Goal: Transaction & Acquisition: Purchase product/service

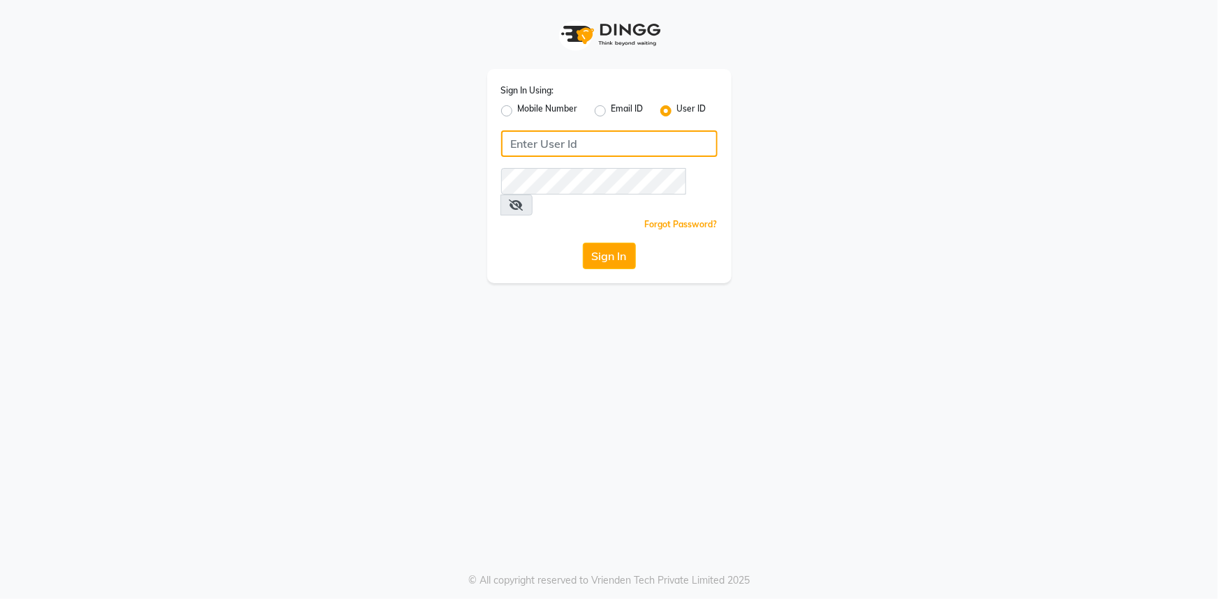
type input "e1802-15"
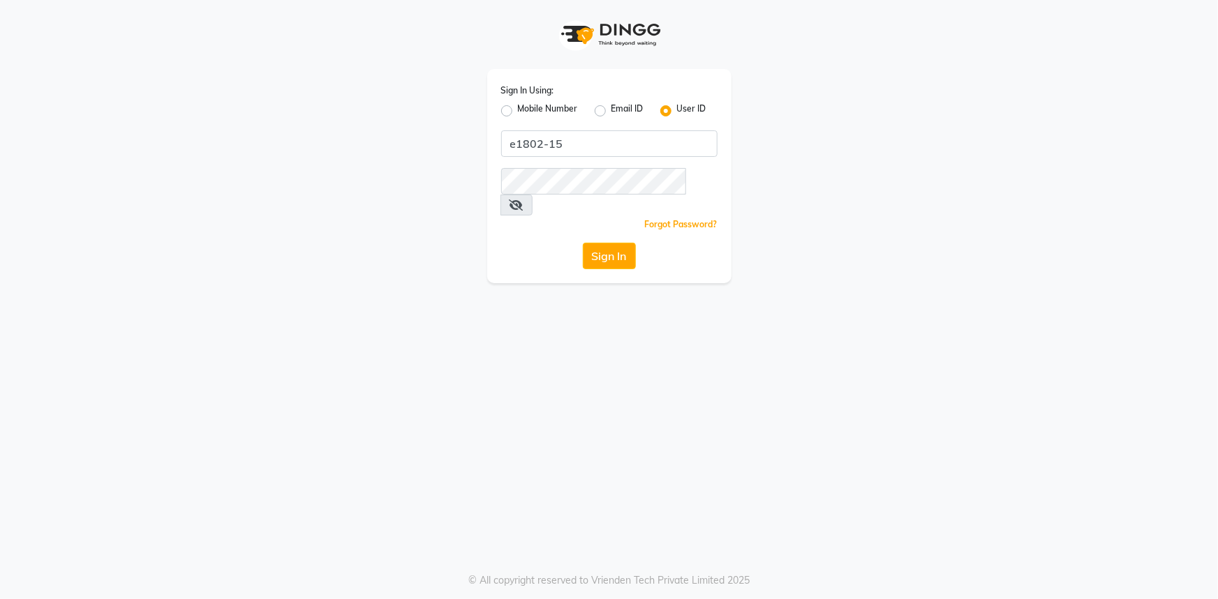
click at [599, 243] on button "Sign In" at bounding box center [609, 256] width 53 height 27
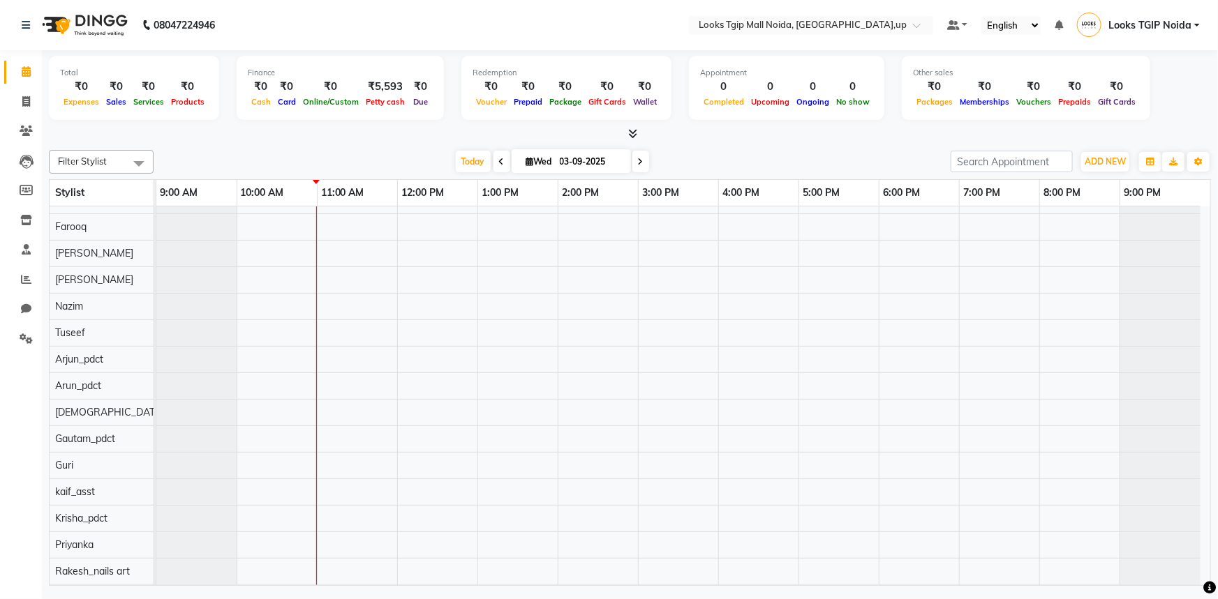
click at [480, 539] on div at bounding box center [683, 400] width 1054 height 424
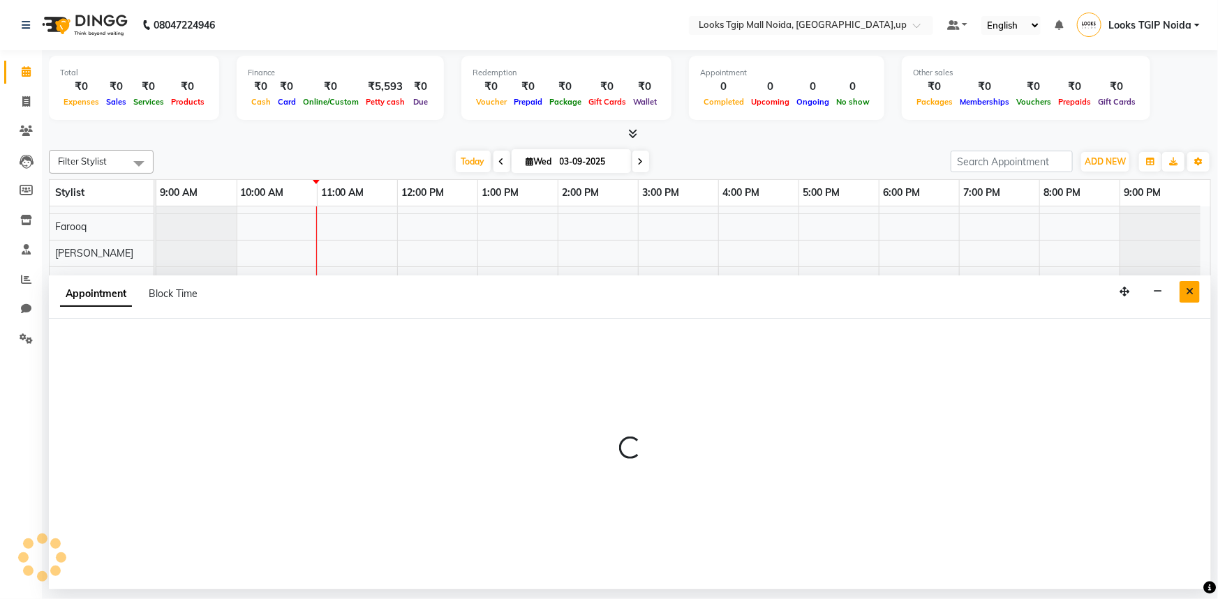
click at [1195, 290] on button "Close" at bounding box center [1189, 292] width 20 height 22
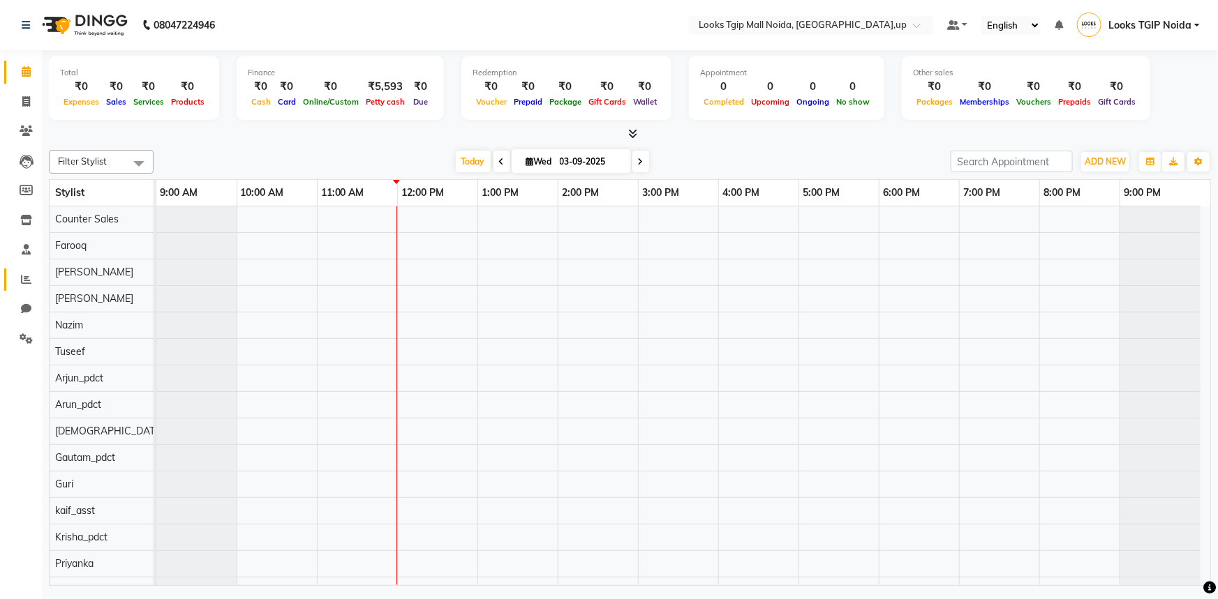
click at [26, 269] on link "Reports" at bounding box center [20, 280] width 33 height 23
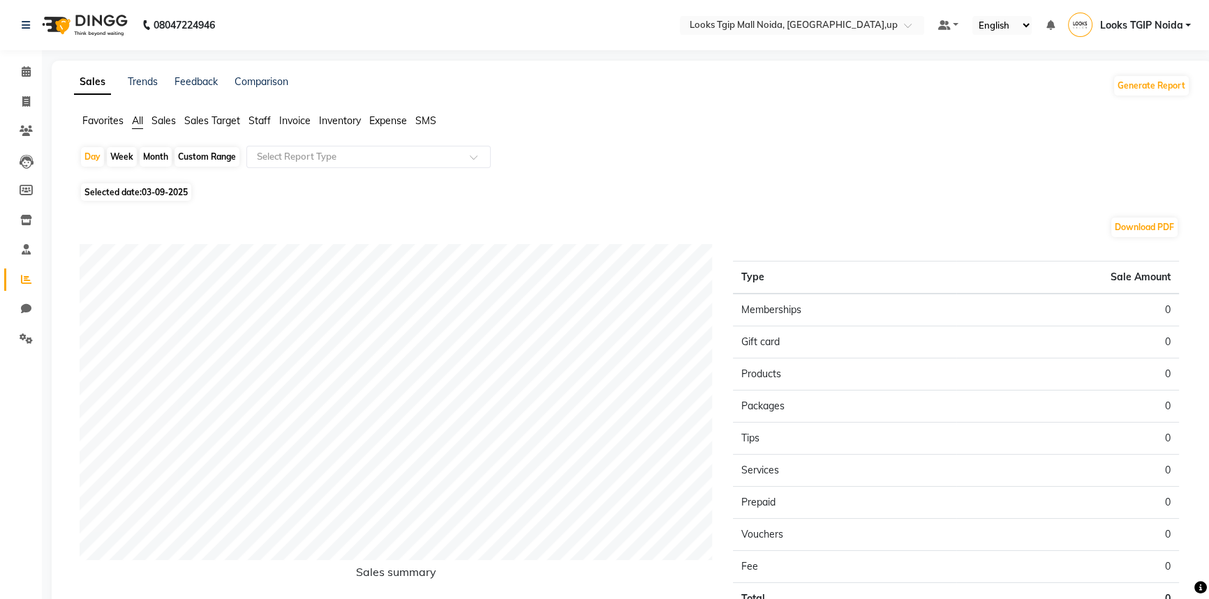
click at [165, 110] on div "Sales Trends Feedback Comparison Generate Report Favorites All Sales Sales Targ…" at bounding box center [632, 368] width 1161 height 614
click at [147, 195] on span "03-09-2025" at bounding box center [165, 192] width 46 height 10
select select "9"
select select "2025"
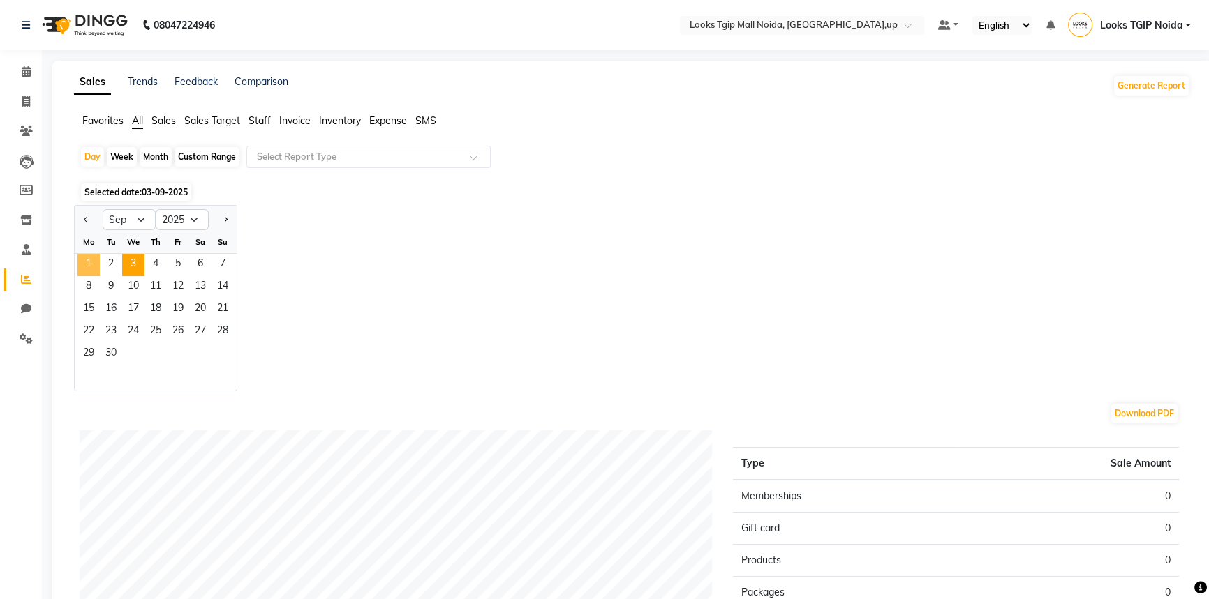
drag, startPoint x: 89, startPoint y: 263, endPoint x: 209, endPoint y: 179, distance: 147.3
click at [89, 263] on span "1" at bounding box center [88, 265] width 22 height 22
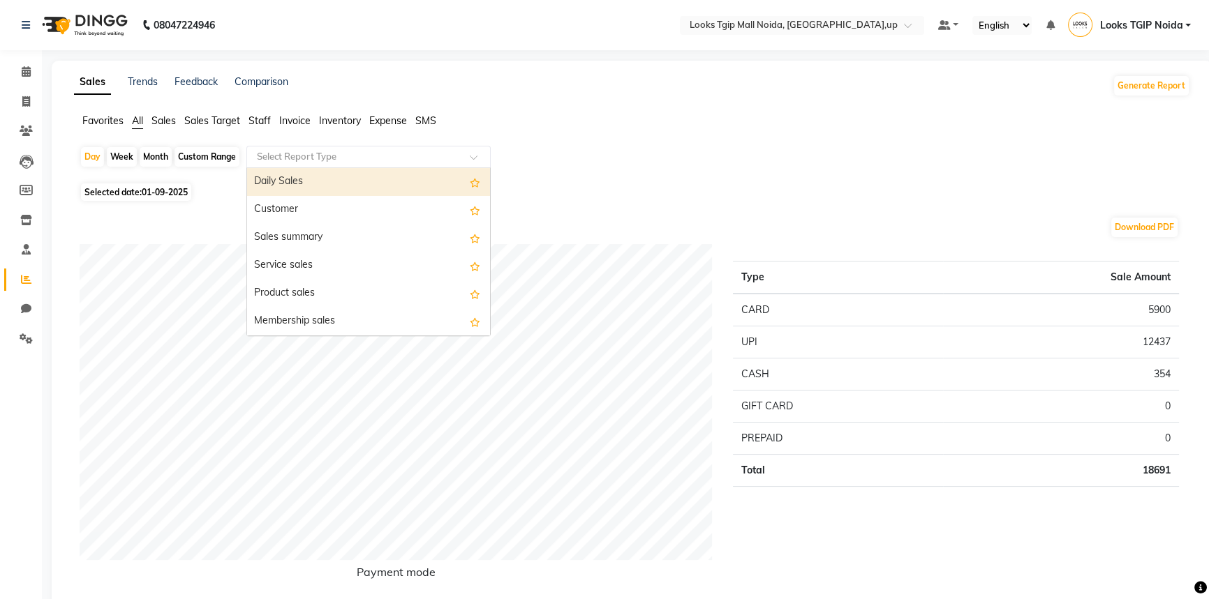
click at [303, 153] on input "text" at bounding box center [354, 157] width 201 height 14
click at [172, 119] on span "Sales" at bounding box center [163, 120] width 24 height 13
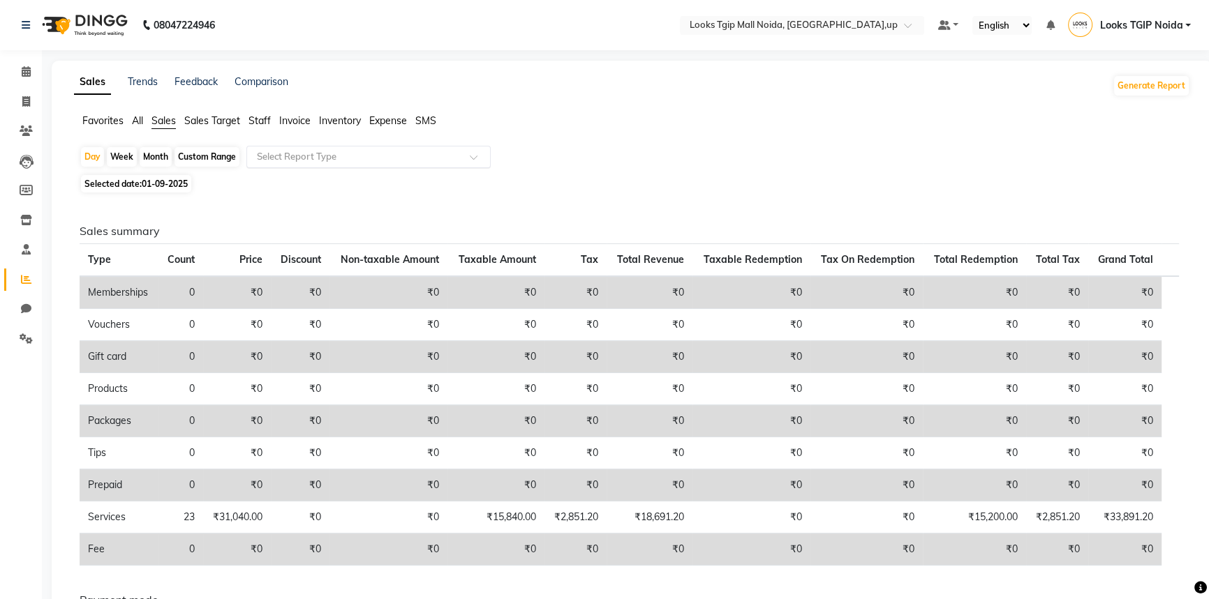
click at [267, 154] on input "text" at bounding box center [354, 157] width 201 height 14
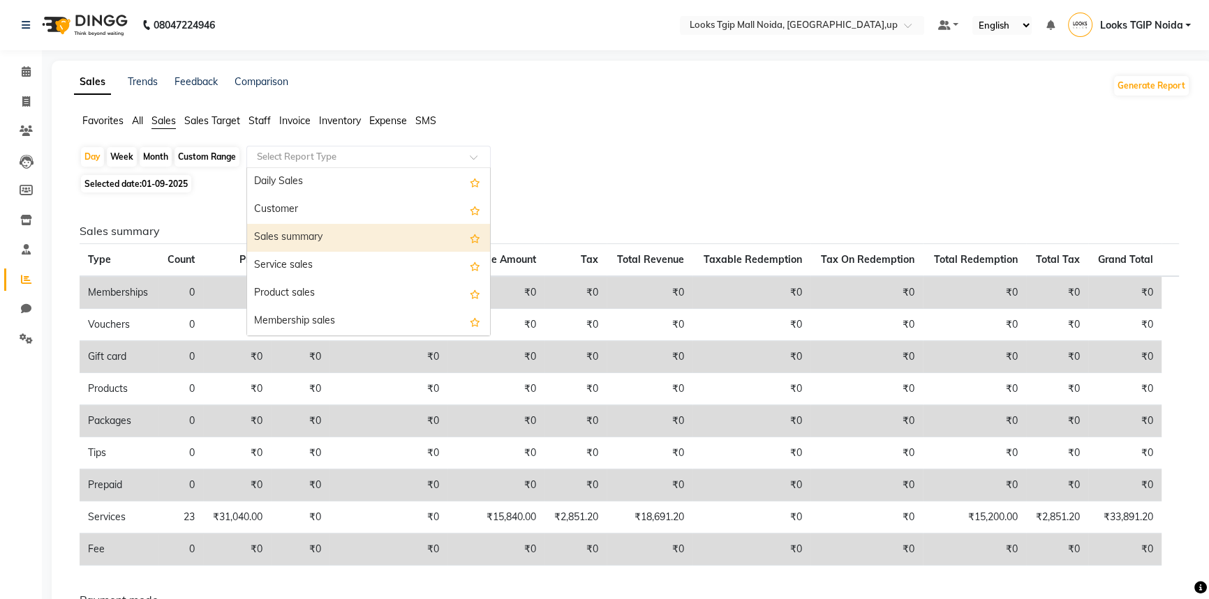
click at [293, 237] on div "Sales summary" at bounding box center [368, 238] width 243 height 28
select select "filtered_report"
select select "pdf"
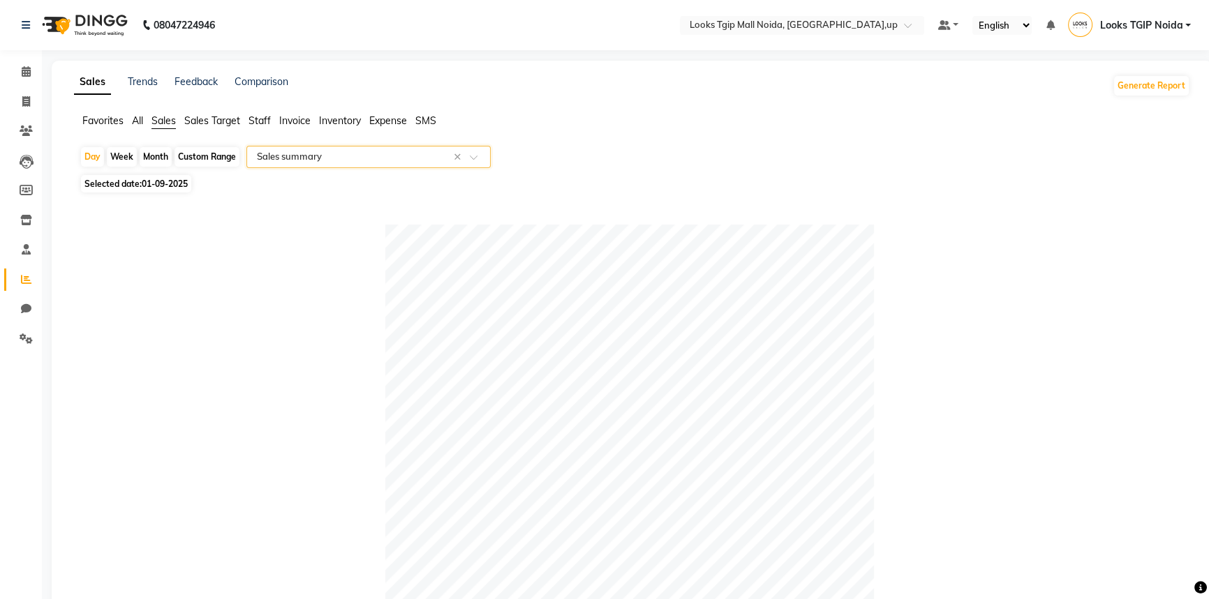
click at [169, 187] on span "01-09-2025" at bounding box center [165, 184] width 46 height 10
select select "9"
select select "2025"
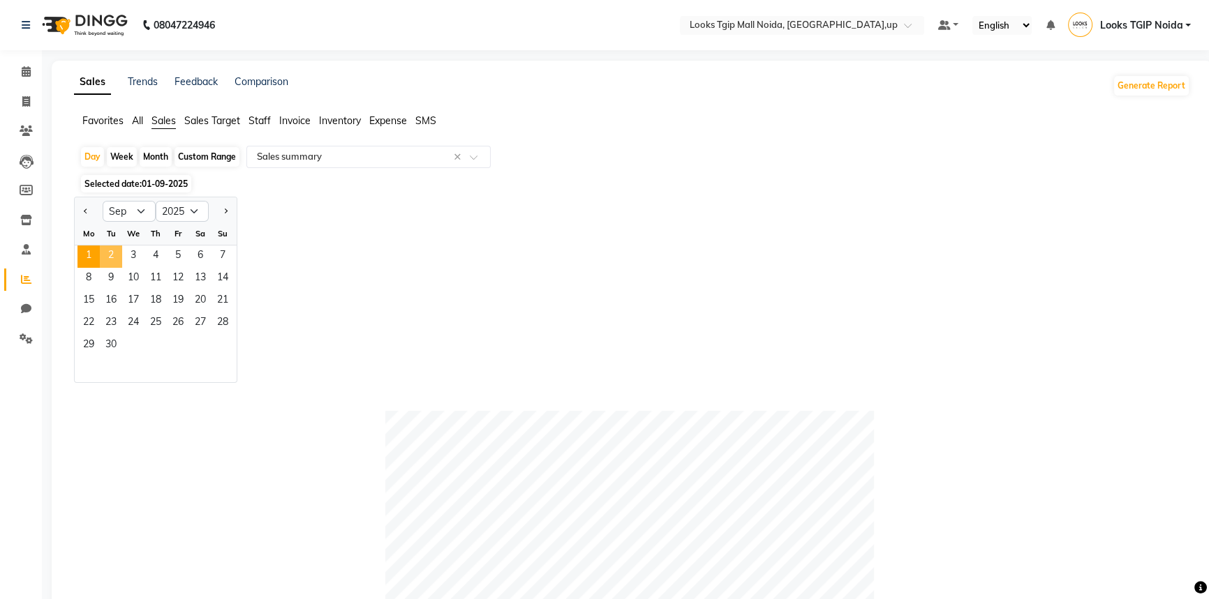
click at [100, 256] on span "2" at bounding box center [111, 257] width 22 height 22
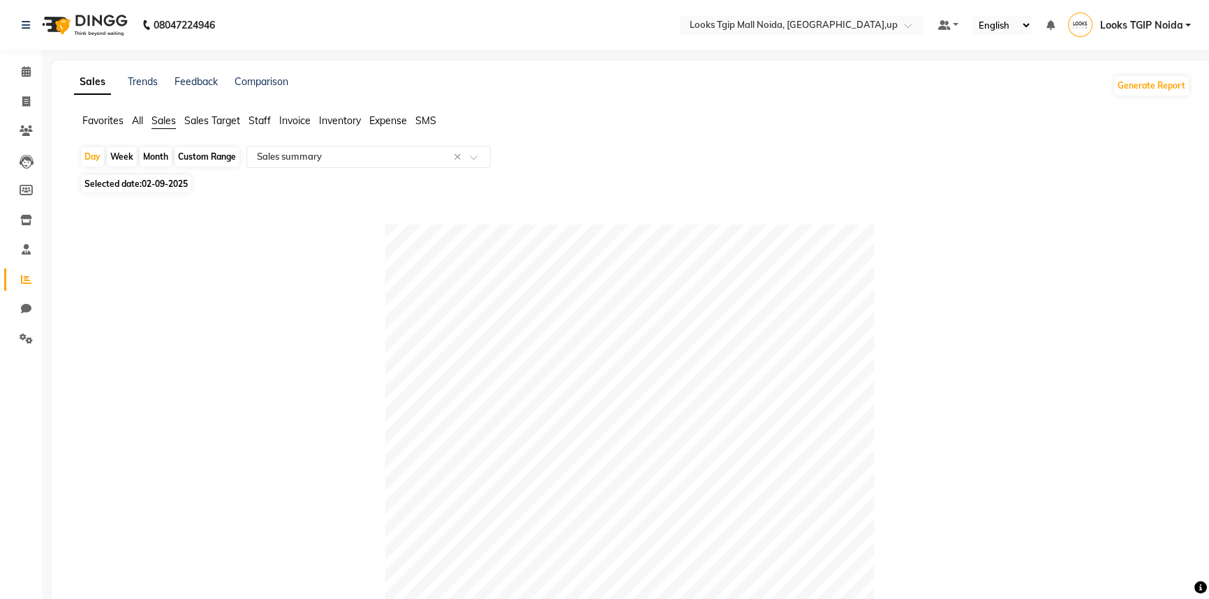
click at [255, 117] on span "Staff" at bounding box center [259, 120] width 22 height 13
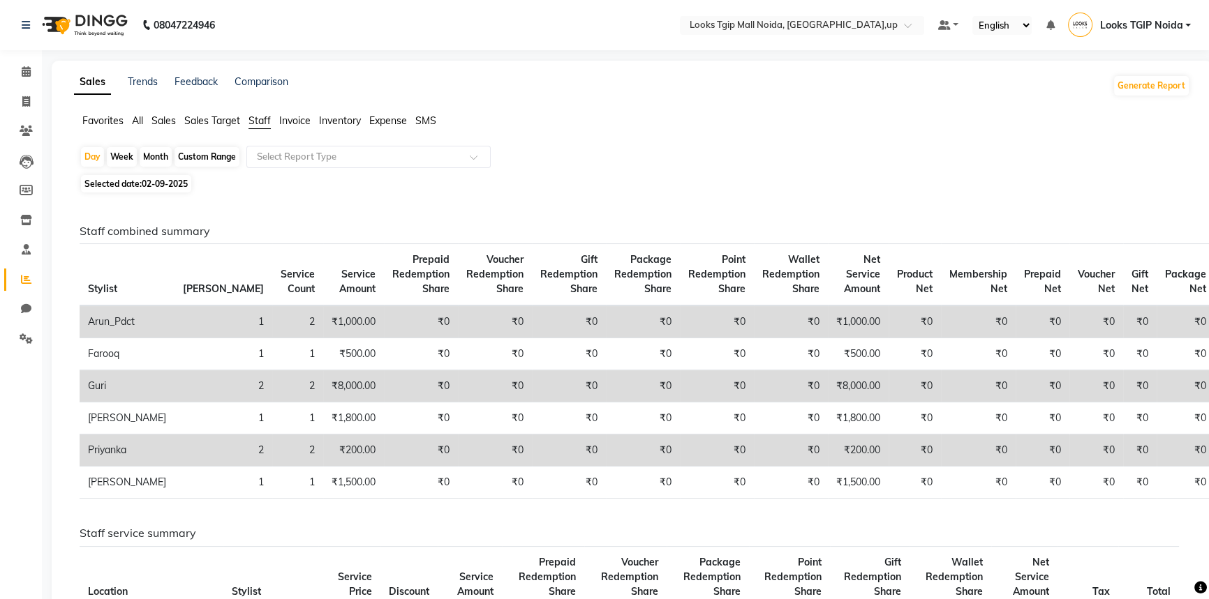
click at [162, 186] on span "02-09-2025" at bounding box center [165, 184] width 46 height 10
select select "9"
select select "2025"
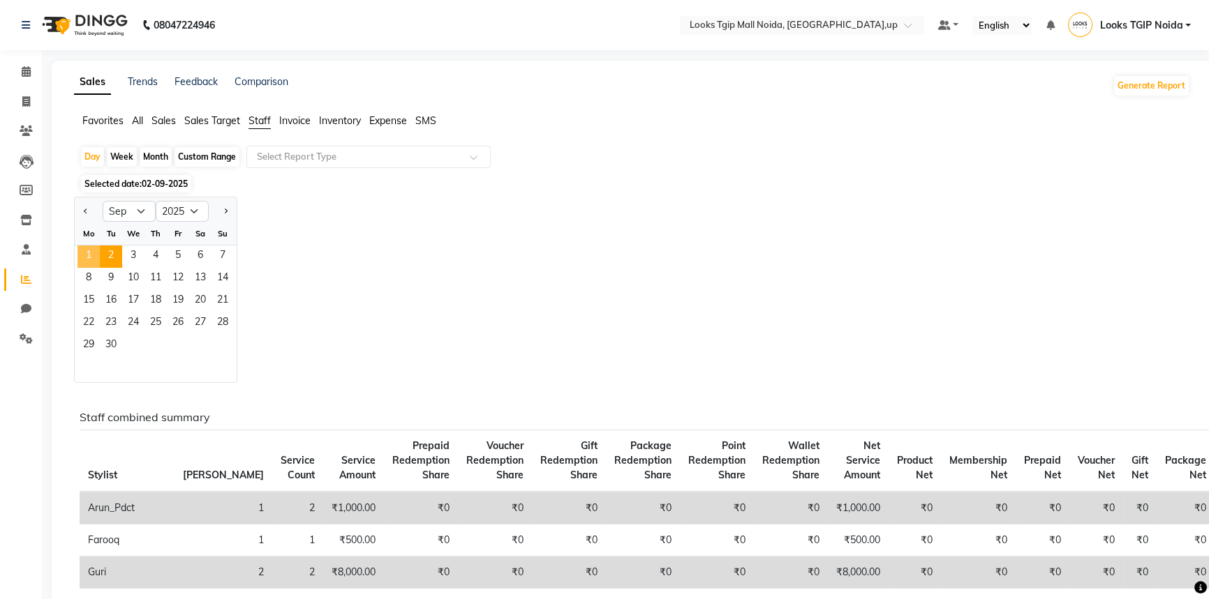
click at [86, 258] on span "1" at bounding box center [88, 257] width 22 height 22
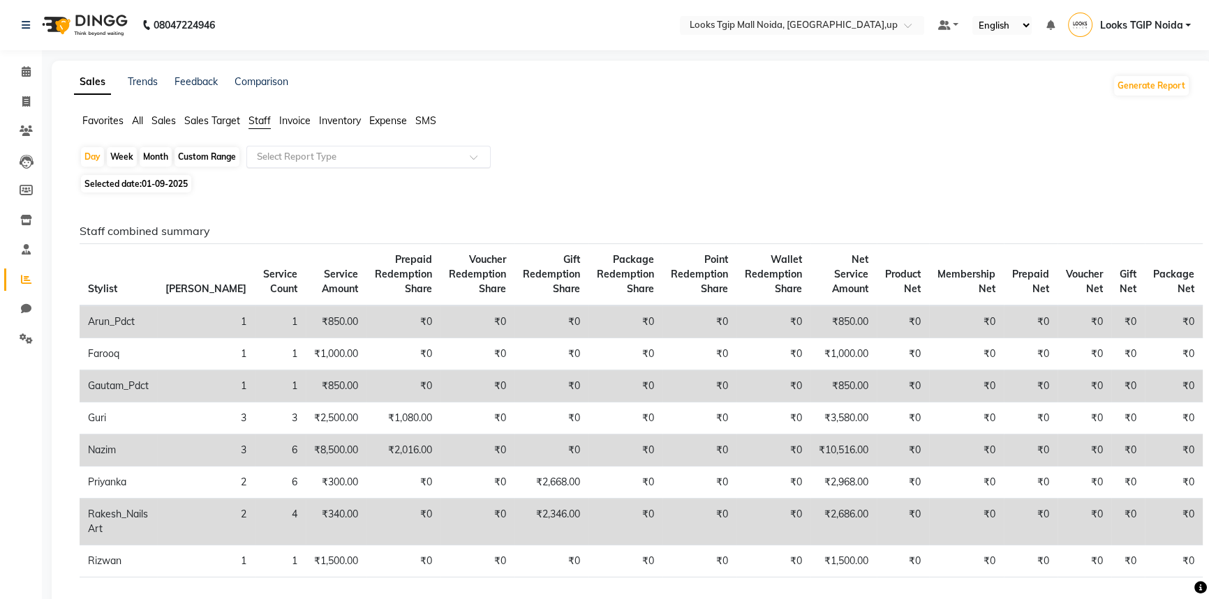
click at [286, 150] on input "text" at bounding box center [354, 157] width 201 height 14
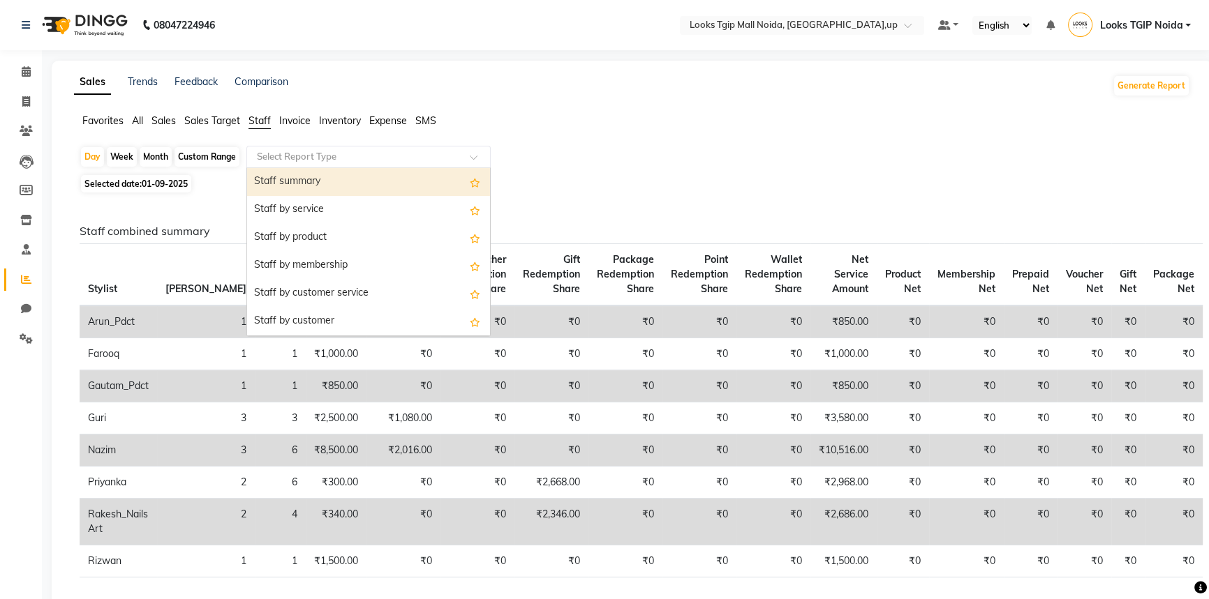
click at [333, 183] on div "Staff summary" at bounding box center [368, 182] width 243 height 28
select select "filtered_report"
select select "pdf"
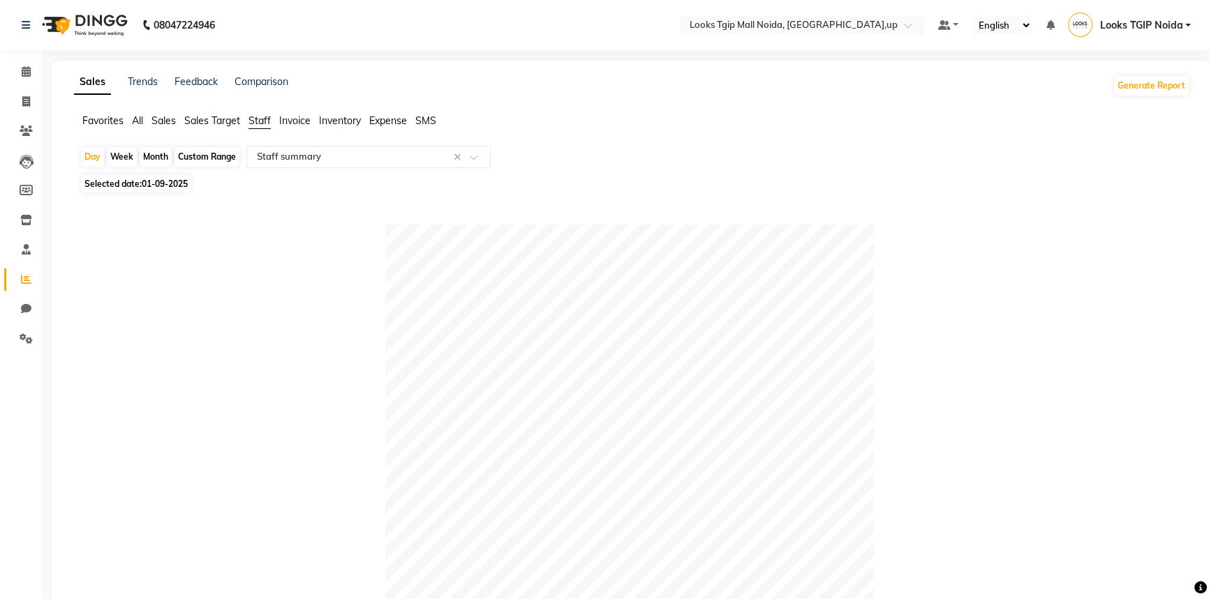
click at [186, 186] on span "01-09-2025" at bounding box center [165, 184] width 46 height 10
select select "9"
select select "2025"
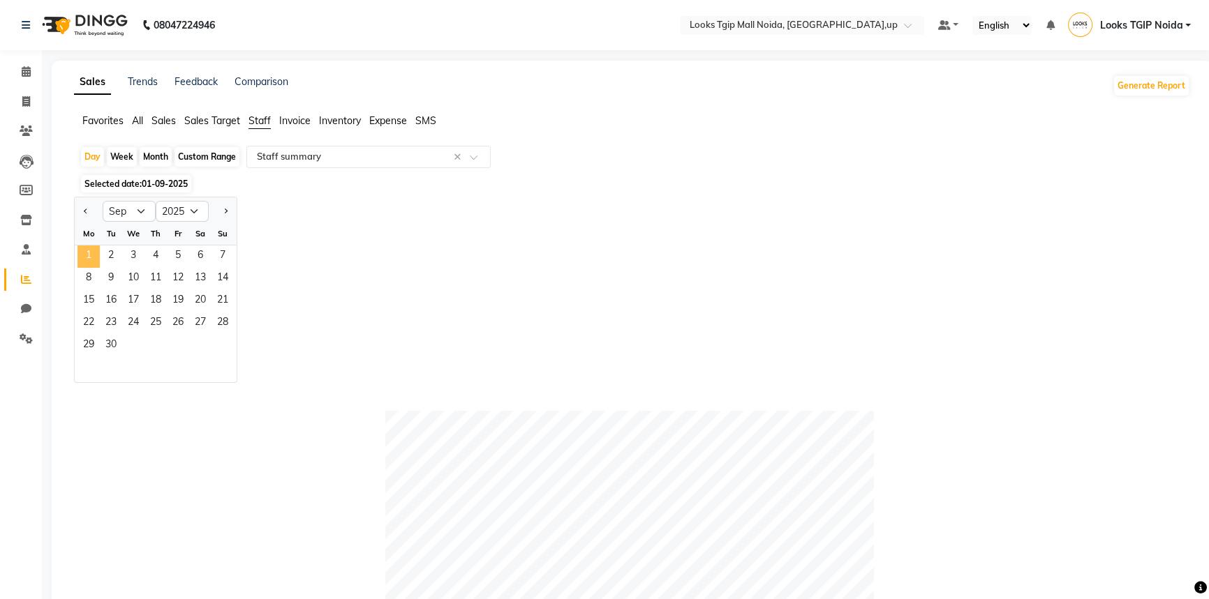
click at [84, 254] on span "1" at bounding box center [88, 257] width 22 height 22
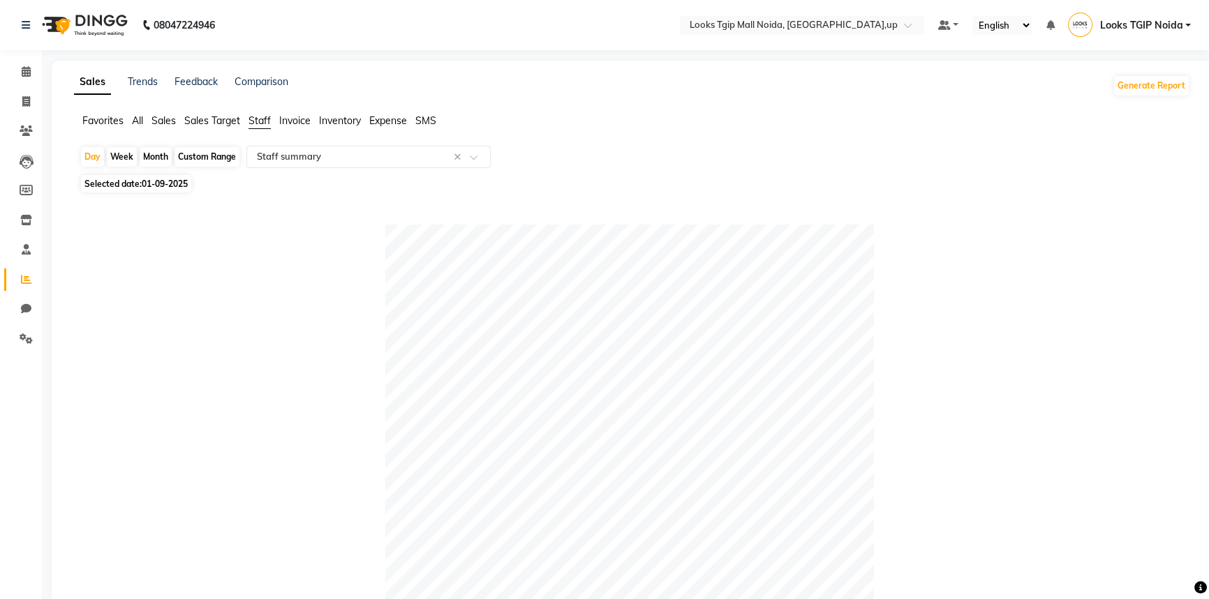
click at [703, 181] on div "Selected date: 01-09-2025" at bounding box center [635, 184] width 1110 height 15
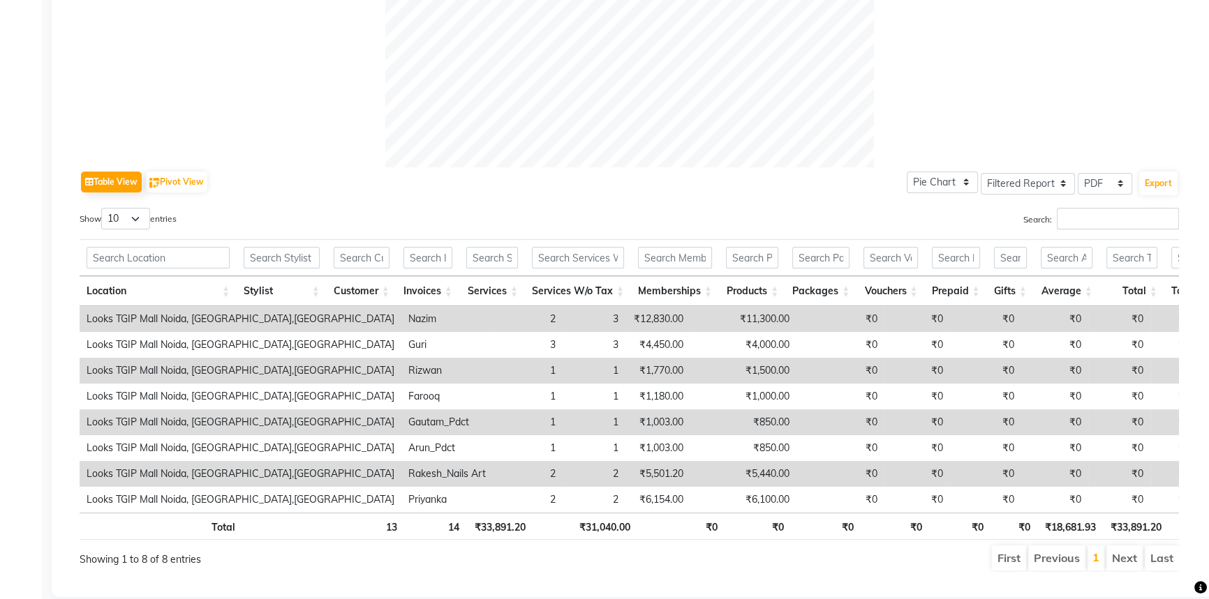
scroll to position [582, 0]
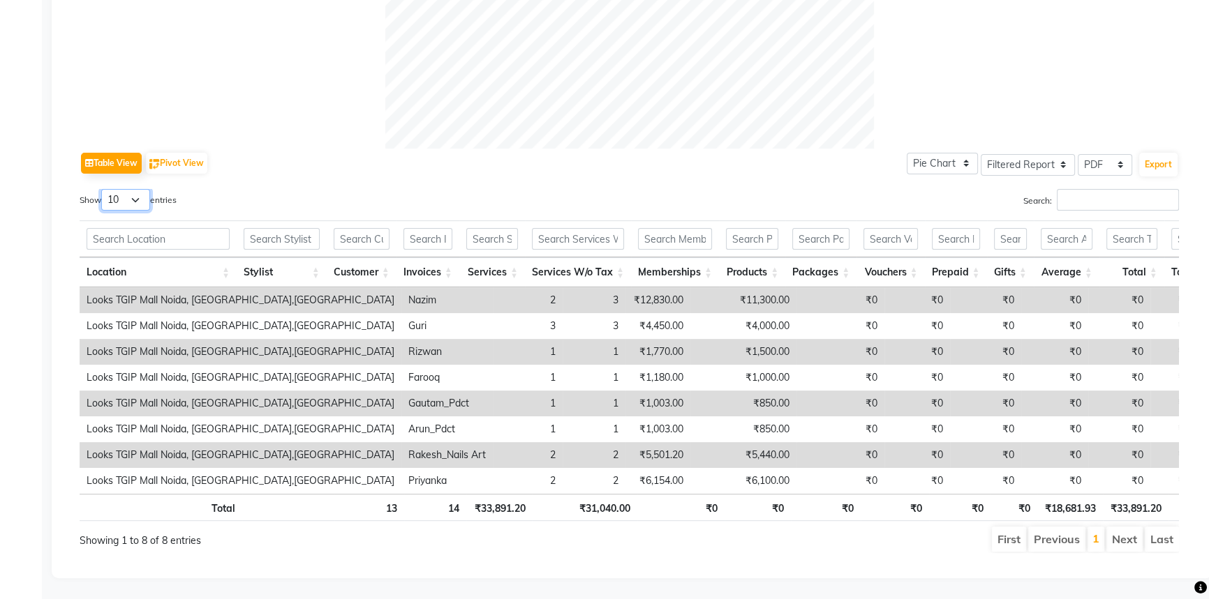
click at [134, 189] on select "10 25 50 100" at bounding box center [125, 200] width 49 height 22
select select "100"
click at [103, 189] on select "10 25 50 100" at bounding box center [125, 200] width 49 height 22
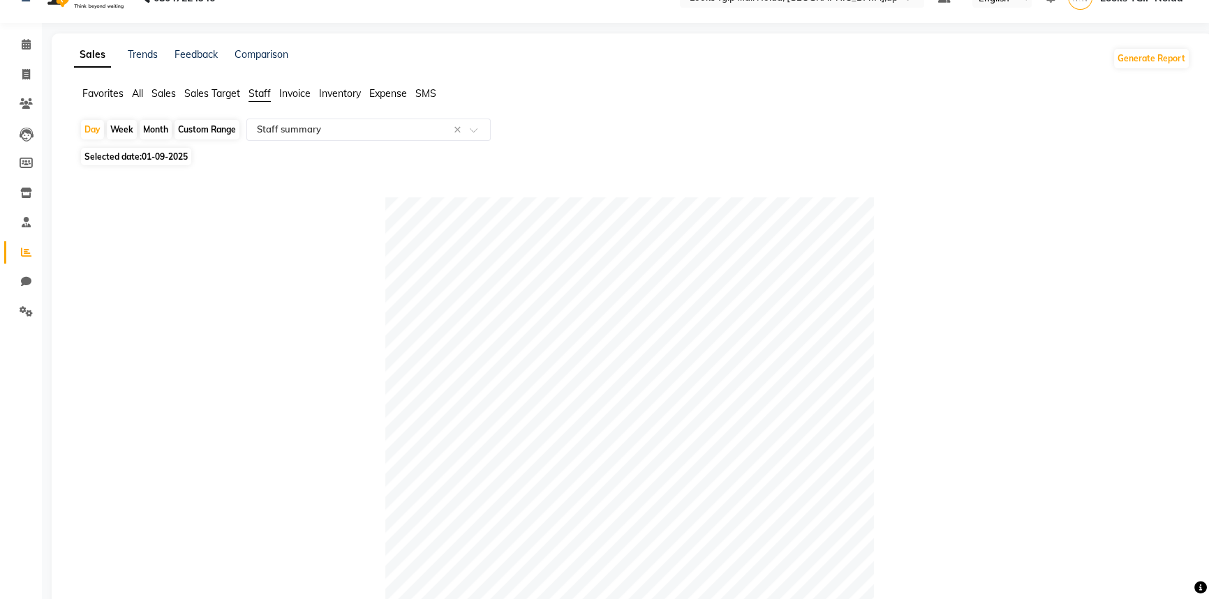
scroll to position [0, 0]
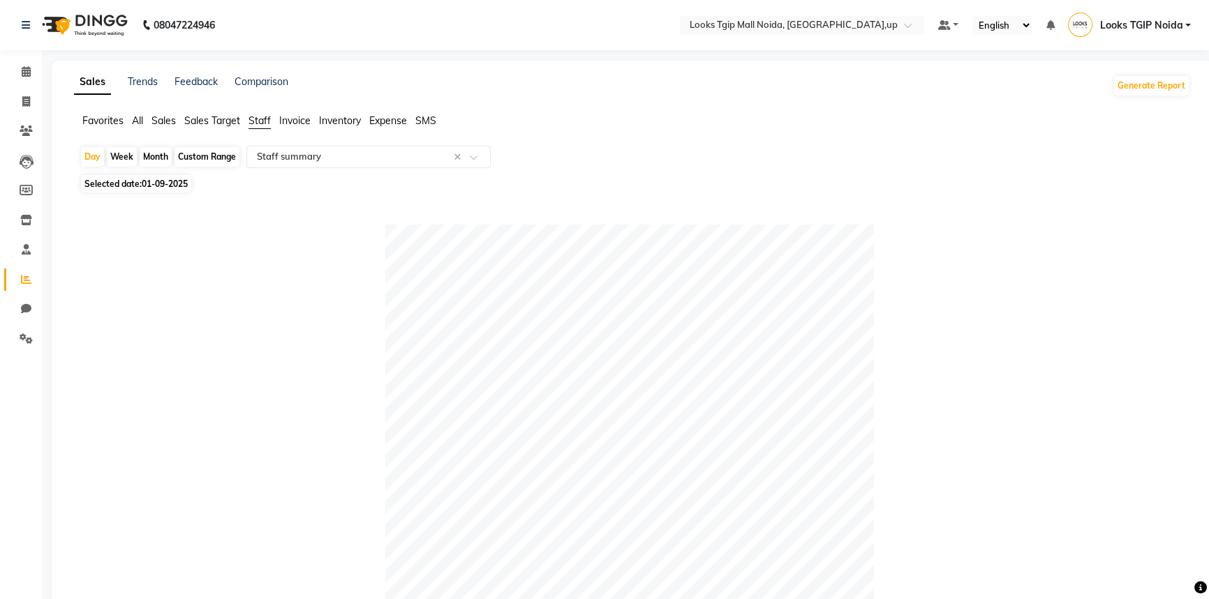
click at [147, 188] on span "01-09-2025" at bounding box center [165, 184] width 46 height 10
select select "9"
select select "2025"
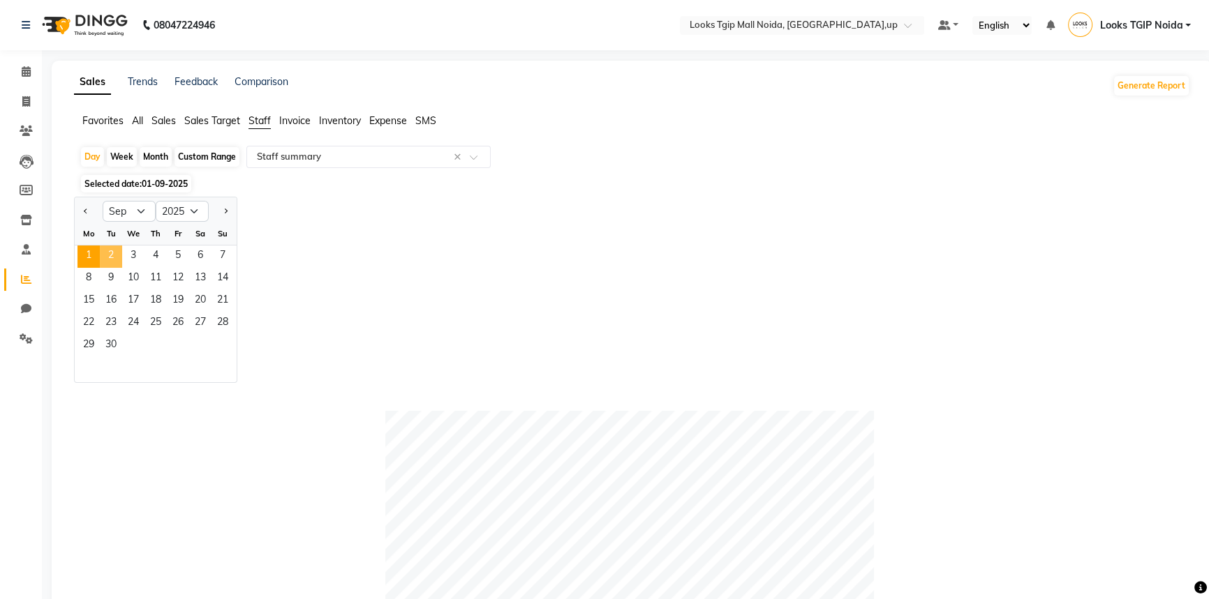
click at [113, 255] on span "2" at bounding box center [111, 257] width 22 height 22
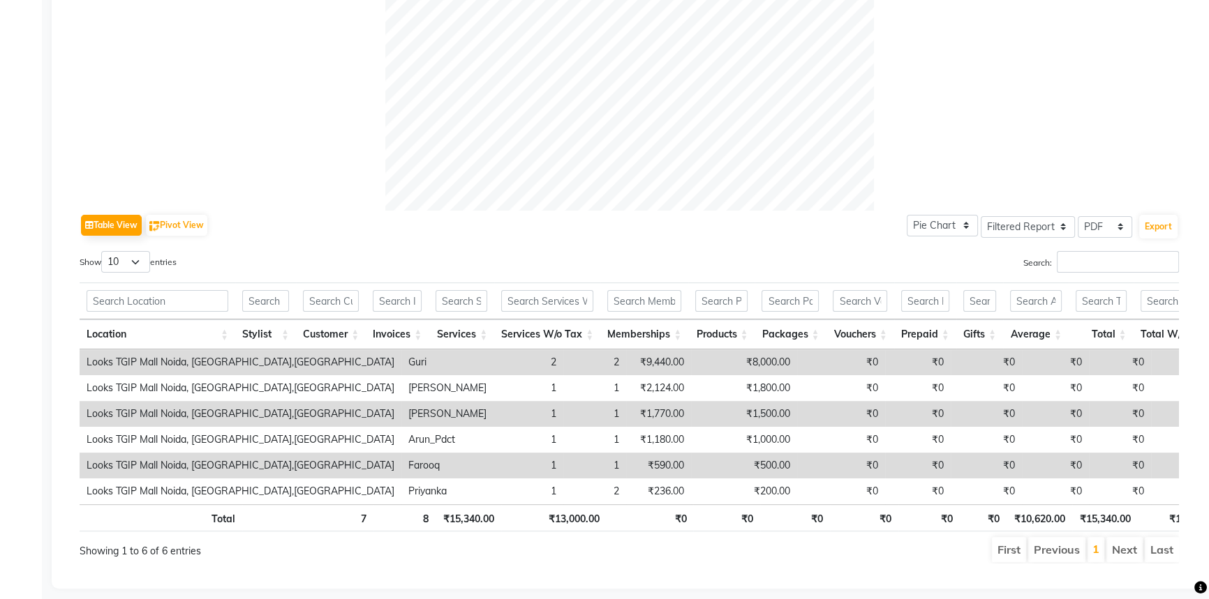
scroll to position [507, 0]
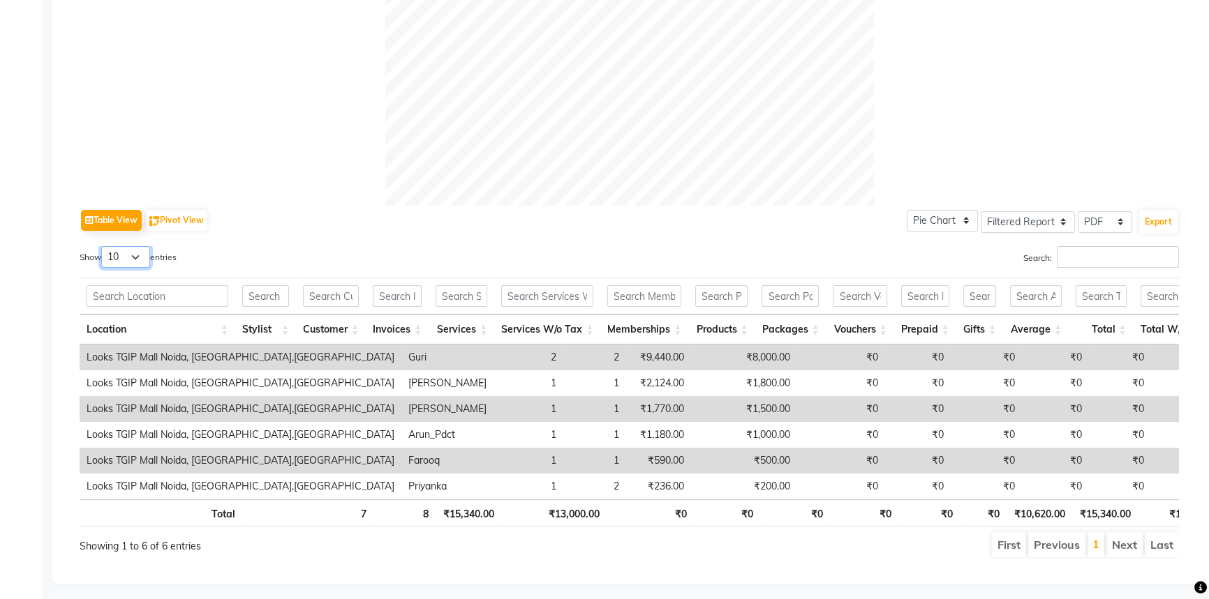
click at [134, 260] on select "10 25 50 100" at bounding box center [125, 257] width 49 height 22
select select "50"
click at [103, 246] on select "10 25 50 100" at bounding box center [125, 257] width 49 height 22
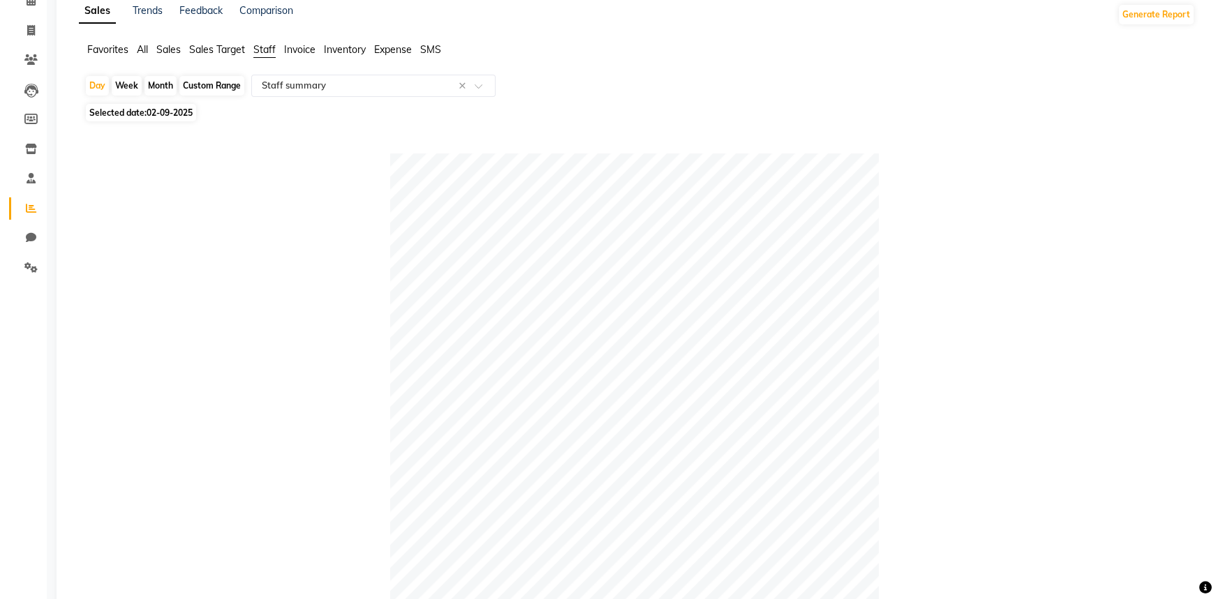
scroll to position [0, 0]
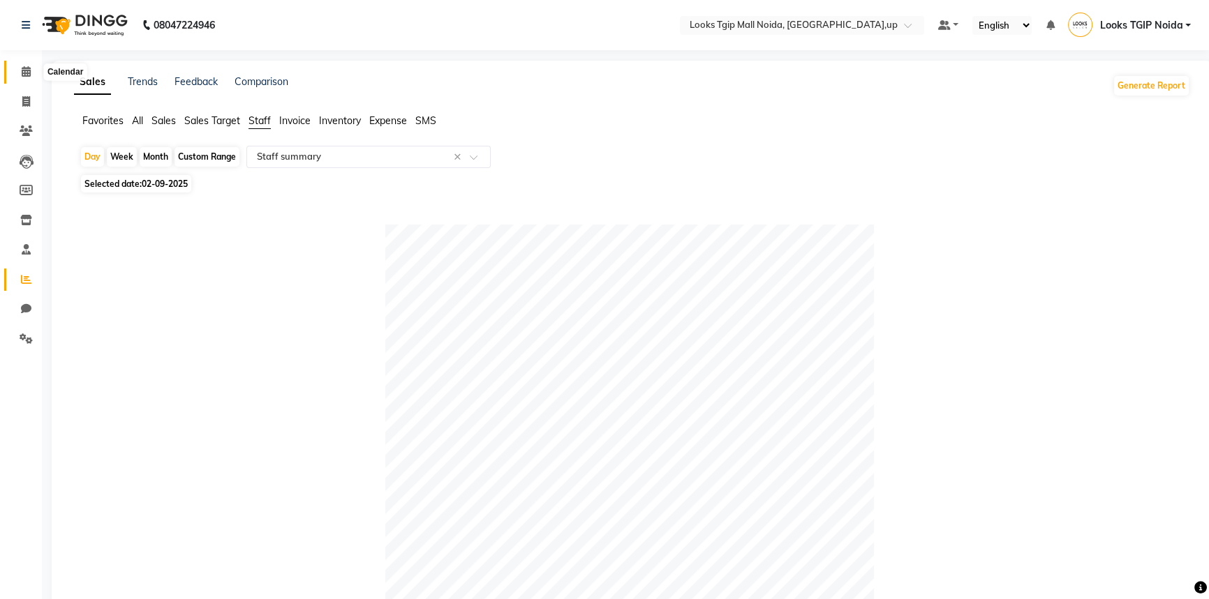
click at [25, 70] on icon at bounding box center [26, 71] width 9 height 10
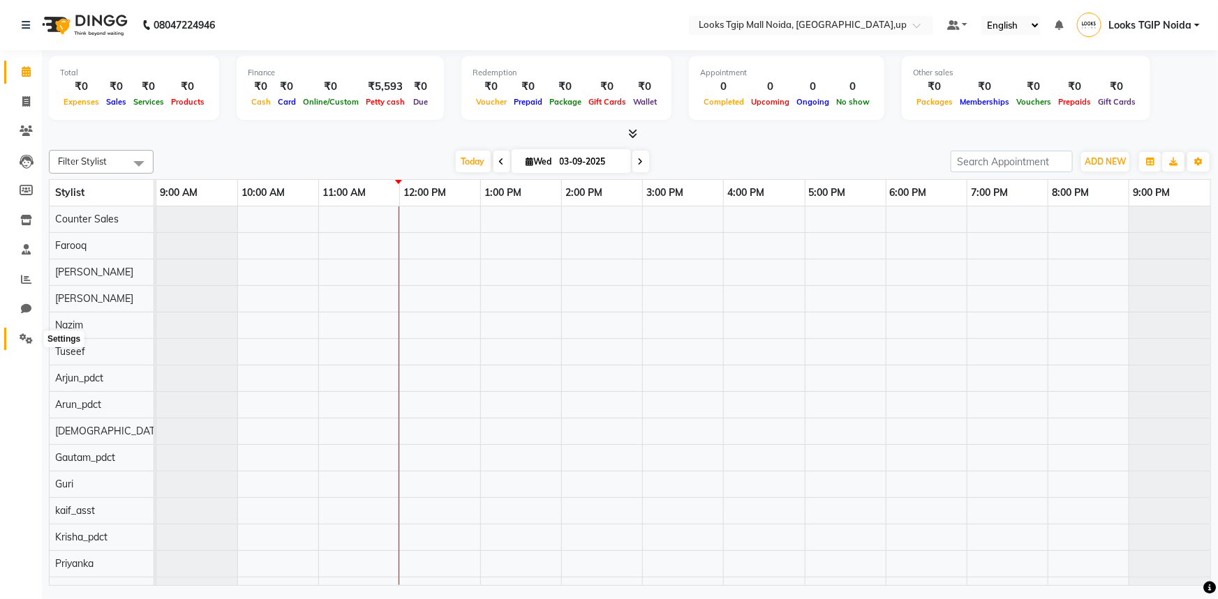
click at [24, 341] on icon at bounding box center [26, 339] width 13 height 10
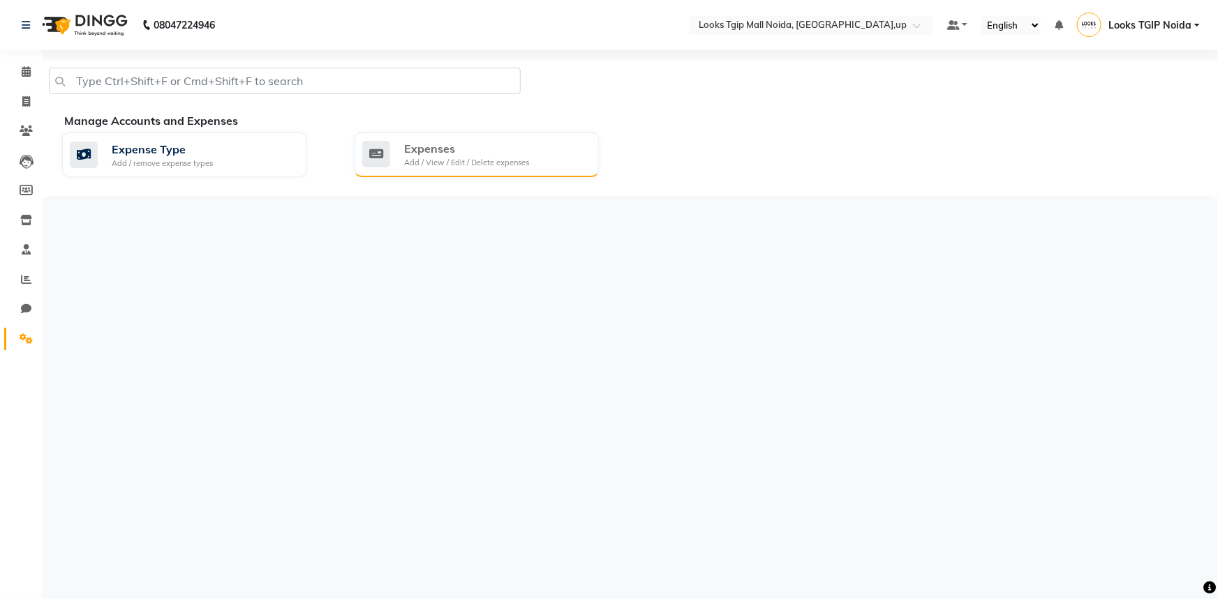
click at [475, 154] on div "Expenses" at bounding box center [466, 148] width 125 height 17
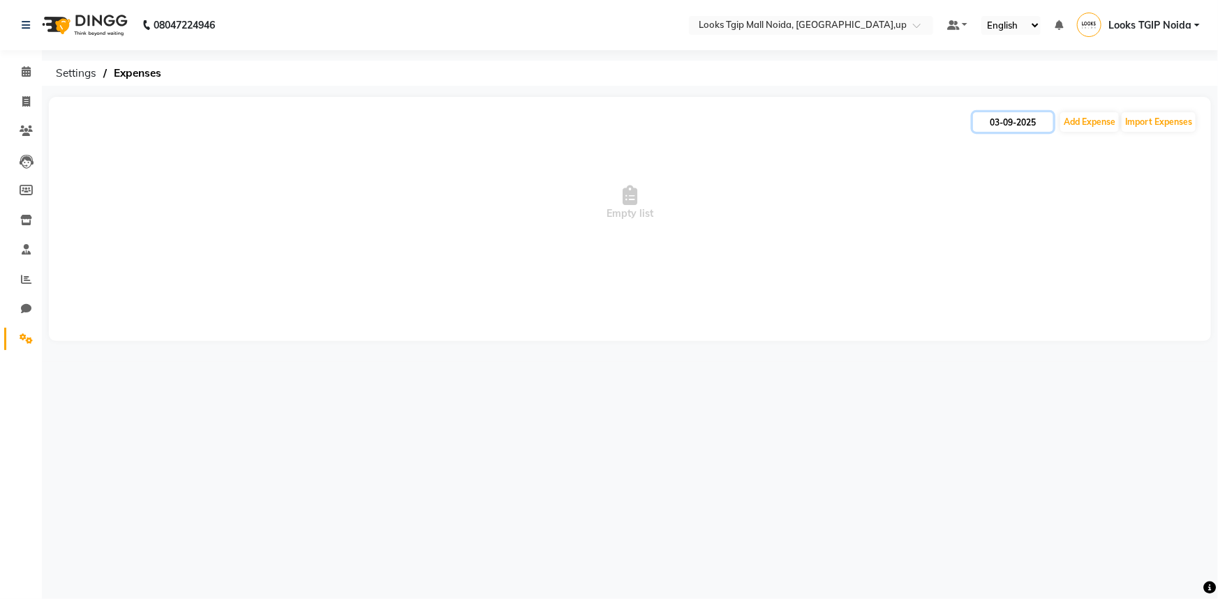
click at [1019, 123] on input "03-09-2025" at bounding box center [1013, 122] width 80 height 20
select select "9"
select select "2025"
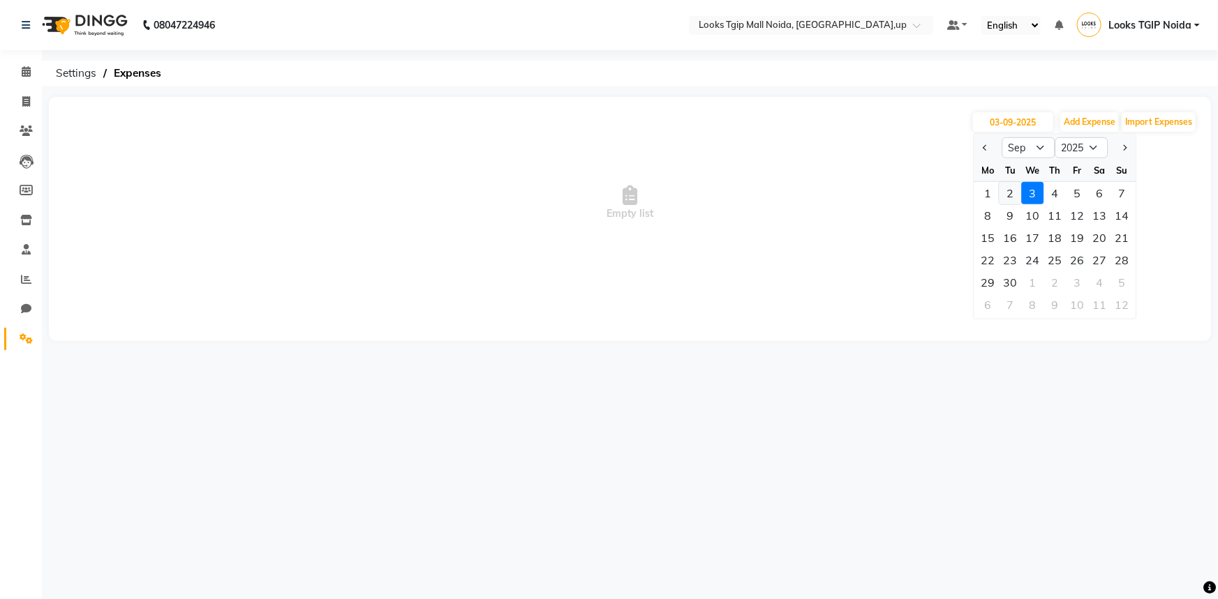
click at [1007, 193] on div "2" at bounding box center [1010, 193] width 22 height 22
type input "02-09-2025"
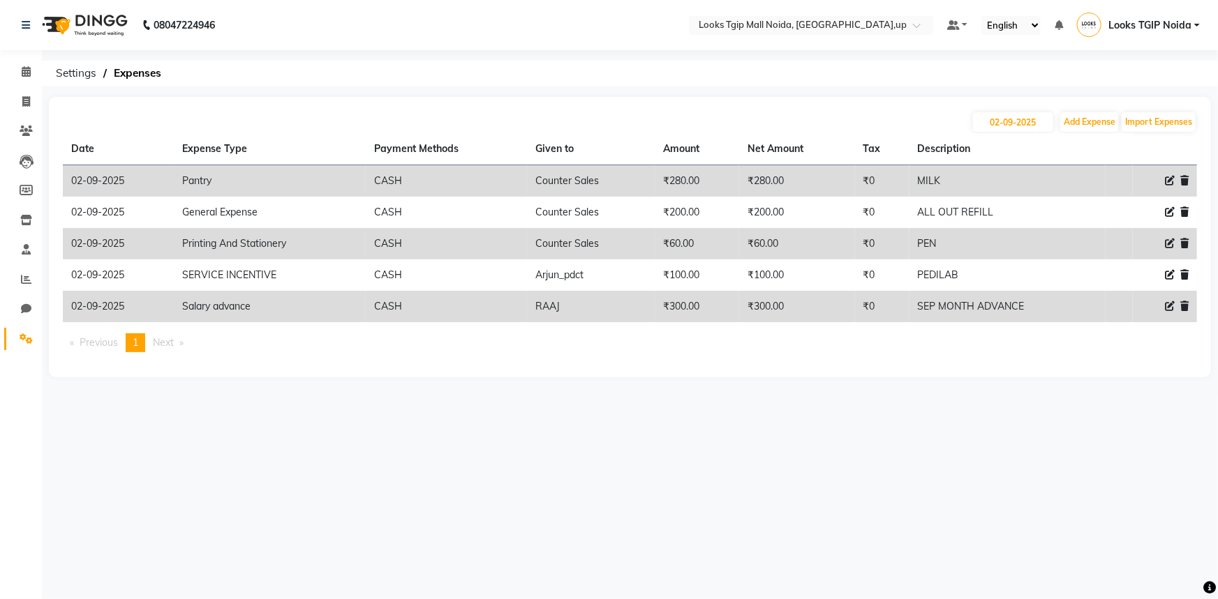
click at [1022, 111] on div "02-09-2025 Add Expense Import Expenses" at bounding box center [630, 122] width 1134 height 22
click at [1029, 129] on input "02-09-2025" at bounding box center [1013, 122] width 80 height 20
select select "9"
select select "2025"
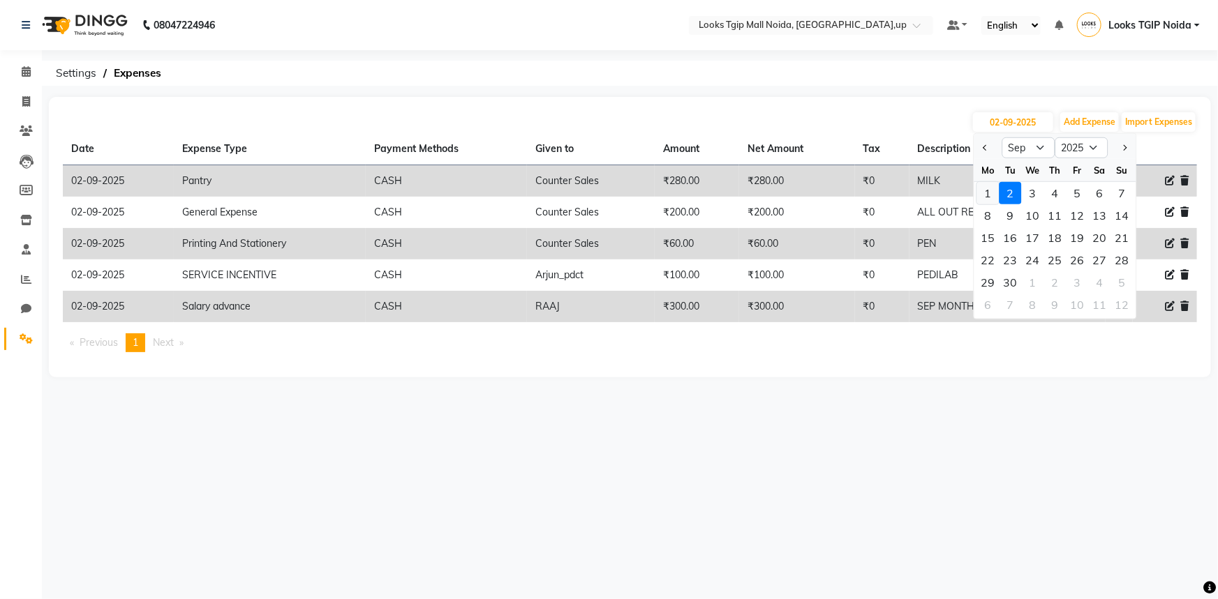
click at [993, 195] on div "1" at bounding box center [988, 193] width 22 height 22
type input "01-09-2025"
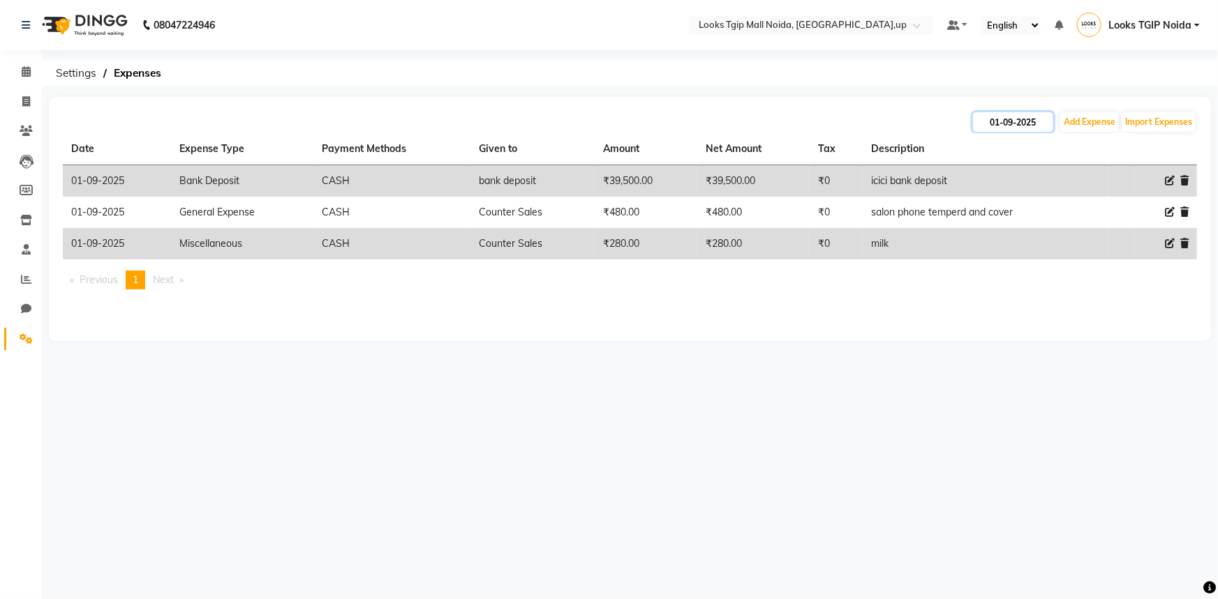
click at [1014, 112] on input "01-09-2025" at bounding box center [1013, 122] width 80 height 20
select select "9"
select select "2025"
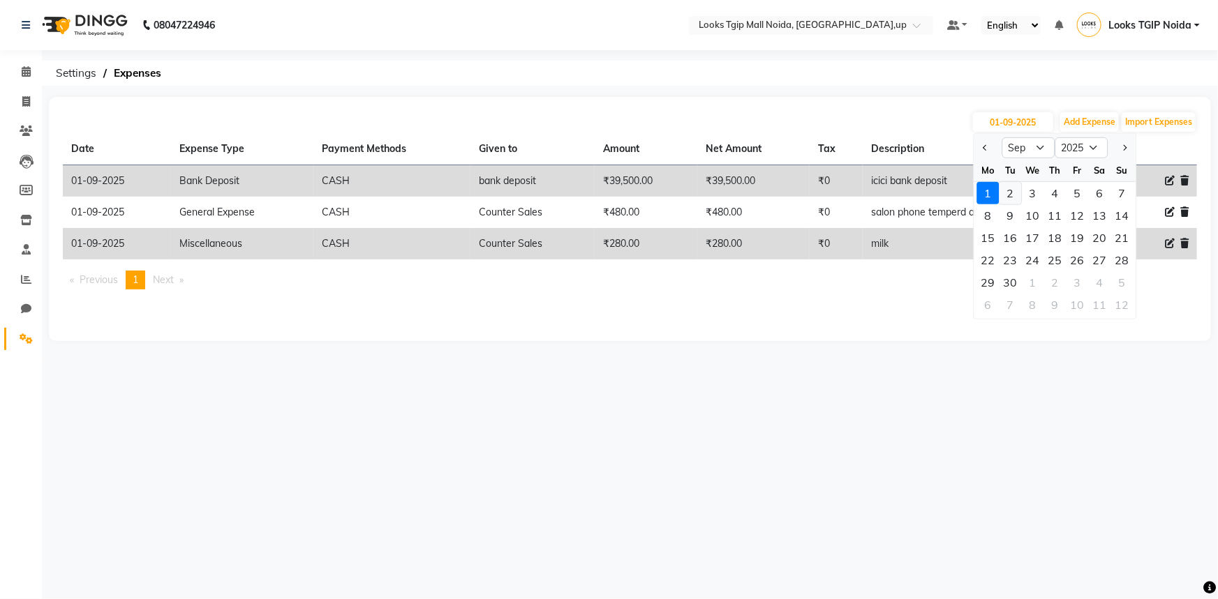
click at [1015, 190] on div "2" at bounding box center [1010, 193] width 22 height 22
type input "02-09-2025"
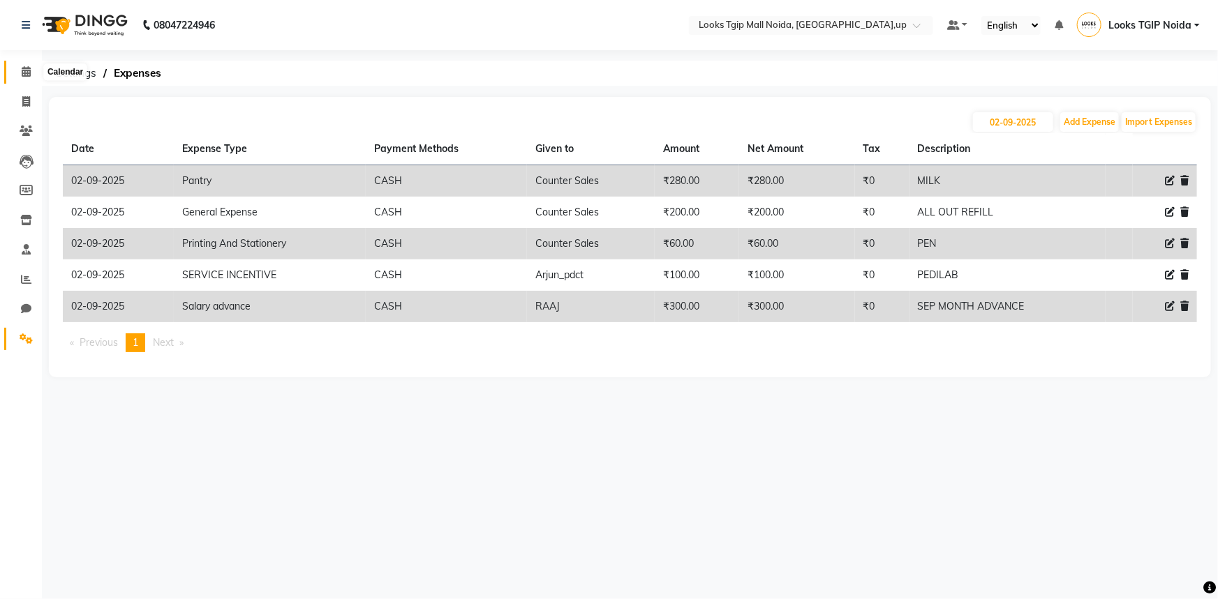
click at [17, 76] on span at bounding box center [26, 72] width 24 height 16
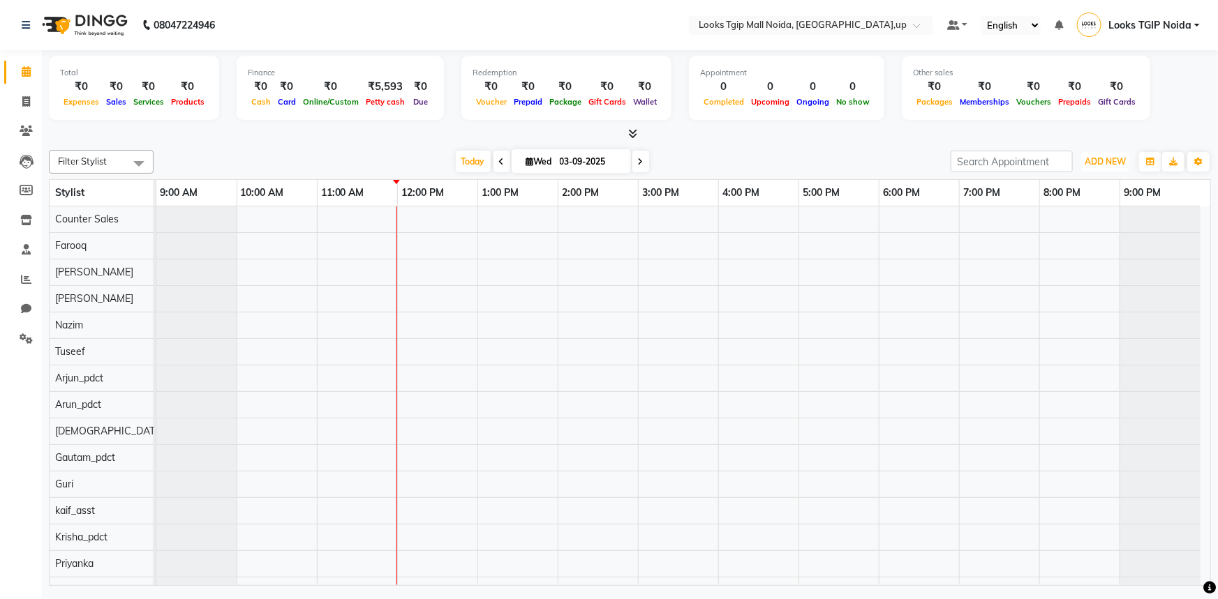
drag, startPoint x: 1103, startPoint y: 161, endPoint x: 1094, endPoint y: 184, distance: 25.0
click at [1103, 161] on span "ADD NEW" at bounding box center [1104, 161] width 41 height 10
click at [1076, 225] on link "Add Expense" at bounding box center [1074, 224] width 110 height 18
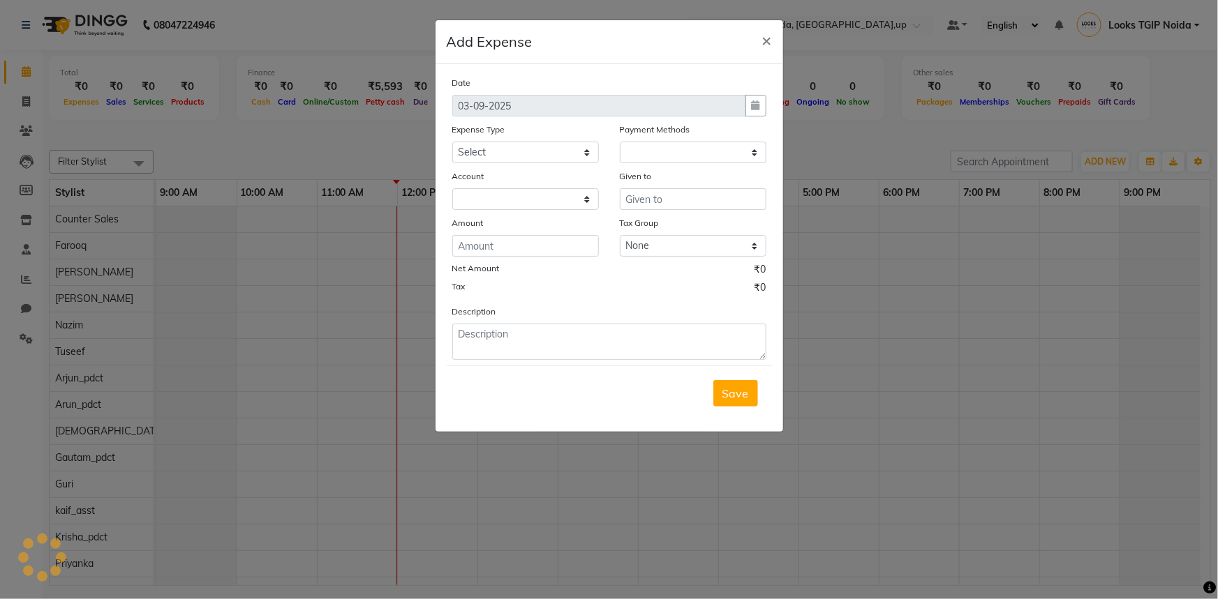
select select "1"
select select "3164"
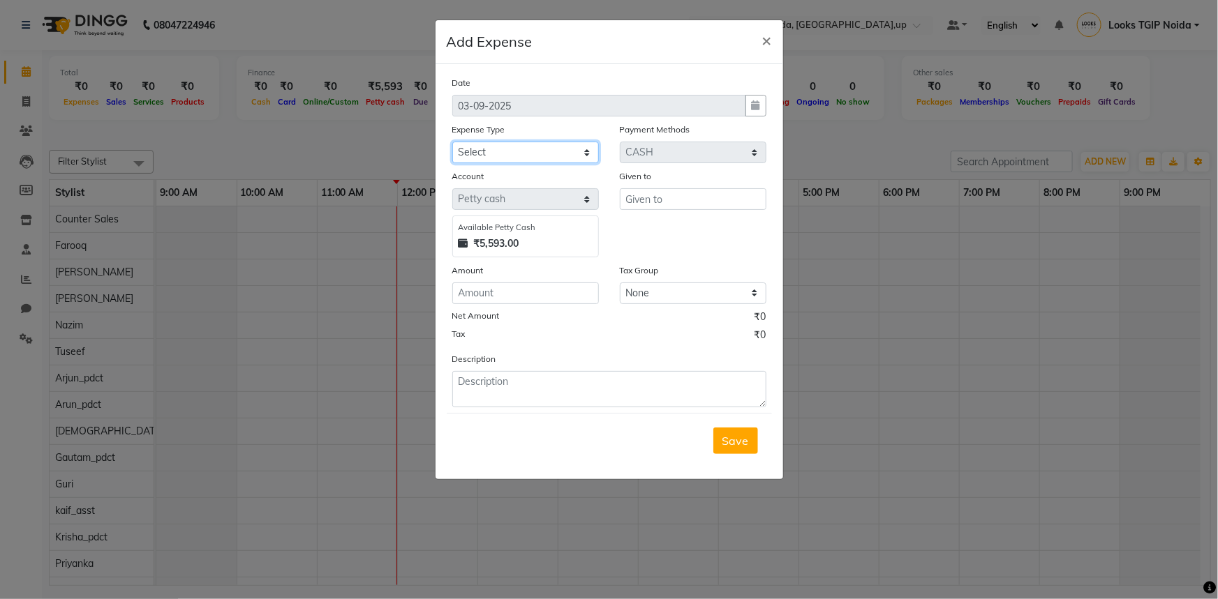
click at [505, 150] on select "Select Bank Deposit Blinkit Cash Handover CLIENT Client ordered food Client Ref…" at bounding box center [525, 153] width 147 height 22
select select "22741"
click at [452, 142] on select "Select Bank Deposit Blinkit Cash Handover CLIENT Client ordered food Client Ref…" at bounding box center [525, 153] width 147 height 22
click at [694, 200] on input "text" at bounding box center [693, 199] width 147 height 22
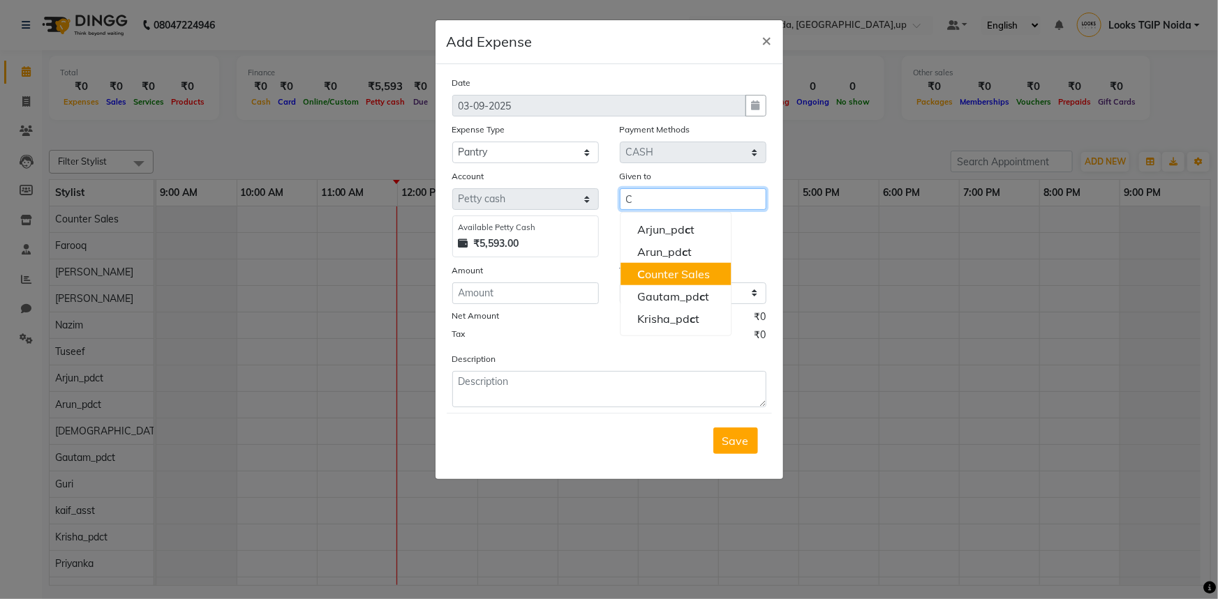
drag, startPoint x: 679, startPoint y: 275, endPoint x: 579, endPoint y: 295, distance: 102.5
click at [679, 276] on ngb-highlight "C ounter Sales" at bounding box center [673, 274] width 73 height 14
type input "Counter Sales"
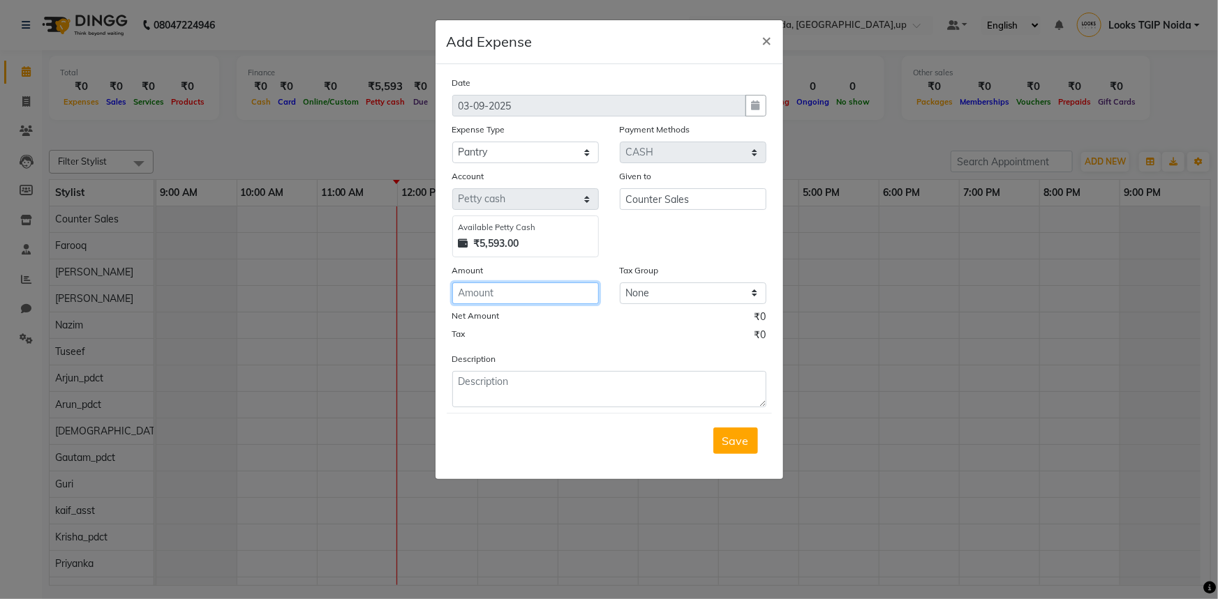
click at [567, 299] on input "number" at bounding box center [525, 294] width 147 height 22
type input "330"
type textarea "MILK"
click at [747, 449] on button "Save" at bounding box center [735, 441] width 45 height 27
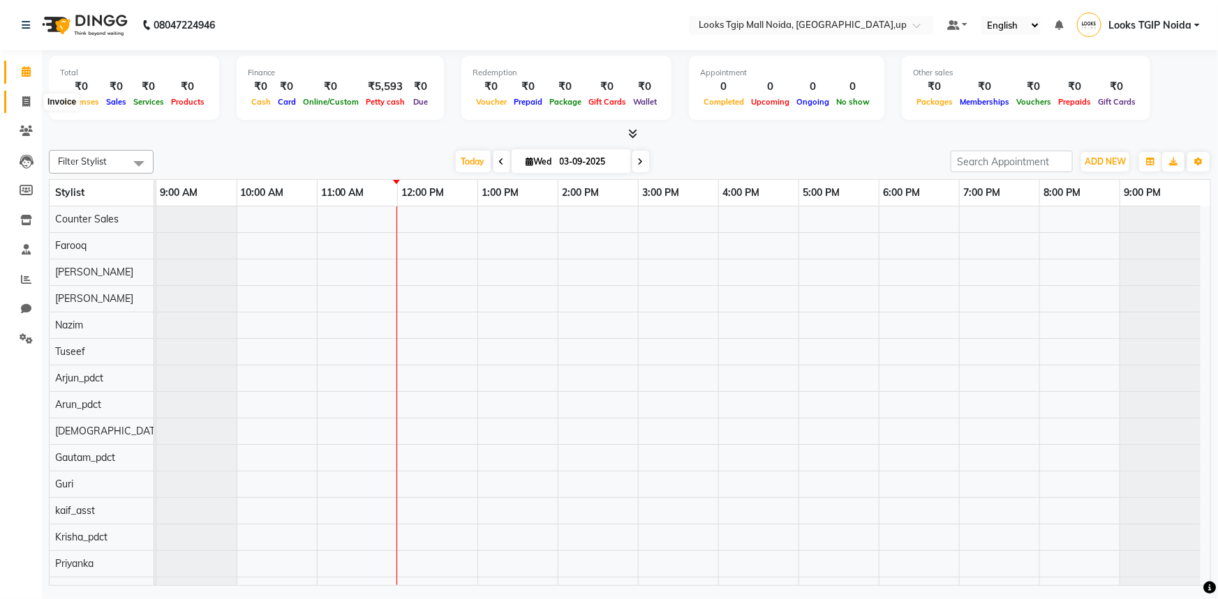
click at [15, 98] on span at bounding box center [26, 102] width 24 height 16
select select "service"
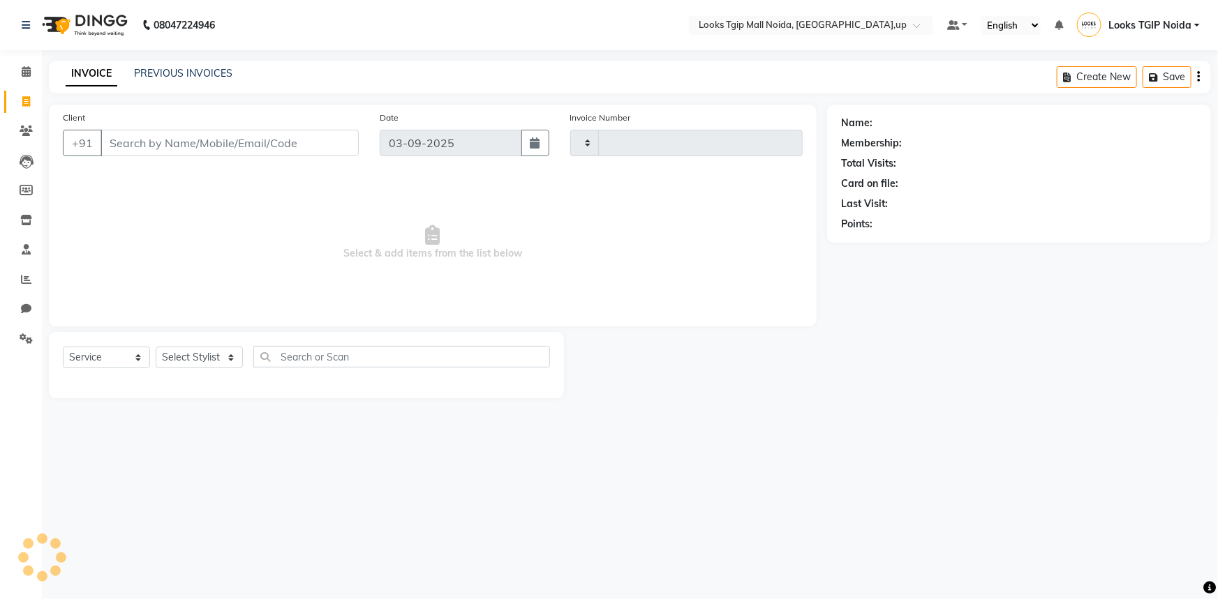
type input "3440"
select select "4358"
click at [179, 149] on input "Client" at bounding box center [229, 143] width 258 height 27
type input "3333333333"
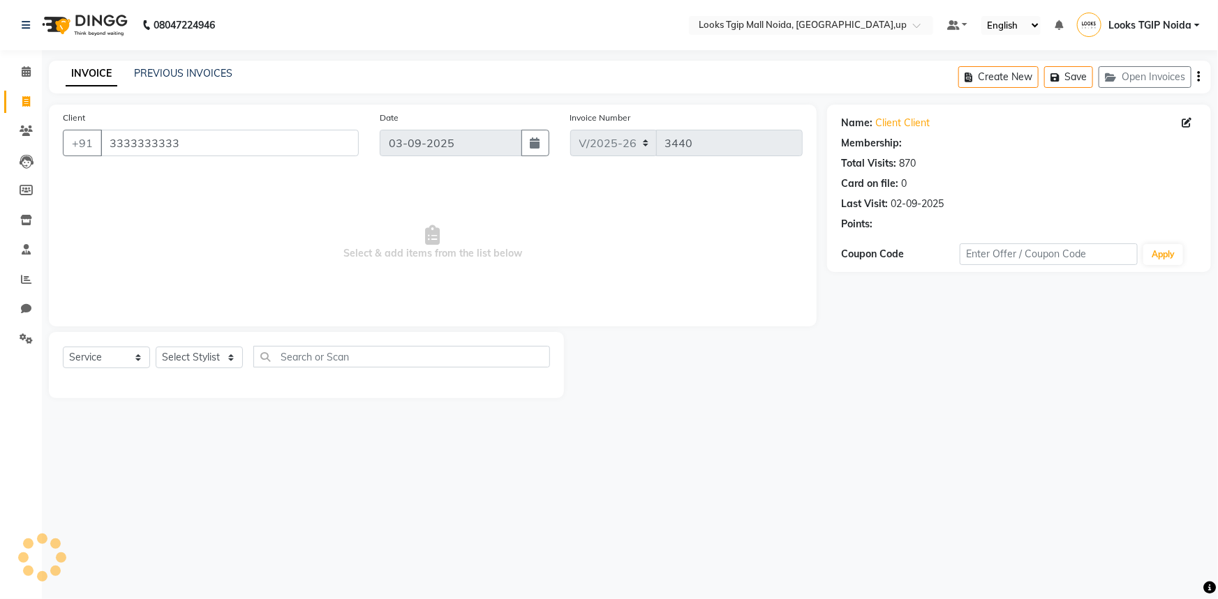
select select "1: Object"
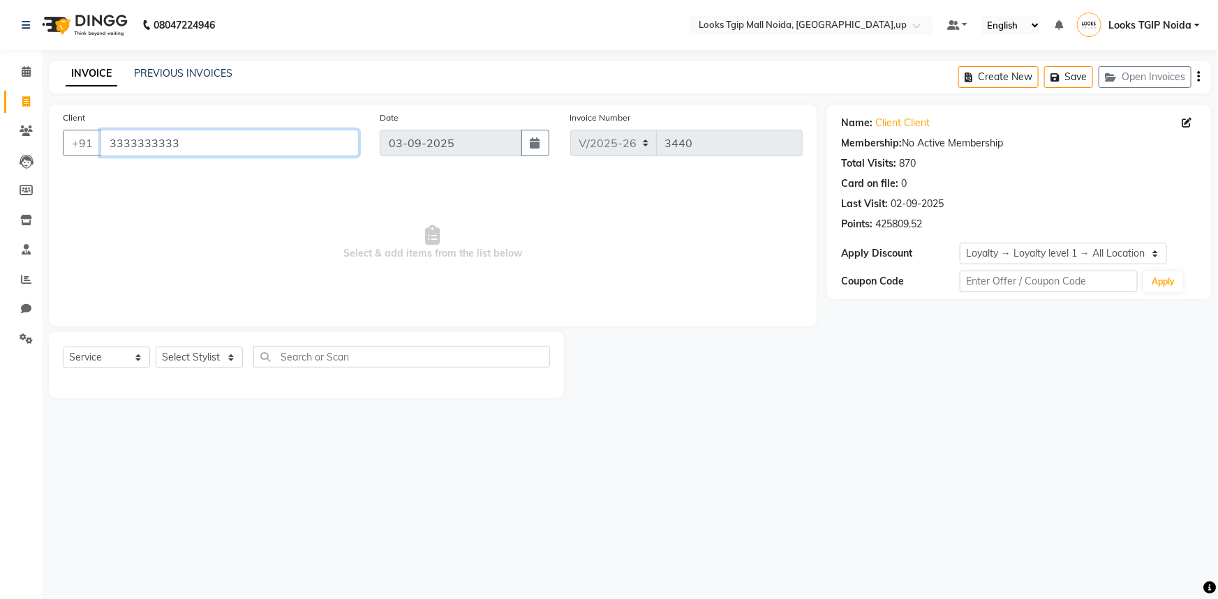
click at [211, 139] on input "3333333333" at bounding box center [229, 143] width 258 height 27
click at [211, 355] on select "Select Stylist Amaan Salmani Arjun_pdct Arun_pdct Atique Counter Sales Farooq G…" at bounding box center [199, 358] width 87 height 22
select select "65336"
click at [156, 347] on select "Select Stylist Amaan Salmani Arjun_pdct Arun_pdct Atique Counter Sales Farooq G…" at bounding box center [199, 358] width 87 height 22
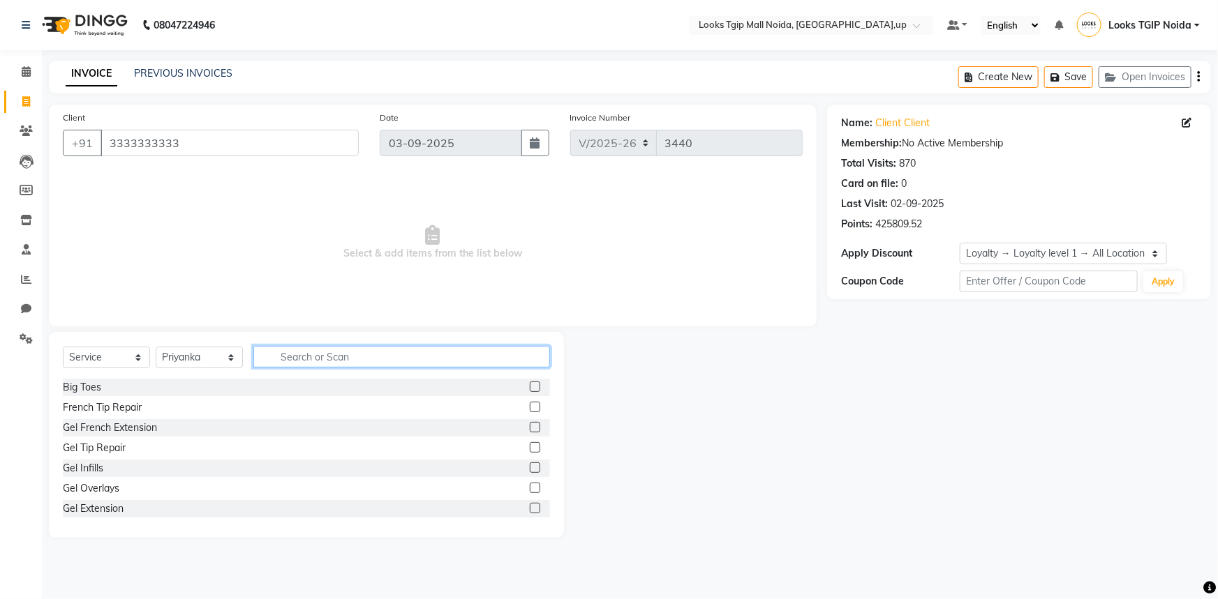
drag, startPoint x: 332, startPoint y: 362, endPoint x: 288, endPoint y: 362, distance: 44.7
click at [334, 362] on input "text" at bounding box center [401, 357] width 297 height 22
type input "EYE"
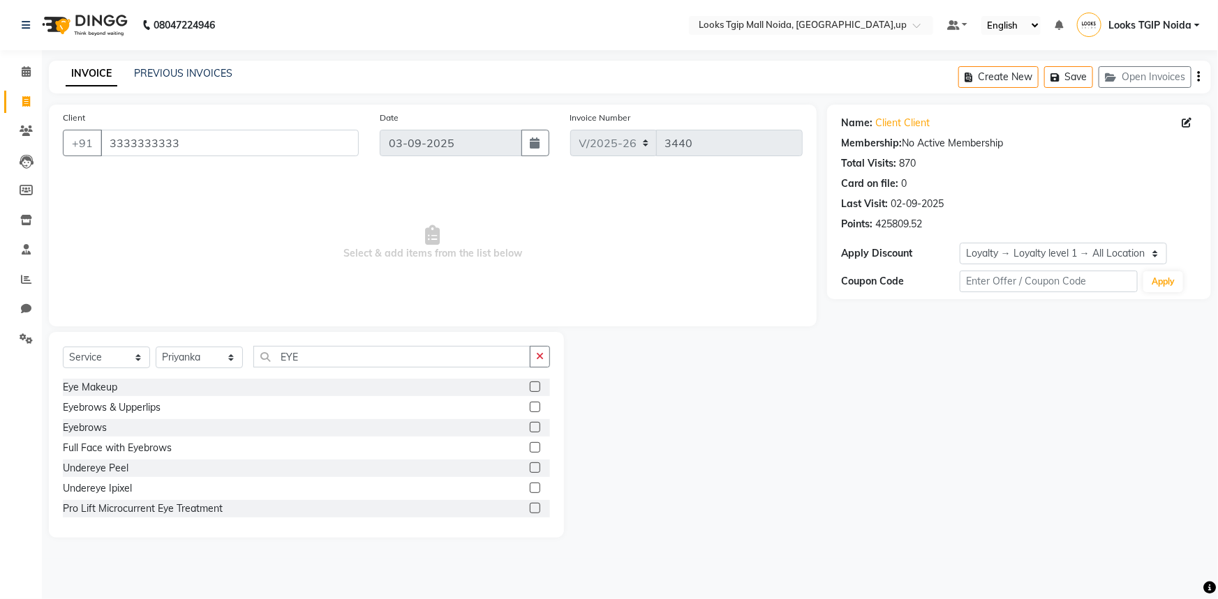
click at [530, 426] on label at bounding box center [535, 427] width 10 height 10
click at [530, 426] on input "checkbox" at bounding box center [534, 428] width 9 height 9
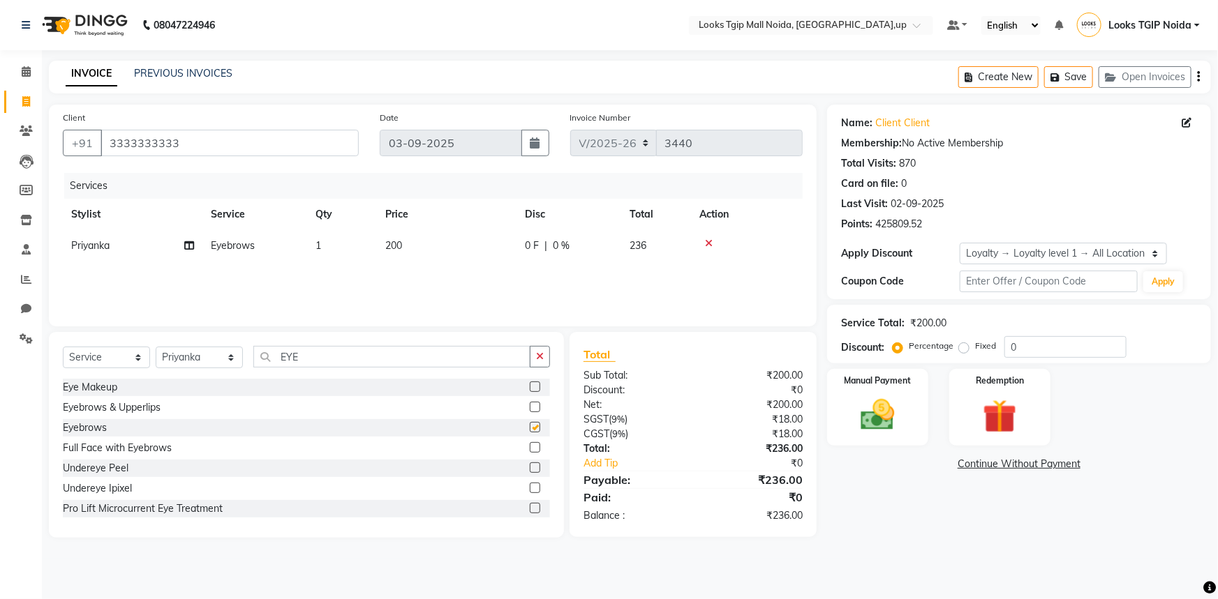
checkbox input "false"
click at [447, 231] on td "200" at bounding box center [447, 245] width 140 height 31
select select "65336"
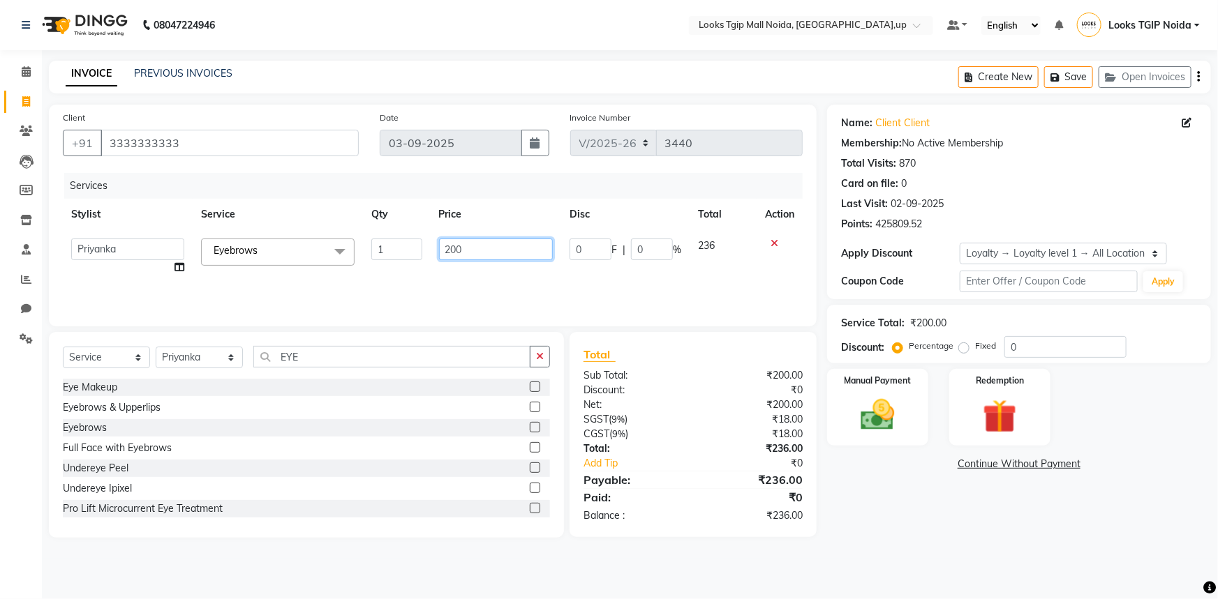
drag, startPoint x: 486, startPoint y: 250, endPoint x: 289, endPoint y: 246, distance: 197.5
click at [289, 246] on tr "Amaan Salmani Arjun_pdct Arun_pdct Atique Counter Sales Farooq Gautam_pdct Guri…" at bounding box center [433, 256] width 740 height 53
type input "100"
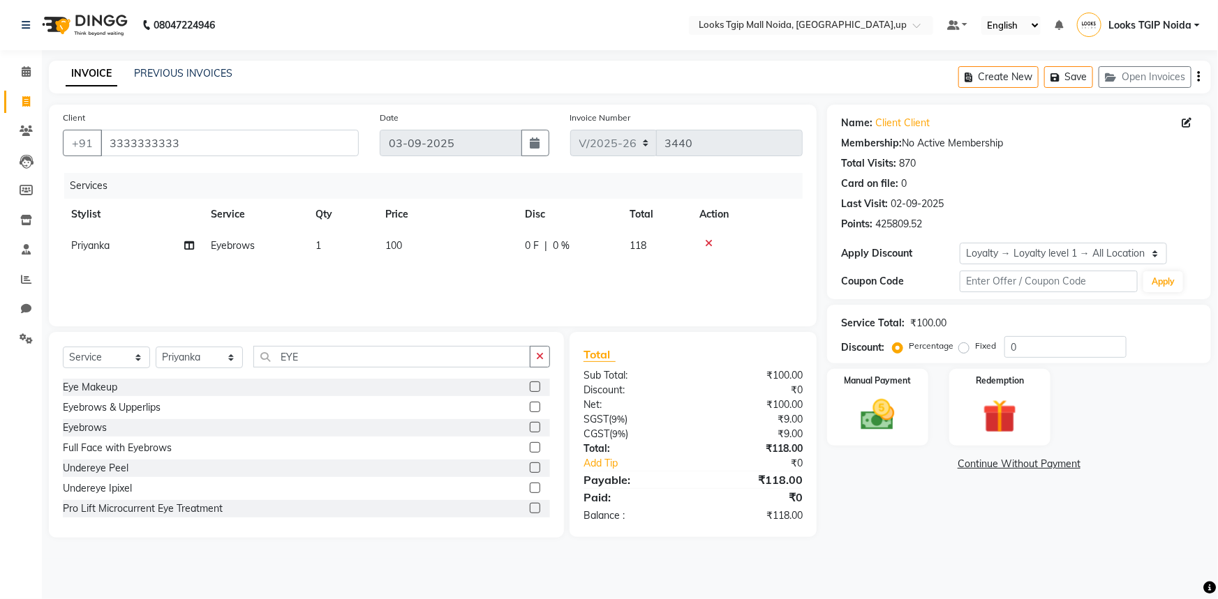
click at [897, 511] on div "Name: Client Client Membership: No Active Membership Total Visits: 870 Card on …" at bounding box center [1024, 321] width 394 height 433
click at [890, 417] on img at bounding box center [877, 415] width 57 height 40
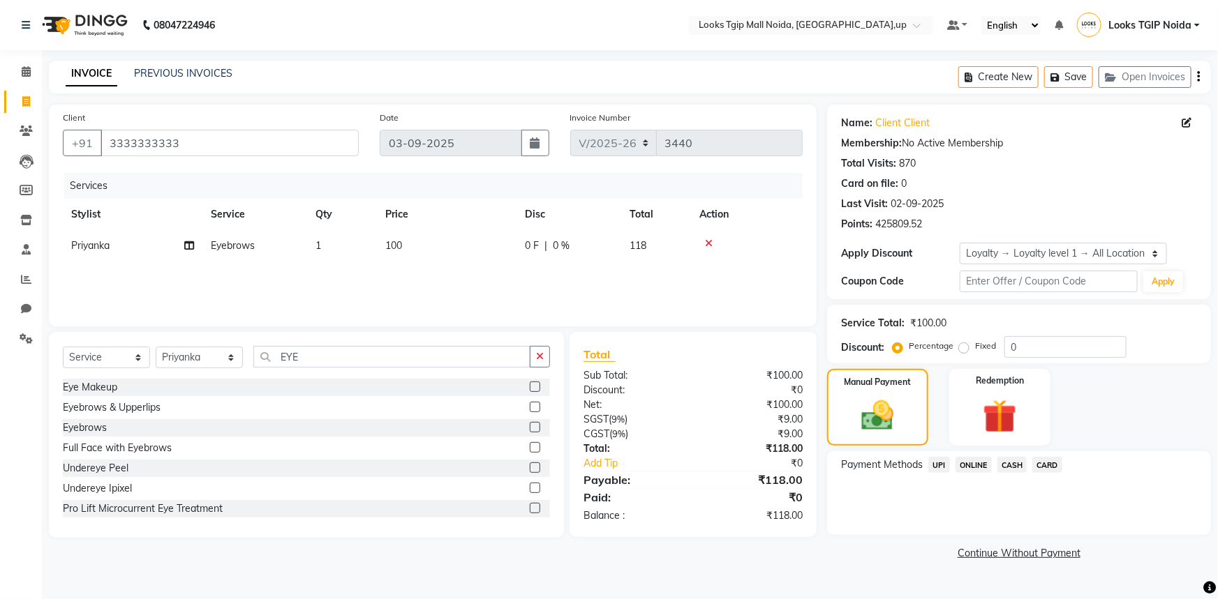
click at [1013, 467] on span "CASH" at bounding box center [1012, 465] width 30 height 16
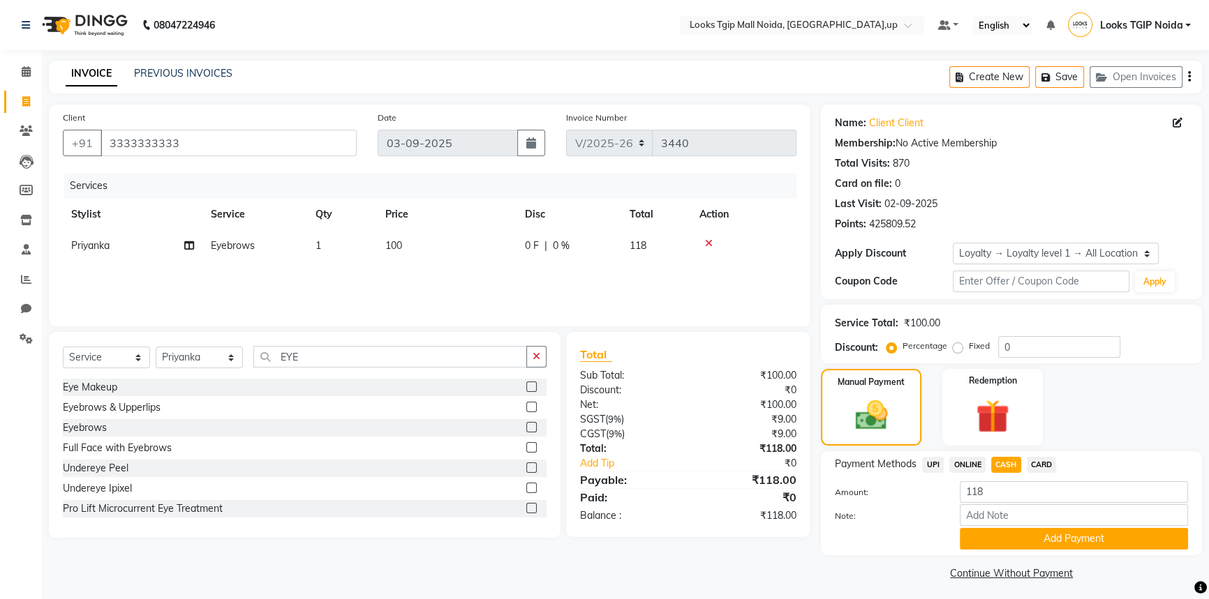
click at [1005, 537] on button "Add Payment" at bounding box center [1074, 539] width 228 height 22
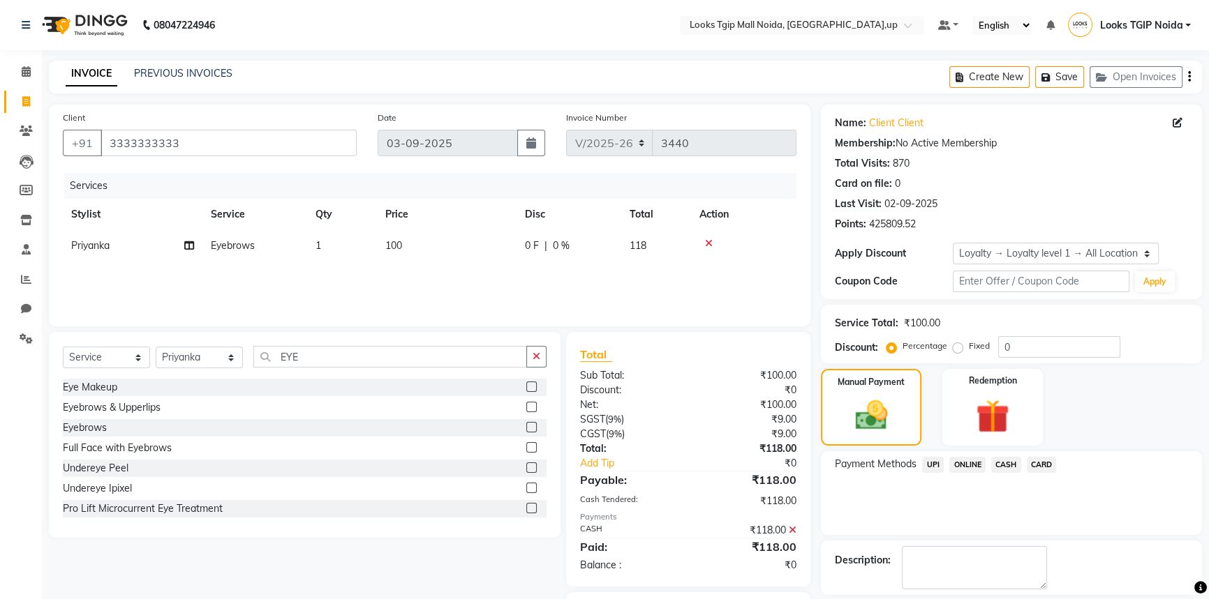
scroll to position [78, 0]
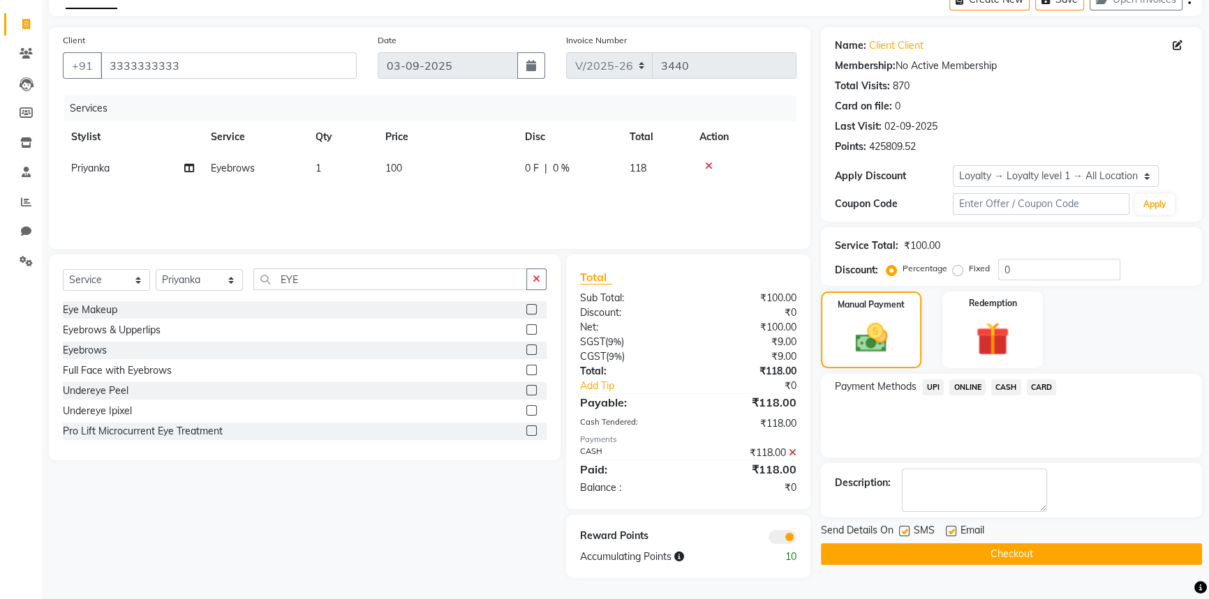
click at [906, 532] on label at bounding box center [904, 531] width 10 height 10
click at [906, 532] on input "checkbox" at bounding box center [903, 532] width 9 height 9
checkbox input "false"
click at [916, 546] on button "Checkout" at bounding box center [1011, 555] width 381 height 22
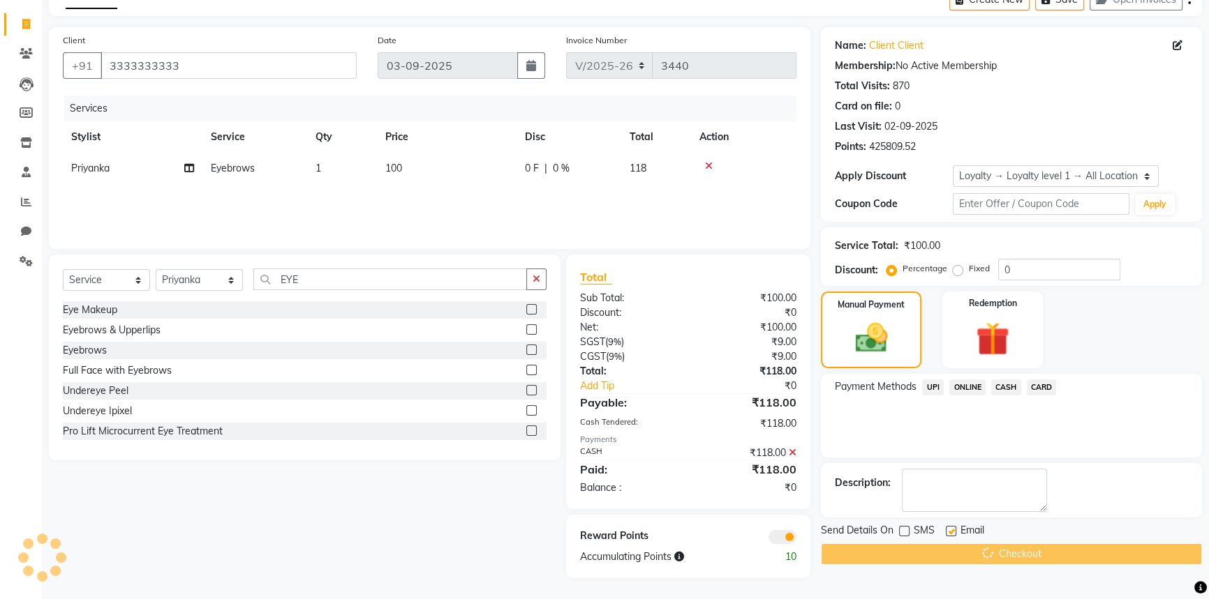
scroll to position [35, 0]
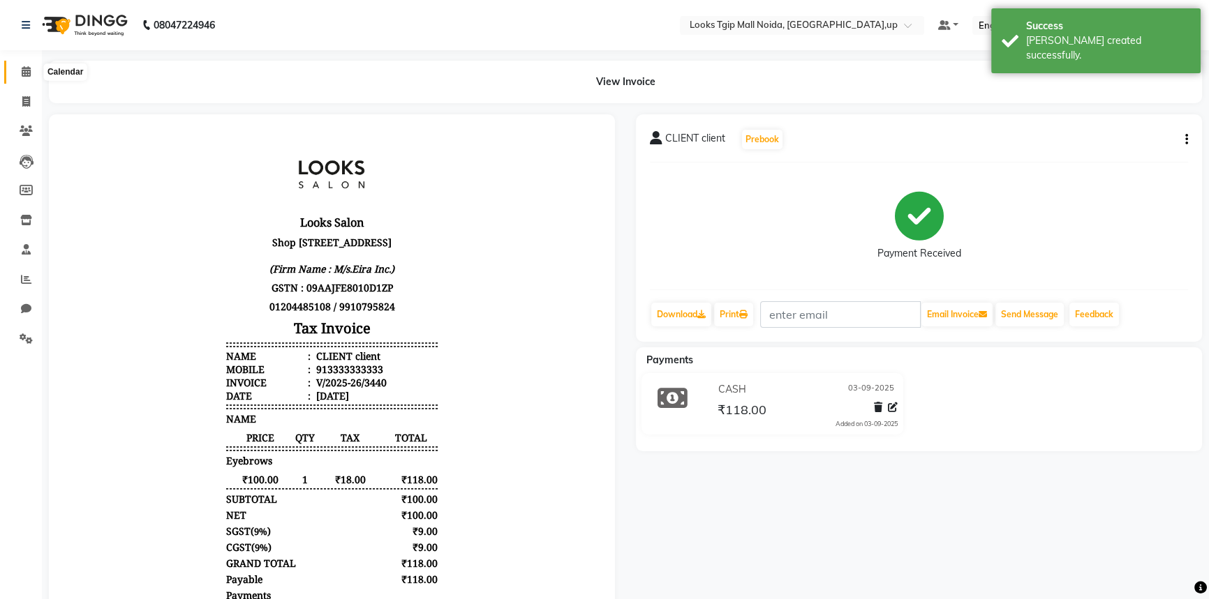
click at [22, 71] on icon at bounding box center [26, 71] width 9 height 10
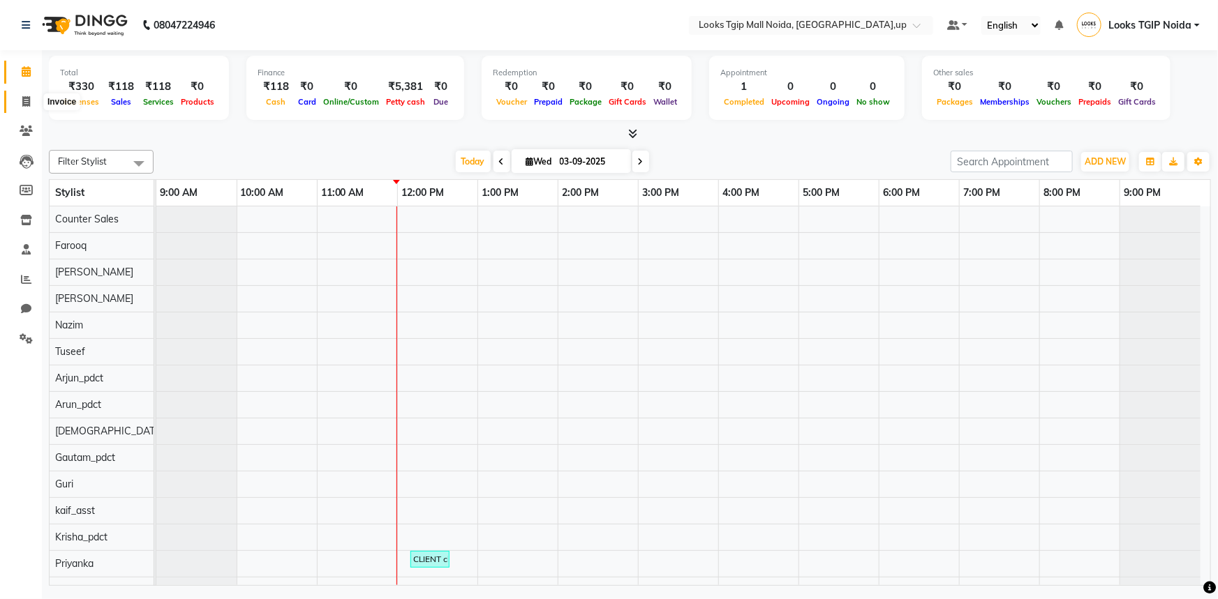
drag, startPoint x: 24, startPoint y: 96, endPoint x: 16, endPoint y: 100, distance: 8.4
click at [24, 97] on icon at bounding box center [26, 101] width 8 height 10
select select "service"
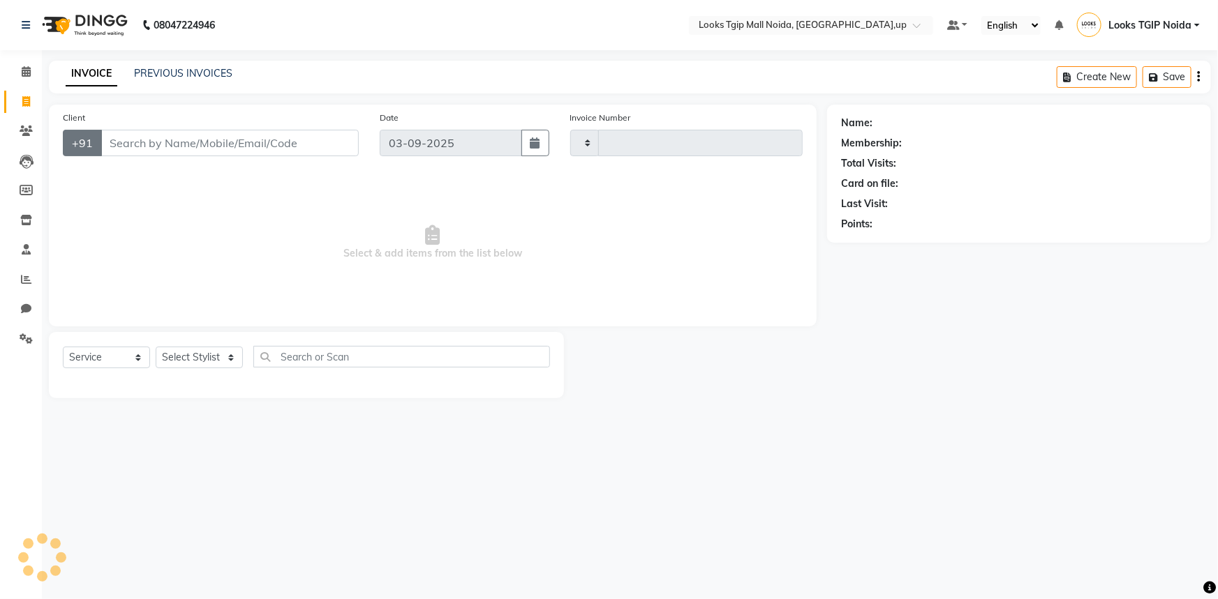
type input "3441"
select select "4358"
click at [123, 142] on input "Client" at bounding box center [229, 143] width 258 height 27
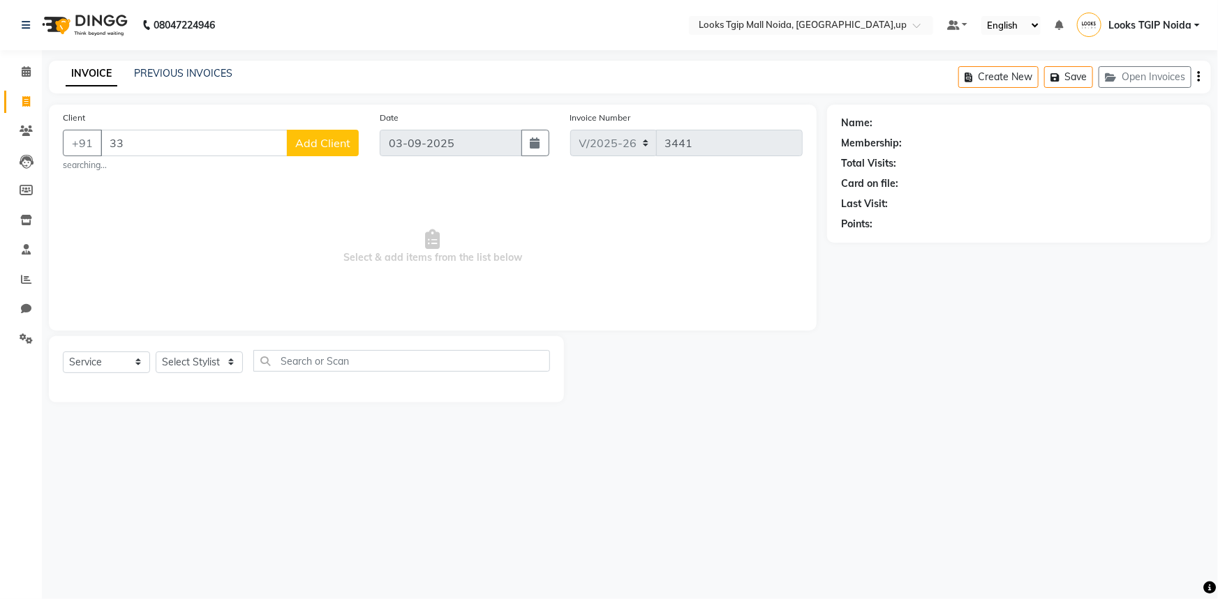
type input "3"
click at [180, 173] on span "99583719" at bounding box center [204, 175] width 56 height 14
type input "9958371963"
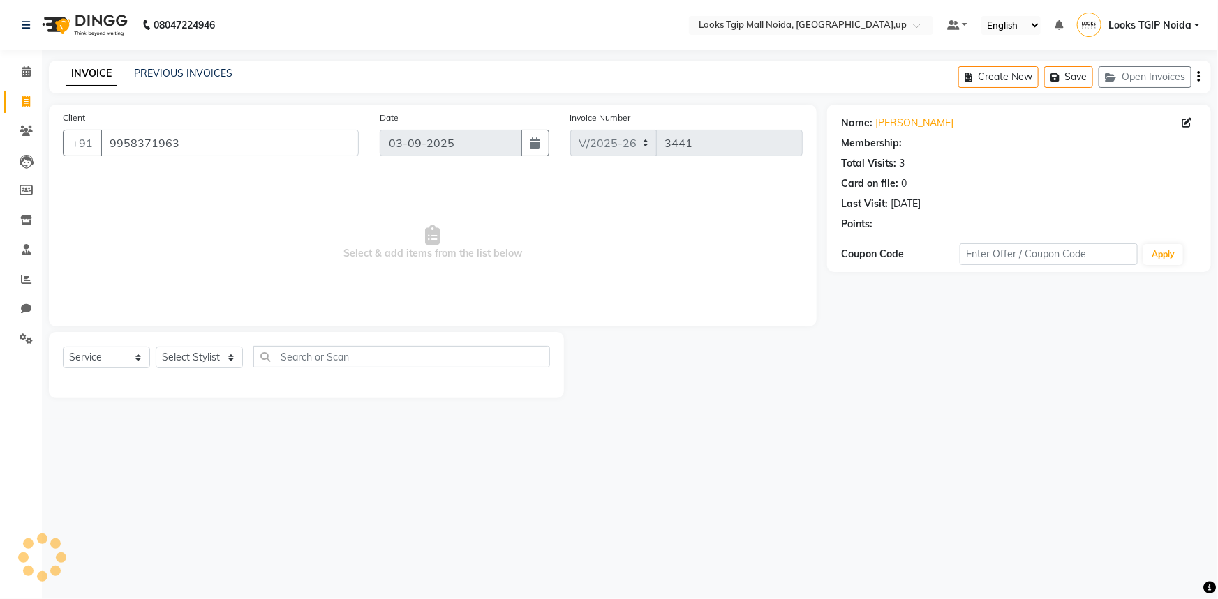
select select "1: Object"
click at [211, 355] on select "Select Stylist Amaan Salmani Arjun_pdct Arun_pdct Atique Counter Sales Farooq G…" at bounding box center [199, 358] width 87 height 22
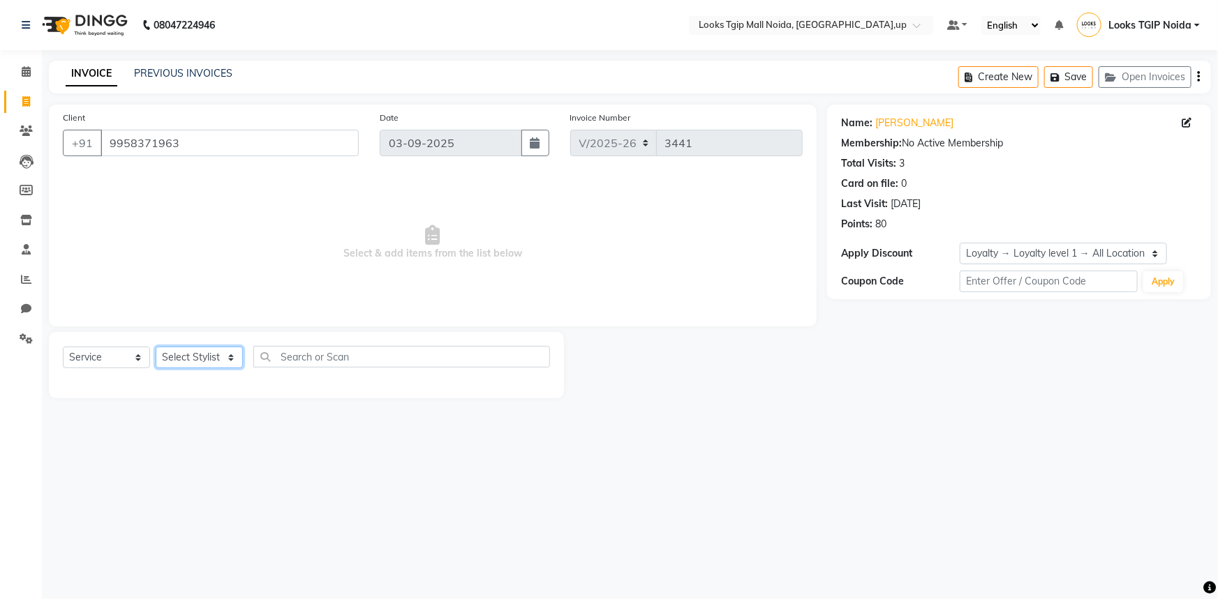
select select "31009"
click at [156, 347] on select "Select Stylist Amaan Salmani Arjun_pdct Arun_pdct Atique Counter Sales Farooq G…" at bounding box center [199, 358] width 87 height 22
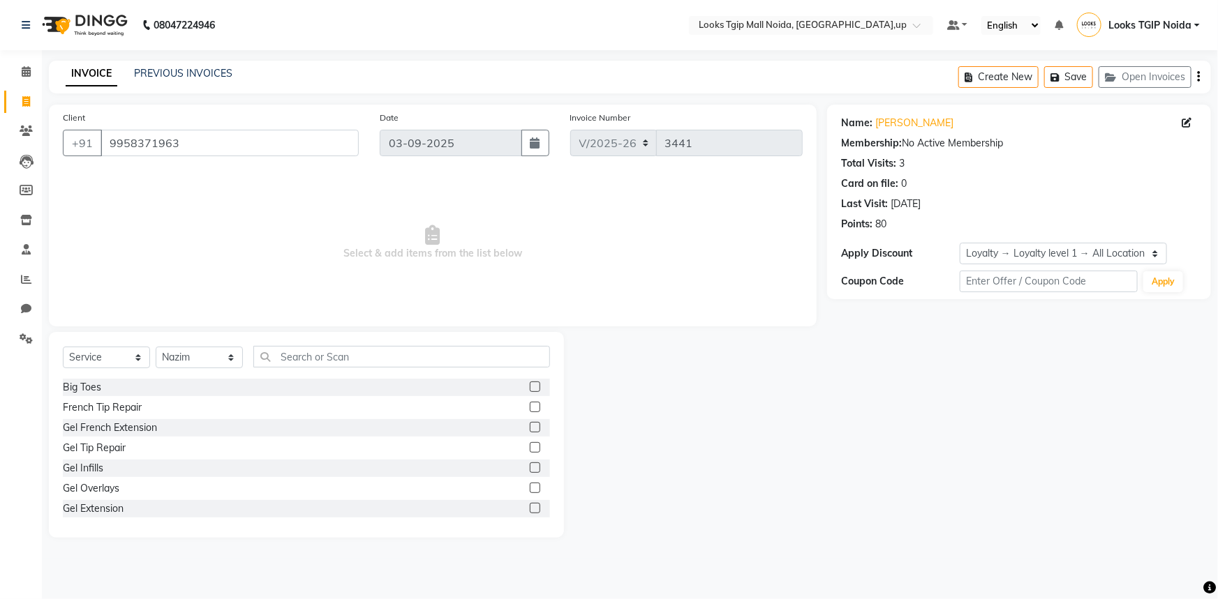
click at [330, 370] on div "Select Service Product Membership Package Voucher Prepaid Gift Card Select Styl…" at bounding box center [306, 362] width 487 height 33
click at [329, 367] on input "text" at bounding box center [401, 357] width 297 height 22
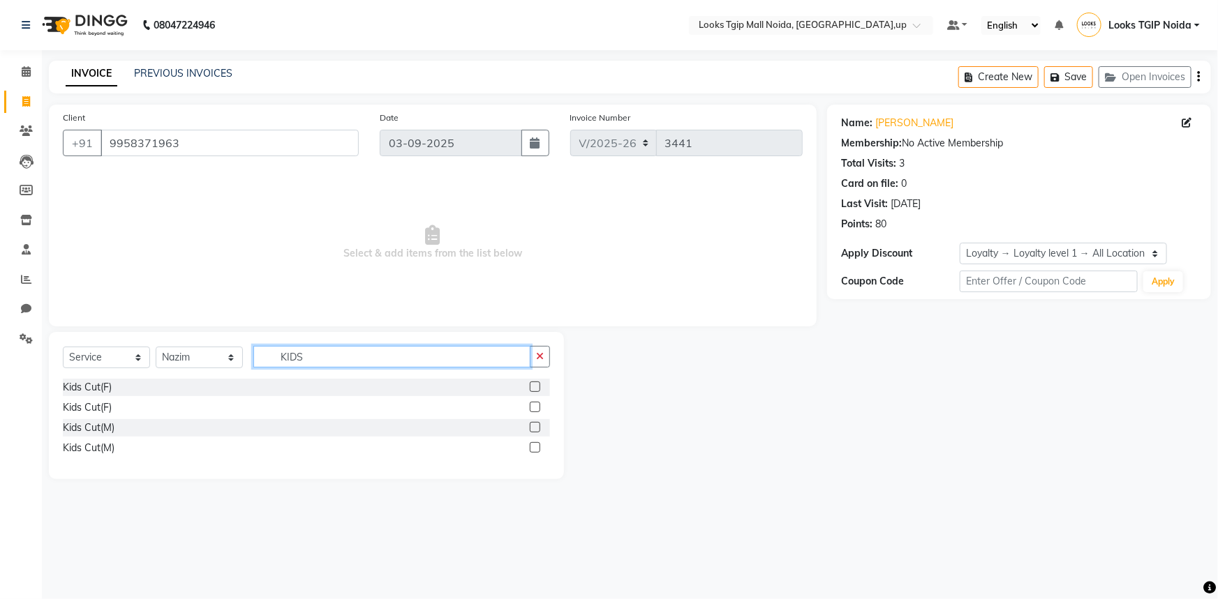
type input "KIDS"
click at [535, 427] on label at bounding box center [535, 427] width 10 height 10
click at [535, 427] on input "checkbox" at bounding box center [534, 428] width 9 height 9
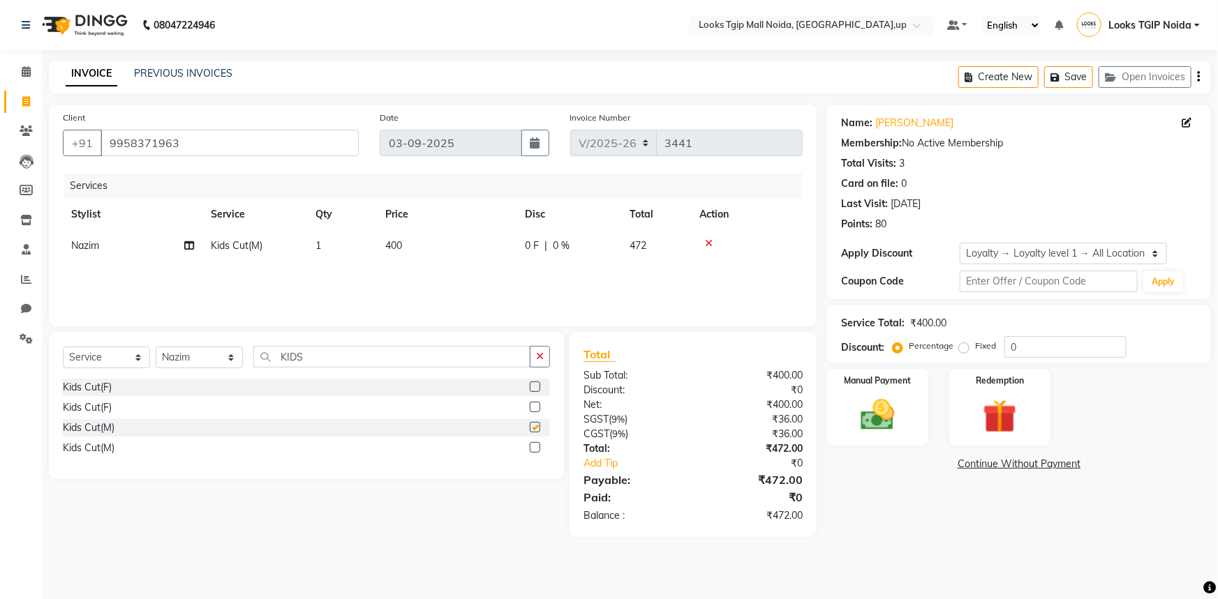
checkbox input "false"
click at [234, 363] on select "Select Stylist Amaan Salmani Arjun_pdct Arun_pdct Atique Counter Sales Farooq G…" at bounding box center [199, 358] width 87 height 22
select select "23823"
click at [156, 347] on select "Select Stylist Amaan Salmani Arjun_pdct Arun_pdct Atique Counter Sales Farooq G…" at bounding box center [199, 358] width 87 height 22
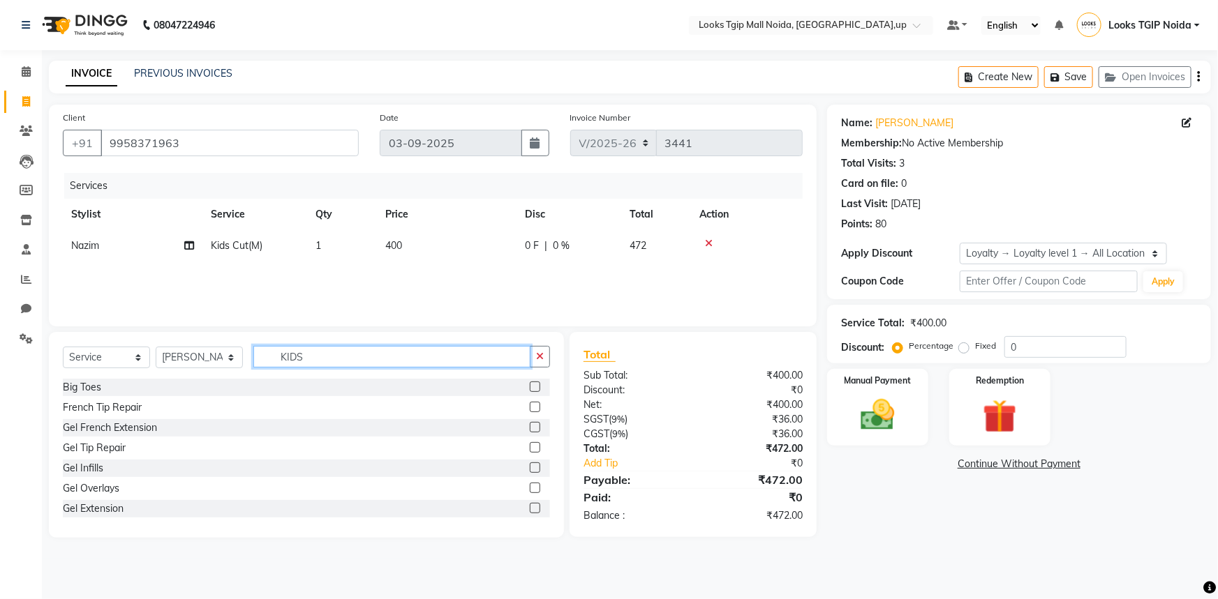
drag, startPoint x: 322, startPoint y: 359, endPoint x: 188, endPoint y: 352, distance: 134.1
click at [188, 352] on div "Select Service Product Membership Package Voucher Prepaid Gift Card Select Styl…" at bounding box center [306, 362] width 487 height 33
type input "EYE"
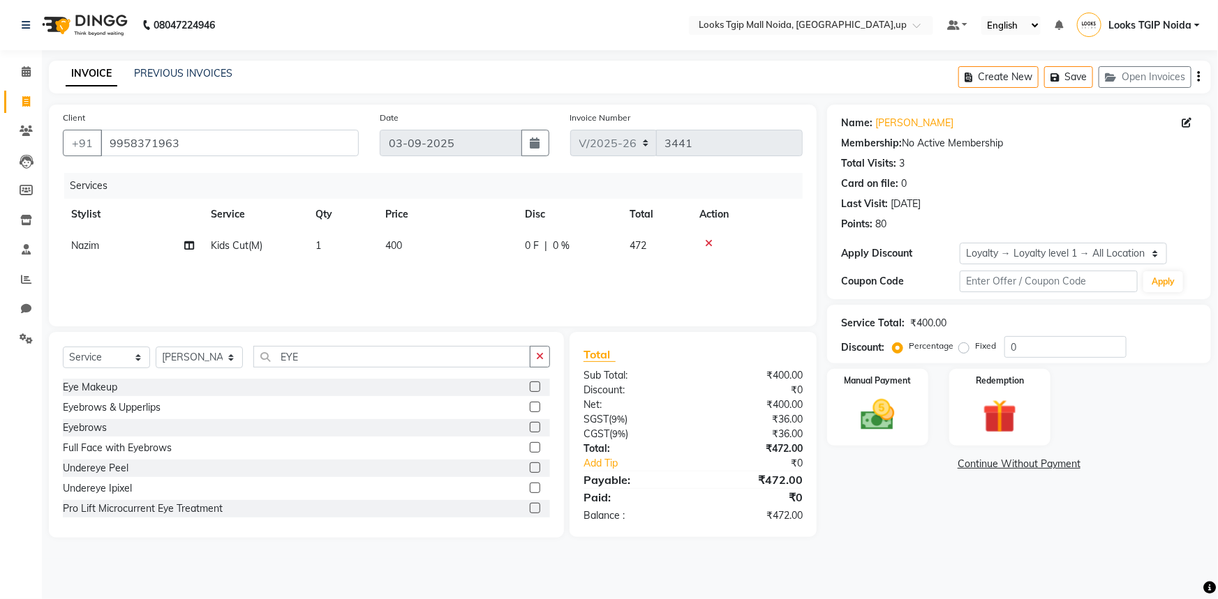
drag, startPoint x: 523, startPoint y: 427, endPoint x: 511, endPoint y: 398, distance: 31.6
click at [530, 427] on label at bounding box center [535, 427] width 10 height 10
click at [530, 427] on input "checkbox" at bounding box center [534, 428] width 9 height 9
click at [468, 280] on td "200" at bounding box center [447, 277] width 140 height 31
checkbox input "false"
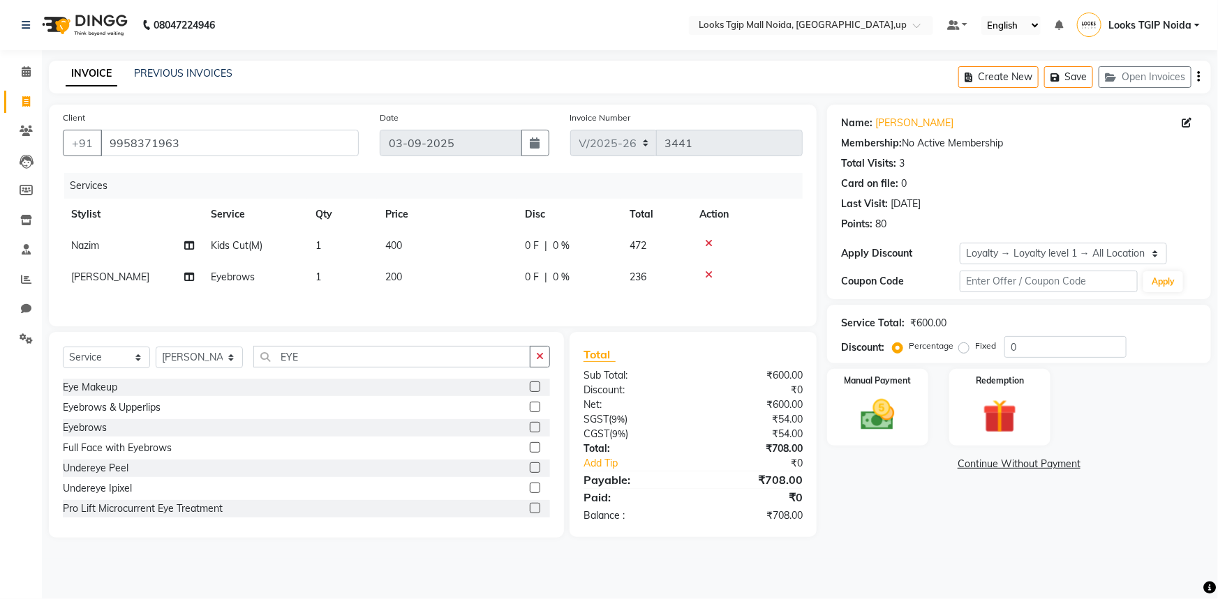
select select "23823"
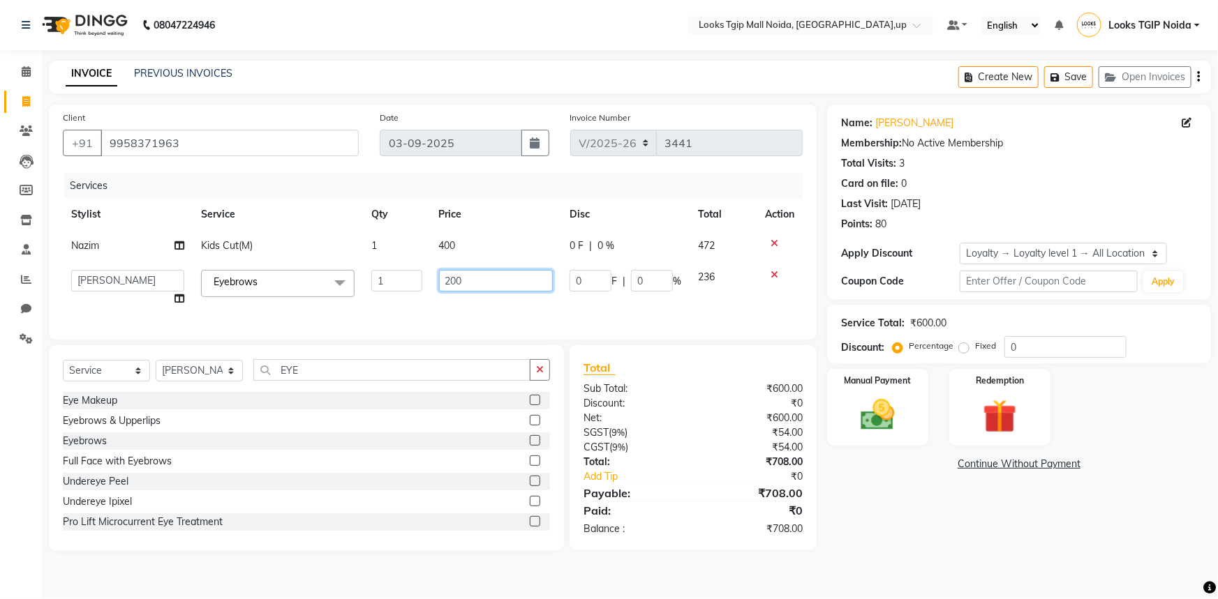
drag, startPoint x: 468, startPoint y: 277, endPoint x: 403, endPoint y: 279, distance: 65.6
click at [403, 279] on tr "Amaan Salmani Arjun_pdct Arun_pdct Atique Counter Sales Farooq Gautam_pdct Guri…" at bounding box center [433, 288] width 740 height 53
type input "100"
click at [888, 530] on div "Name: Sanjay Sir Membership: No Active Membership Total Visits: 3 Card on file:…" at bounding box center [1024, 328] width 394 height 447
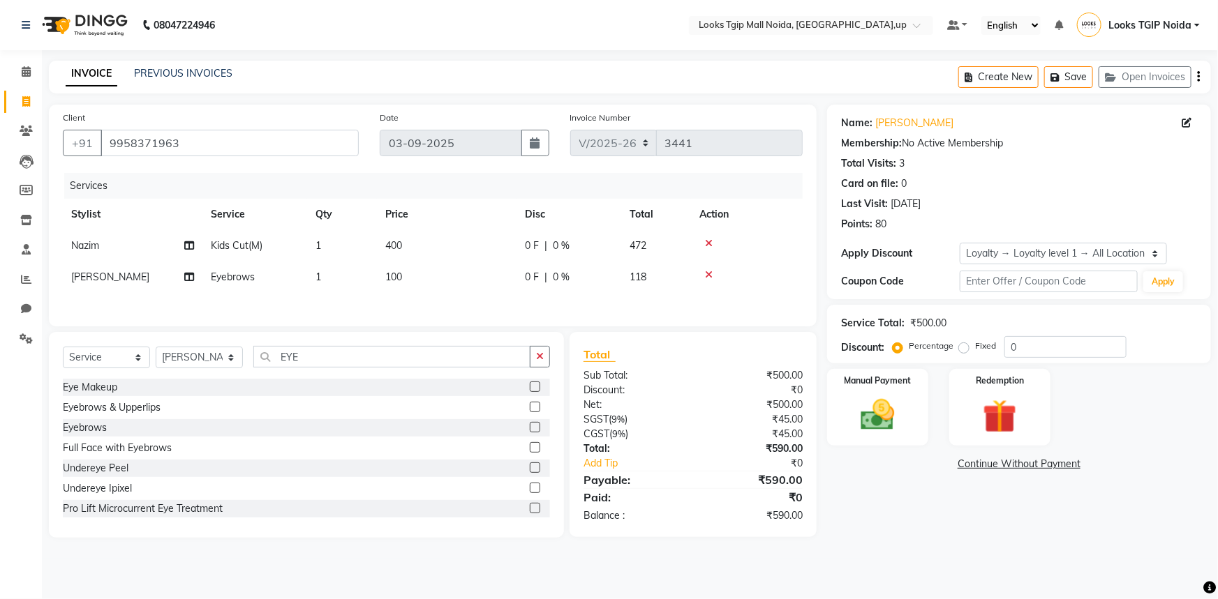
click at [863, 455] on div "Name: Sanjay Sir Membership: No Active Membership Total Visits: 3 Card on file:…" at bounding box center [1024, 321] width 394 height 433
click at [893, 403] on img at bounding box center [877, 415] width 57 height 40
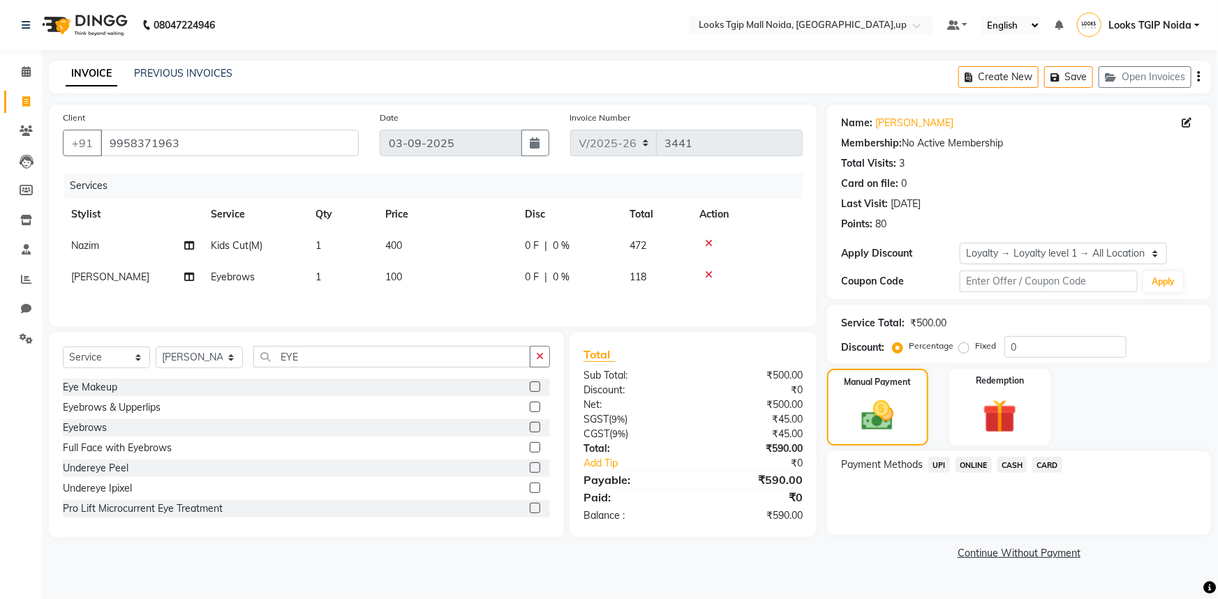
click at [1043, 468] on span "CARD" at bounding box center [1047, 465] width 30 height 16
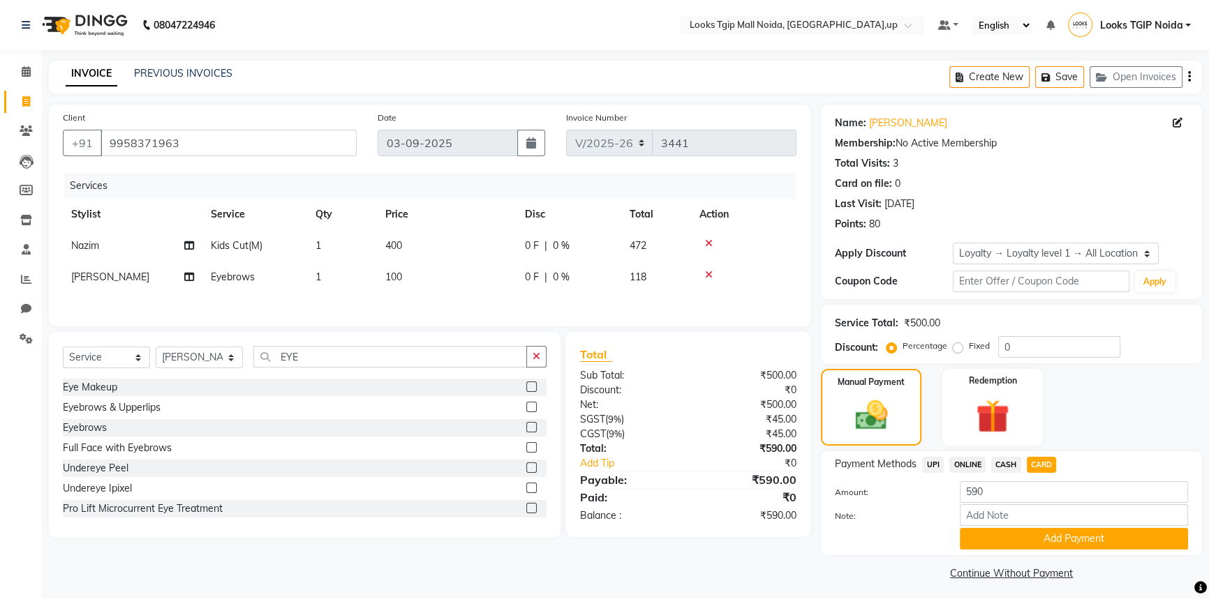
click at [1064, 537] on button "Add Payment" at bounding box center [1074, 539] width 228 height 22
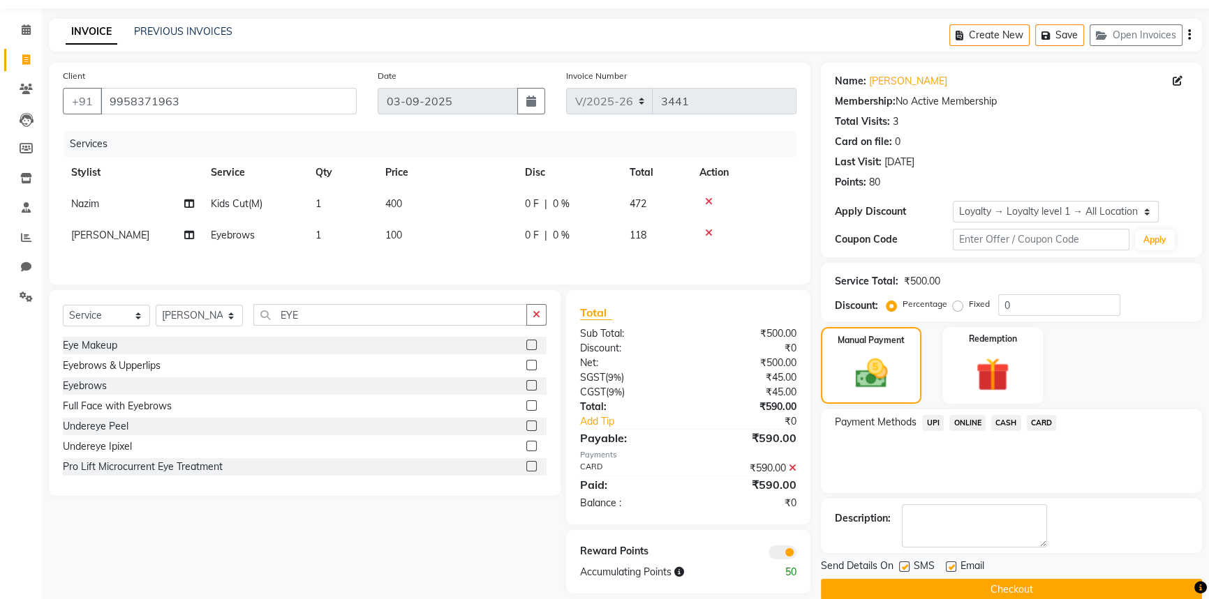
scroll to position [63, 0]
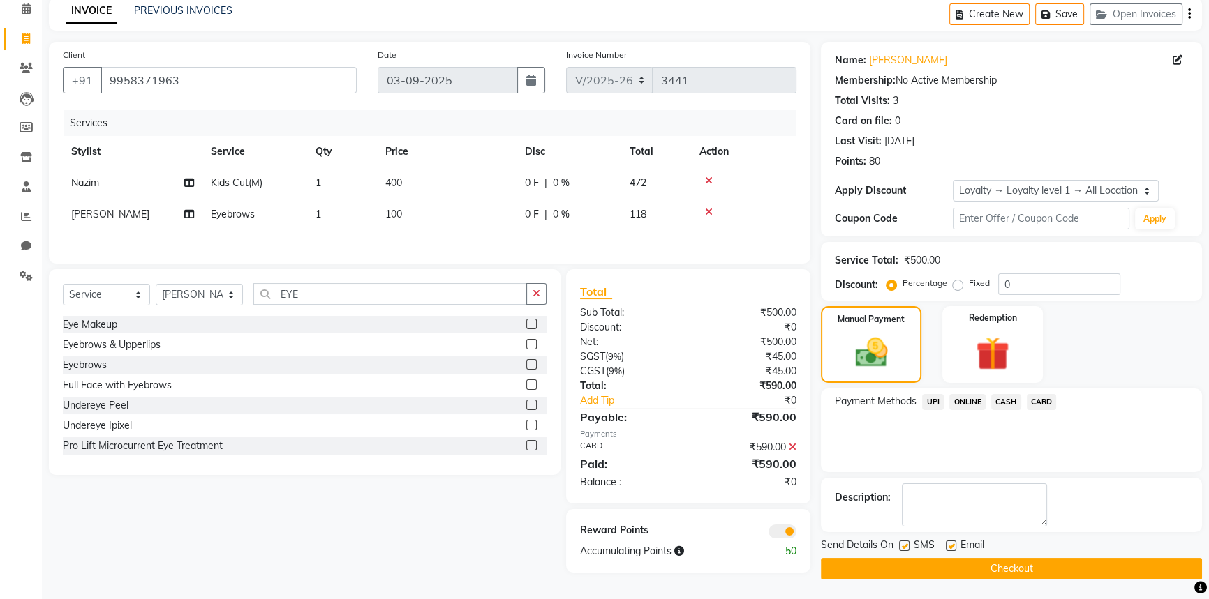
drag, startPoint x: 902, startPoint y: 543, endPoint x: 918, endPoint y: 563, distance: 25.4
click at [903, 542] on label at bounding box center [904, 546] width 10 height 10
click at [903, 542] on input "checkbox" at bounding box center [903, 546] width 9 height 9
checkbox input "false"
click at [919, 565] on button "Checkout" at bounding box center [1011, 569] width 381 height 22
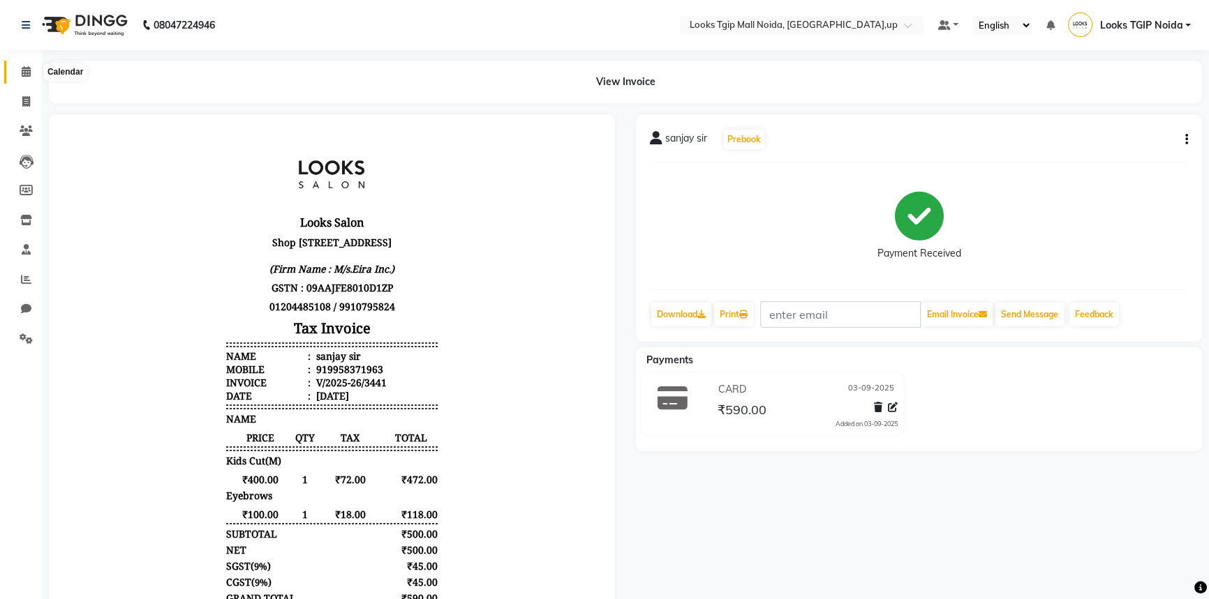
click at [31, 70] on span at bounding box center [26, 72] width 24 height 16
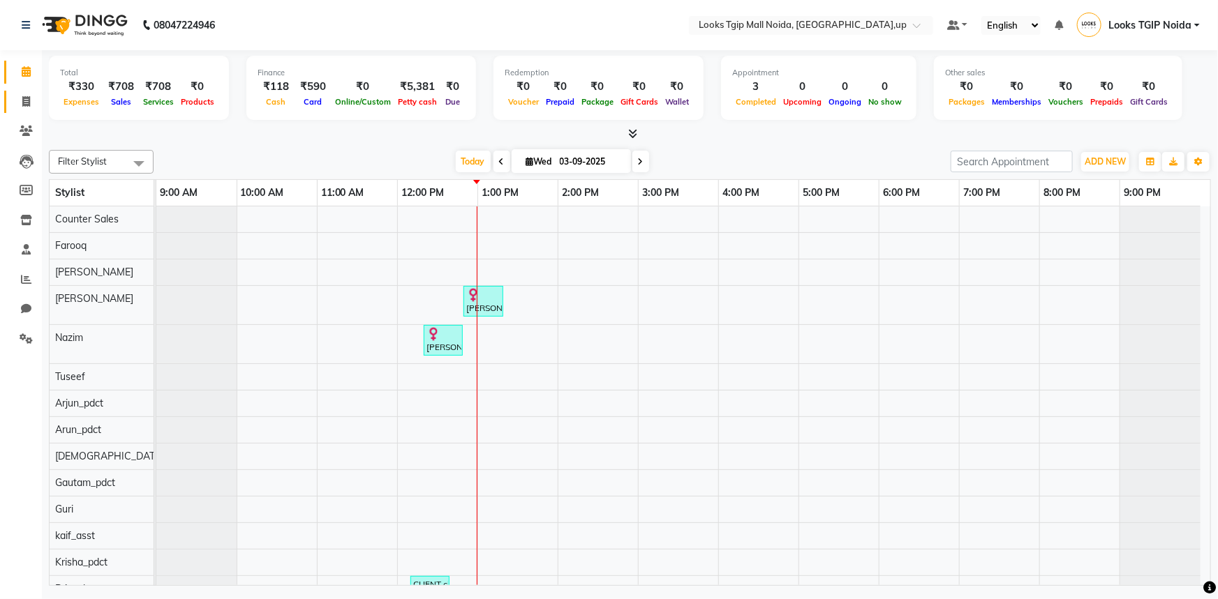
click at [31, 92] on link "Invoice" at bounding box center [20, 102] width 33 height 23
click at [25, 98] on icon at bounding box center [26, 101] width 8 height 10
select select "service"
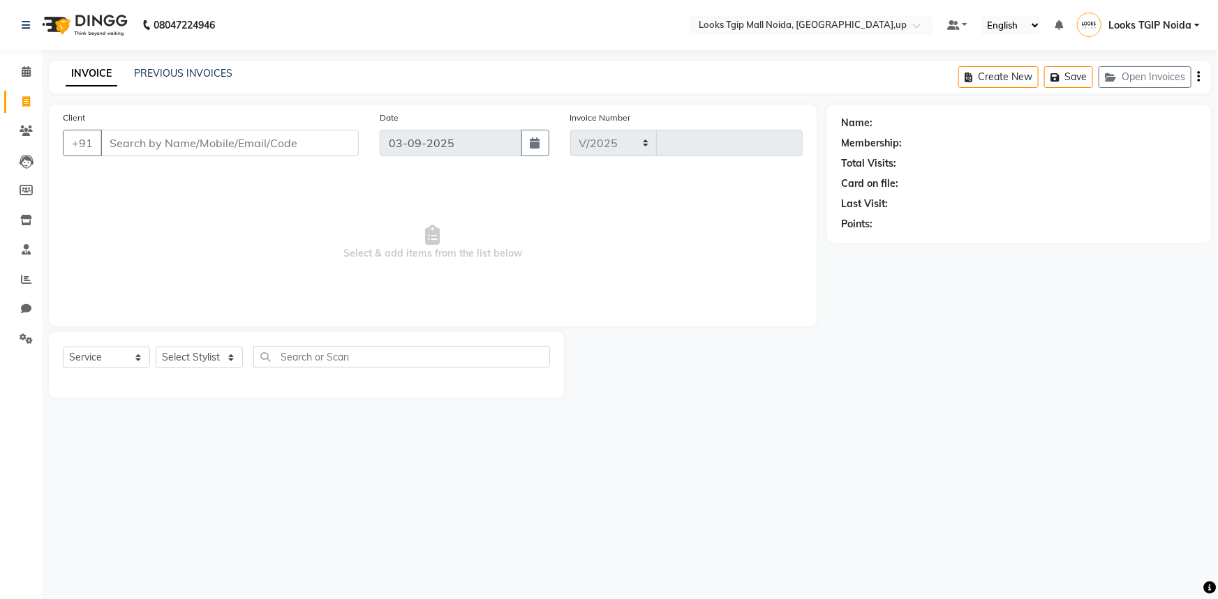
select select "4358"
type input "3442"
click at [172, 140] on input "Client" at bounding box center [229, 143] width 258 height 27
type input "3333333333"
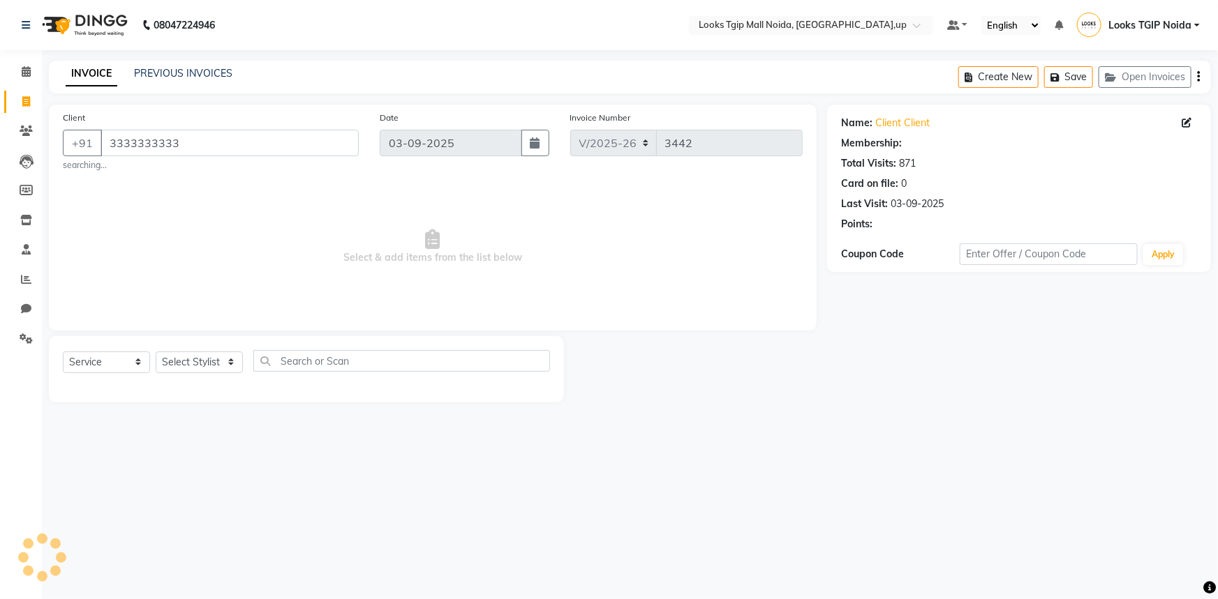
select select "1: Object"
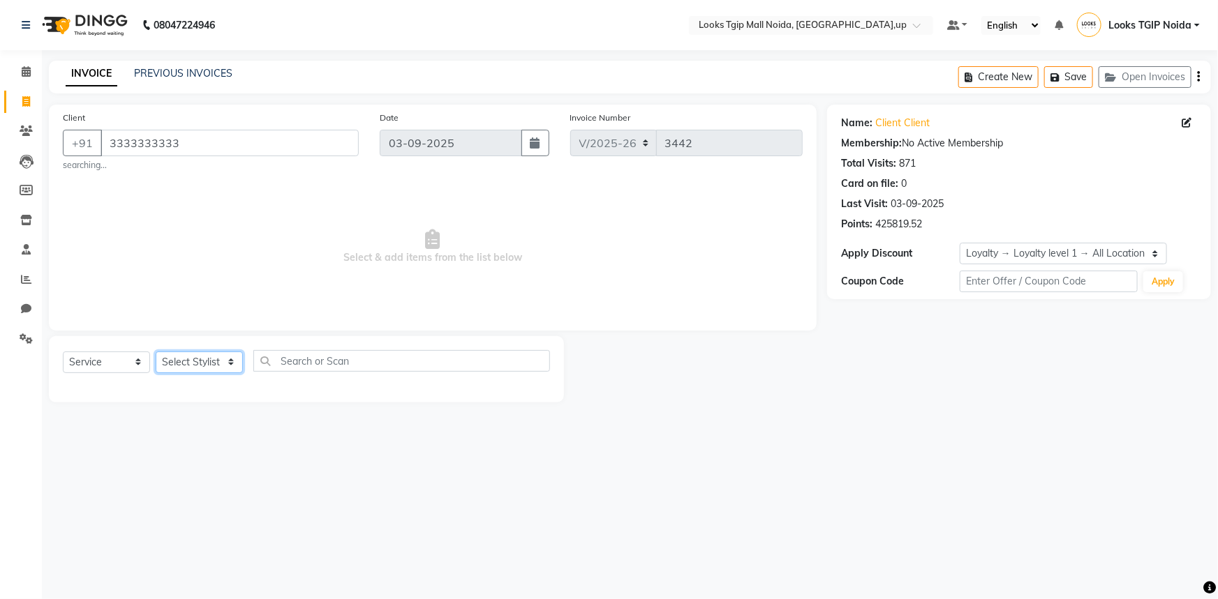
click at [241, 368] on select "Select Stylist Amaan Salmani Arjun_pdct Arun_pdct Atique Counter Sales Farooq G…" at bounding box center [199, 363] width 87 height 22
click at [156, 352] on select "Select Stylist Amaan Salmani Arjun_pdct Arun_pdct Atique Counter Sales Farooq G…" at bounding box center [199, 363] width 87 height 22
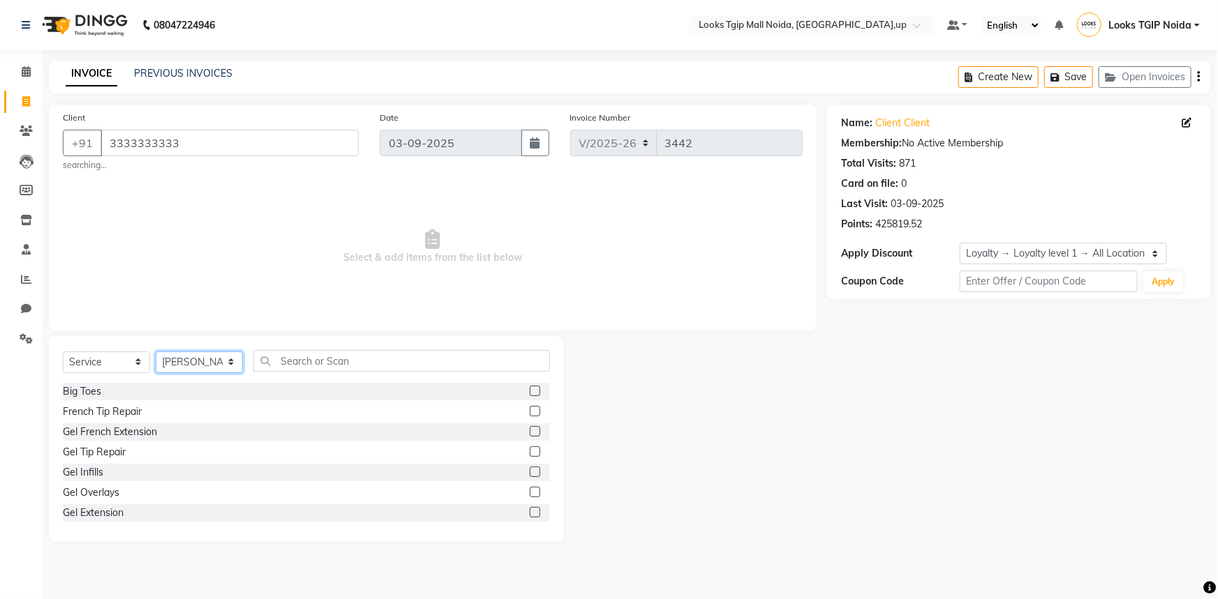
drag, startPoint x: 200, startPoint y: 368, endPoint x: 200, endPoint y: 352, distance: 16.1
click at [200, 366] on select "Select Stylist Amaan Salmani Arjun_pdct Arun_pdct Atique Counter Sales Farooq G…" at bounding box center [199, 363] width 87 height 22
select select "48133"
click at [156, 352] on select "Select Stylist Amaan Salmani Arjun_pdct Arun_pdct Atique Counter Sales Farooq G…" at bounding box center [199, 363] width 87 height 22
click at [313, 335] on div "Client +91 3333333333 searching... Date 03-09-2025 Invoice Number V/2025 V/2025…" at bounding box center [432, 324] width 789 height 438
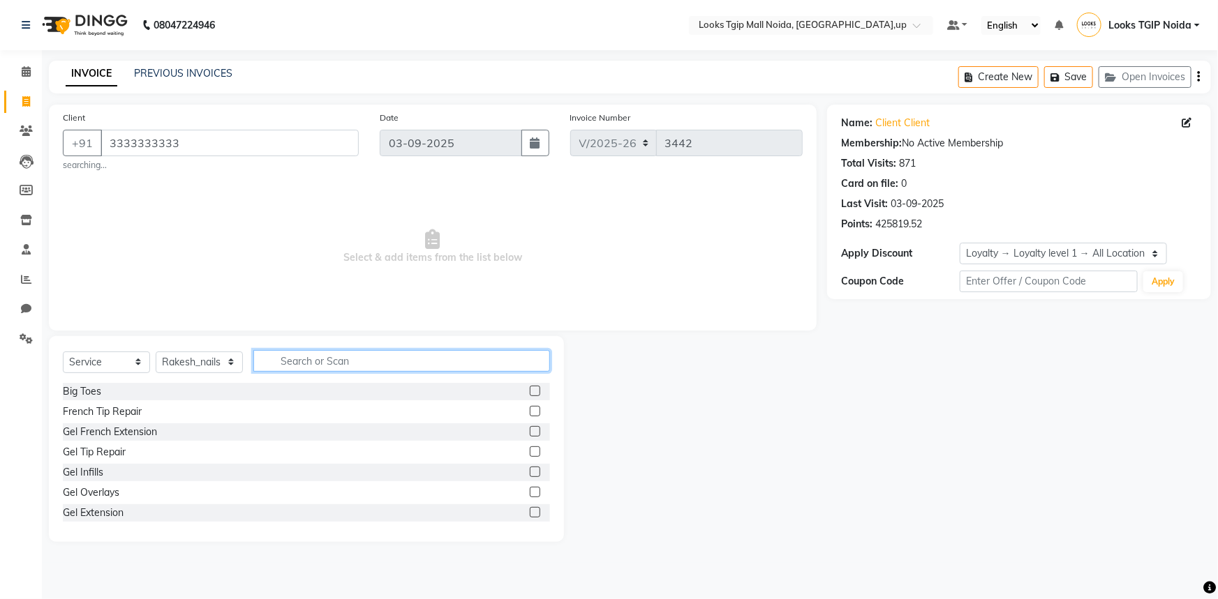
click at [318, 363] on input "text" at bounding box center [401, 361] width 297 height 22
type input "NAIL"
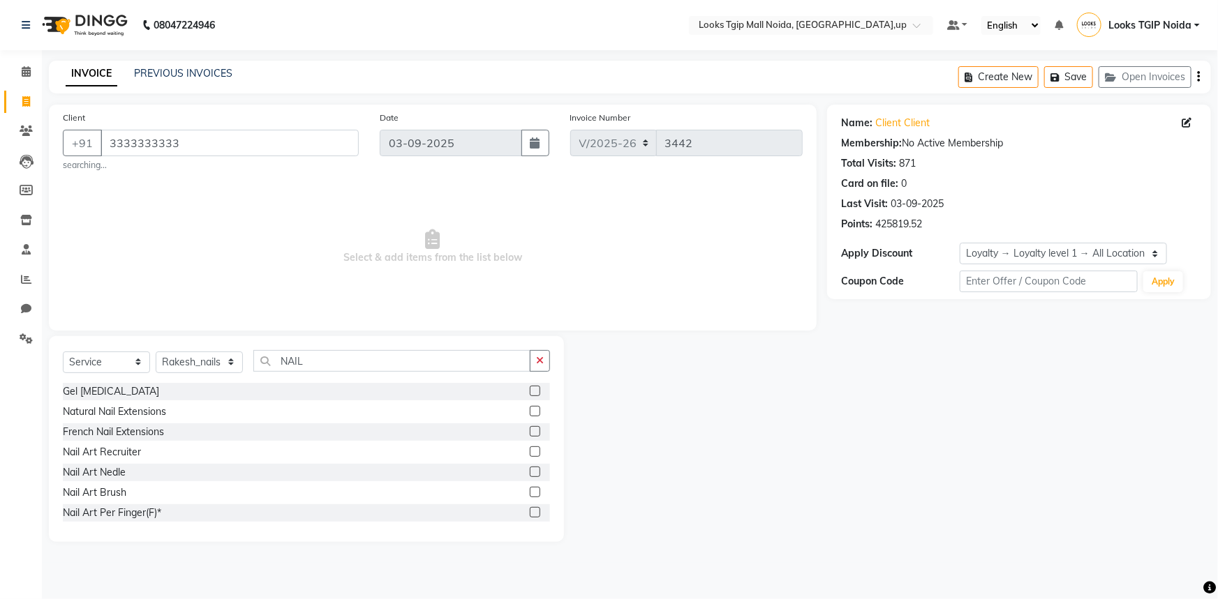
drag, startPoint x: 140, startPoint y: 421, endPoint x: 156, endPoint y: 401, distance: 25.8
click at [140, 420] on div "Natural Nail Extensions" at bounding box center [306, 411] width 487 height 17
click at [159, 403] on div "Gel Nail Removal Natural Nail Extensions French Nail Extensions Nail Art Recrui…" at bounding box center [306, 453] width 487 height 140
click at [154, 412] on div "Natural Nail Extensions" at bounding box center [114, 412] width 103 height 15
checkbox input "false"
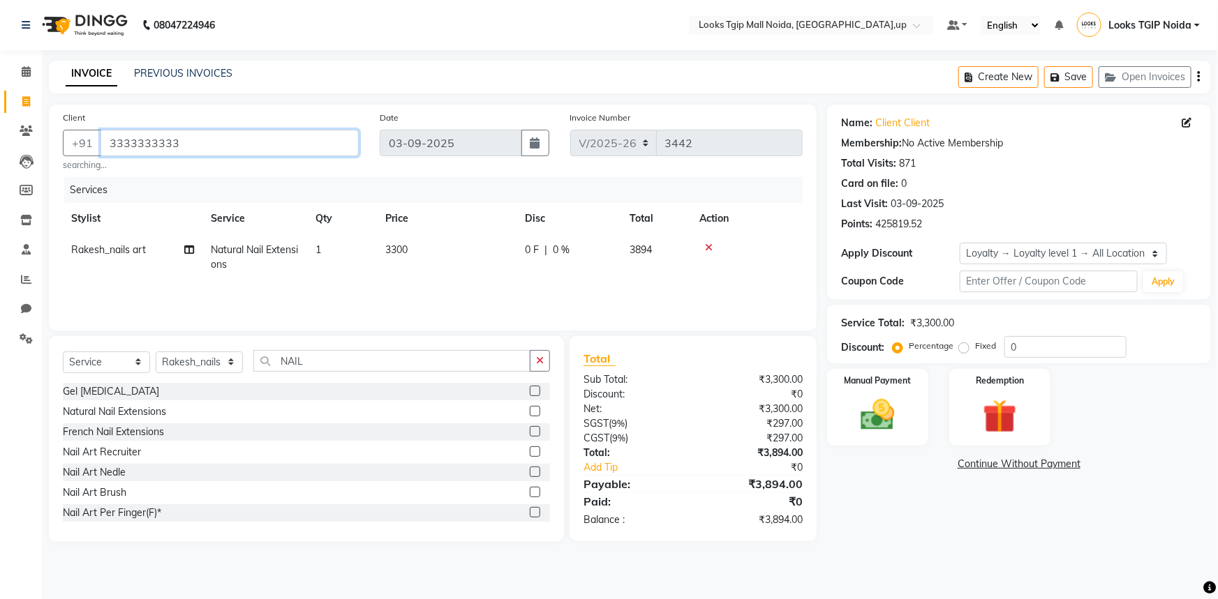
drag, startPoint x: 233, startPoint y: 137, endPoint x: 248, endPoint y: 147, distance: 17.8
click at [233, 139] on input "3333333333" at bounding box center [229, 143] width 258 height 27
drag, startPoint x: 248, startPoint y: 147, endPoint x: 24, endPoint y: 177, distance: 226.7
click at [25, 156] on app-home "08047224946 Select Location × Looks Tgip Mall Noida, Noida,up Default Panel My …" at bounding box center [609, 281] width 1218 height 563
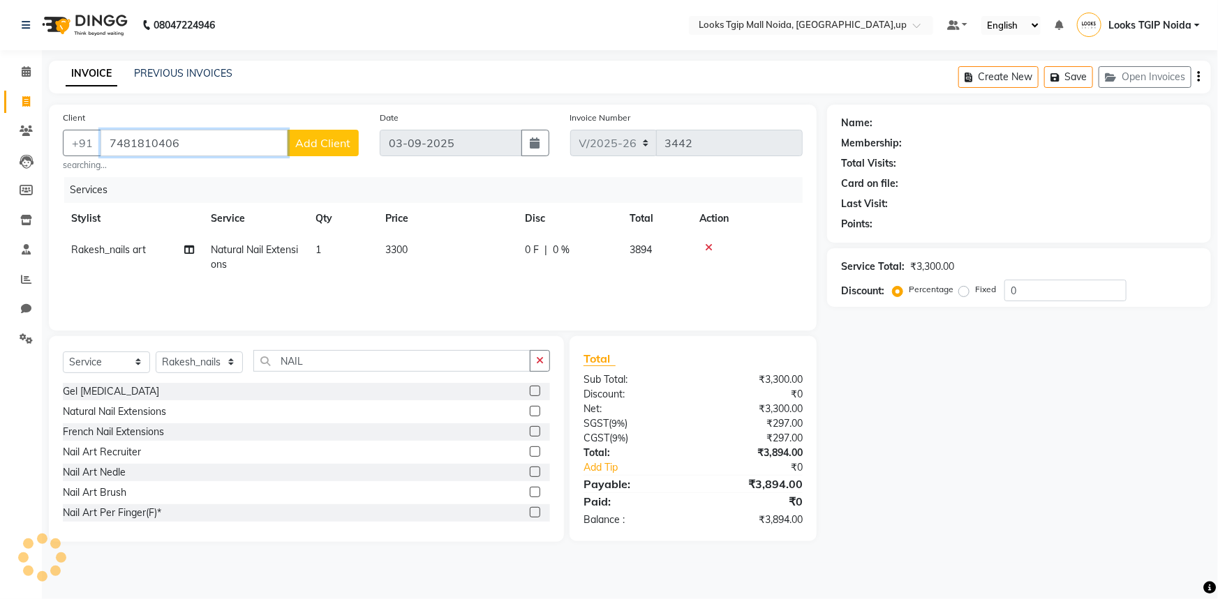
type input "7481810406"
click at [353, 135] on button "Add Client" at bounding box center [323, 143] width 72 height 27
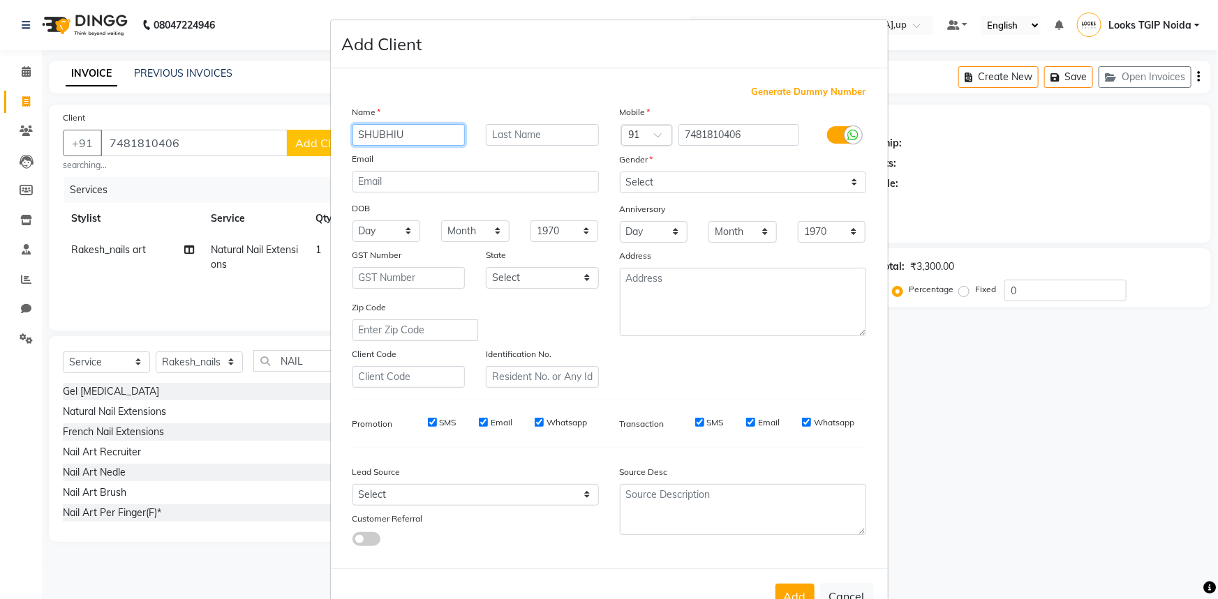
click at [426, 129] on input "SHUBHIU" at bounding box center [408, 135] width 113 height 22
type input "SHUBHI"
click at [516, 127] on input "text" at bounding box center [542, 135] width 113 height 22
type input "MAM"
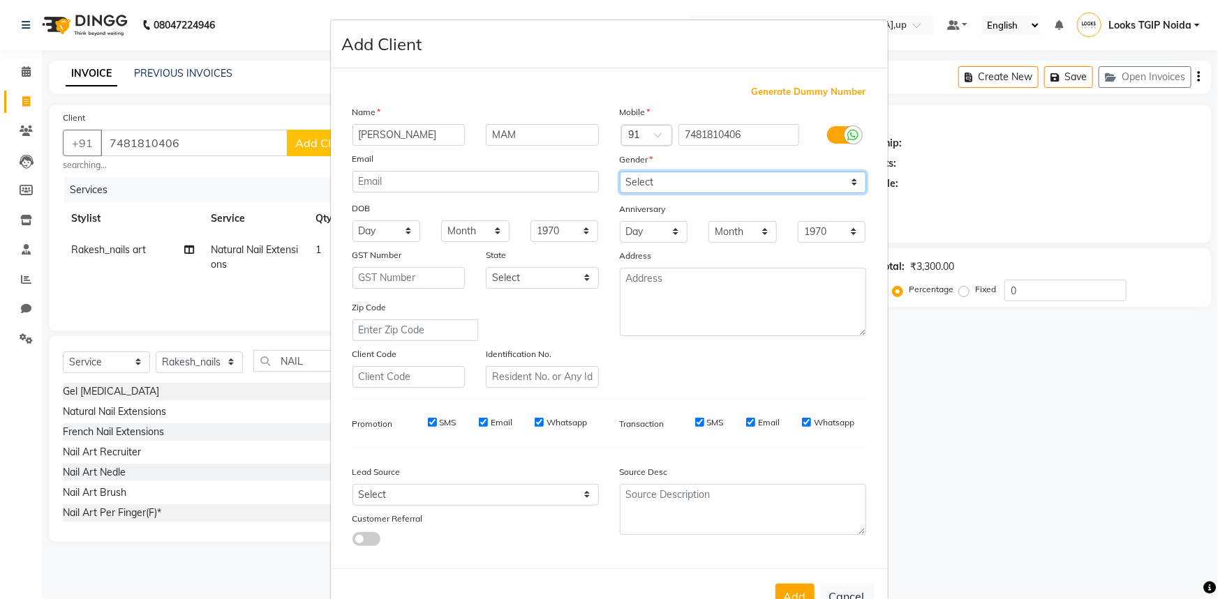
click at [703, 181] on select "Select Male Female Other Prefer Not To Say" at bounding box center [743, 183] width 246 height 22
select select "female"
click at [620, 172] on select "Select Male Female Other Prefer Not To Say" at bounding box center [743, 183] width 246 height 22
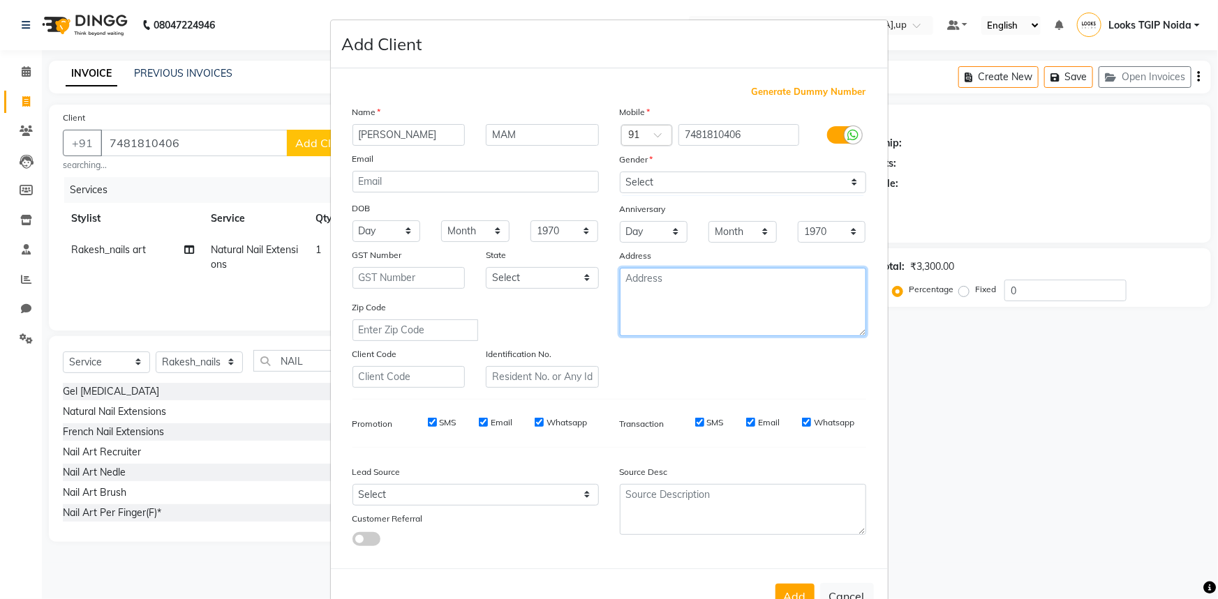
click at [699, 298] on textarea at bounding box center [743, 302] width 246 height 68
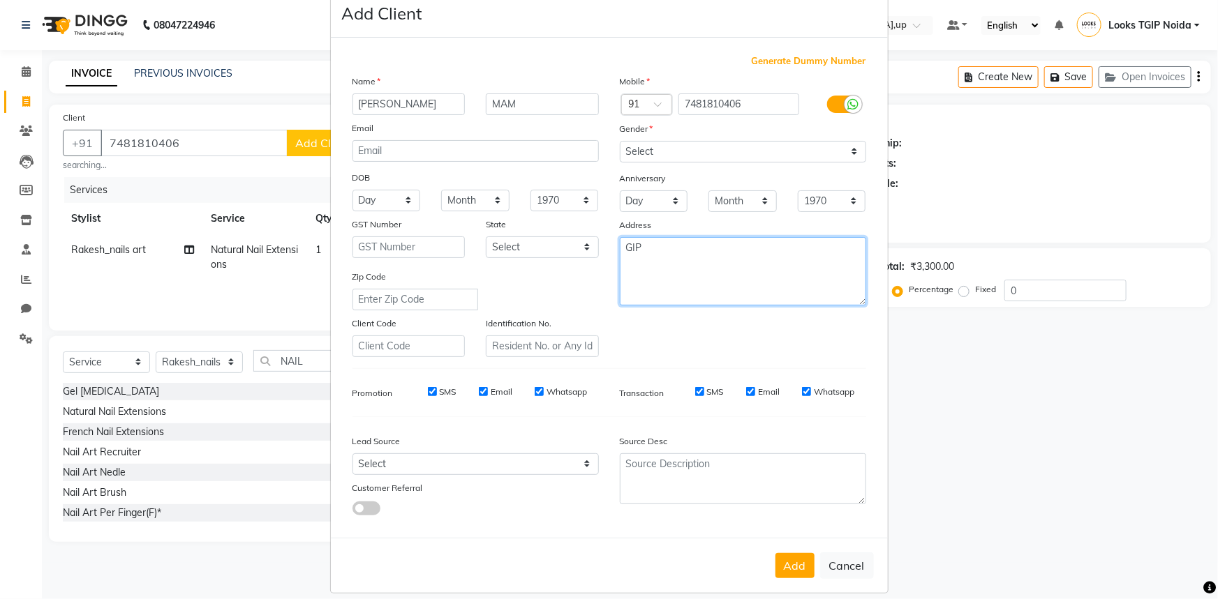
scroll to position [49, 0]
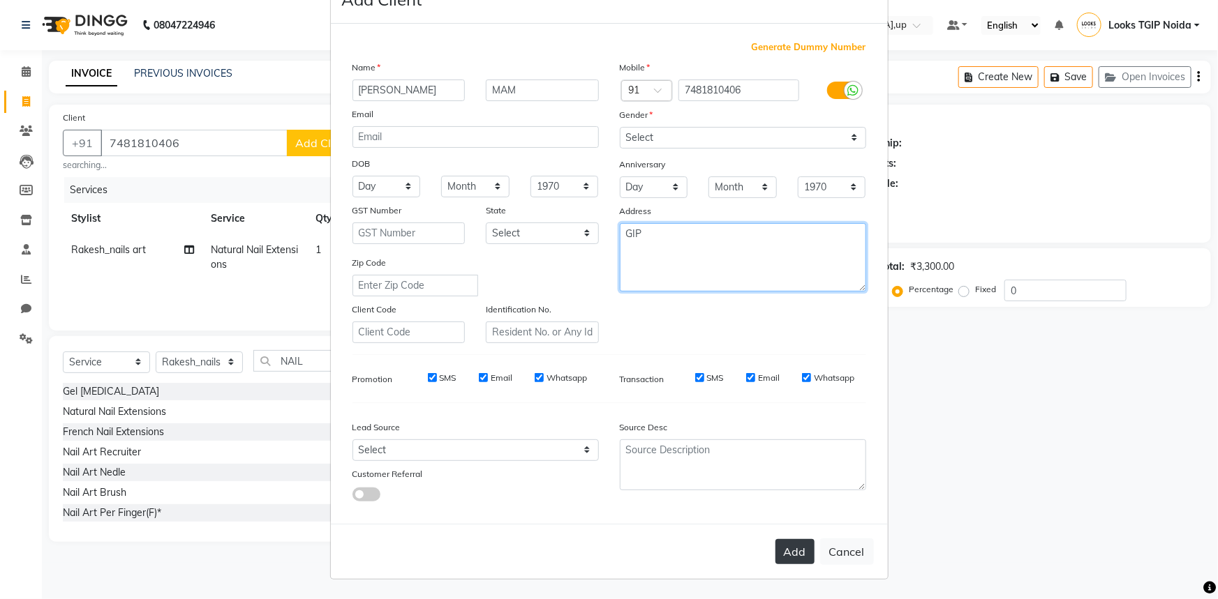
type textarea "GIP"
click at [790, 546] on button "Add" at bounding box center [794, 551] width 39 height 25
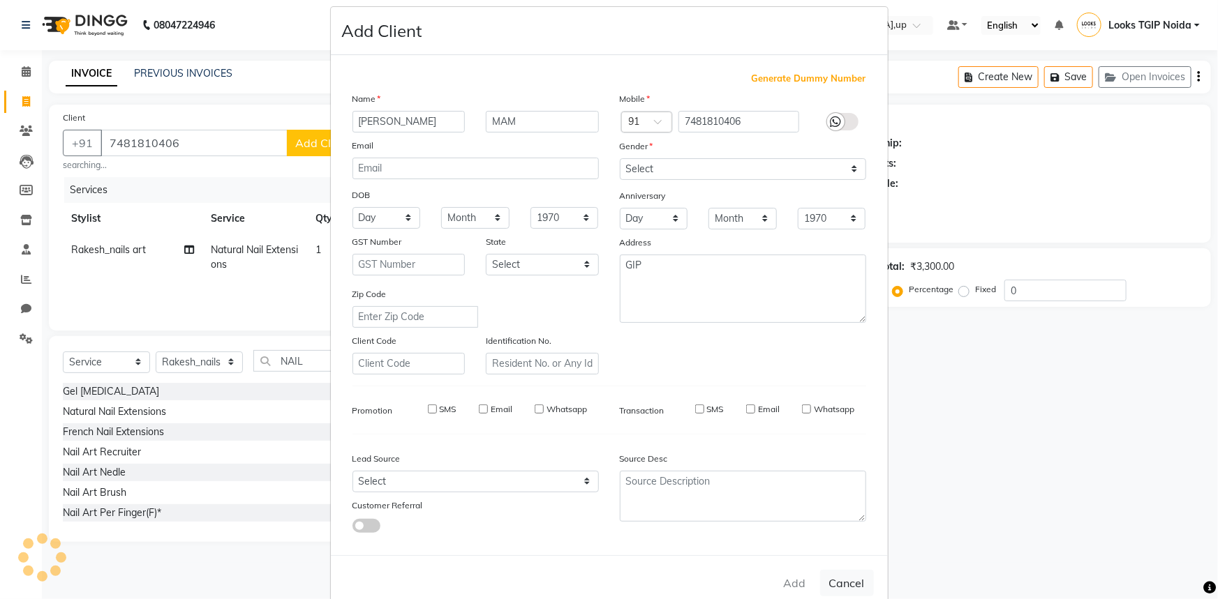
select select
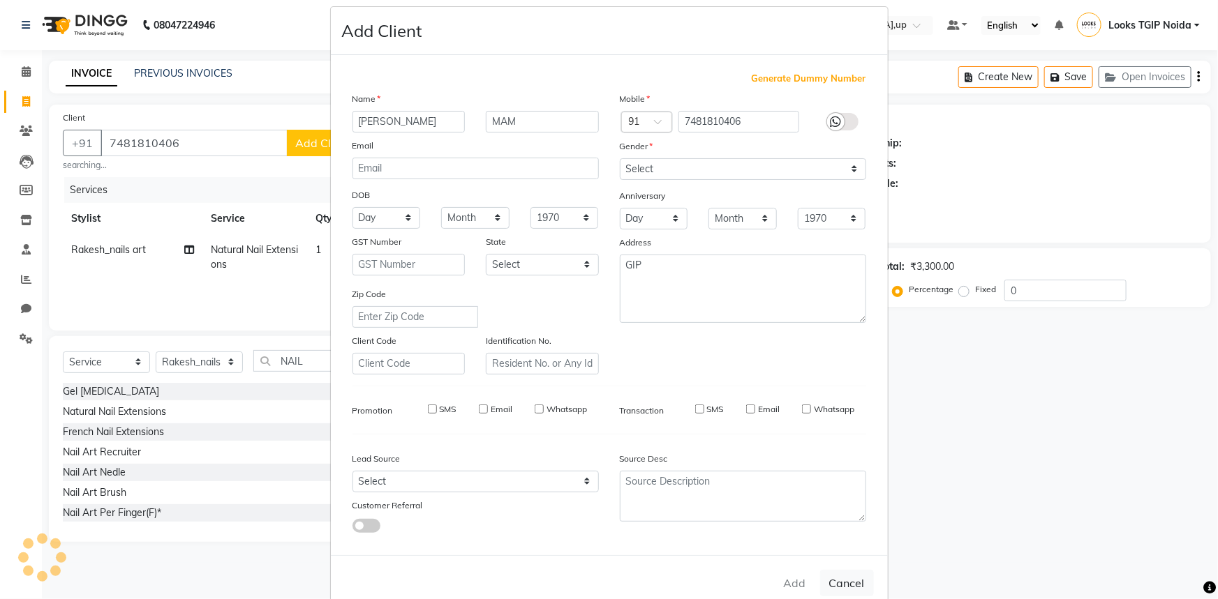
select select
checkbox input "false"
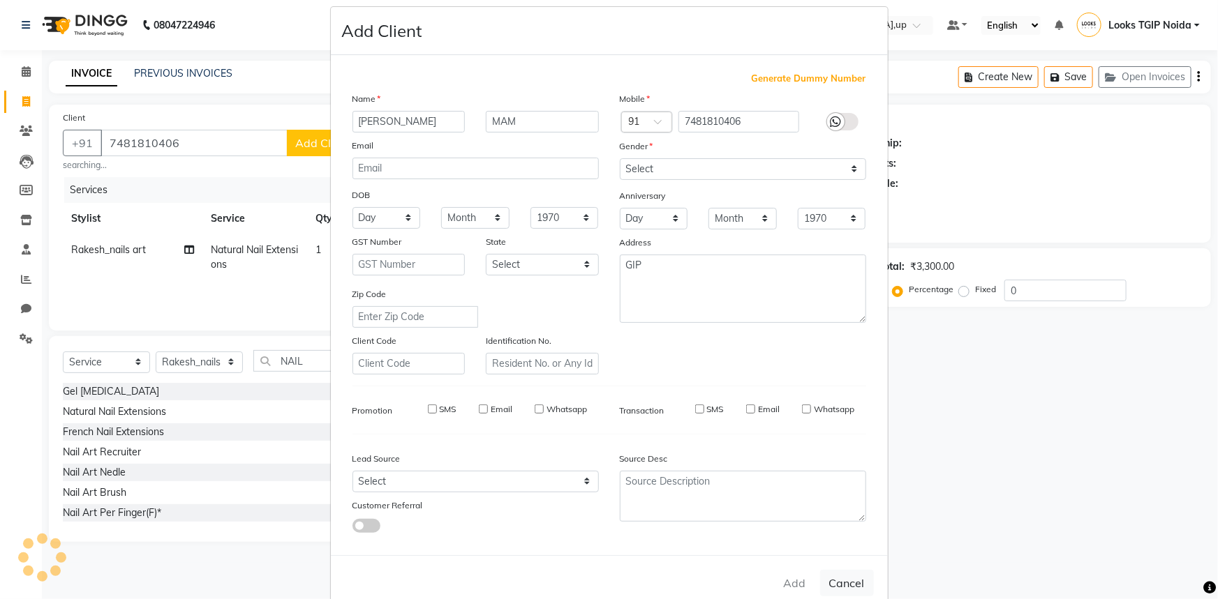
checkbox input "false"
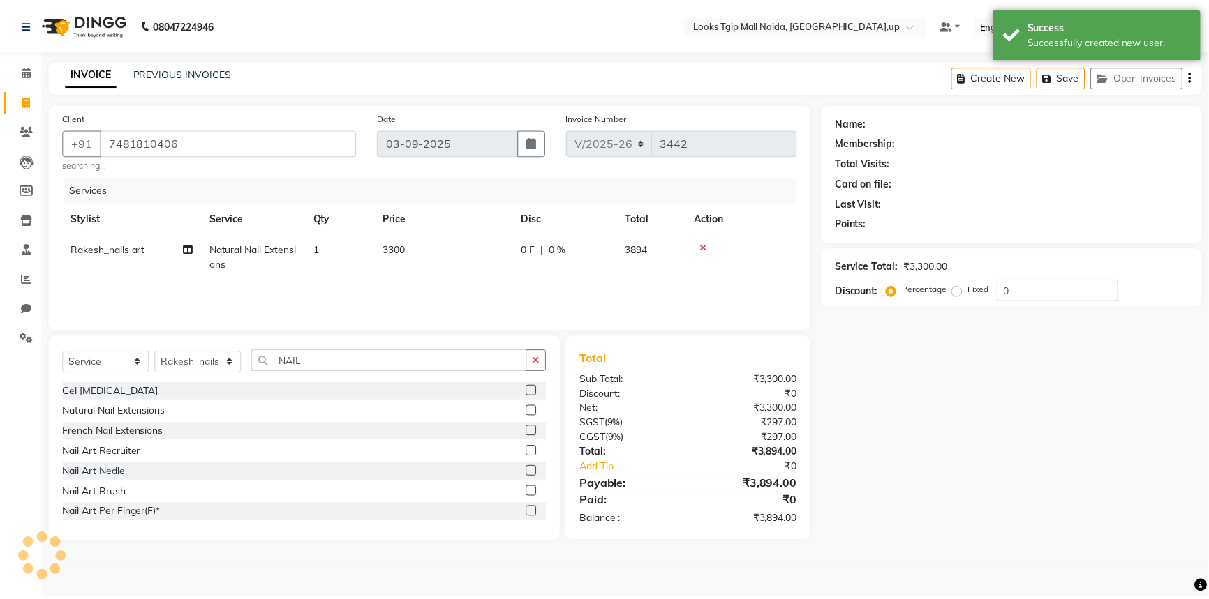
scroll to position [33, 0]
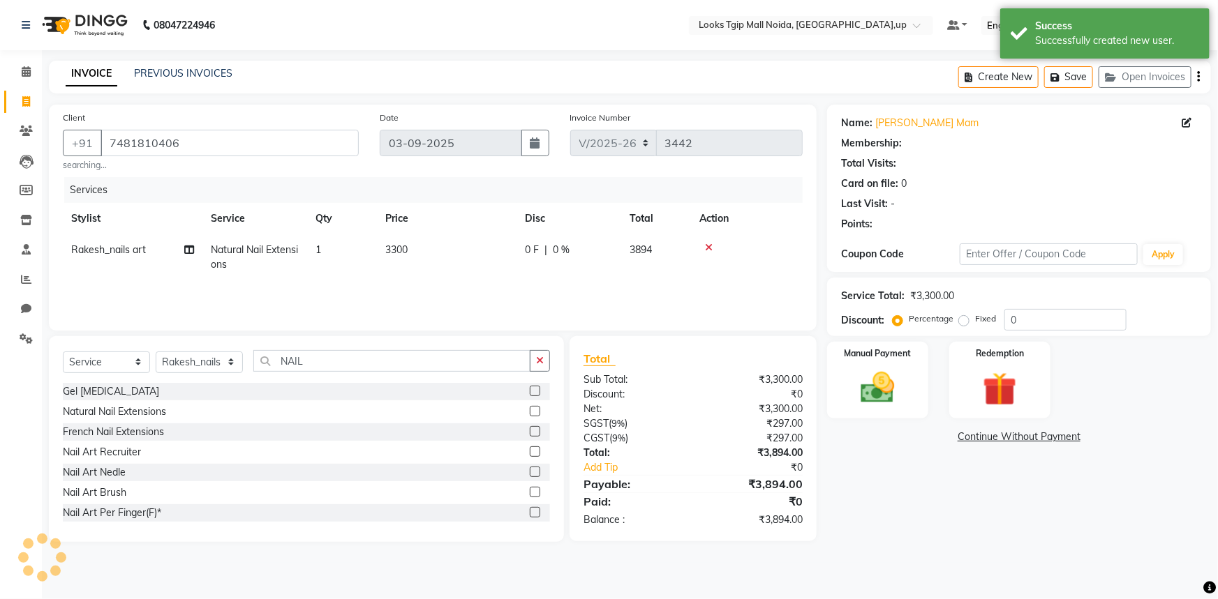
select select "1: Object"
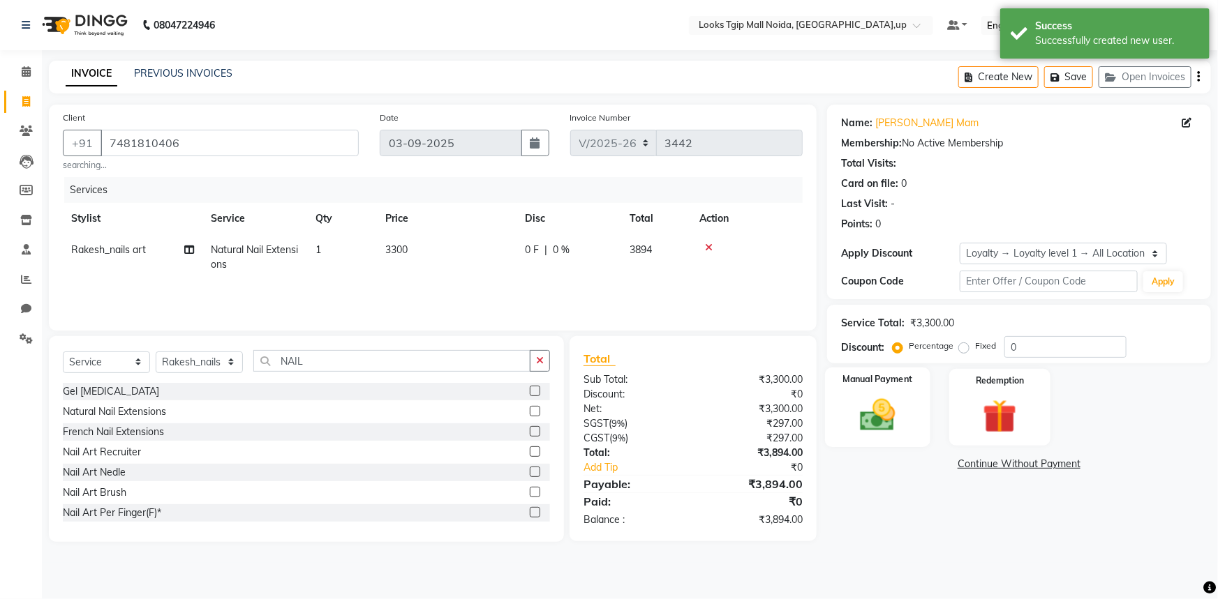
click at [918, 434] on div "Manual Payment" at bounding box center [877, 408] width 105 height 80
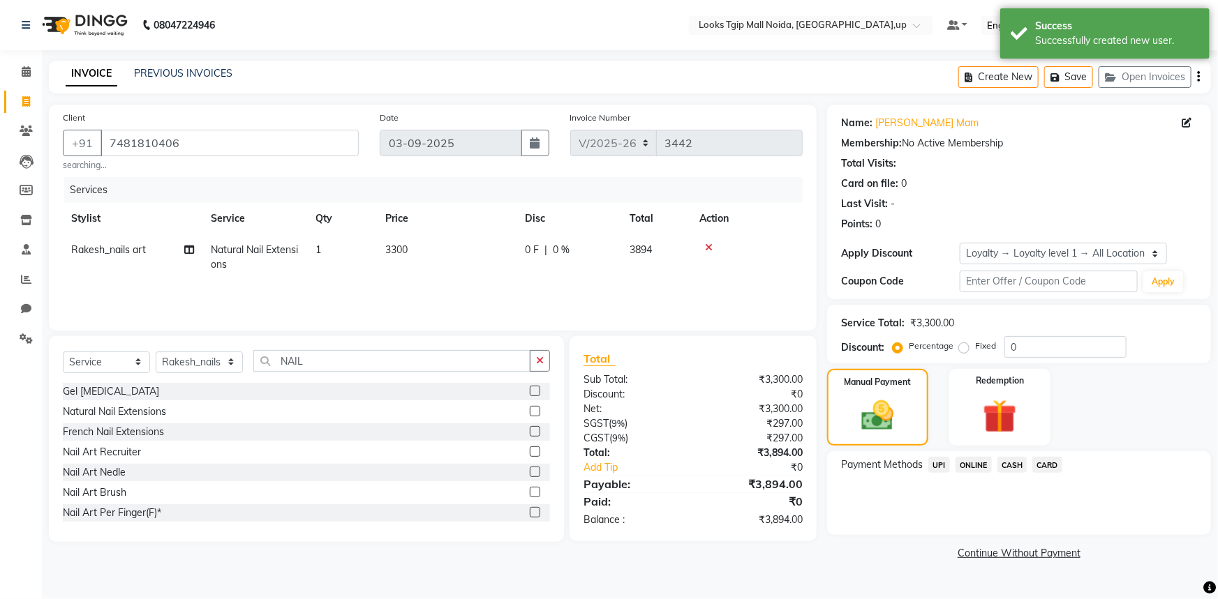
drag, startPoint x: 440, startPoint y: 223, endPoint x: 442, endPoint y: 231, distance: 7.8
click at [442, 230] on th "Price" at bounding box center [447, 218] width 140 height 31
click at [493, 266] on td "3300" at bounding box center [447, 257] width 140 height 46
select select "48133"
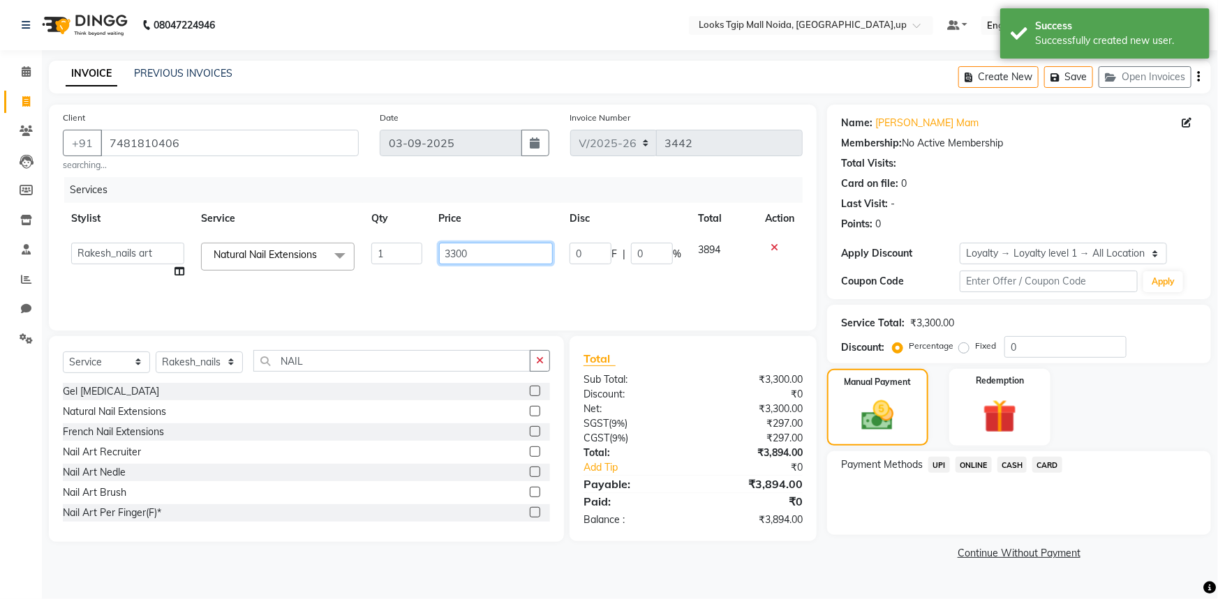
drag, startPoint x: 494, startPoint y: 255, endPoint x: 184, endPoint y: 259, distance: 309.9
click at [229, 260] on tr "Amaan Salmani Arjun_pdct Arun_pdct Atique Counter Sales Farooq Gautam_pdct Guri…" at bounding box center [433, 260] width 740 height 53
type input "1700"
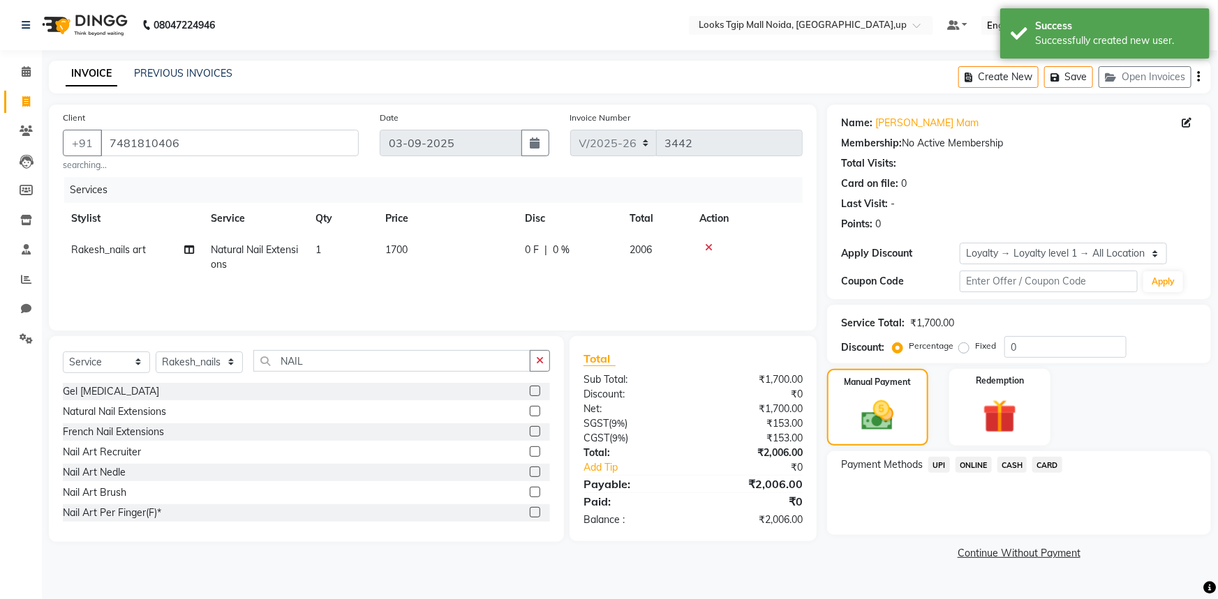
drag, startPoint x: 698, startPoint y: 418, endPoint x: 909, endPoint y: 470, distance: 217.1
click at [891, 431] on img at bounding box center [877, 416] width 53 height 38
click at [939, 463] on span "UPI" at bounding box center [939, 465] width 22 height 16
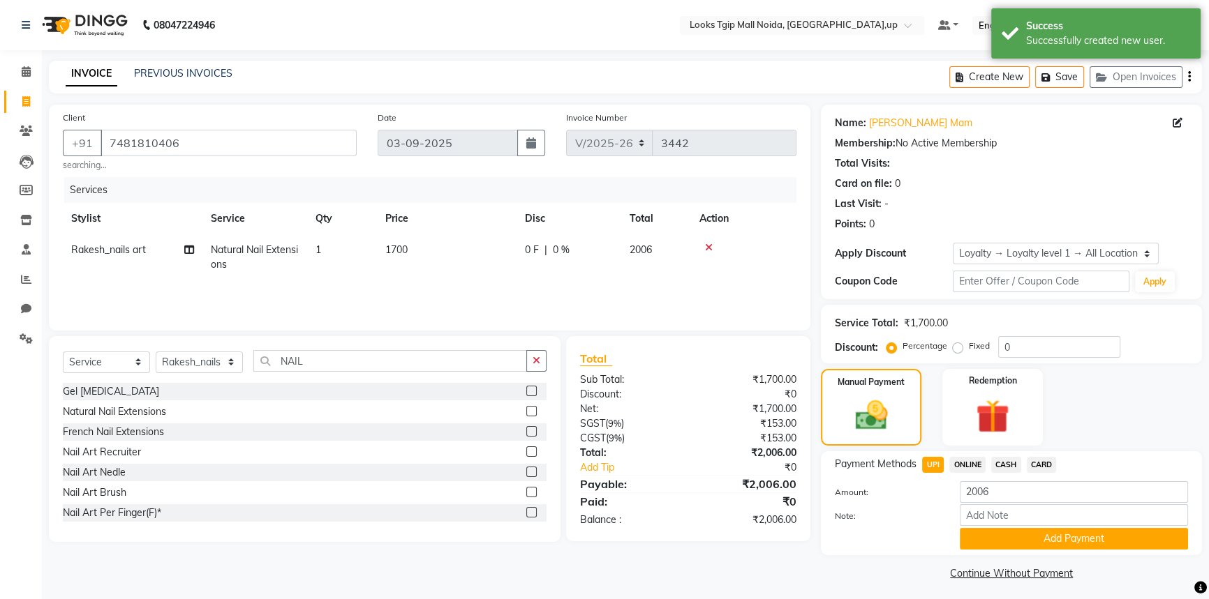
drag, startPoint x: 993, startPoint y: 539, endPoint x: 973, endPoint y: 514, distance: 32.8
click at [992, 539] on button "Add Payment" at bounding box center [1074, 539] width 228 height 22
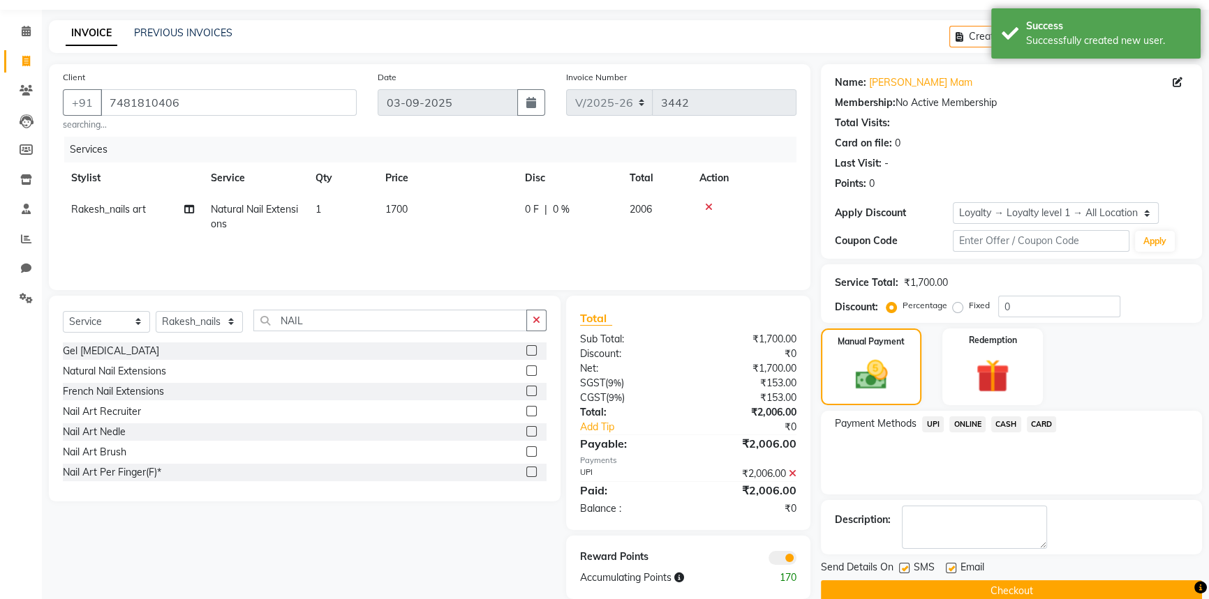
scroll to position [63, 0]
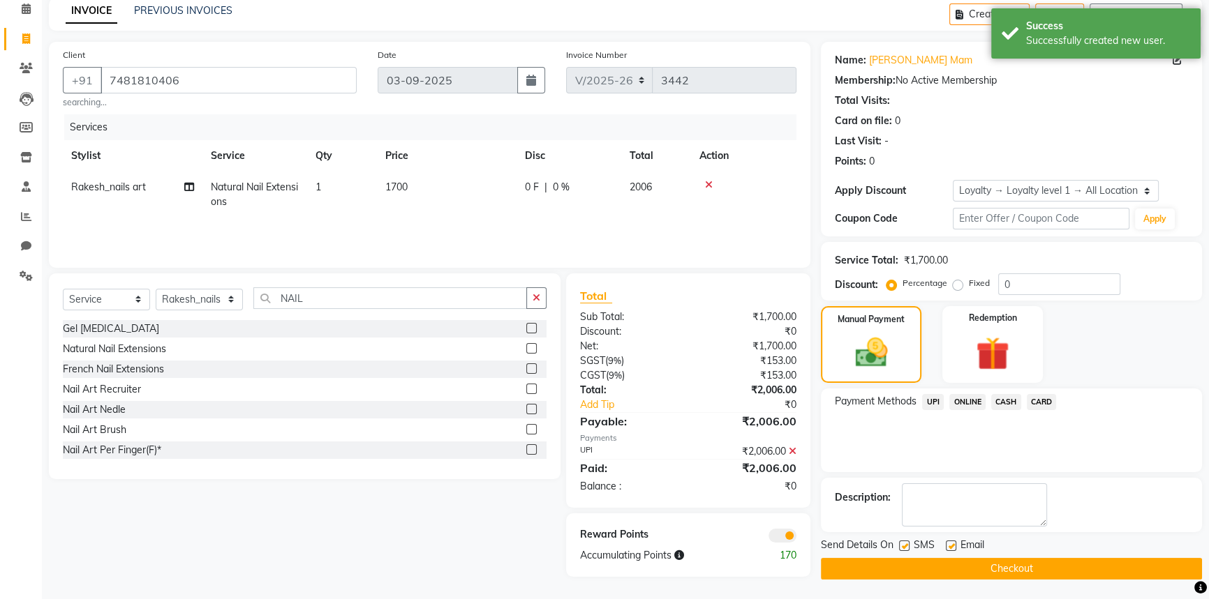
click at [905, 548] on label at bounding box center [904, 546] width 10 height 10
click at [905, 548] on input "checkbox" at bounding box center [903, 546] width 9 height 9
checkbox input "false"
click at [927, 568] on button "Checkout" at bounding box center [1011, 569] width 381 height 22
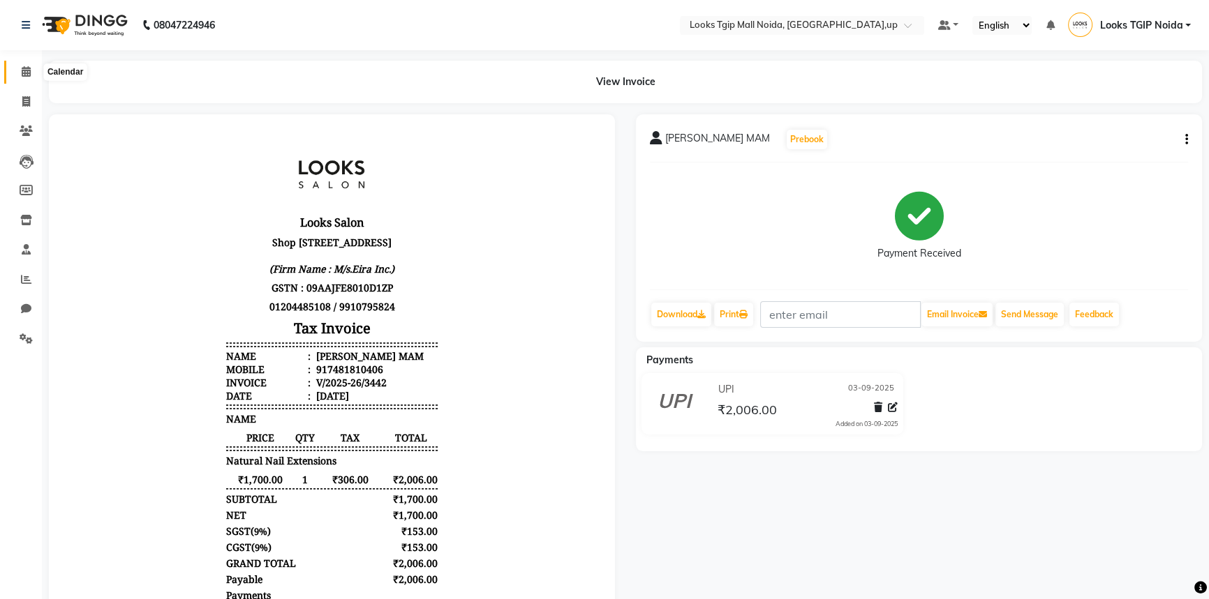
click at [20, 73] on span at bounding box center [26, 72] width 24 height 16
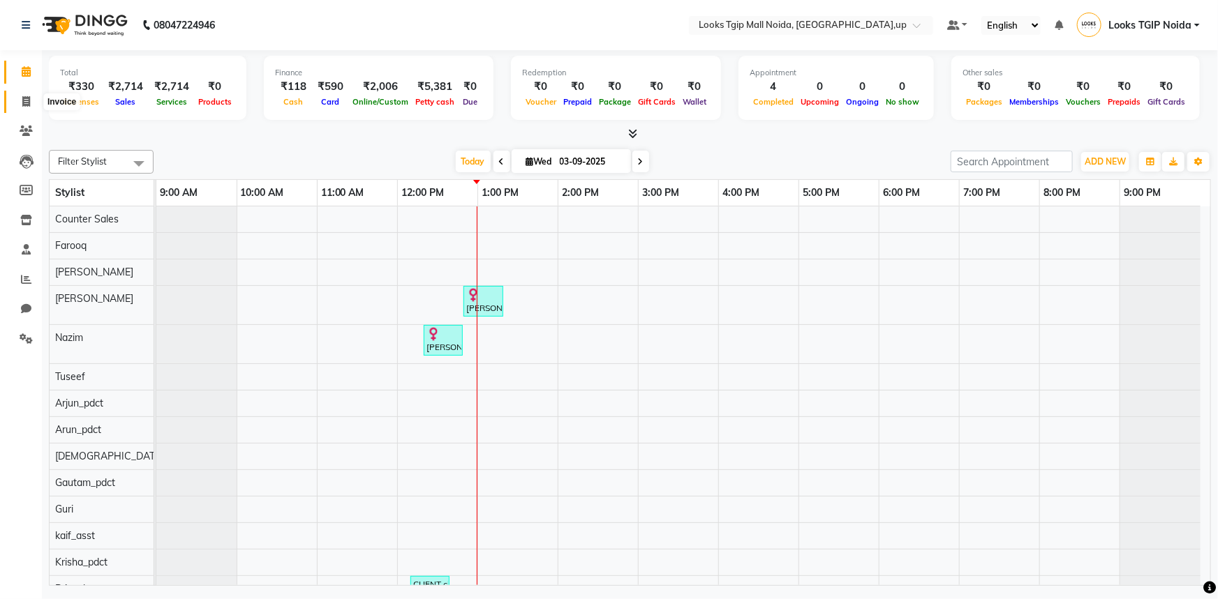
drag, startPoint x: 23, startPoint y: 99, endPoint x: 64, endPoint y: 108, distance: 42.2
click at [24, 99] on icon at bounding box center [26, 101] width 8 height 10
select select "service"
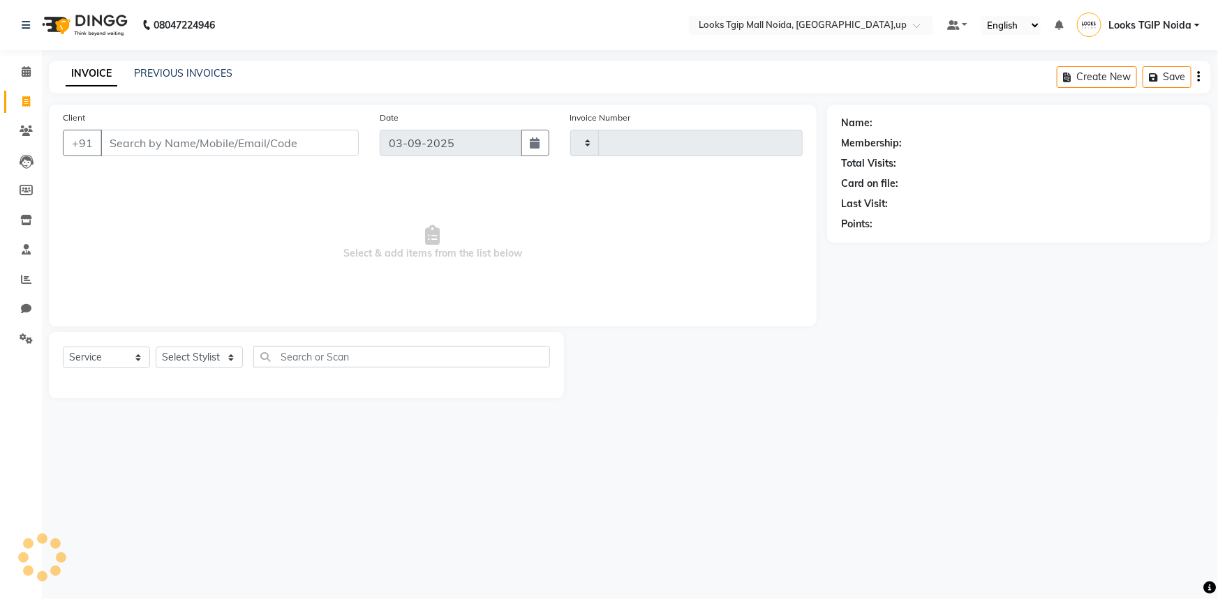
type input "3443"
select select "4358"
click at [180, 144] on input "Client" at bounding box center [229, 143] width 258 height 27
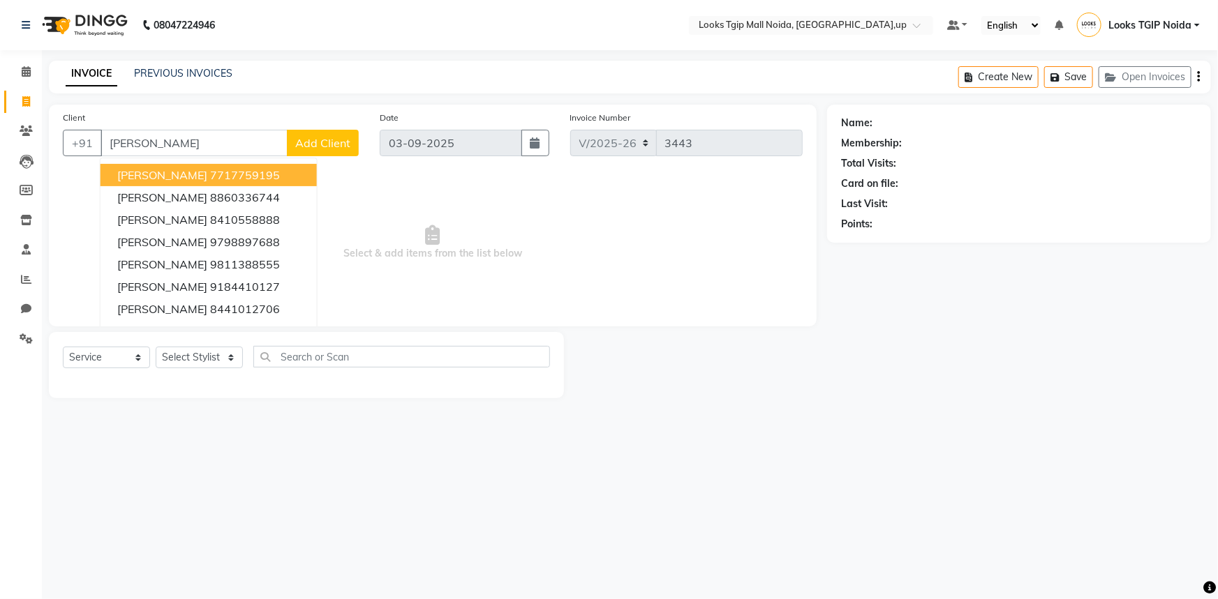
drag, startPoint x: 39, startPoint y: 143, endPoint x: 0, endPoint y: 137, distance: 39.6
click at [0, 137] on app-home "08047224946 Select Location × Looks Tgip Mall Noida, Noida,up Default Panel My …" at bounding box center [609, 209] width 1218 height 419
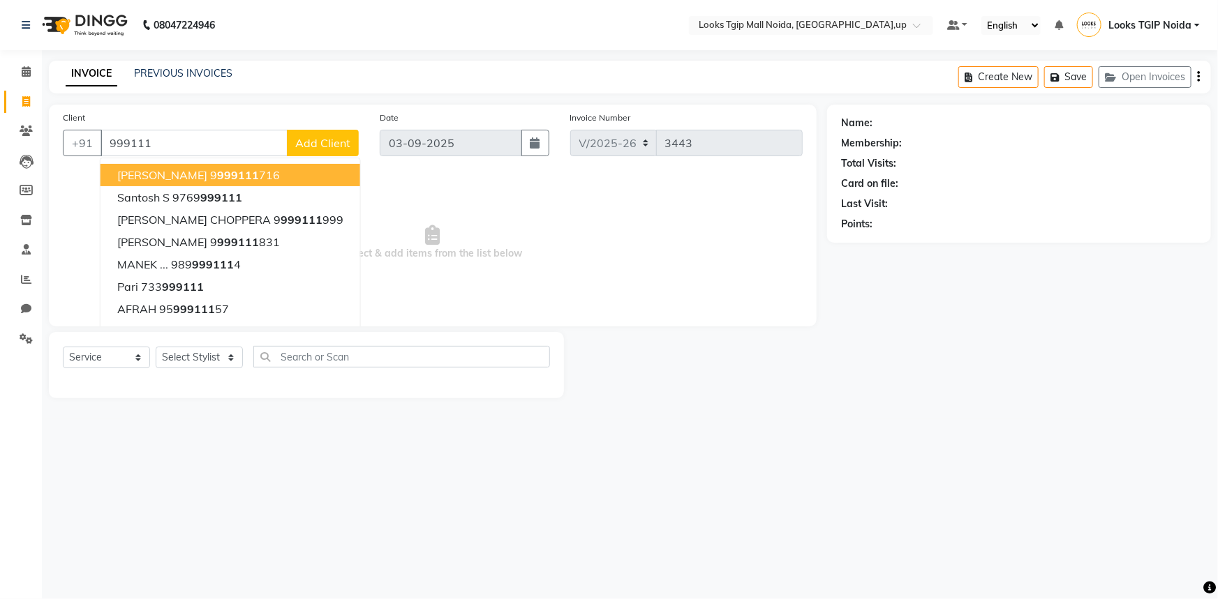
drag, startPoint x: 166, startPoint y: 141, endPoint x: 0, endPoint y: 114, distance: 168.3
click at [0, 125] on app-home "08047224946 Select Location × Looks Tgip Mall Noida, Noida,up Default Panel My …" at bounding box center [609, 209] width 1218 height 419
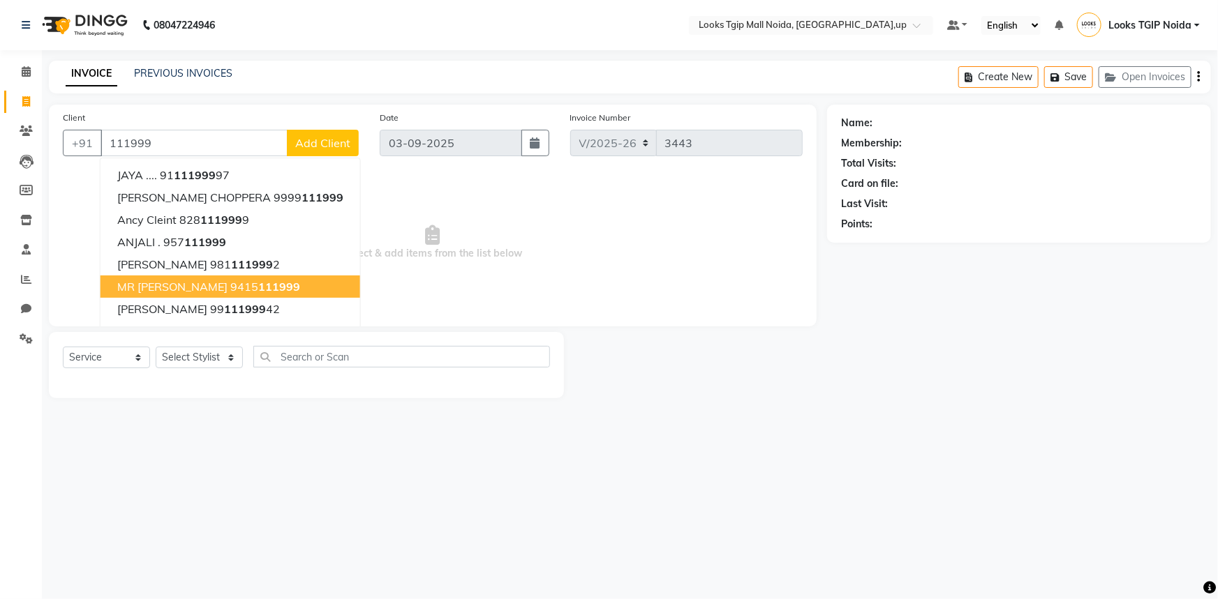
click at [258, 288] on span "111999" at bounding box center [279, 287] width 42 height 14
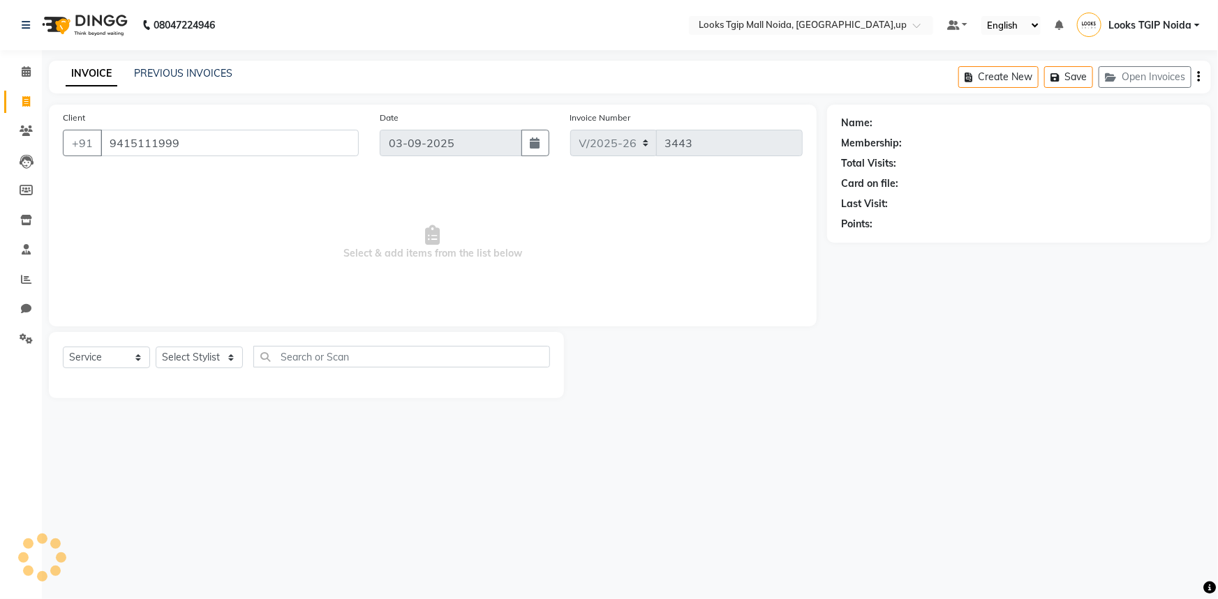
type input "9415111999"
select select "1: Object"
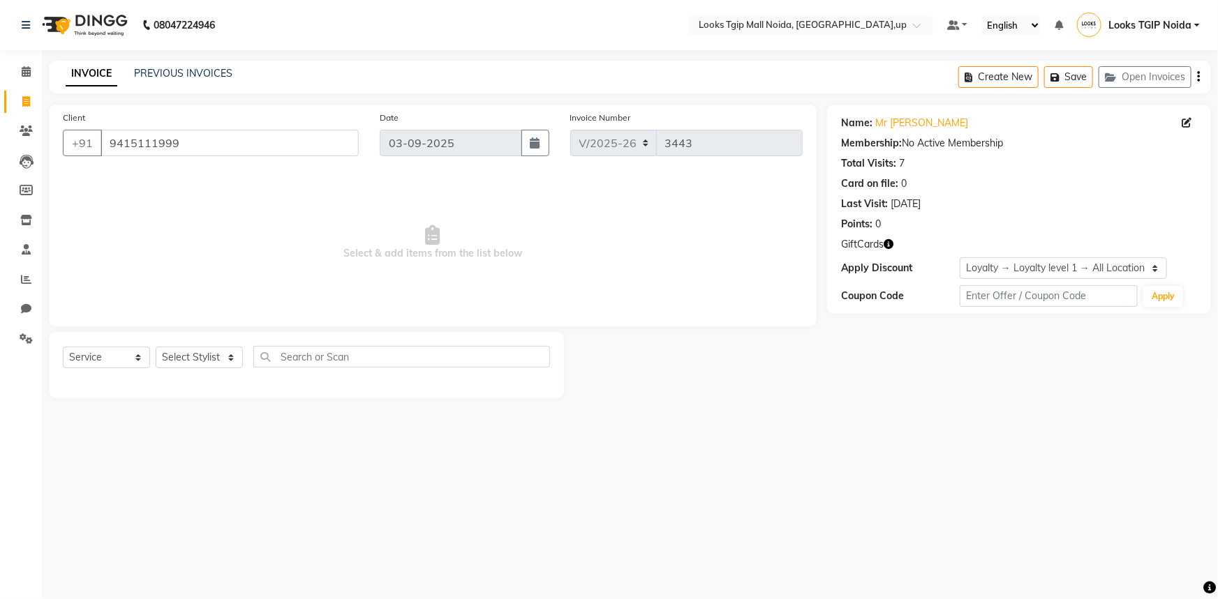
click at [884, 246] on icon "button" at bounding box center [888, 244] width 10 height 10
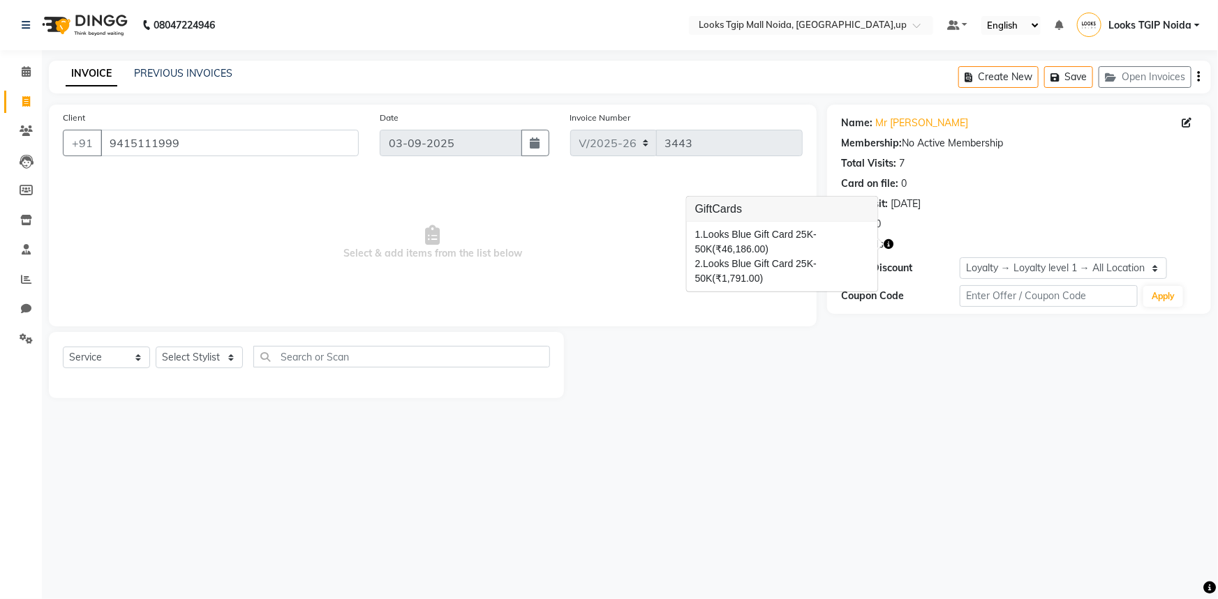
click at [748, 431] on div "08047224946 Select Location × Looks Tgip Mall Noida, Noida,up Default Panel My …" at bounding box center [609, 299] width 1218 height 599
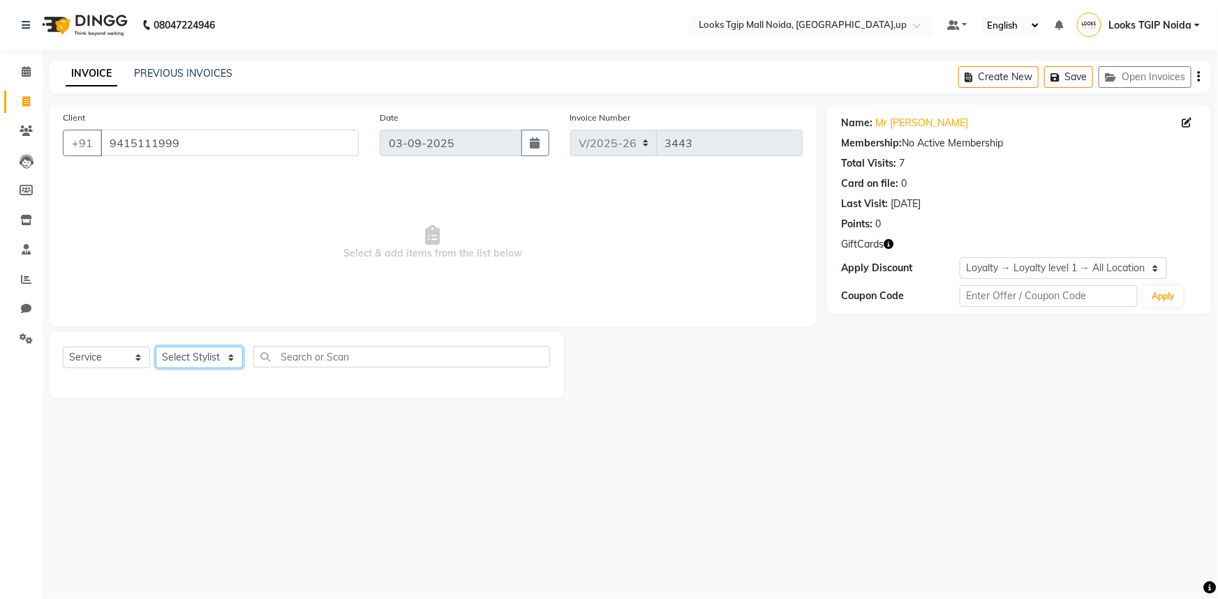
click at [188, 361] on select "Select Stylist Amaan Salmani Arjun_pdct Arun_pdct Atique Counter Sales Farooq G…" at bounding box center [199, 358] width 87 height 22
click at [217, 355] on select "Select Stylist Amaan Salmani Arjun_pdct Arun_pdct Atique Counter Sales Farooq G…" at bounding box center [199, 358] width 87 height 22
select select "23814"
click at [156, 347] on select "Select Stylist Amaan Salmani Arjun_pdct Arun_pdct Atique Counter Sales Farooq G…" at bounding box center [199, 358] width 87 height 22
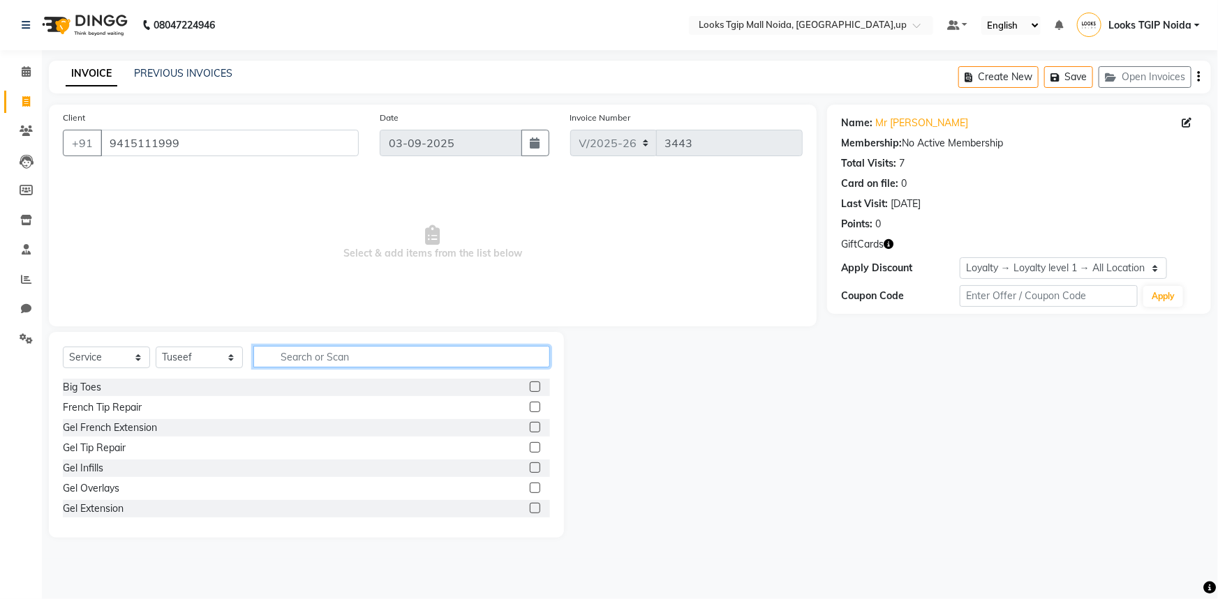
click at [298, 349] on input "text" at bounding box center [401, 357] width 297 height 22
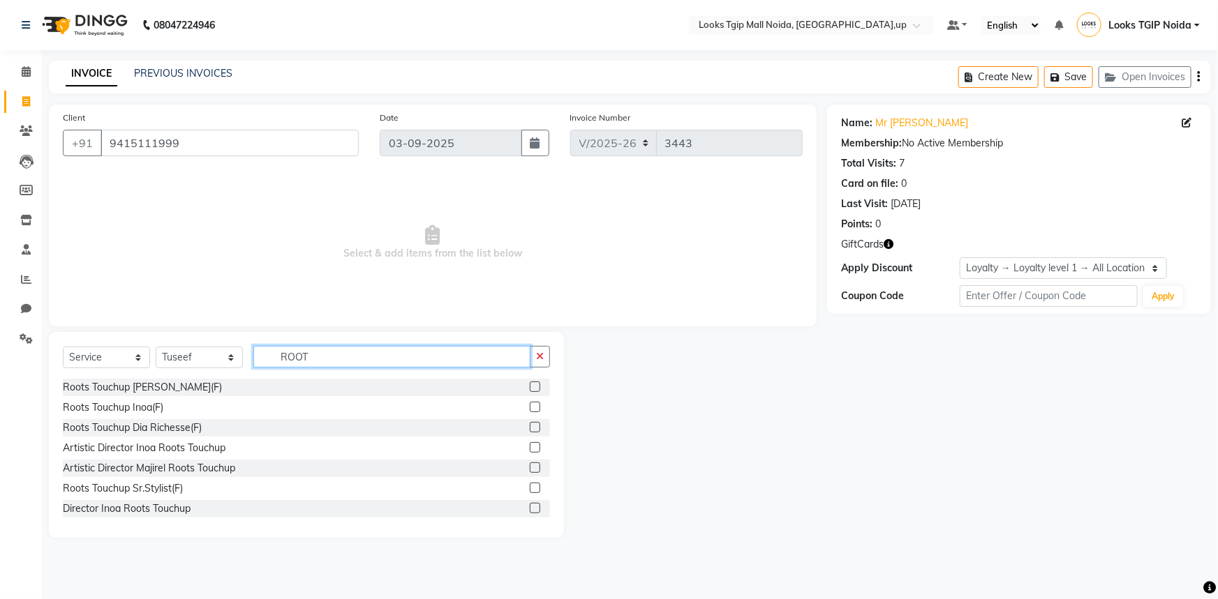
type input "ROOT"
click at [530, 385] on label at bounding box center [535, 387] width 10 height 10
click at [530, 385] on input "checkbox" at bounding box center [534, 387] width 9 height 9
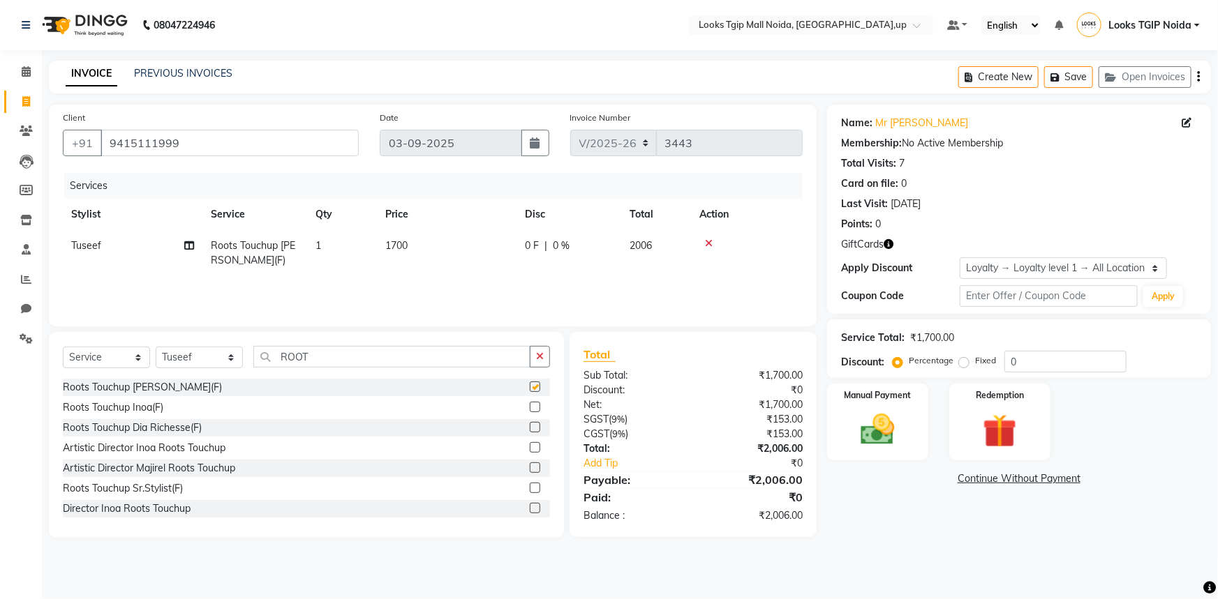
checkbox input "false"
drag, startPoint x: 249, startPoint y: 355, endPoint x: 0, endPoint y: 357, distance: 249.1
click at [0, 357] on app-home "08047224946 Select Location × Looks Tgip Mall Noida, Noida,up Default Panel My …" at bounding box center [609, 279] width 1218 height 559
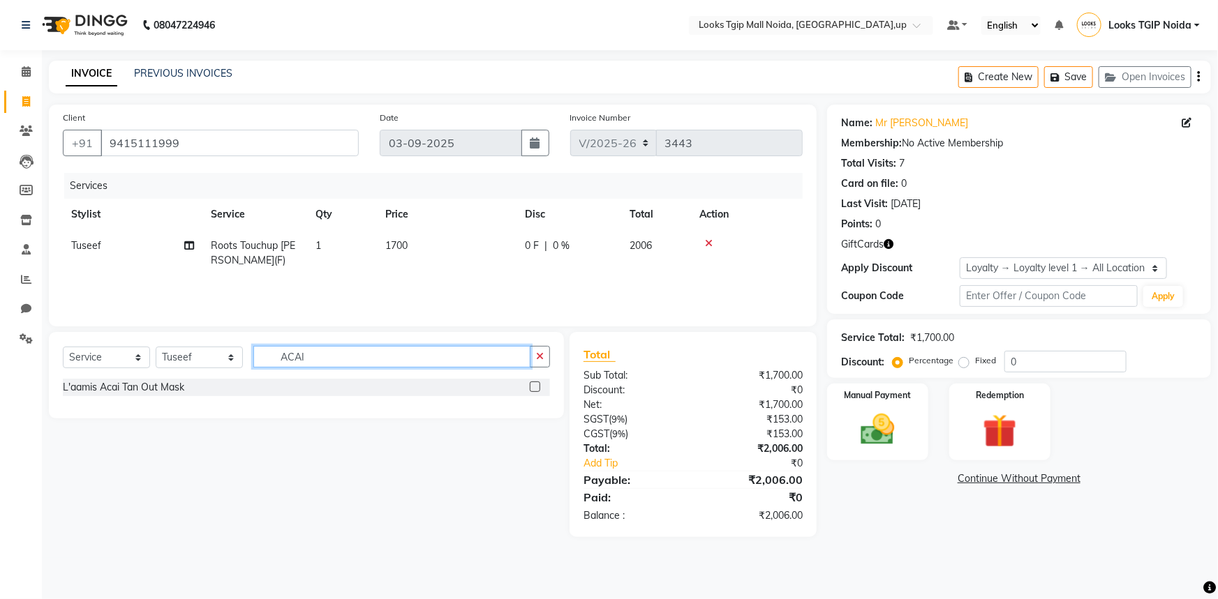
type input "ACAI"
click at [530, 388] on label at bounding box center [535, 387] width 10 height 10
click at [530, 388] on input "checkbox" at bounding box center [534, 387] width 9 height 9
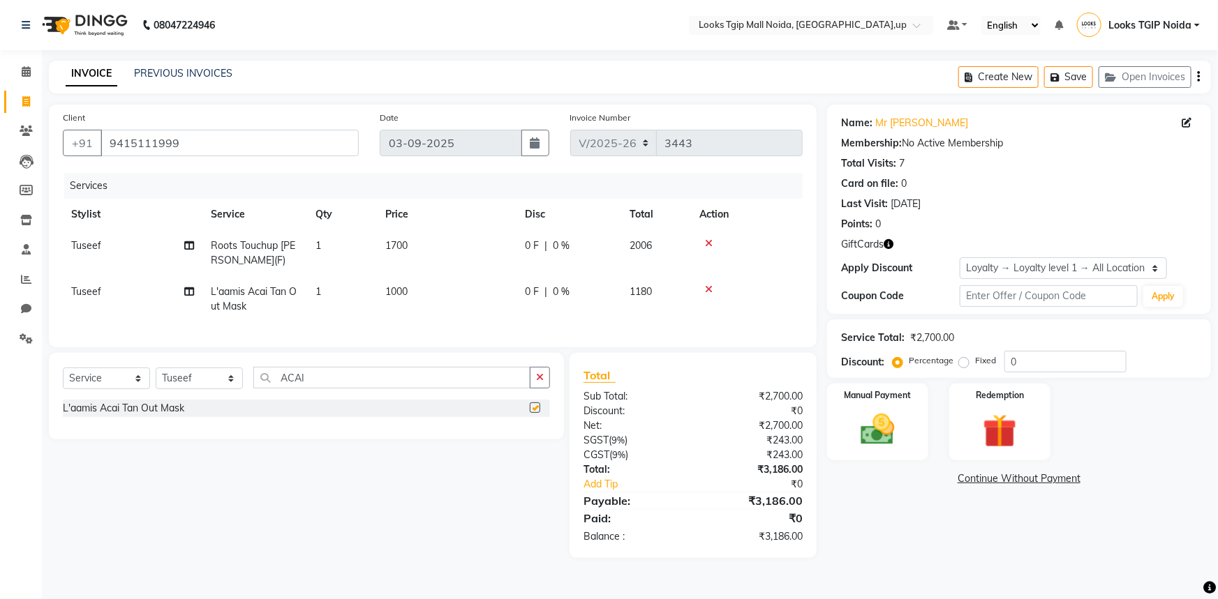
checkbox input "false"
click at [363, 251] on td "1" at bounding box center [342, 253] width 70 height 46
select select "23814"
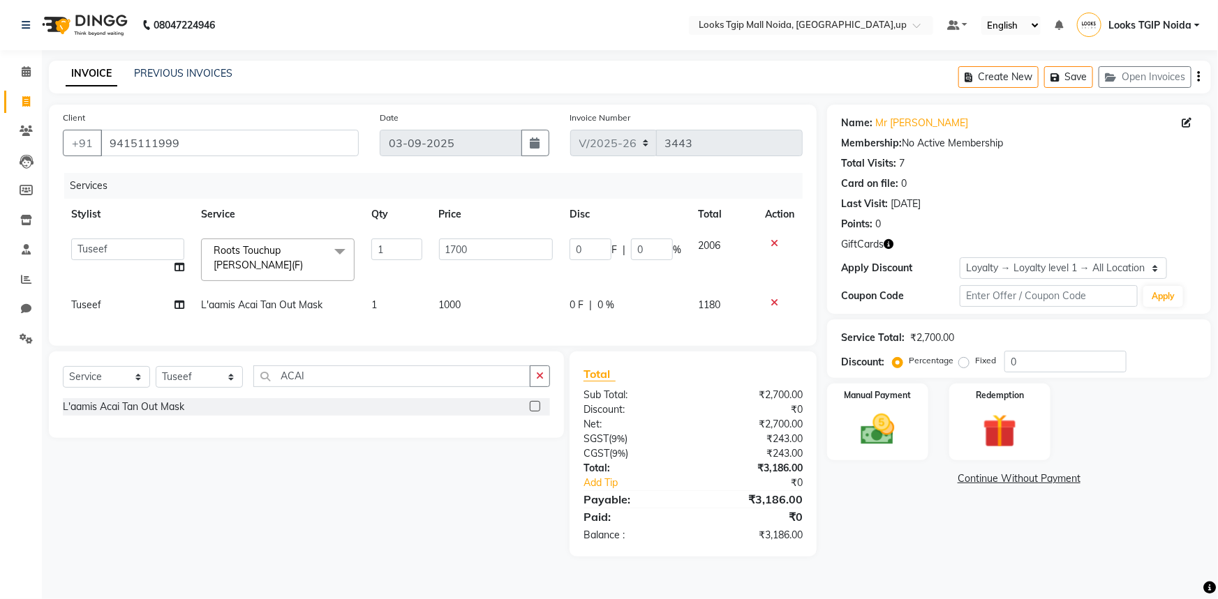
click at [363, 250] on td "1" at bounding box center [397, 259] width 68 height 59
drag, startPoint x: 382, startPoint y: 256, endPoint x: 313, endPoint y: 260, distance: 69.9
click at [313, 260] on tr "Amaan Salmani Arjun_pdct Arun_pdct Atique Counter Sales Farooq Gautam_pdct Guri…" at bounding box center [433, 259] width 740 height 59
type input "2"
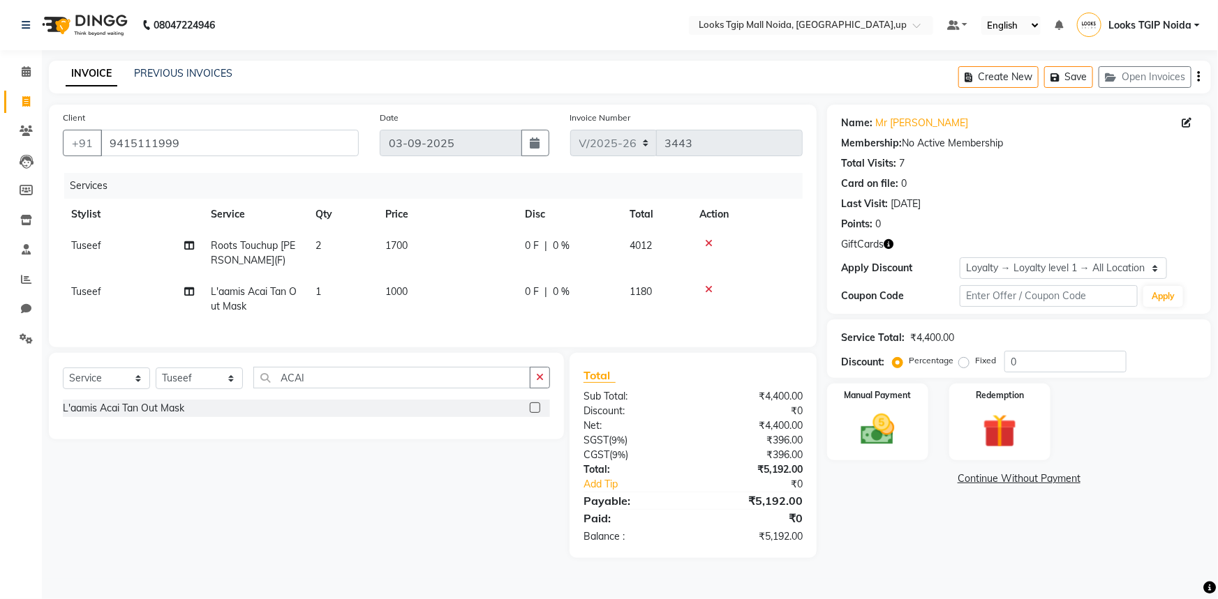
click at [376, 294] on td "1" at bounding box center [342, 299] width 70 height 46
select select "23814"
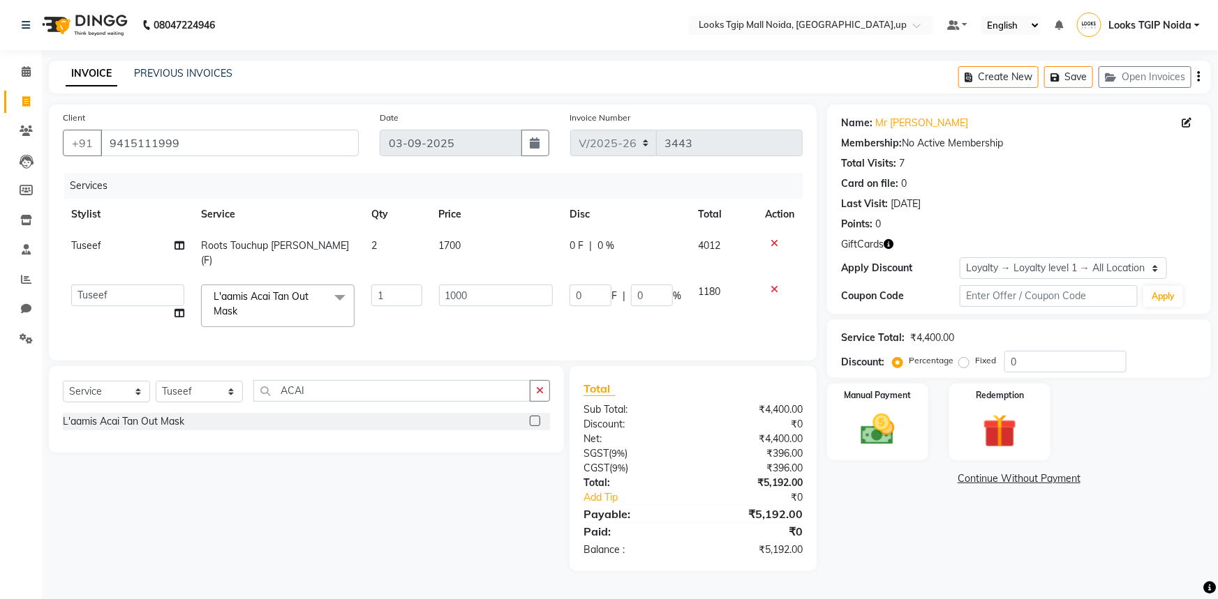
click at [377, 294] on td "1" at bounding box center [397, 305] width 68 height 59
click at [388, 285] on input "1" at bounding box center [396, 296] width 51 height 22
type input "2"
drag, startPoint x: 387, startPoint y: 282, endPoint x: 306, endPoint y: 284, distance: 80.3
click at [306, 284] on tr "Amaan Salmani Arjun_pdct Arun_pdct Atique Counter Sales Farooq Gautam_pdct Guri…" at bounding box center [433, 305] width 740 height 59
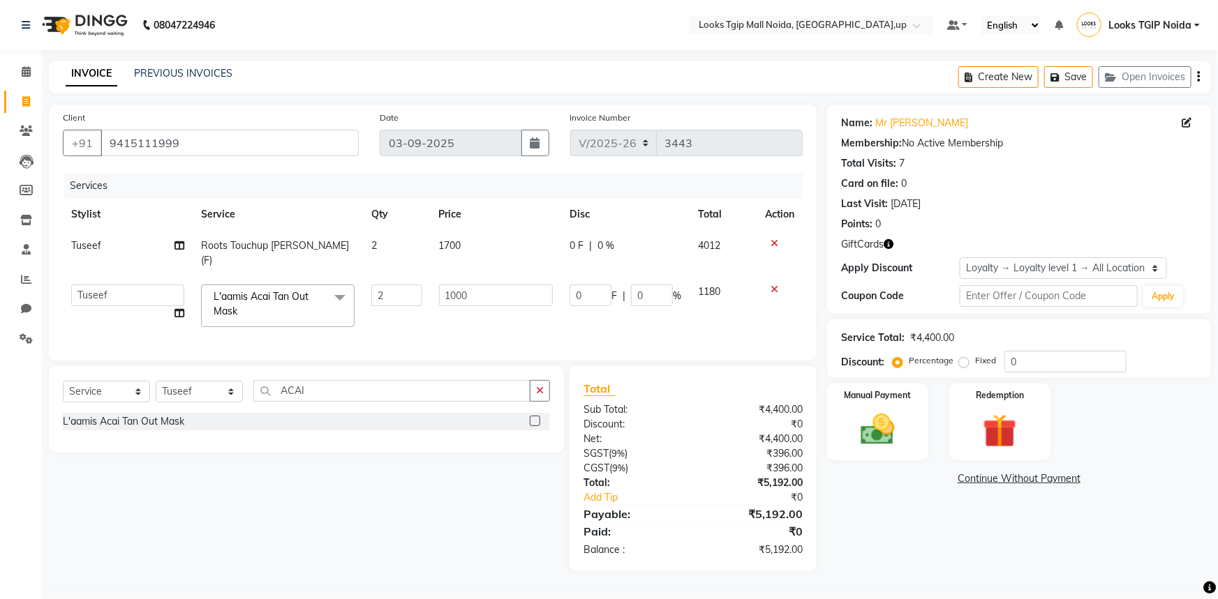
click at [455, 320] on td "1000" at bounding box center [496, 305] width 131 height 59
select select "23814"
drag, startPoint x: 316, startPoint y: 379, endPoint x: 175, endPoint y: 353, distance: 143.3
click at [175, 353] on div "Client +91 9415111999 Date 03-09-2025 Invoice Number V/2025 V/2025-26 3443 Serv…" at bounding box center [432, 338] width 789 height 467
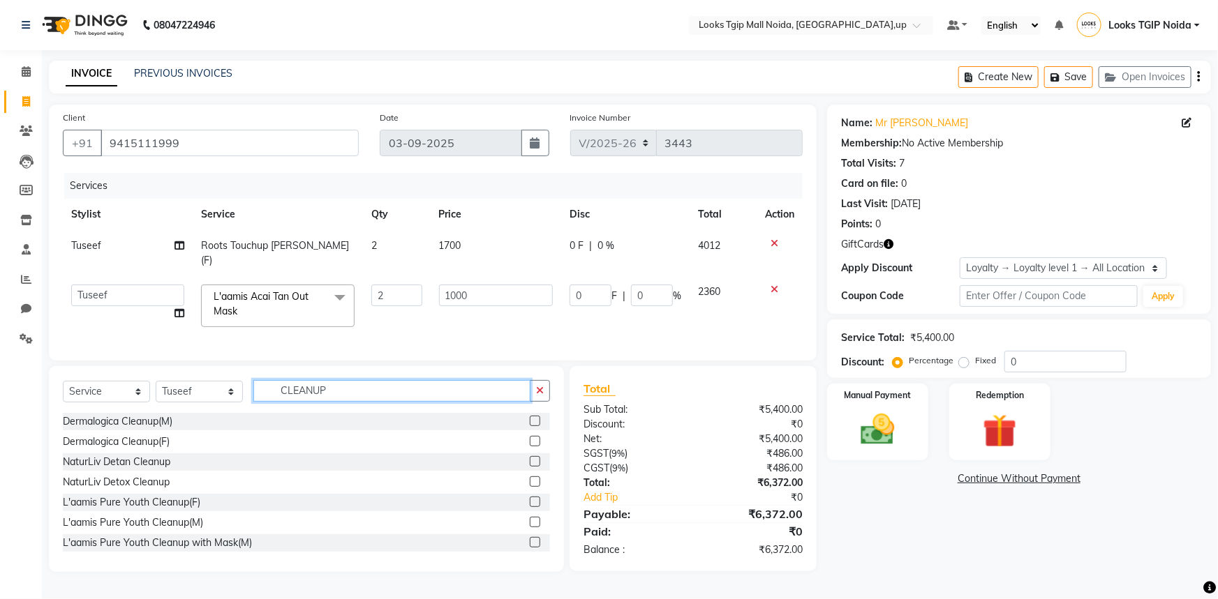
type input "CLEANUP"
click at [530, 537] on label at bounding box center [535, 542] width 10 height 10
click at [530, 539] on input "checkbox" at bounding box center [534, 543] width 9 height 9
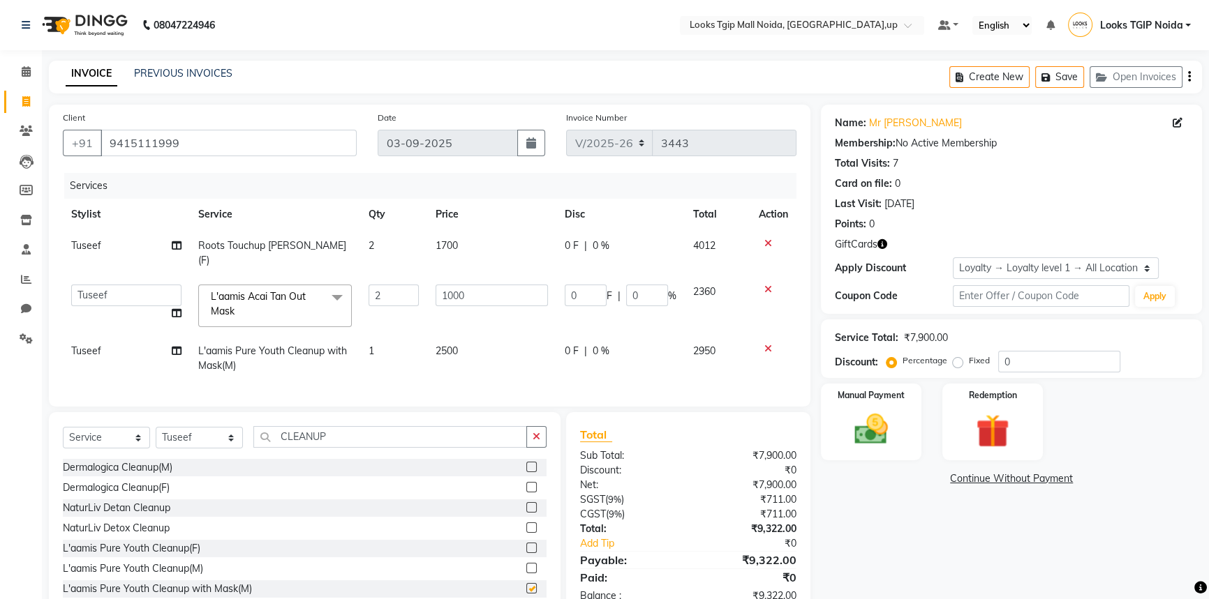
checkbox input "false"
drag, startPoint x: 352, startPoint y: 433, endPoint x: 165, endPoint y: 436, distance: 187.8
click at [165, 436] on div "Select Service Product Membership Package Voucher Prepaid Gift Card Select Styl…" at bounding box center [305, 442] width 484 height 33
type input "SPA"
click at [526, 502] on label at bounding box center [531, 507] width 10 height 10
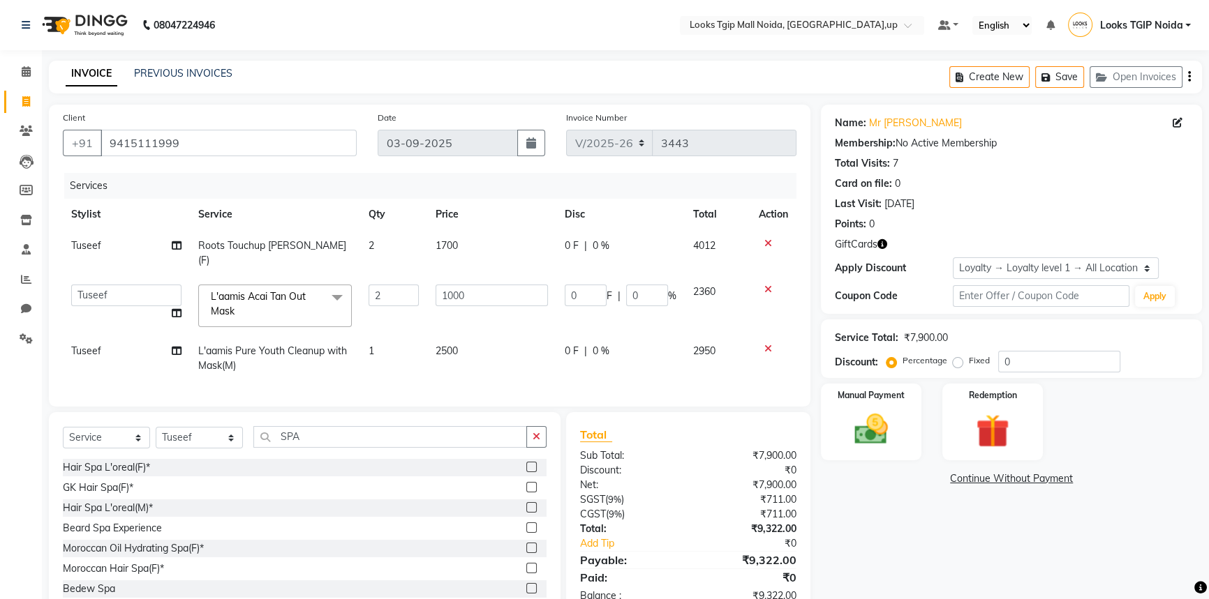
click at [526, 504] on input "checkbox" at bounding box center [530, 508] width 9 height 9
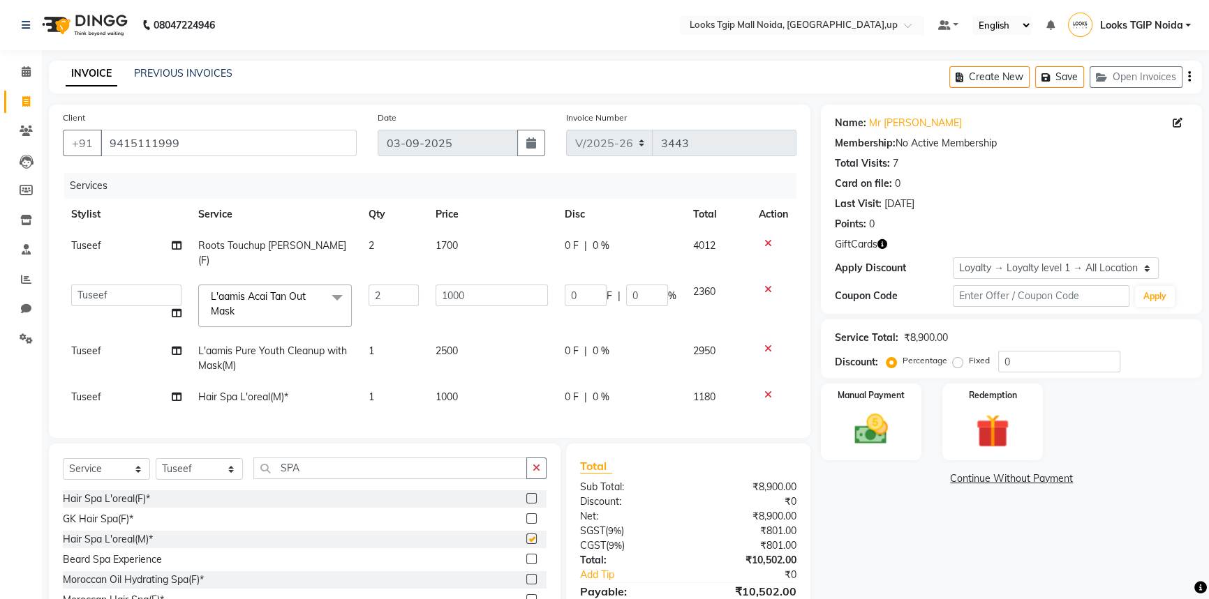
checkbox input "false"
drag, startPoint x: 330, startPoint y: 457, endPoint x: 150, endPoint y: 459, distance: 180.1
click at [150, 459] on div "Select Service Product Membership Package Voucher Prepaid Gift Card Select Styl…" at bounding box center [305, 474] width 484 height 33
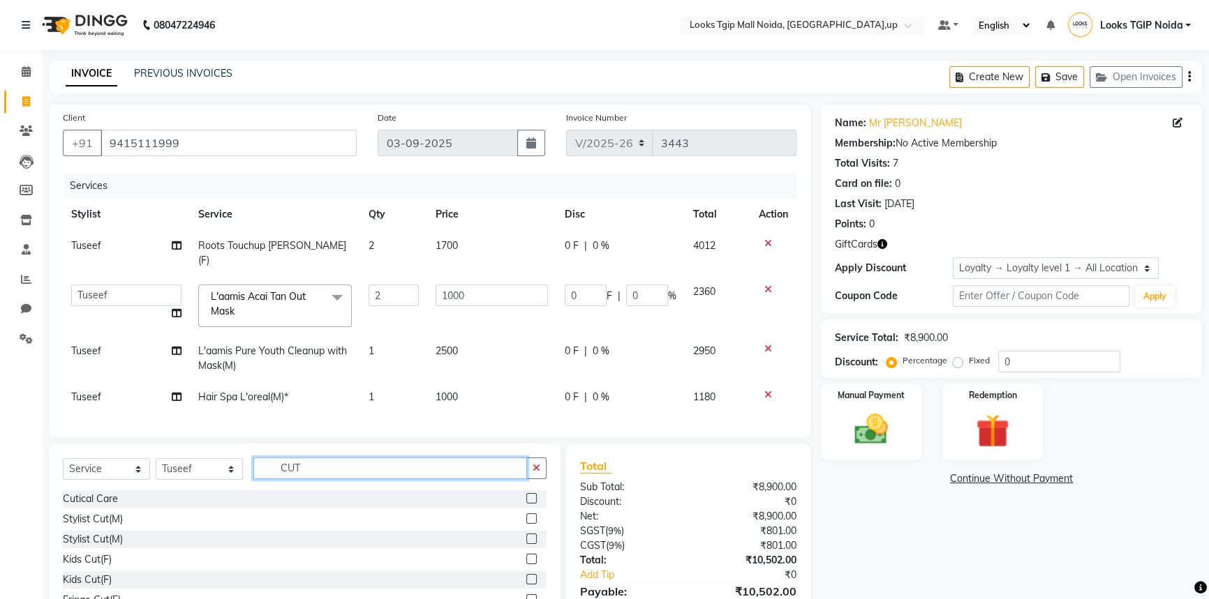
type input "CUT"
click at [526, 514] on label at bounding box center [531, 519] width 10 height 10
click at [526, 515] on input "checkbox" at bounding box center [530, 519] width 9 height 9
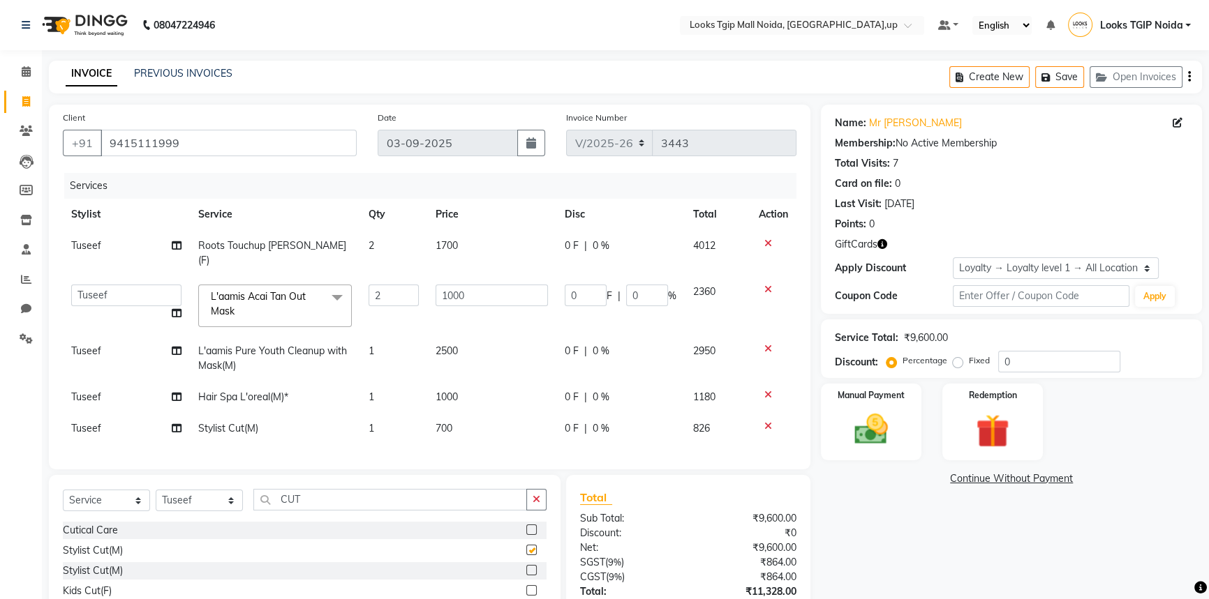
checkbox input "false"
click at [486, 244] on td "1700" at bounding box center [491, 253] width 129 height 46
select select "23814"
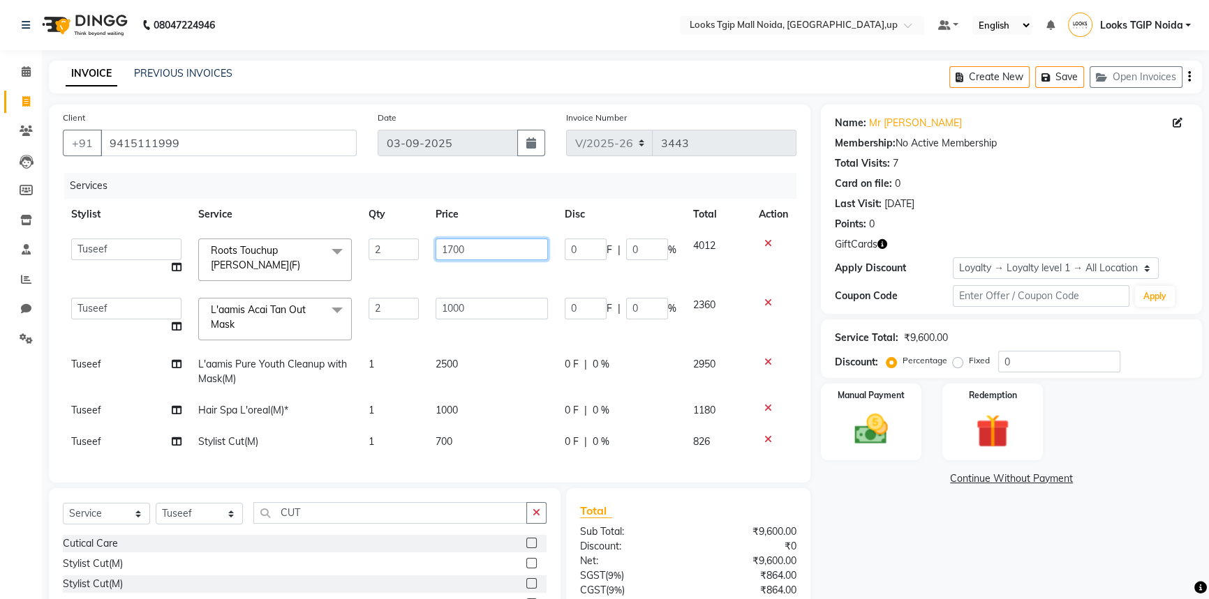
drag, startPoint x: 493, startPoint y: 244, endPoint x: 306, endPoint y: 274, distance: 190.2
click at [331, 258] on tr "Amaan Salmani Arjun_pdct Arun_pdct Atique Counter Sales Farooq Gautam_pdct Guri…" at bounding box center [429, 259] width 733 height 59
type input "1500"
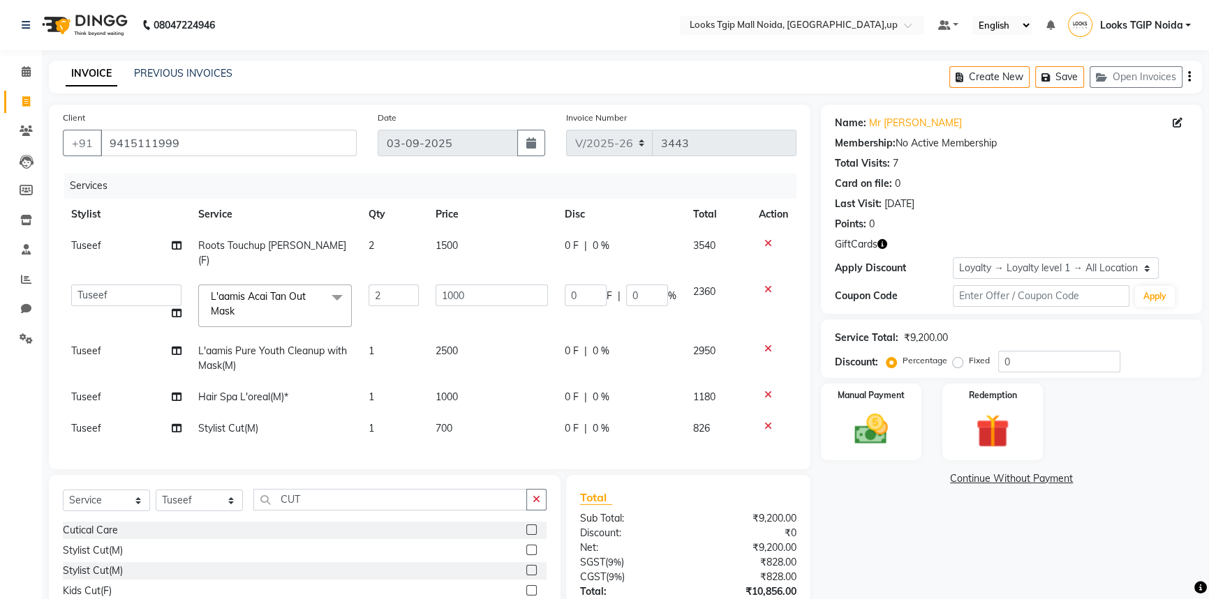
click at [486, 411] on tbody "Tuseef Roots Touchup Majirel(F) 2 1500 0 F | 0 % 3540 Amaan Salmani Arjun_pdct …" at bounding box center [429, 337] width 733 height 214
click at [488, 413] on td "700" at bounding box center [491, 428] width 129 height 31
select select "23814"
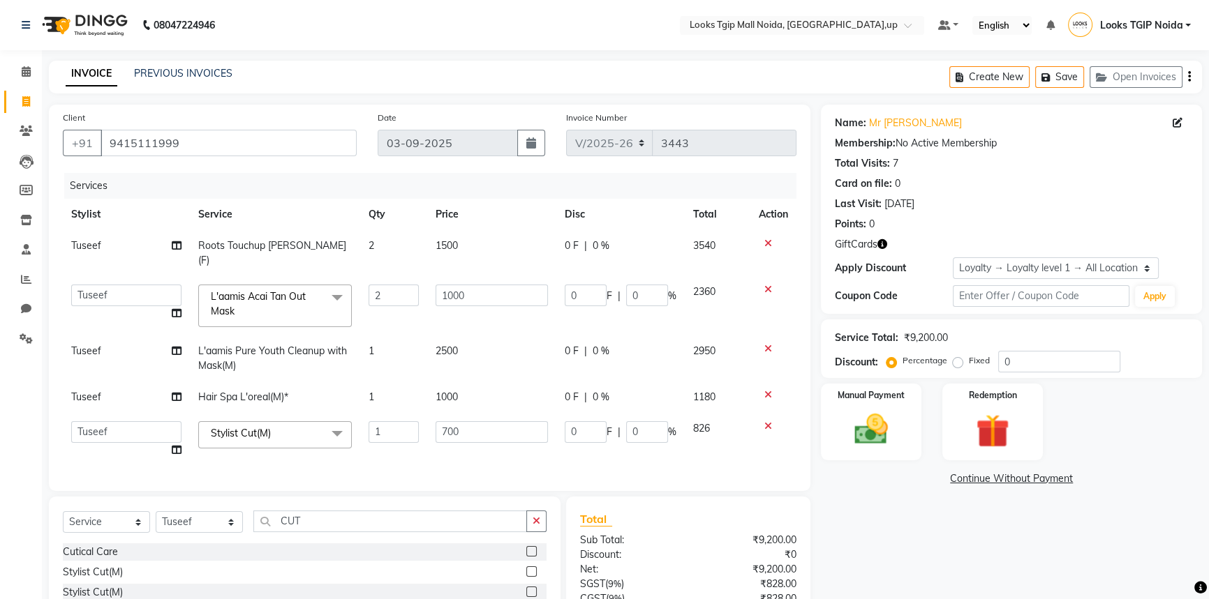
click at [497, 385] on td "1000" at bounding box center [491, 397] width 129 height 31
select select "23814"
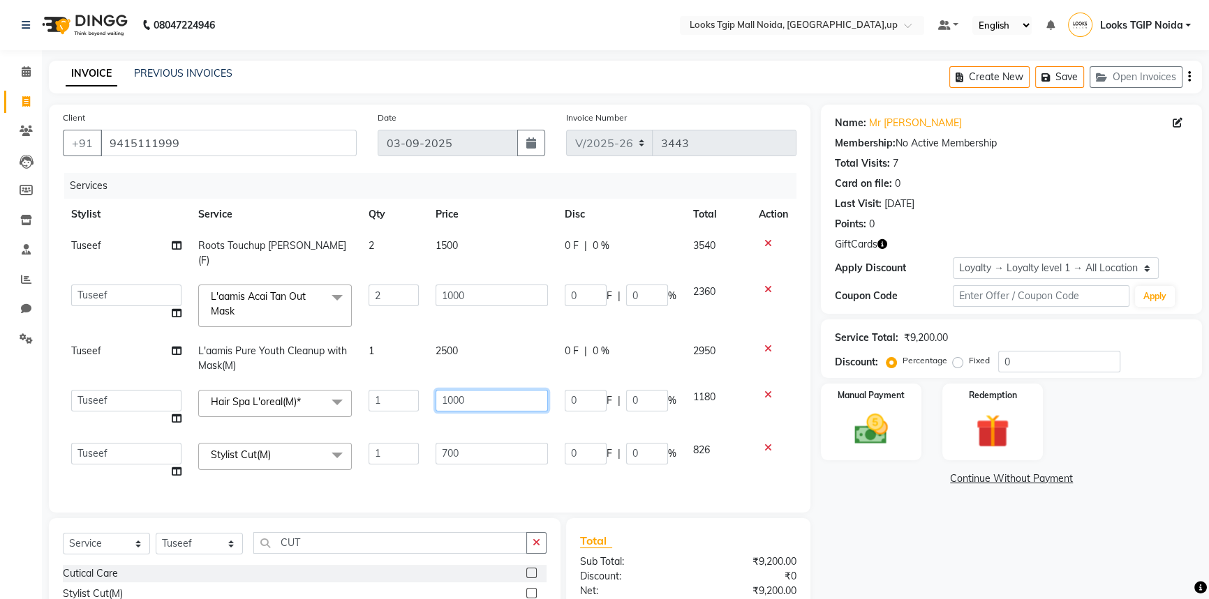
drag, startPoint x: 484, startPoint y: 382, endPoint x: 265, endPoint y: 383, distance: 219.1
click at [265, 383] on tr "Amaan Salmani Arjun_pdct Arun_pdct Atique Counter Sales Farooq Gautam_pdct Guri…" at bounding box center [429, 408] width 733 height 53
type input "2500"
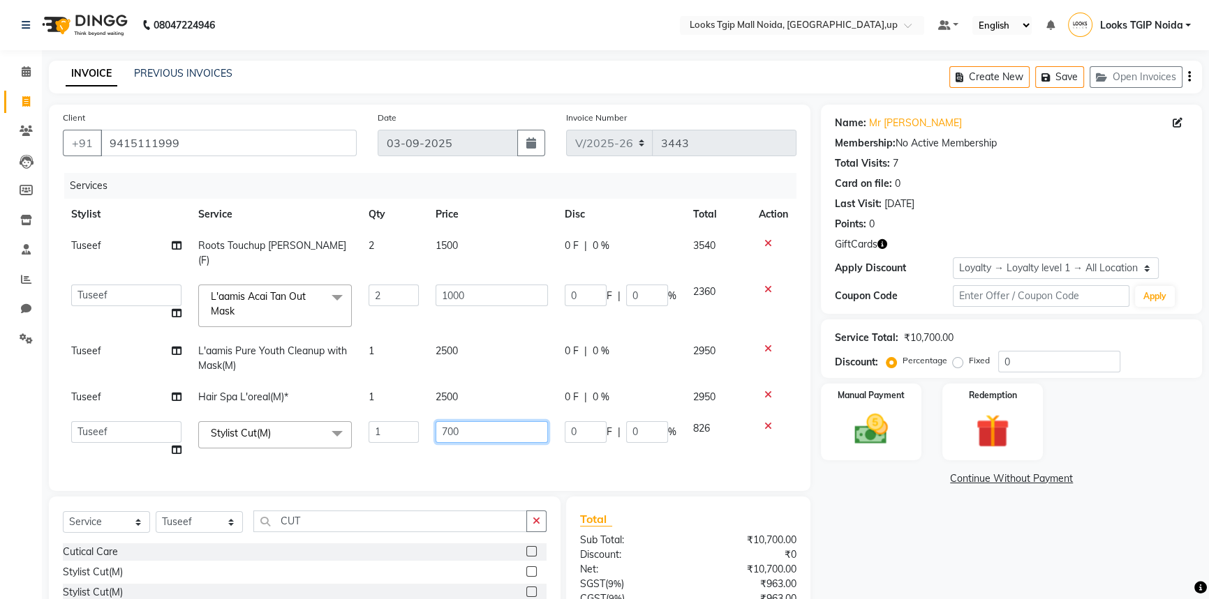
click at [472, 440] on td "700" at bounding box center [491, 439] width 129 height 53
drag, startPoint x: 482, startPoint y: 422, endPoint x: 293, endPoint y: 412, distance: 189.4
click at [303, 413] on tr "Amaan Salmani Arjun_pdct Arun_pdct Atique Counter Sales Farooq Gautam_pdct Guri…" at bounding box center [429, 439] width 733 height 53
type input "600"
click at [917, 541] on div "Name: Mr Ak Singh Membership: No Active Membership Total Visits: 7 Card on file…" at bounding box center [1016, 404] width 391 height 598
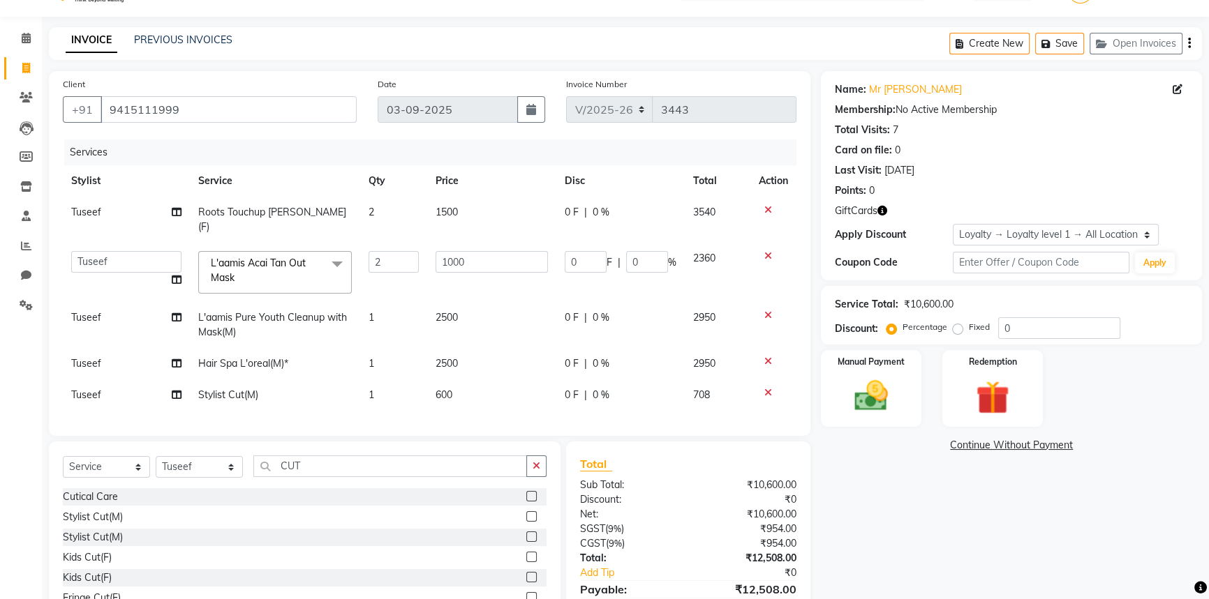
scroll to position [98, 0]
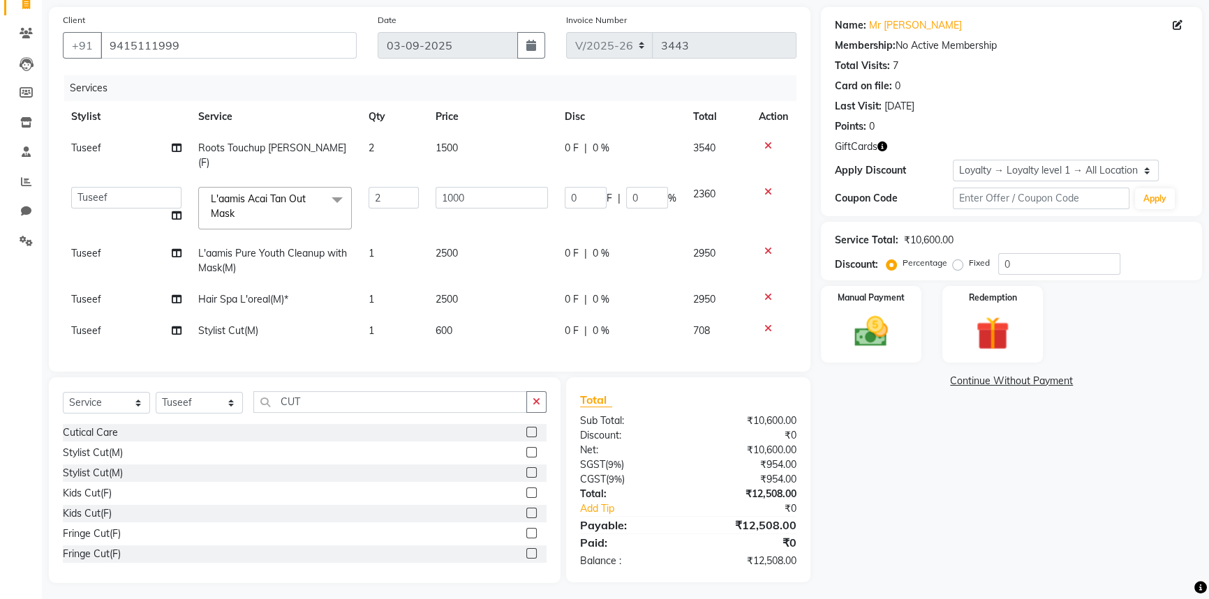
click at [927, 518] on div "Name: Mr Ak Singh Membership: No Active Membership Total Visits: 7 Card on file…" at bounding box center [1016, 295] width 391 height 576
drag, startPoint x: 893, startPoint y: 478, endPoint x: 913, endPoint y: 383, distance: 96.9
click at [894, 477] on div "Name: Mr Ak Singh Membership: No Active Membership Total Visits: 7 Card on file…" at bounding box center [1016, 295] width 391 height 576
click at [851, 334] on img at bounding box center [871, 332] width 57 height 40
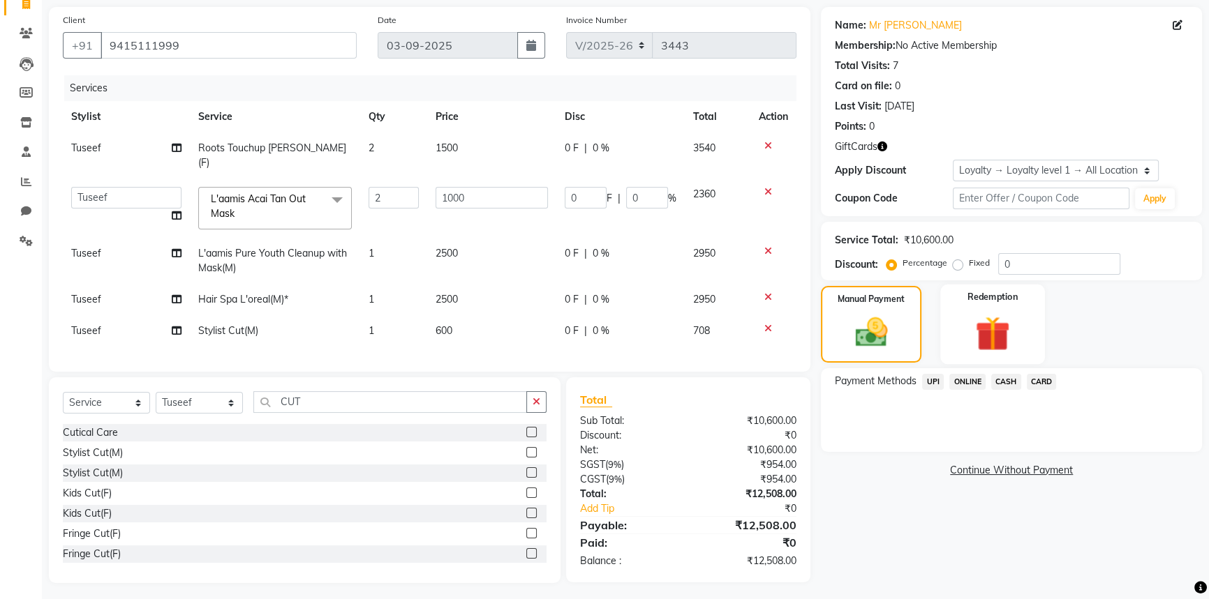
click at [1011, 335] on img at bounding box center [992, 333] width 57 height 43
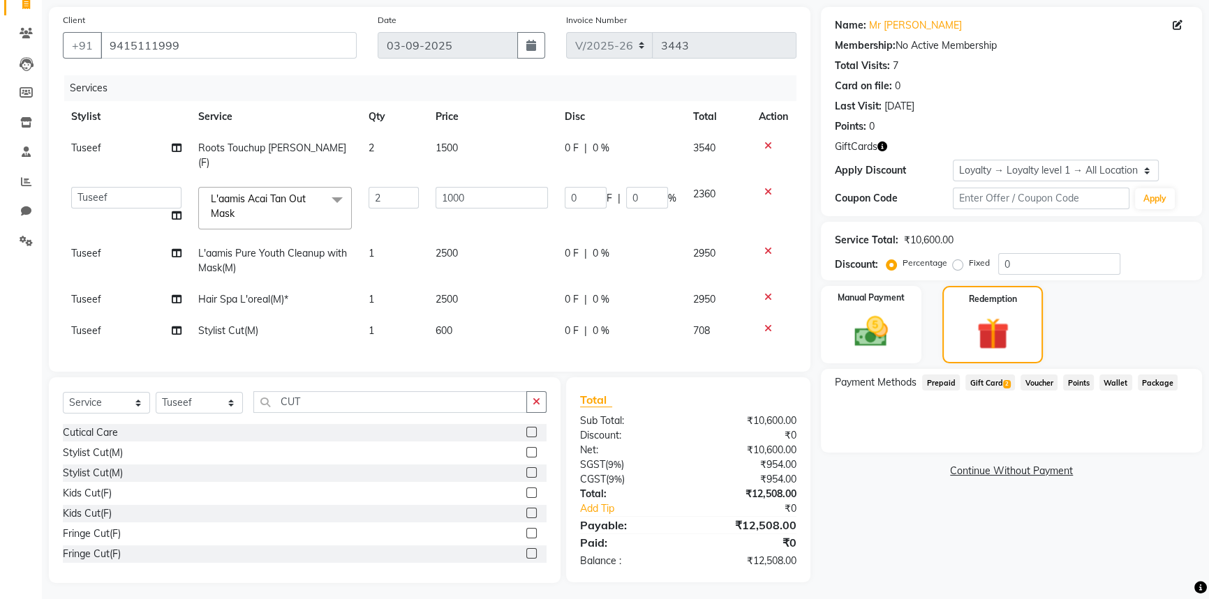
click at [1001, 384] on span "Gift Card 2" at bounding box center [990, 383] width 50 height 16
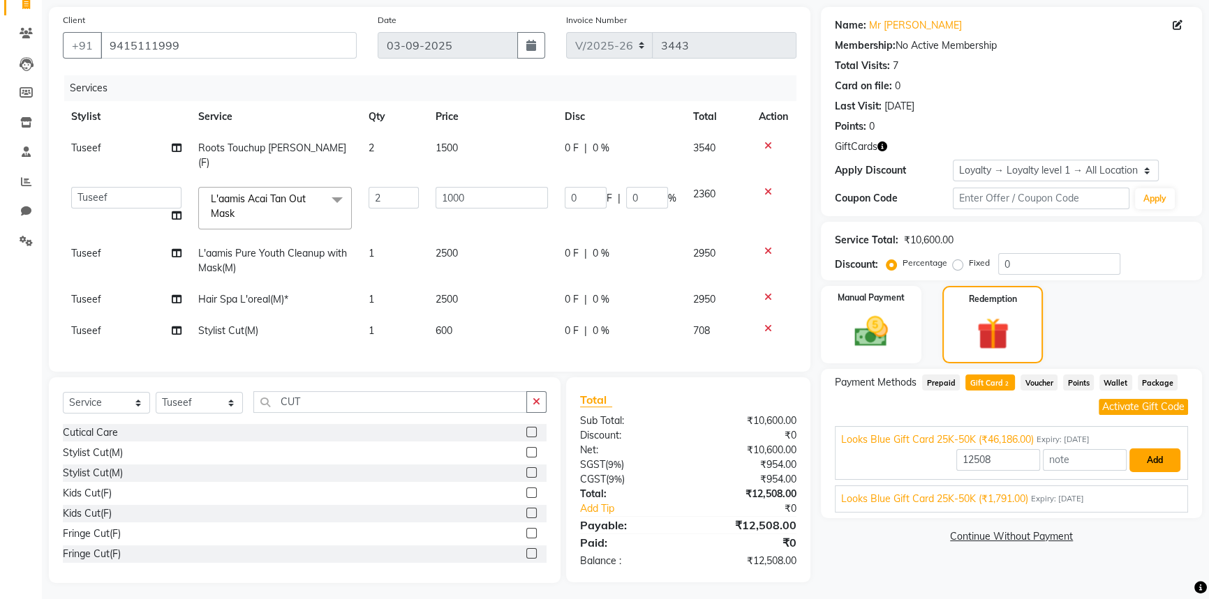
click at [1155, 461] on button "Add" at bounding box center [1154, 461] width 51 height 24
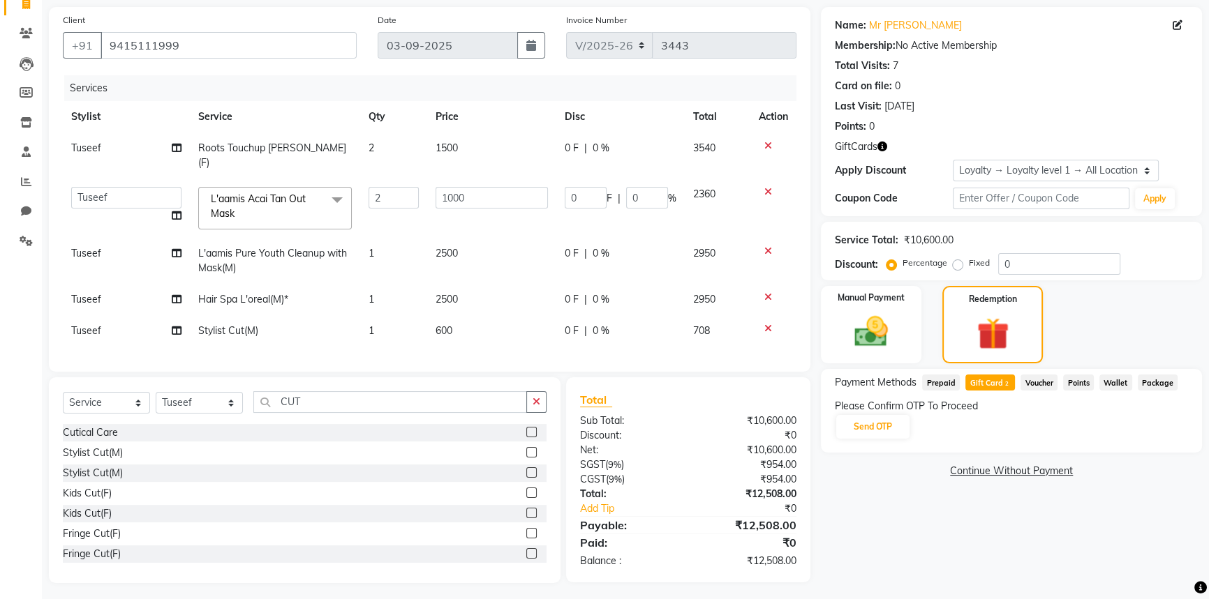
click at [1117, 538] on div "Name: Mr Ak Singh Membership: No Active Membership Total Visits: 7 Card on file…" at bounding box center [1016, 295] width 391 height 576
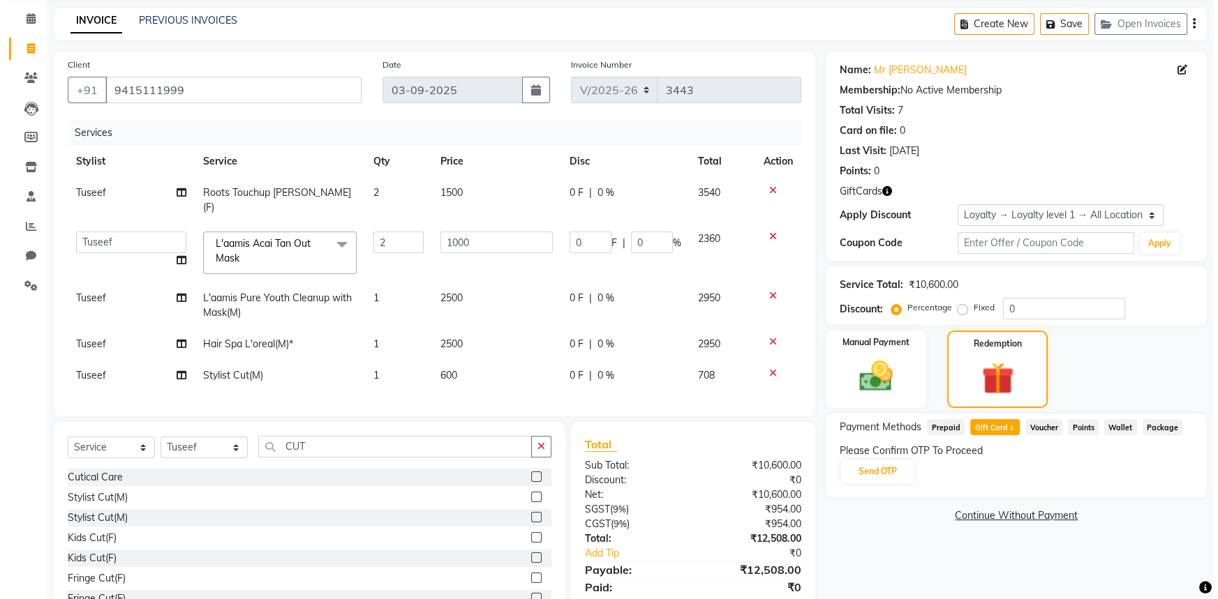
scroll to position [0, 0]
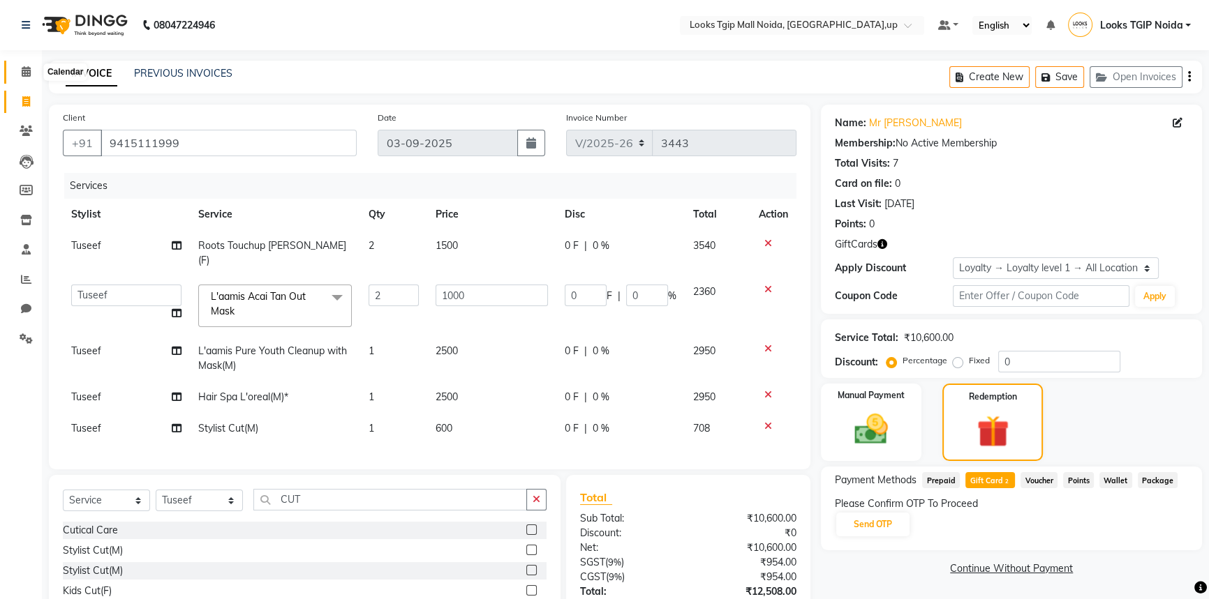
click at [24, 71] on icon at bounding box center [26, 71] width 9 height 10
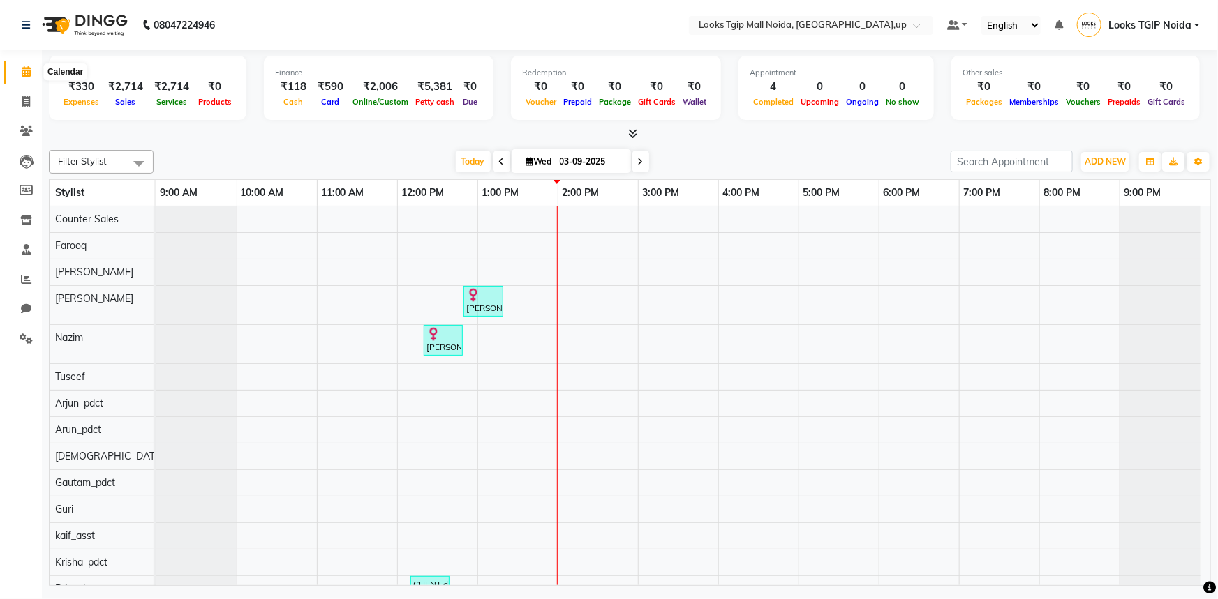
click at [26, 76] on icon at bounding box center [26, 71] width 9 height 10
click at [36, 91] on link "Invoice" at bounding box center [20, 102] width 33 height 23
select select "service"
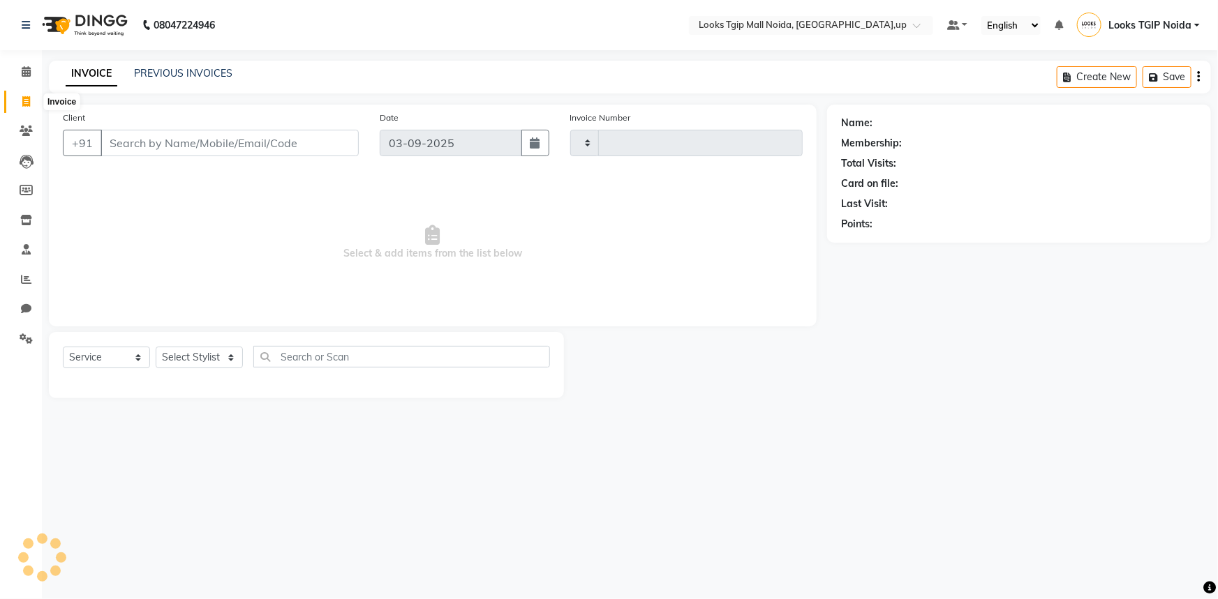
click at [24, 101] on icon at bounding box center [26, 101] width 8 height 10
select select "service"
drag, startPoint x: 148, startPoint y: 147, endPoint x: 209, endPoint y: 158, distance: 61.7
click at [166, 148] on input "Client" at bounding box center [229, 143] width 258 height 27
type input "3443"
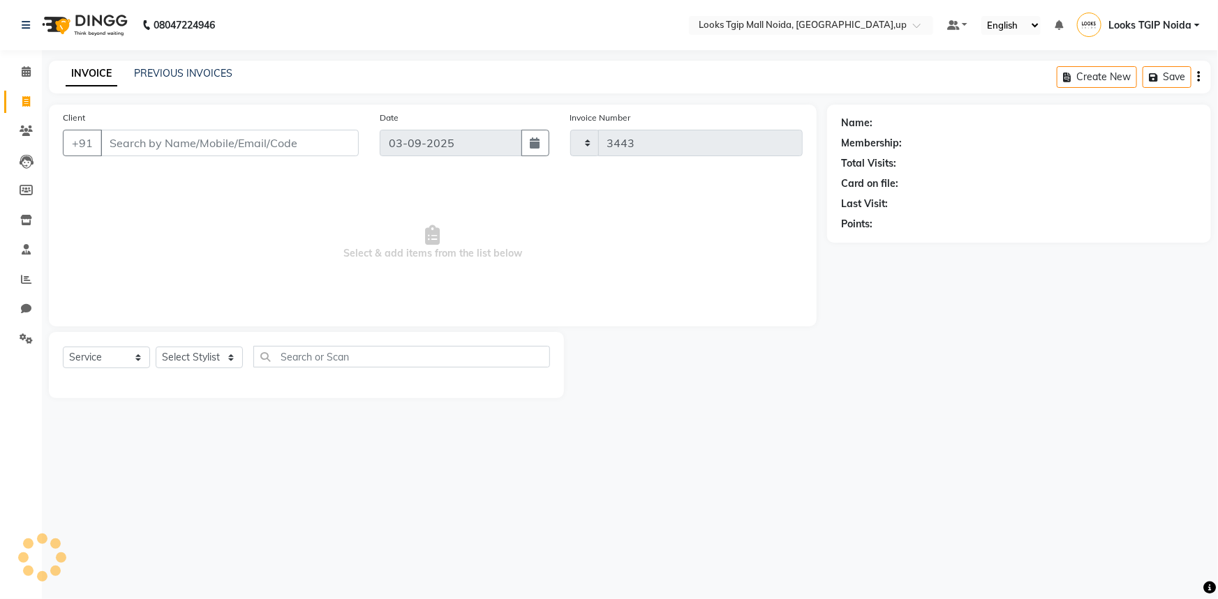
select select "4358"
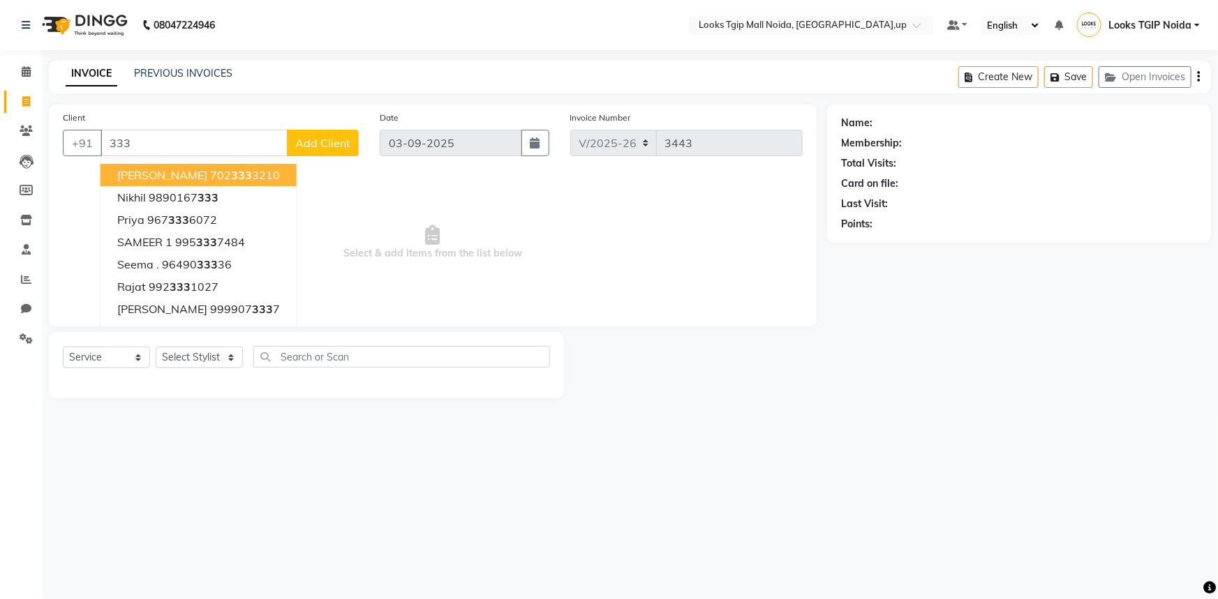
click at [170, 149] on input "333" at bounding box center [193, 143] width 187 height 27
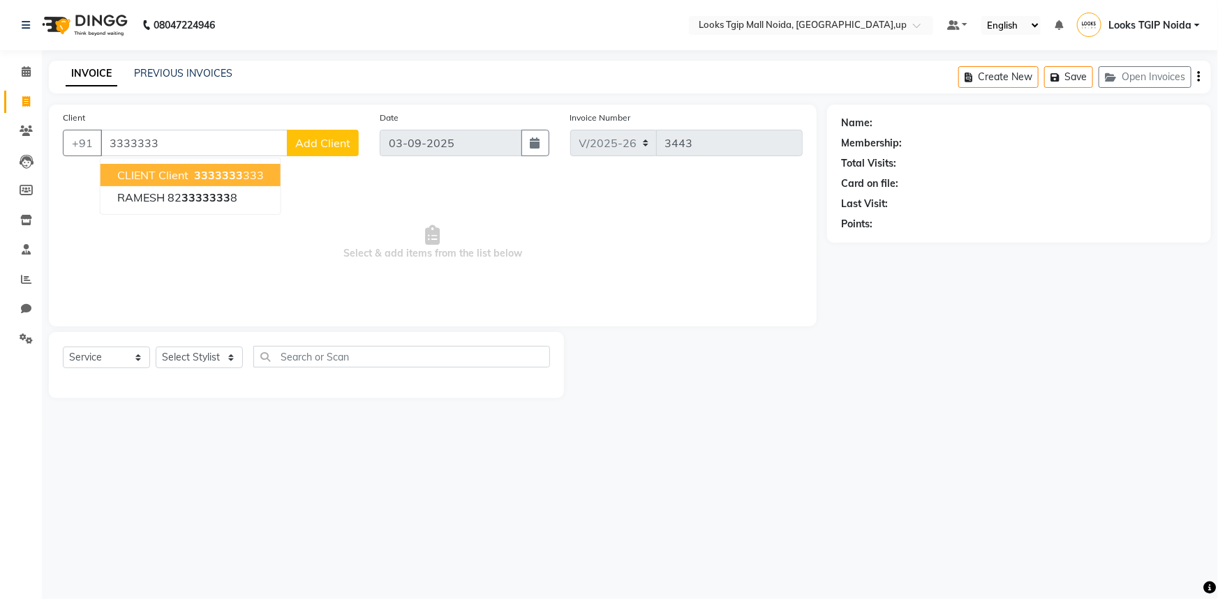
drag, startPoint x: 195, startPoint y: 181, endPoint x: 172, endPoint y: 161, distance: 30.7
click at [195, 181] on span "3333333" at bounding box center [218, 175] width 49 height 14
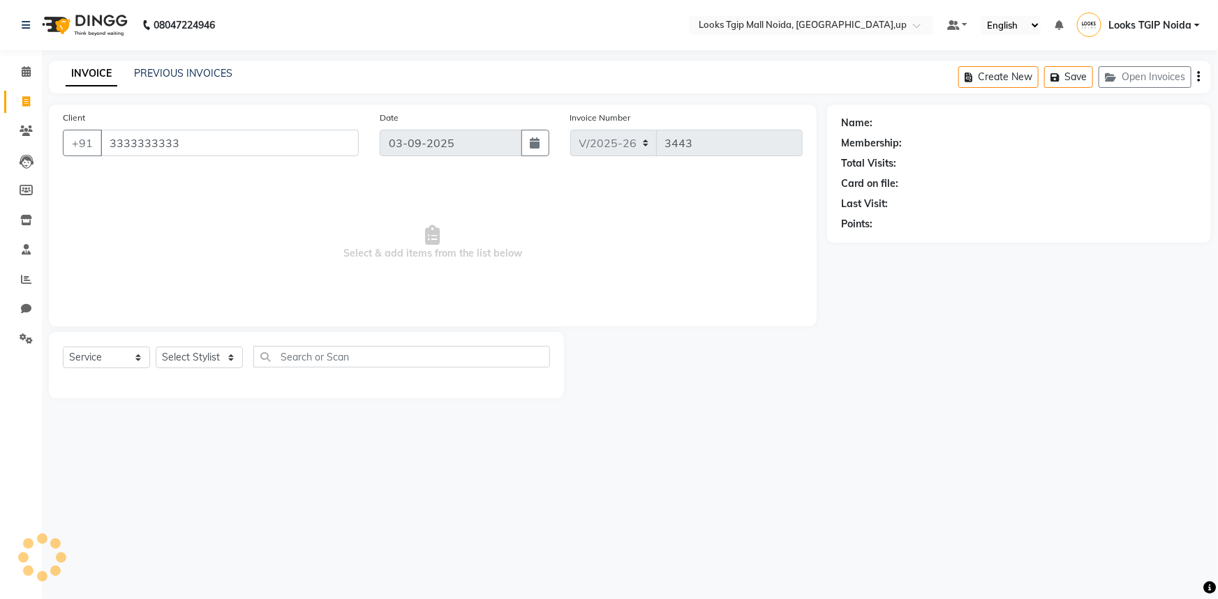
type input "3333333333"
click at [23, 72] on icon at bounding box center [26, 71] width 9 height 10
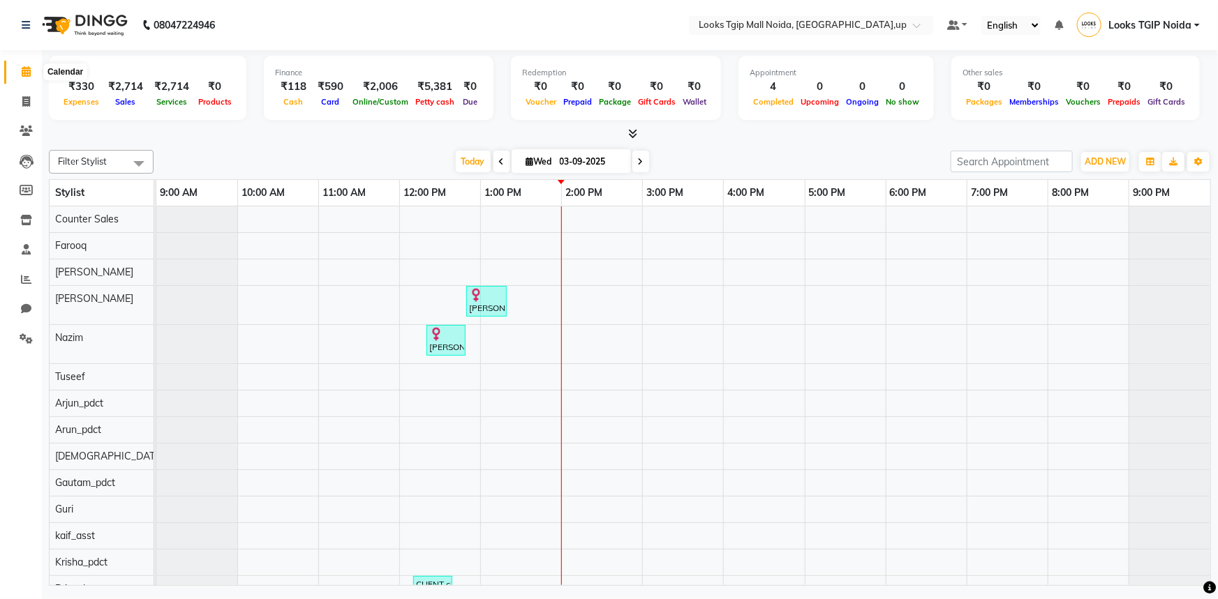
click at [23, 72] on icon at bounding box center [26, 71] width 9 height 10
click at [25, 99] on icon at bounding box center [26, 101] width 8 height 10
select select "service"
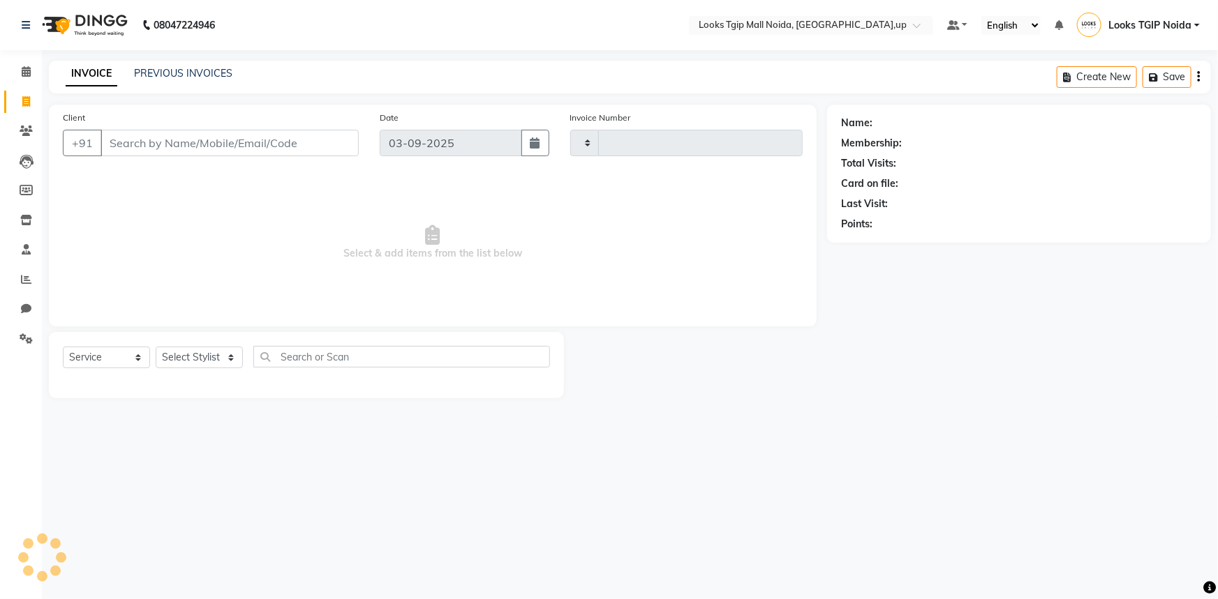
type input "3443"
select select "4358"
click at [170, 142] on input "Client" at bounding box center [229, 143] width 258 height 27
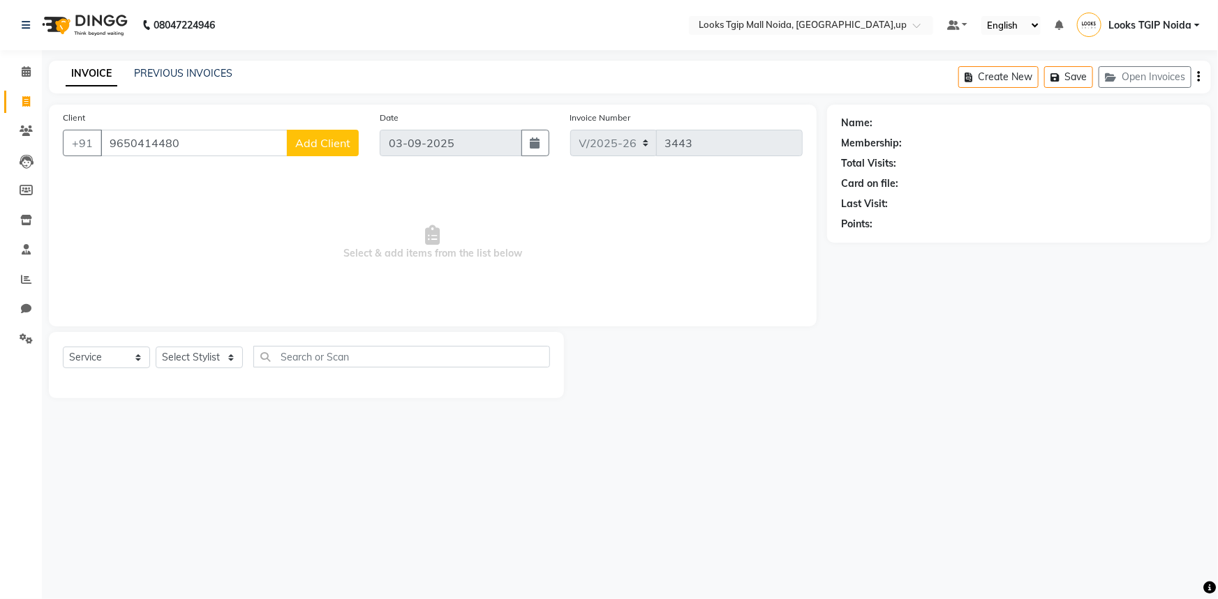
type input "9650414480"
click at [316, 151] on button "Add Client" at bounding box center [323, 143] width 72 height 27
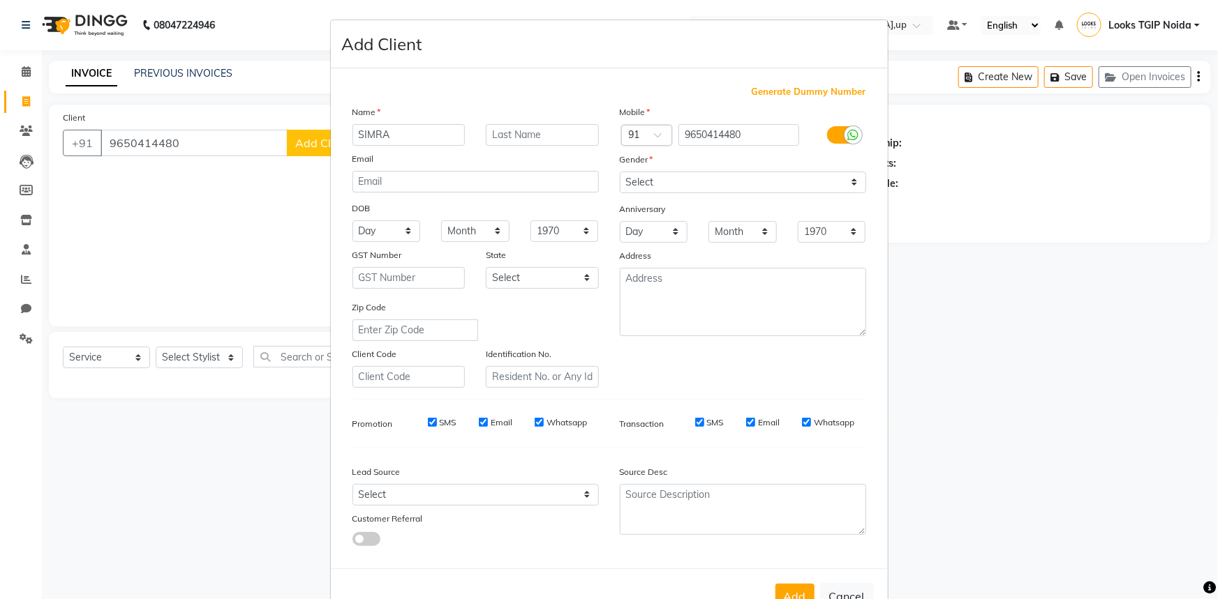
type input "SIMRA"
type input "KHAN"
drag, startPoint x: 730, startPoint y: 188, endPoint x: 590, endPoint y: 161, distance: 142.9
click at [730, 188] on select "Select Male Female Other Prefer Not To Say" at bounding box center [743, 183] width 246 height 22
select select "female"
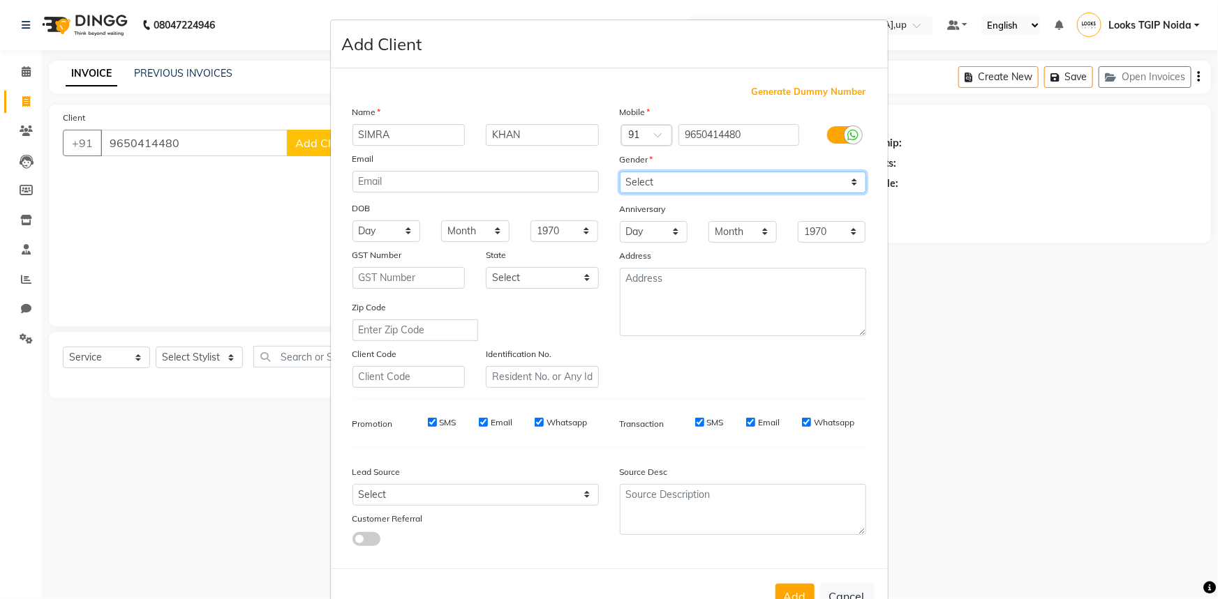
click at [620, 172] on select "Select Male Female Other Prefer Not To Say" at bounding box center [743, 183] width 246 height 22
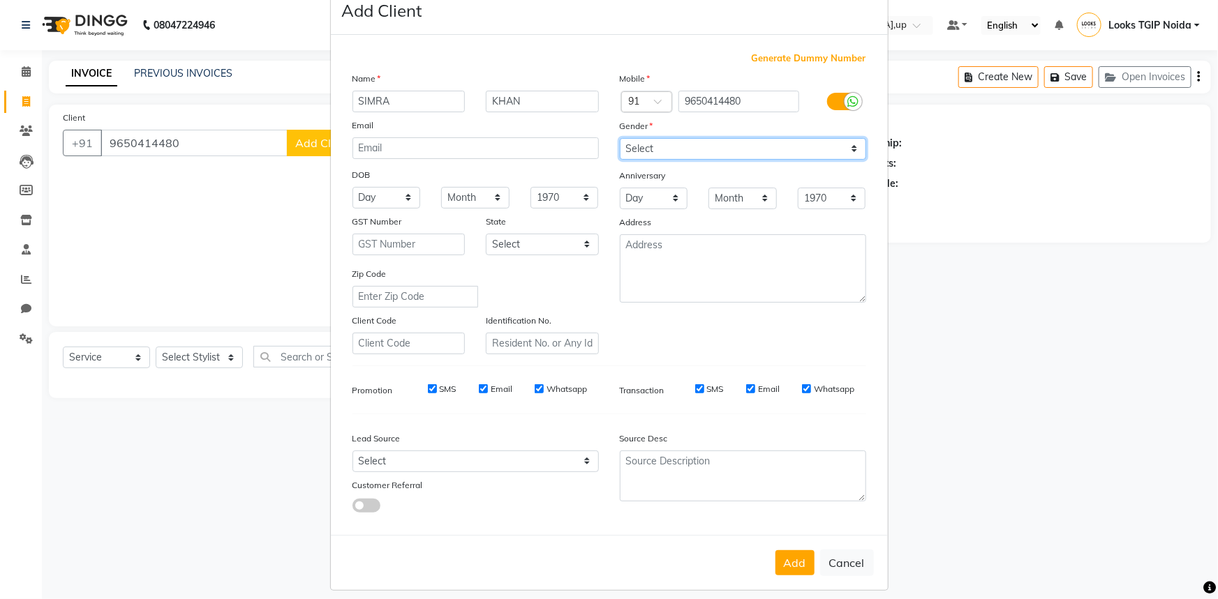
scroll to position [49, 0]
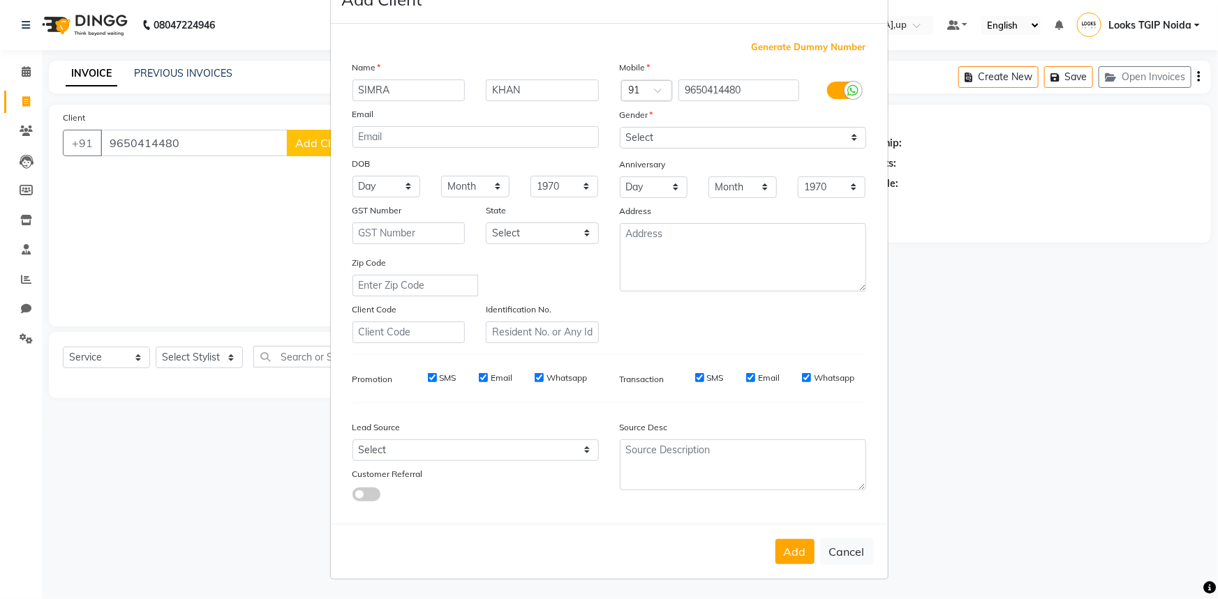
click at [792, 547] on button "Add" at bounding box center [794, 551] width 39 height 25
click at [202, 348] on ngb-modal-window "Add Client Generate Dummy Number Name SIMRA KHAN Email DOB Day 01 02 03 04 05 0…" at bounding box center [609, 299] width 1218 height 599
click at [205, 356] on ngb-modal-window "Add Client Generate Dummy Number Name SIMRA KHAN Email DOB Day 01 02 03 04 05 0…" at bounding box center [609, 299] width 1218 height 599
select select
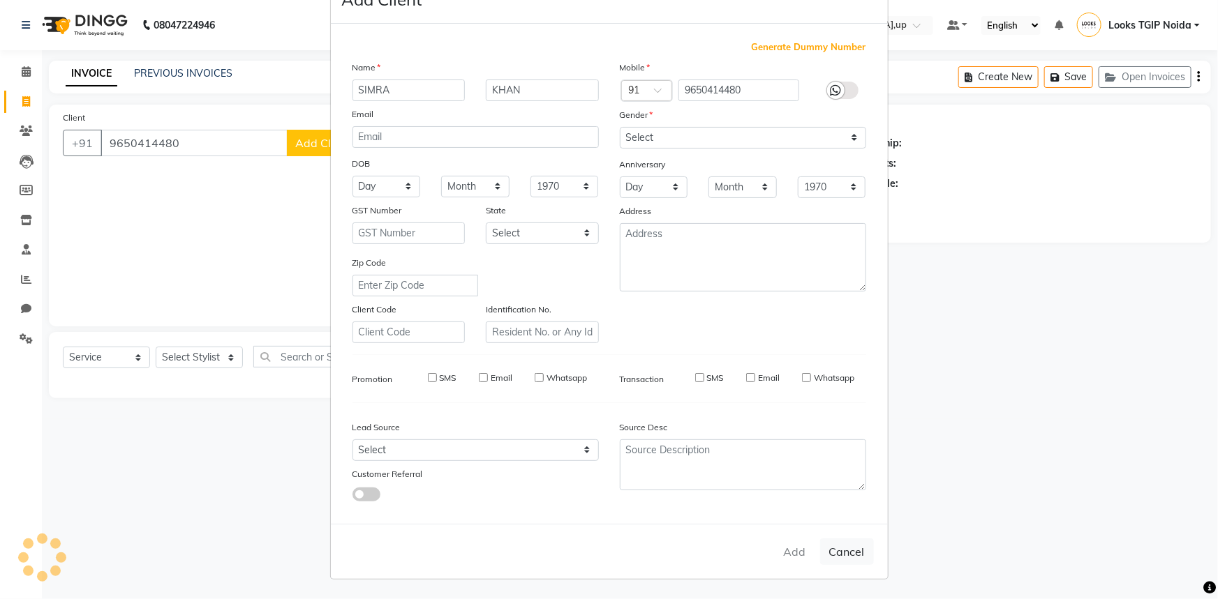
select select
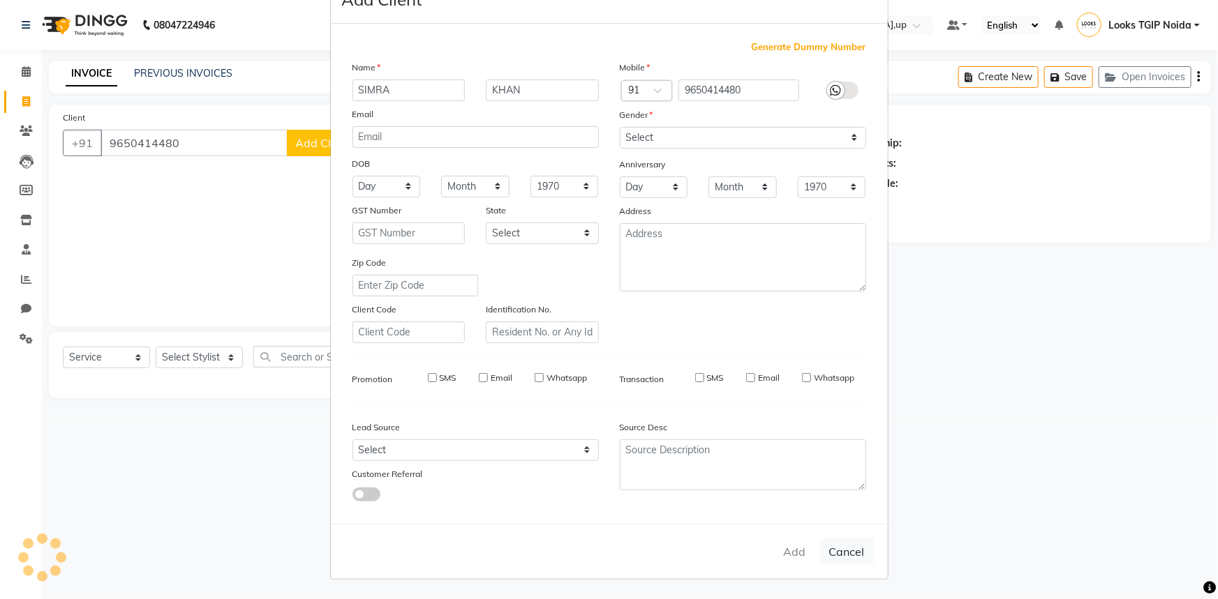
checkbox input "false"
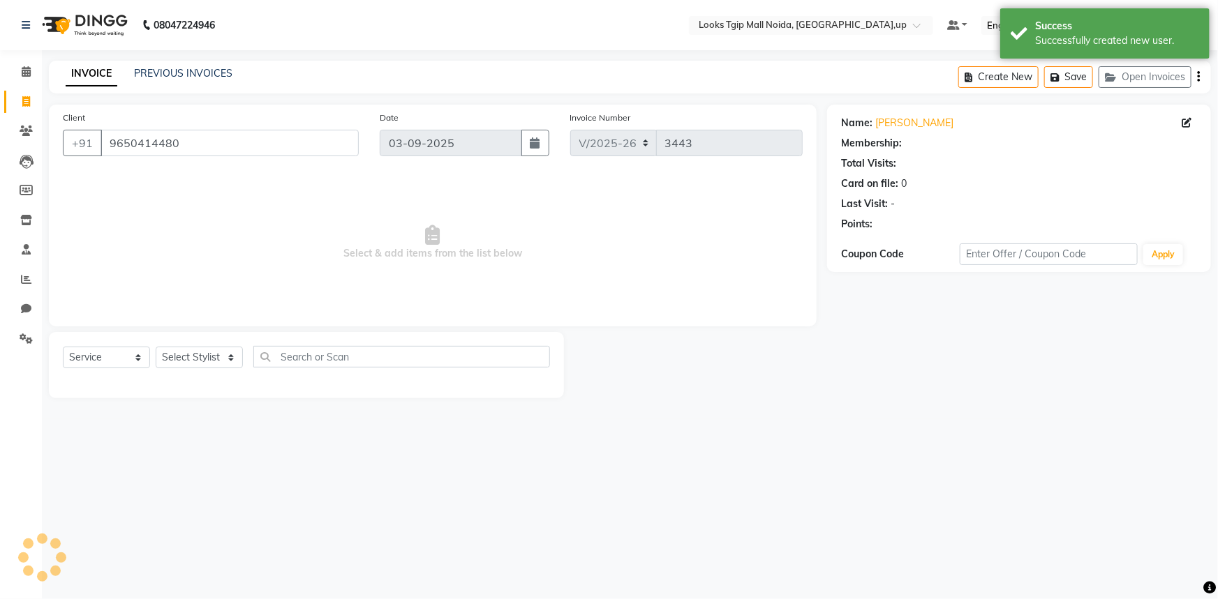
select select "1: Object"
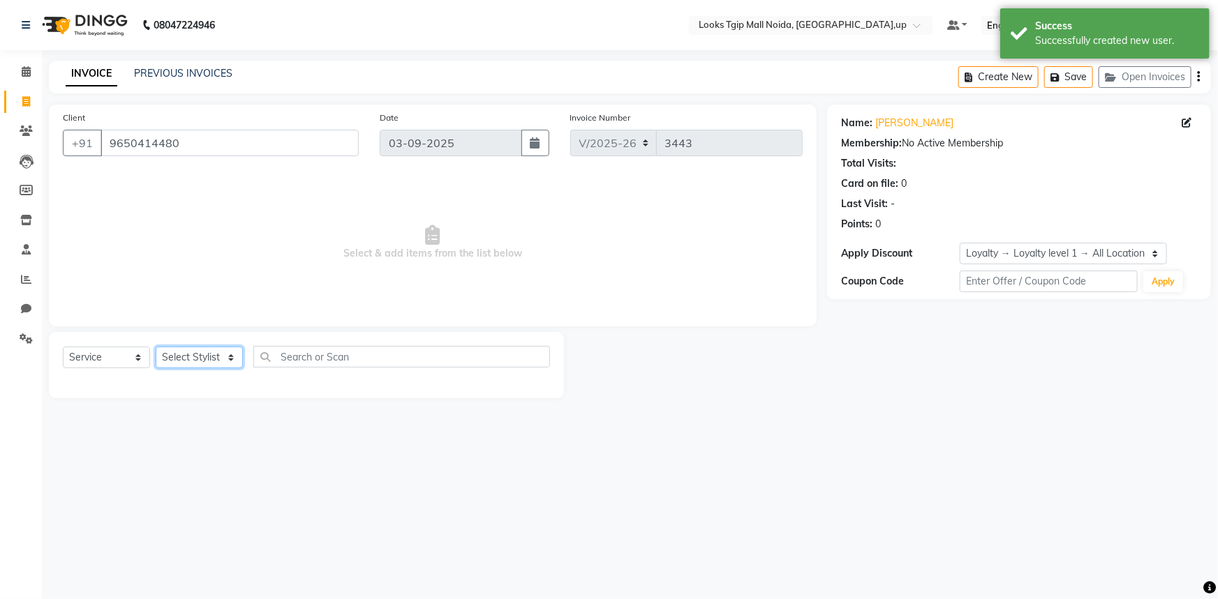
click at [205, 356] on select "Select Stylist Amaan Salmani Arjun_pdct Arun_pdct Atique Counter Sales Farooq G…" at bounding box center [199, 358] width 87 height 22
select select "35768"
click at [156, 347] on select "Select Stylist Amaan Salmani Arjun_pdct Arun_pdct Atique Counter Sales Farooq G…" at bounding box center [199, 358] width 87 height 22
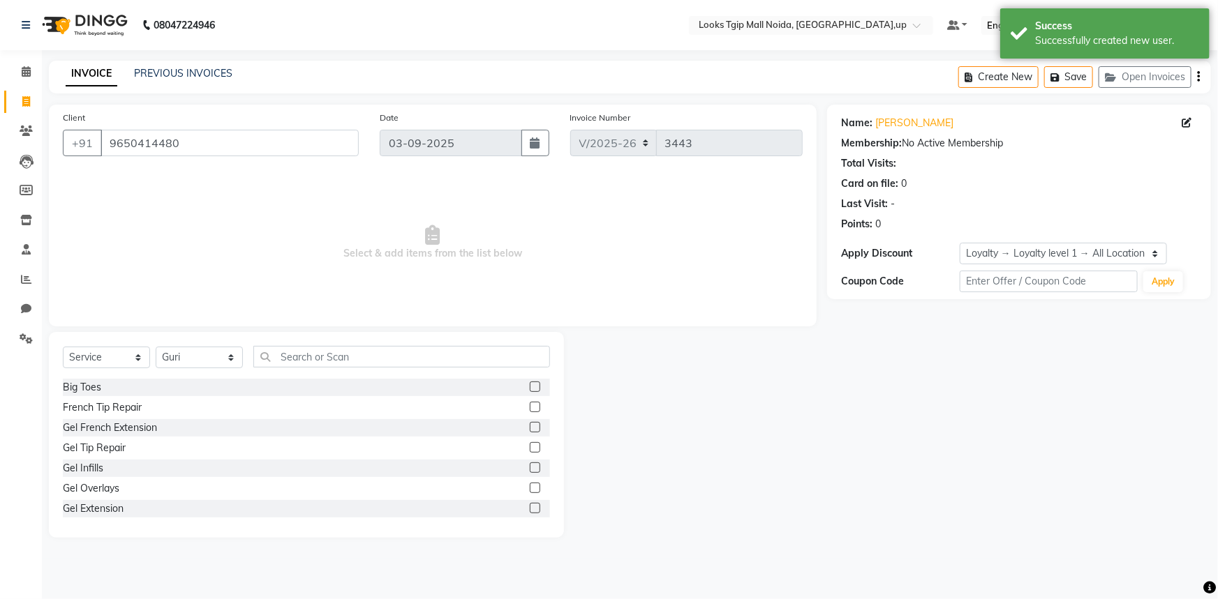
click at [342, 338] on div "Select Service Product Membership Package Voucher Prepaid Gift Card Select Styl…" at bounding box center [306, 435] width 515 height 206
click at [345, 353] on input "text" at bounding box center [401, 357] width 297 height 22
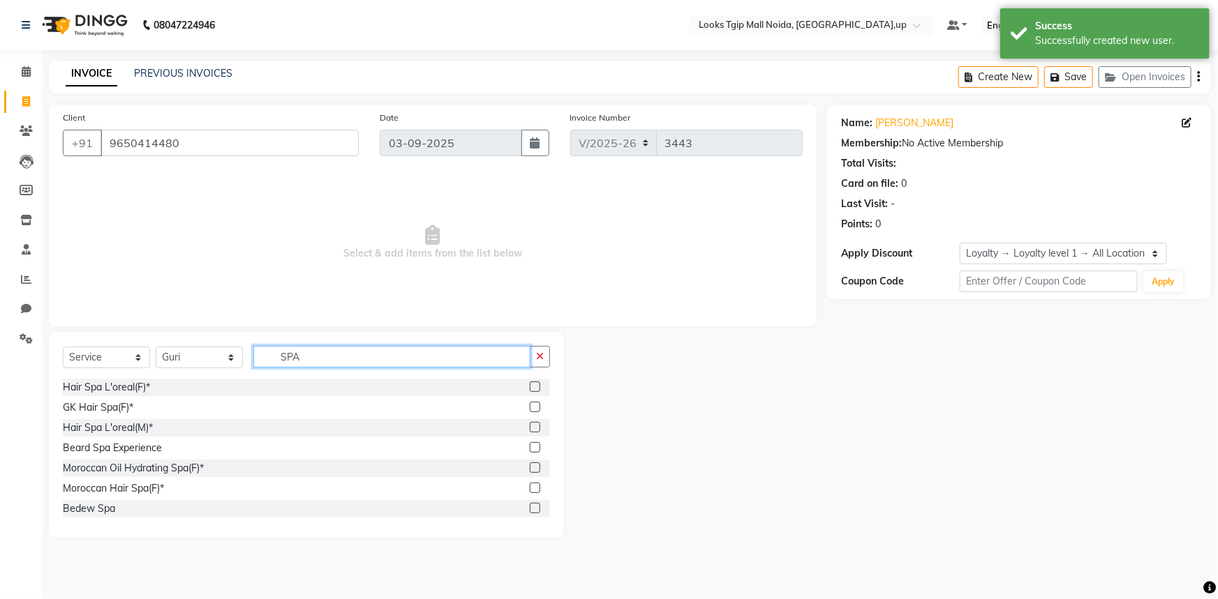
type input "SPA"
click at [530, 470] on label at bounding box center [535, 468] width 10 height 10
click at [530, 470] on input "checkbox" at bounding box center [534, 468] width 9 height 9
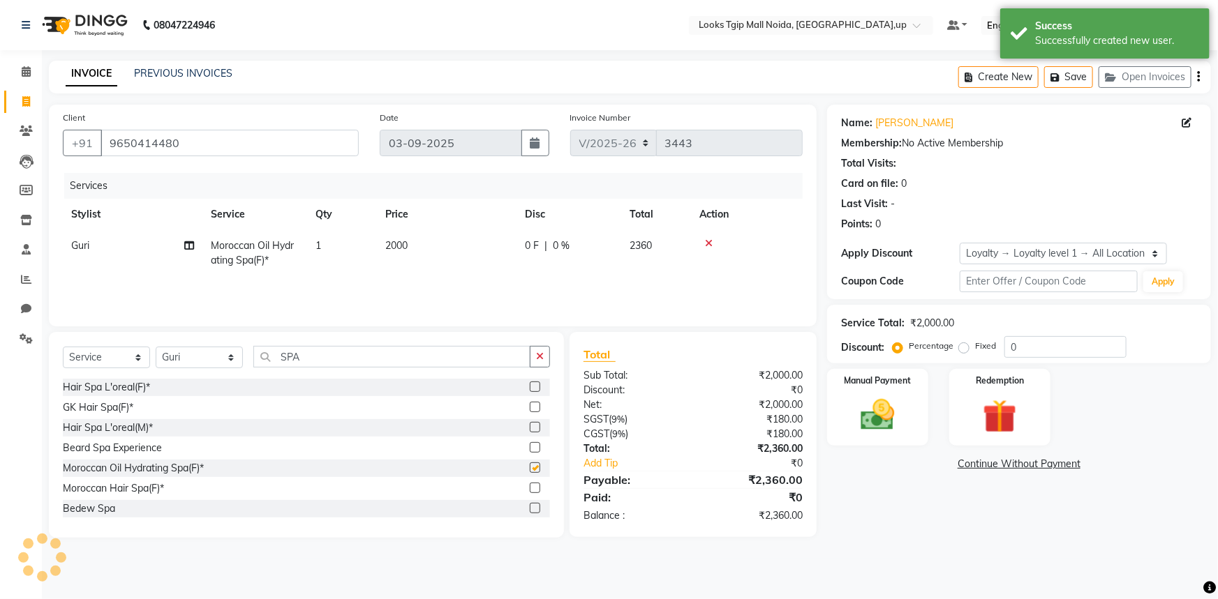
checkbox input "false"
click at [440, 244] on td "2000" at bounding box center [447, 253] width 140 height 46
select select "35768"
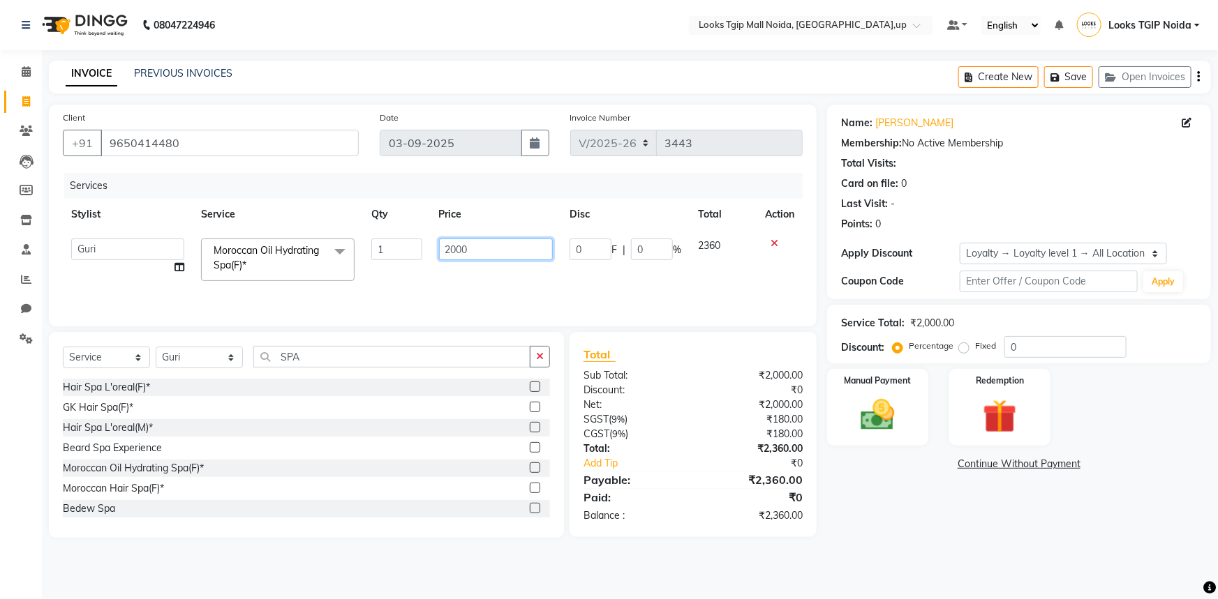
drag, startPoint x: 440, startPoint y: 244, endPoint x: 323, endPoint y: 251, distance: 117.4
click at [324, 251] on tr "Amaan Salmani Arjun_pdct Arun_pdct Atique Counter Sales Farooq Gautam_pdct Guri…" at bounding box center [433, 259] width 740 height 59
type input "3500"
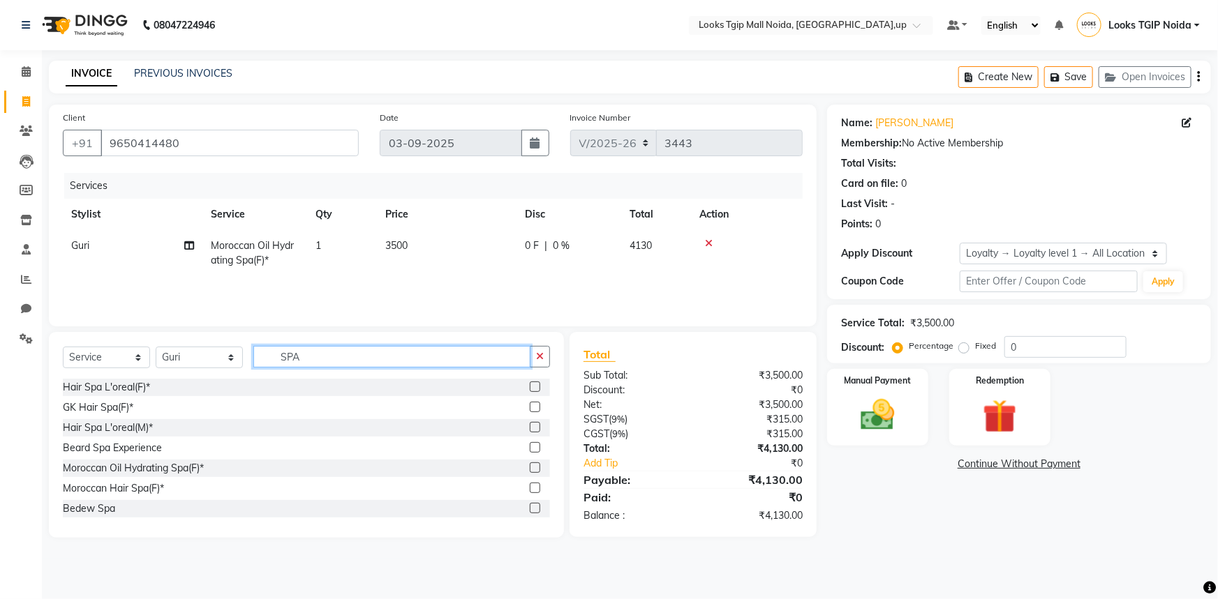
drag, startPoint x: 325, startPoint y: 359, endPoint x: 50, endPoint y: 384, distance: 276.7
click at [50, 384] on div "Select Service Product Membership Package Voucher Prepaid Gift Card Select Styl…" at bounding box center [306, 435] width 515 height 206
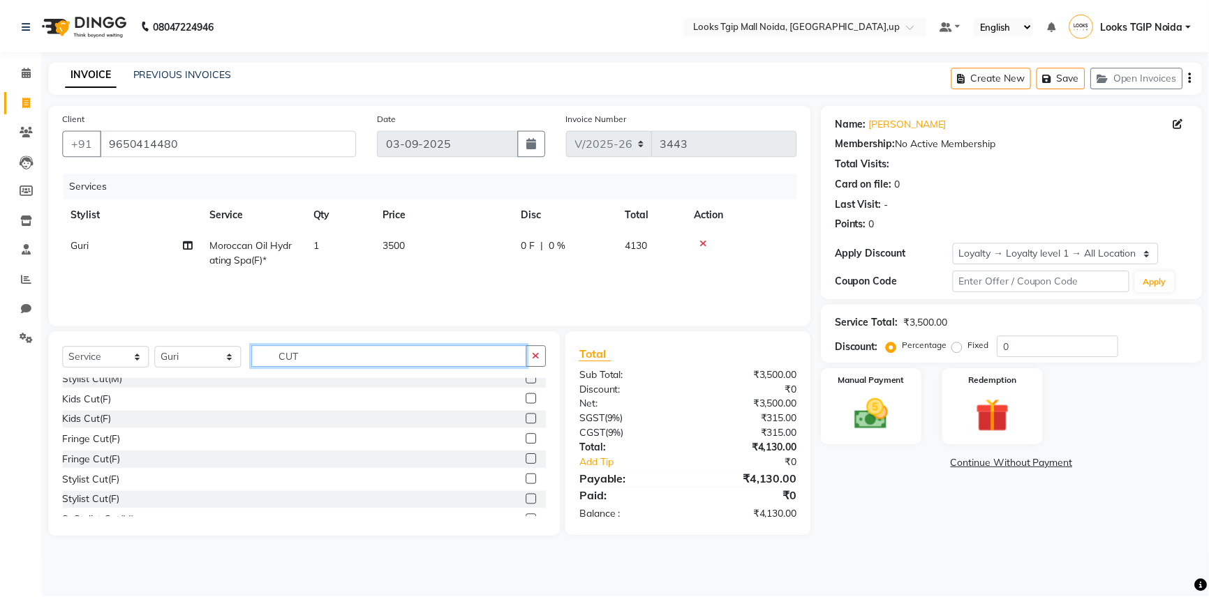
scroll to position [190, 0]
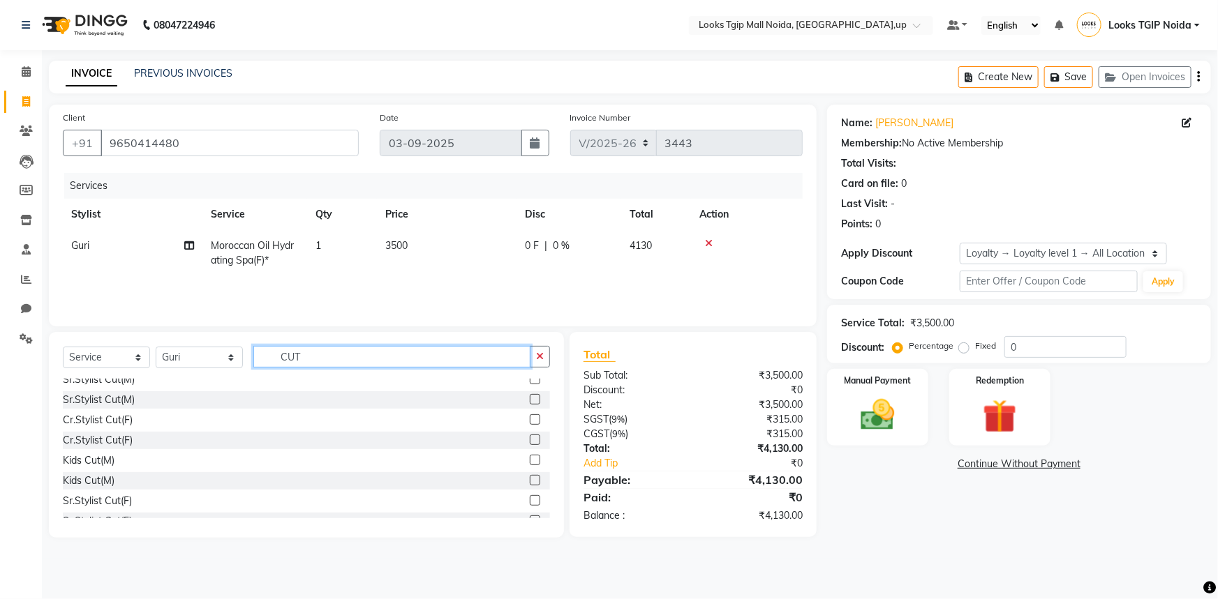
type input "CUT"
click at [530, 419] on label at bounding box center [535, 420] width 10 height 10
click at [530, 419] on input "checkbox" at bounding box center [534, 420] width 9 height 9
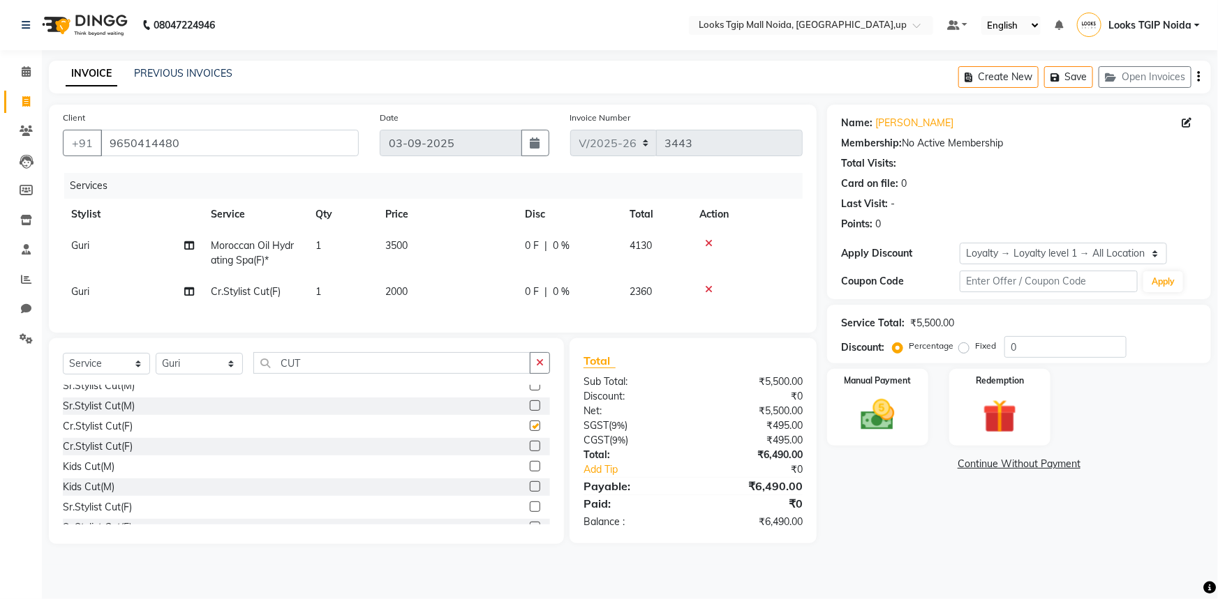
click at [434, 292] on td "2000" at bounding box center [447, 291] width 140 height 31
checkbox input "false"
select select "35768"
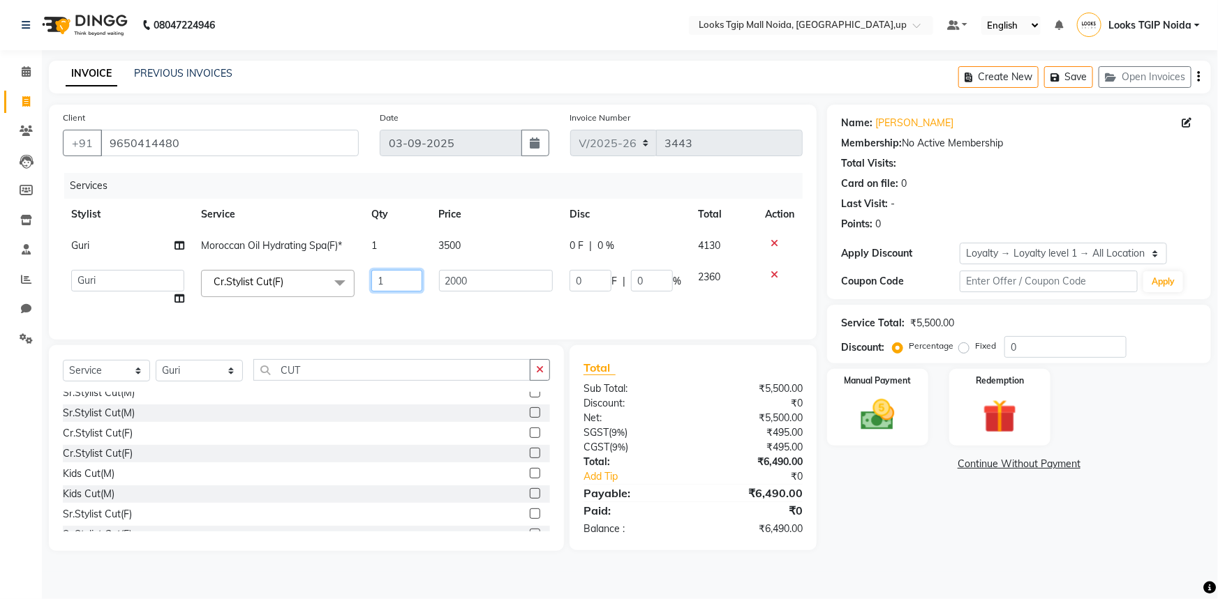
drag, startPoint x: 452, startPoint y: 292, endPoint x: 431, endPoint y: 286, distance: 21.9
click at [429, 293] on tr "Amaan Salmani Arjun_pdct Arun_pdct Atique Counter Sales Farooq Gautam_pdct Guri…" at bounding box center [433, 288] width 740 height 53
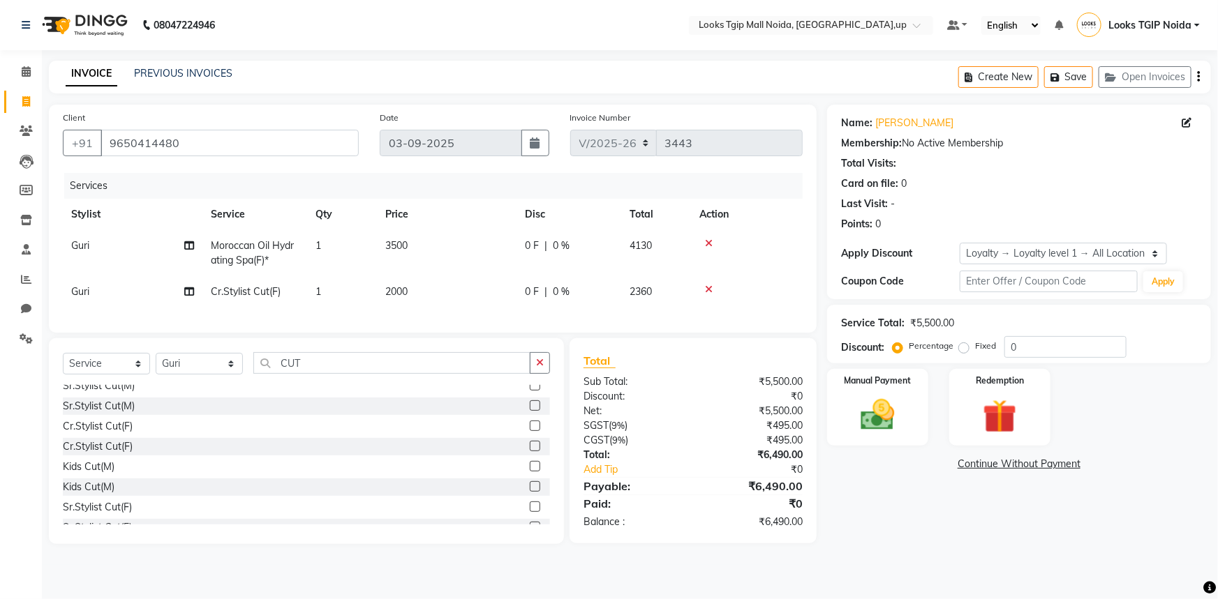
click at [461, 281] on td "2000" at bounding box center [447, 291] width 140 height 31
select select "35768"
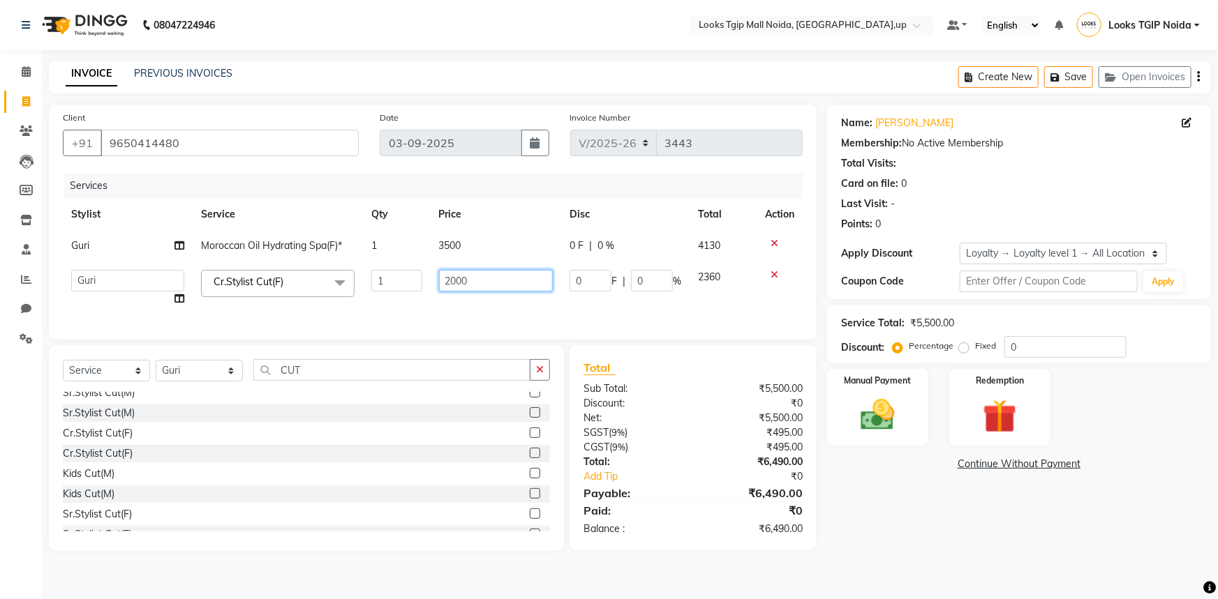
drag, startPoint x: 470, startPoint y: 283, endPoint x: 305, endPoint y: 307, distance: 167.2
click at [305, 307] on tr "Amaan Salmani Arjun_pdct Arun_pdct Atique Counter Sales Farooq Gautam_pdct Guri…" at bounding box center [433, 288] width 740 height 53
type input "1000"
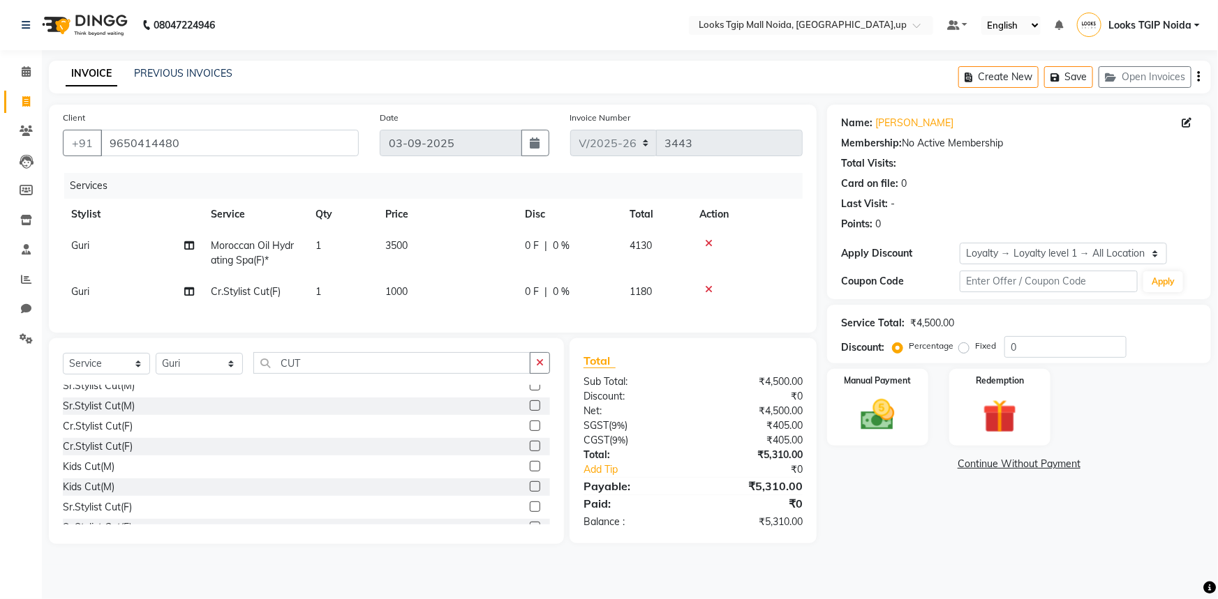
drag, startPoint x: 917, startPoint y: 524, endPoint x: 682, endPoint y: 295, distance: 328.2
click at [916, 523] on div "Name: Simra Khan Membership: No Active Membership Total Visits: Card on file: 0…" at bounding box center [1024, 325] width 394 height 440
click at [559, 242] on span "0 %" at bounding box center [561, 246] width 17 height 15
select select "35768"
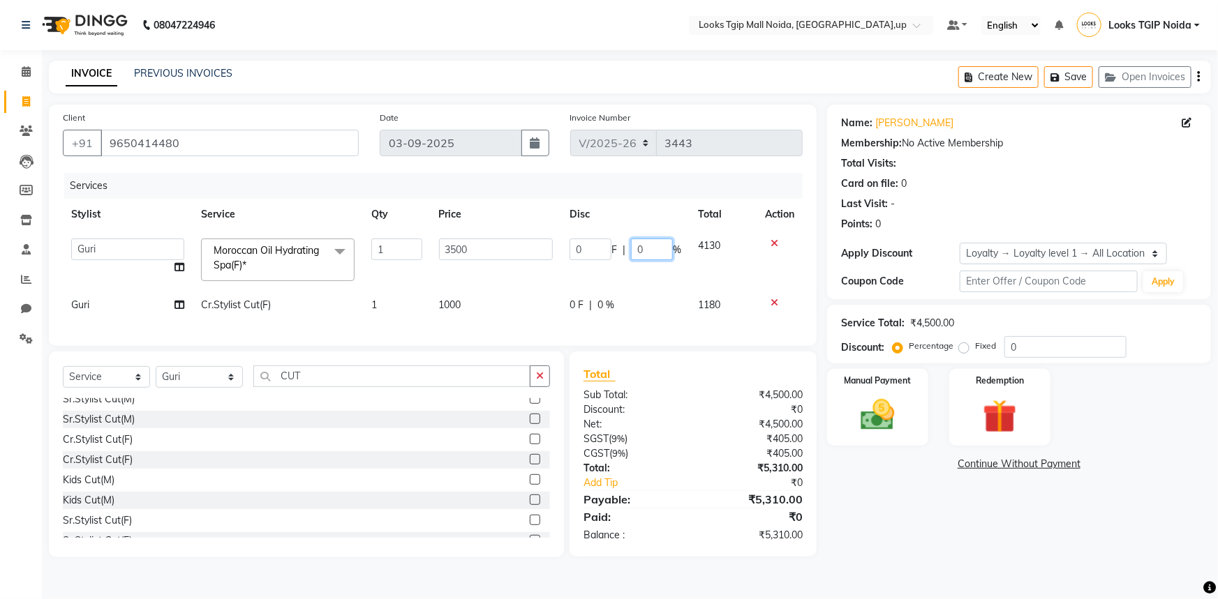
drag, startPoint x: 650, startPoint y: 246, endPoint x: 540, endPoint y: 255, distance: 110.6
click at [540, 255] on tr "Amaan Salmani Arjun_pdct Arun_pdct Atique Counter Sales Farooq Gautam_pdct Guri…" at bounding box center [433, 259] width 740 height 59
type input "10"
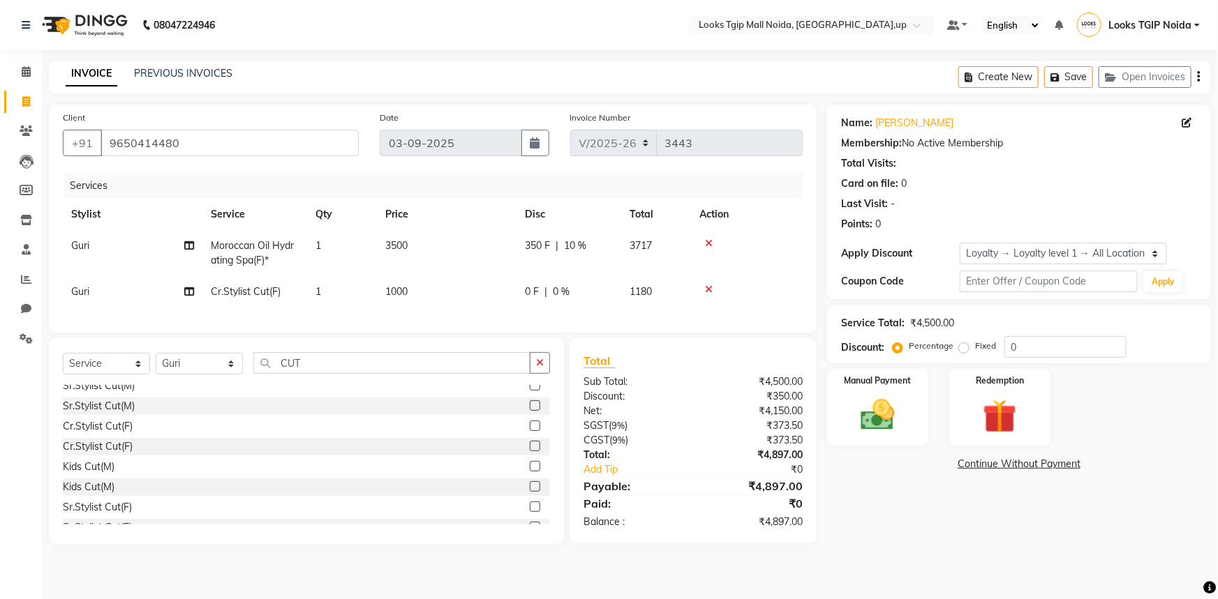
click at [938, 509] on div "Name: Simra Khan Membership: No Active Membership Total Visits: Card on file: 0…" at bounding box center [1024, 325] width 394 height 440
click at [879, 401] on img at bounding box center [877, 415] width 57 height 40
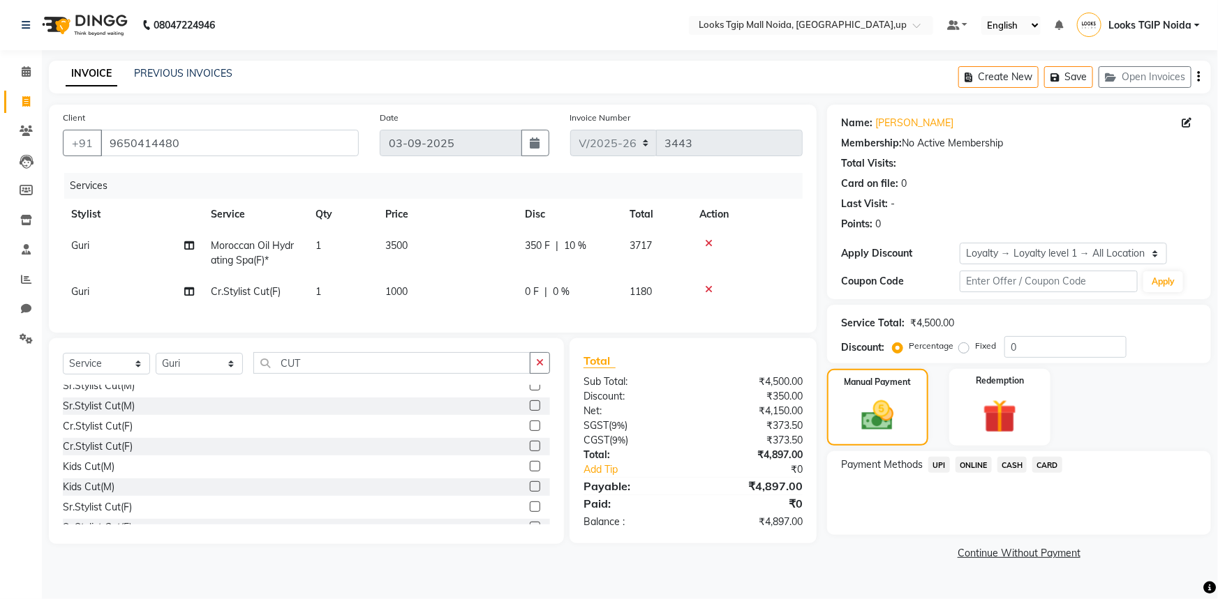
click at [1036, 466] on span "CARD" at bounding box center [1047, 465] width 30 height 16
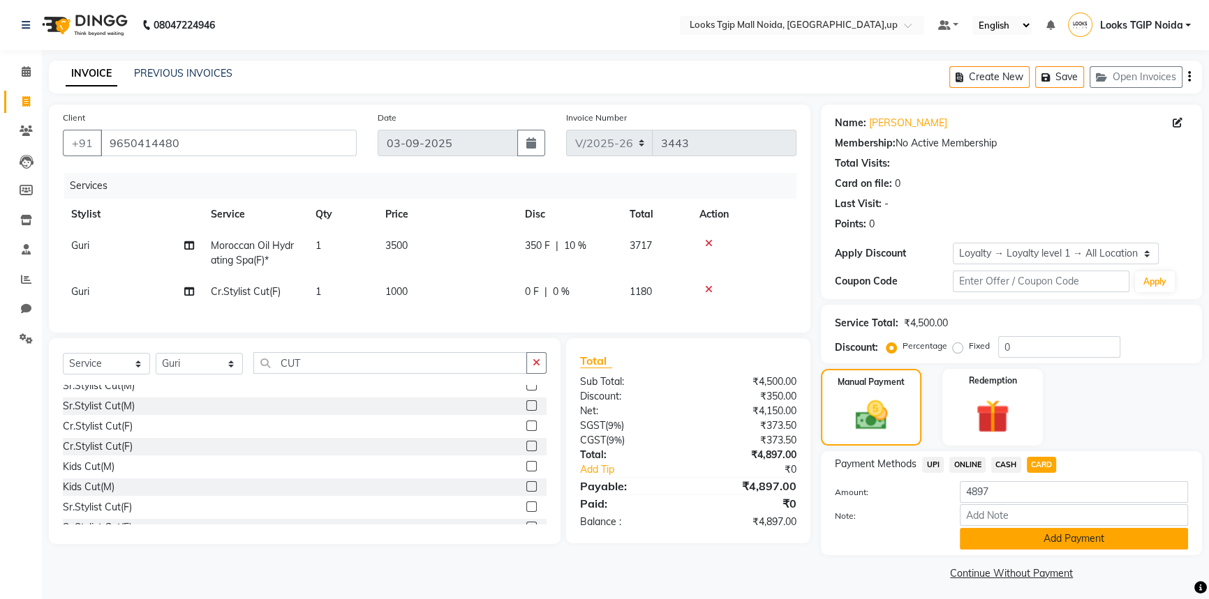
click at [1061, 539] on button "Add Payment" at bounding box center [1074, 539] width 228 height 22
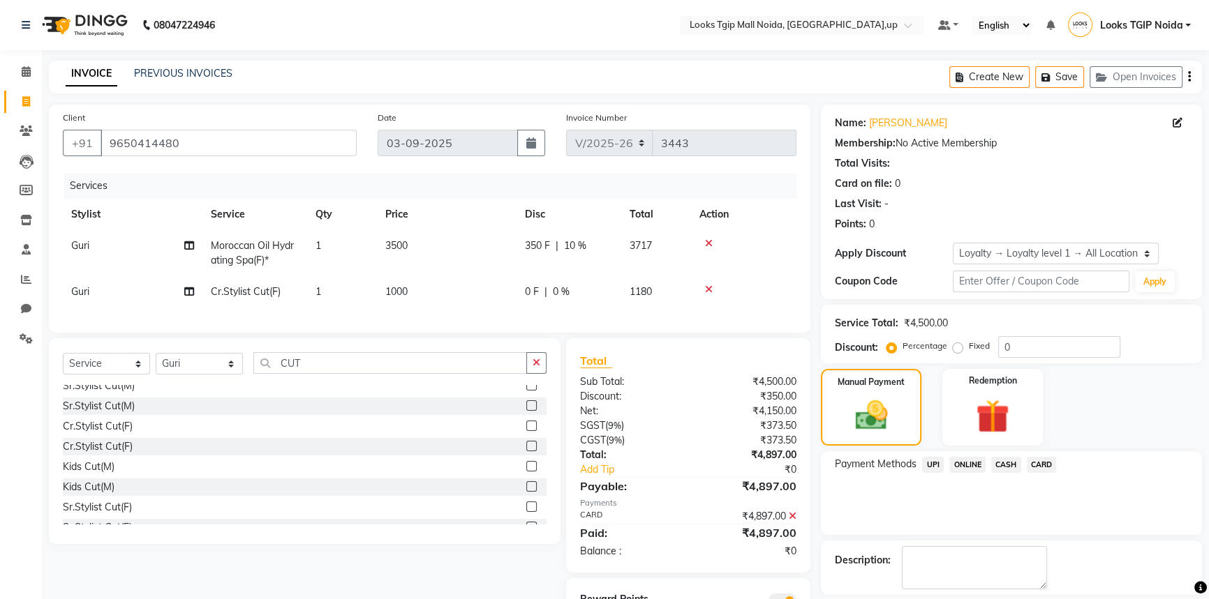
scroll to position [74, 0]
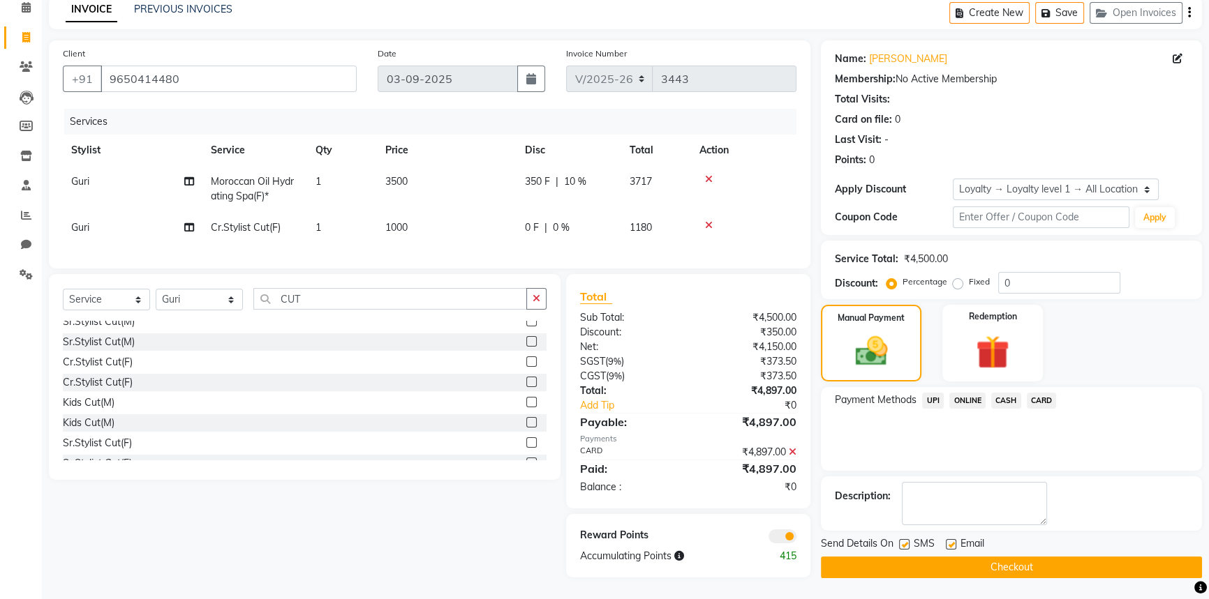
click at [954, 560] on button "Checkout" at bounding box center [1011, 568] width 381 height 22
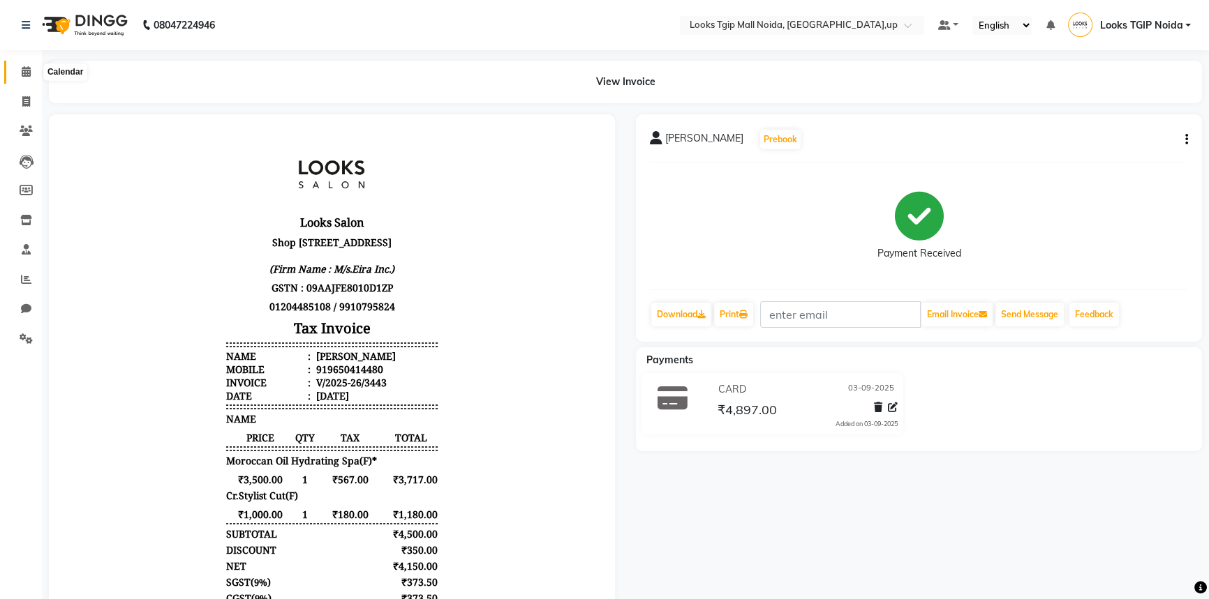
drag, startPoint x: 20, startPoint y: 64, endPoint x: 22, endPoint y: 81, distance: 17.5
click at [20, 64] on span at bounding box center [26, 72] width 24 height 16
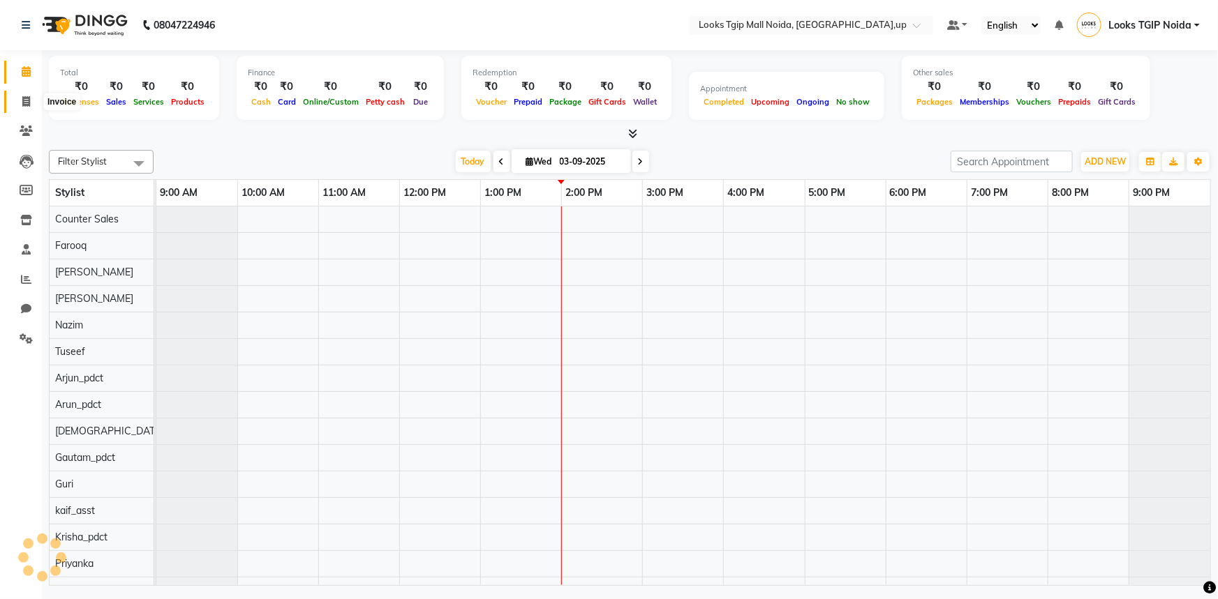
click at [22, 100] on icon at bounding box center [26, 101] width 8 height 10
select select "service"
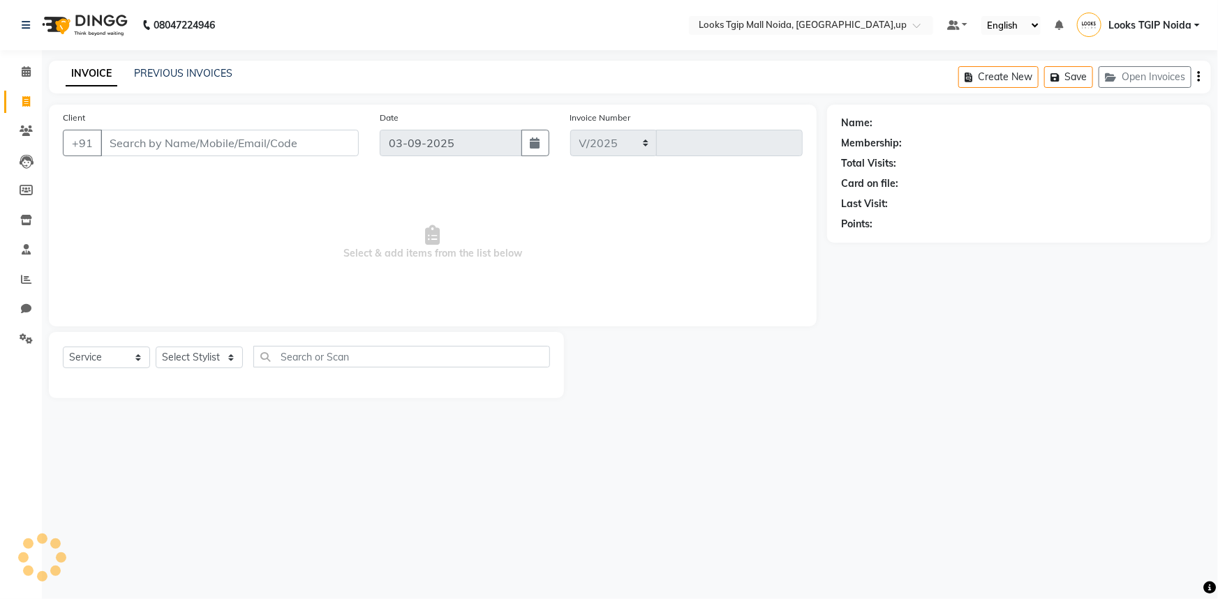
select select "4358"
type input "3444"
click at [163, 64] on div "INVOICE PREVIOUS INVOICES Create New Save Open Invoices" at bounding box center [630, 77] width 1162 height 33
click at [171, 73] on link "PREVIOUS INVOICES" at bounding box center [183, 73] width 98 height 13
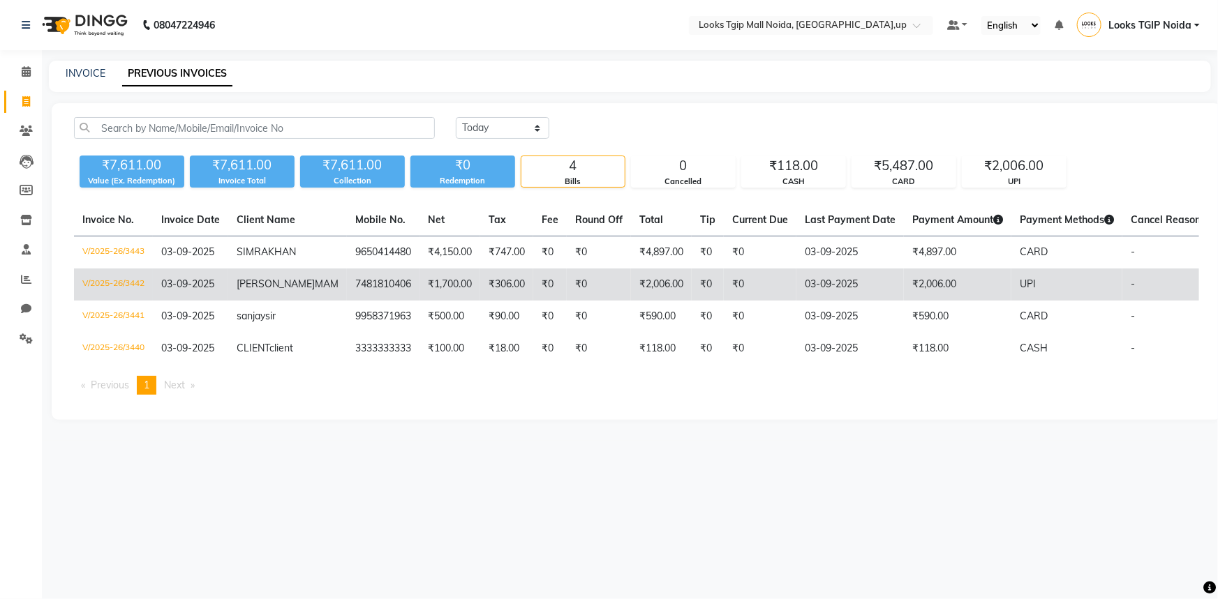
click at [692, 301] on td "₹0" at bounding box center [708, 285] width 32 height 32
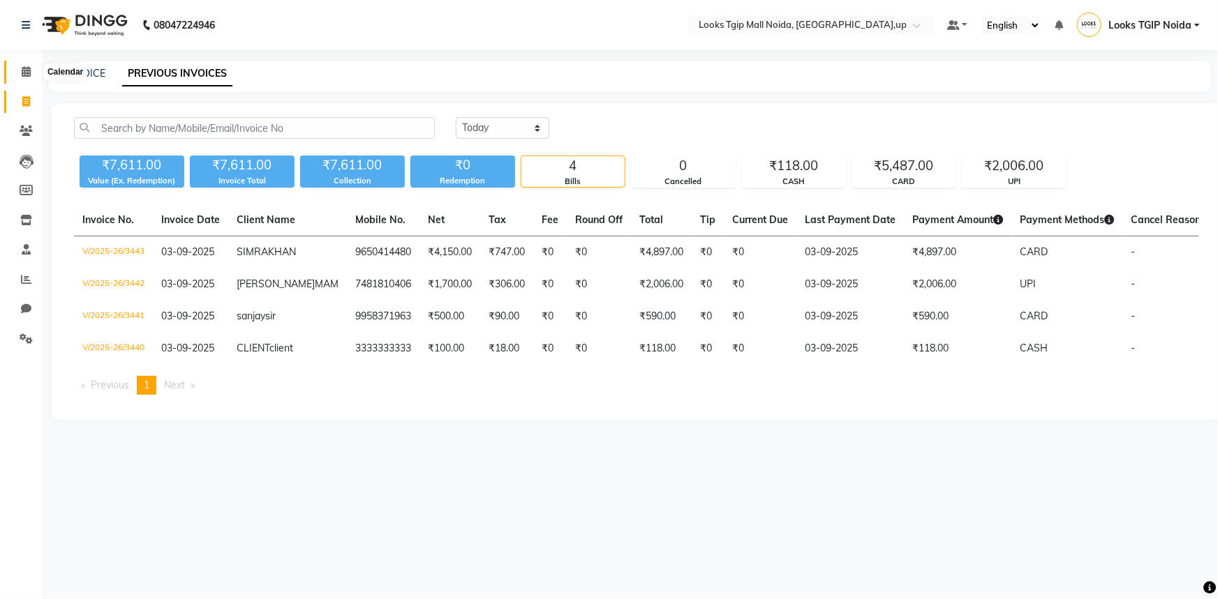
click at [22, 68] on icon at bounding box center [26, 71] width 9 height 10
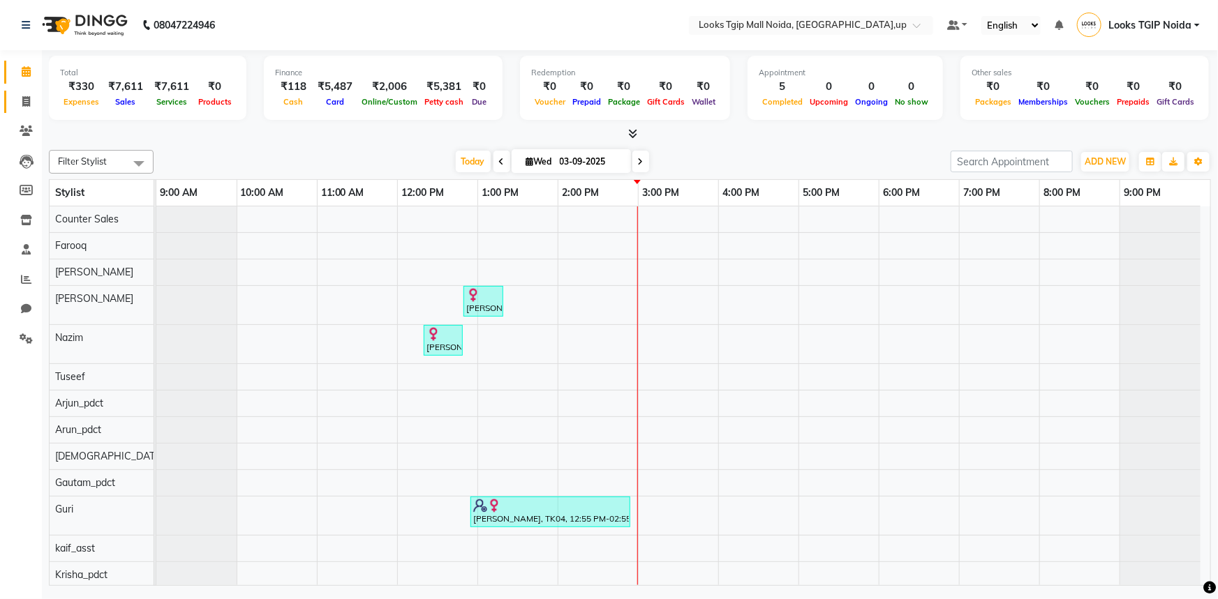
click at [15, 97] on span at bounding box center [26, 102] width 24 height 16
select select "service"
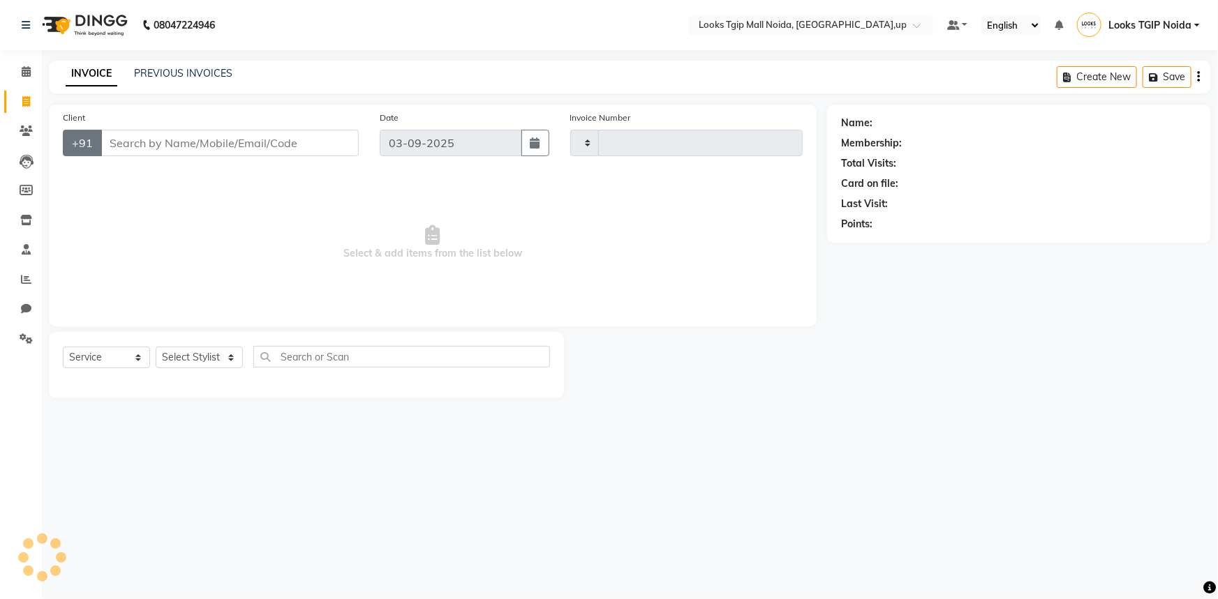
type input "3444"
select select "4358"
click at [129, 142] on input "Client" at bounding box center [229, 143] width 258 height 27
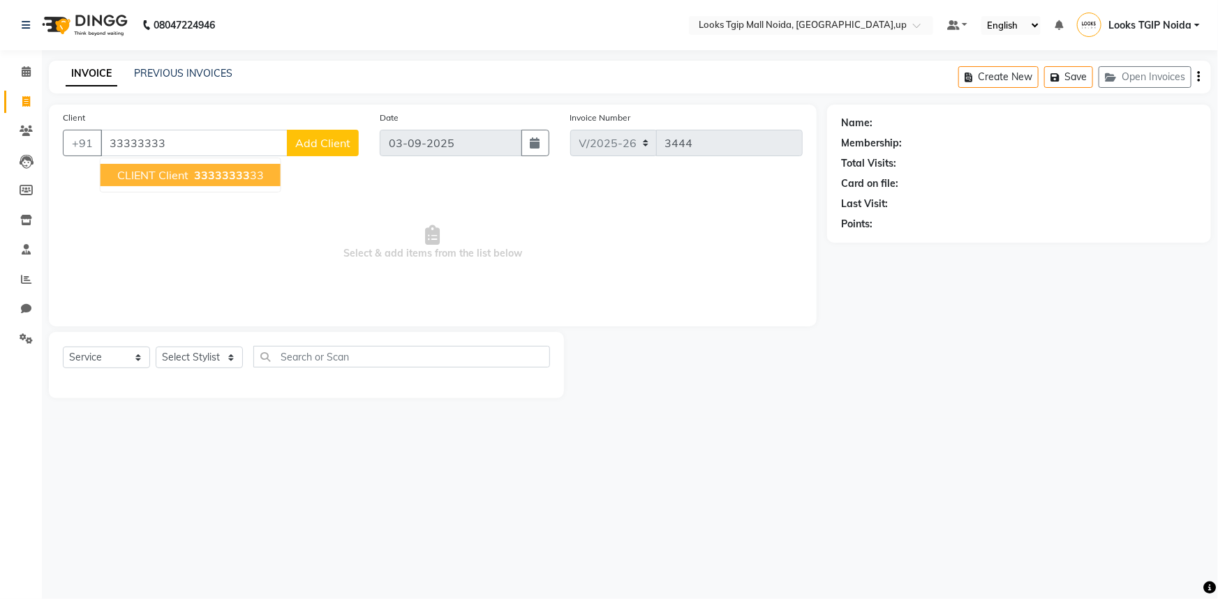
click at [209, 174] on span "33333333" at bounding box center [222, 175] width 56 height 14
type input "3333333333"
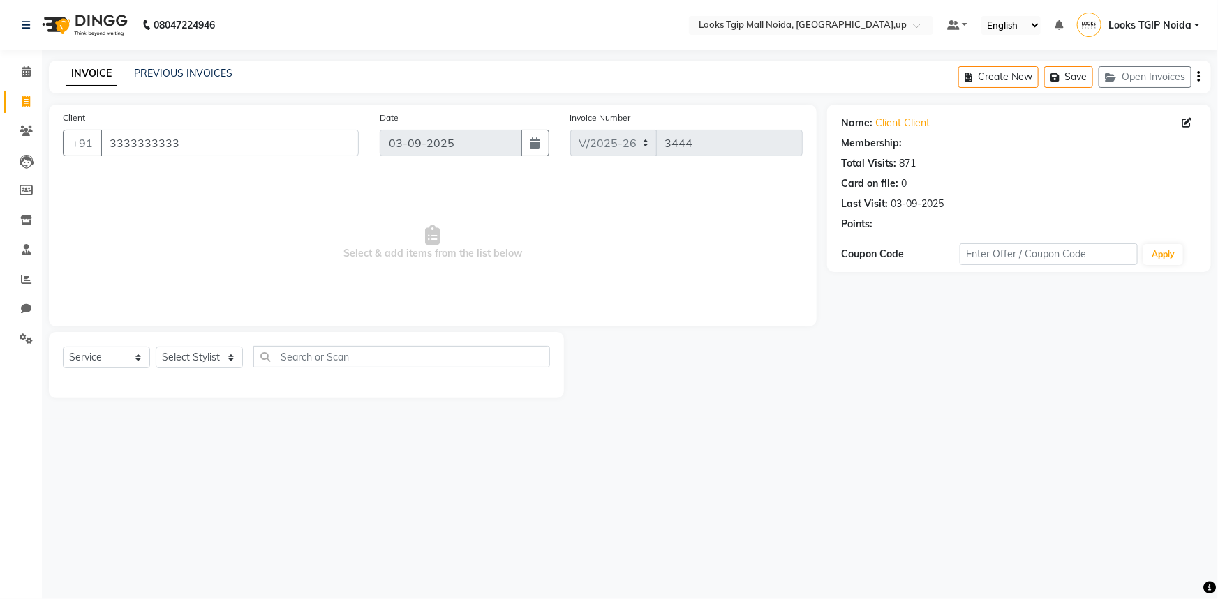
select select "1: Object"
click at [219, 363] on select "Select Stylist Amaan Salmani Arjun_pdct Arun_pdct Atique Counter Sales Farooq G…" at bounding box center [199, 358] width 87 height 22
select select "65336"
click at [156, 347] on select "Select Stylist Amaan Salmani Arjun_pdct Arun_pdct Atique Counter Sales Farooq G…" at bounding box center [199, 358] width 87 height 22
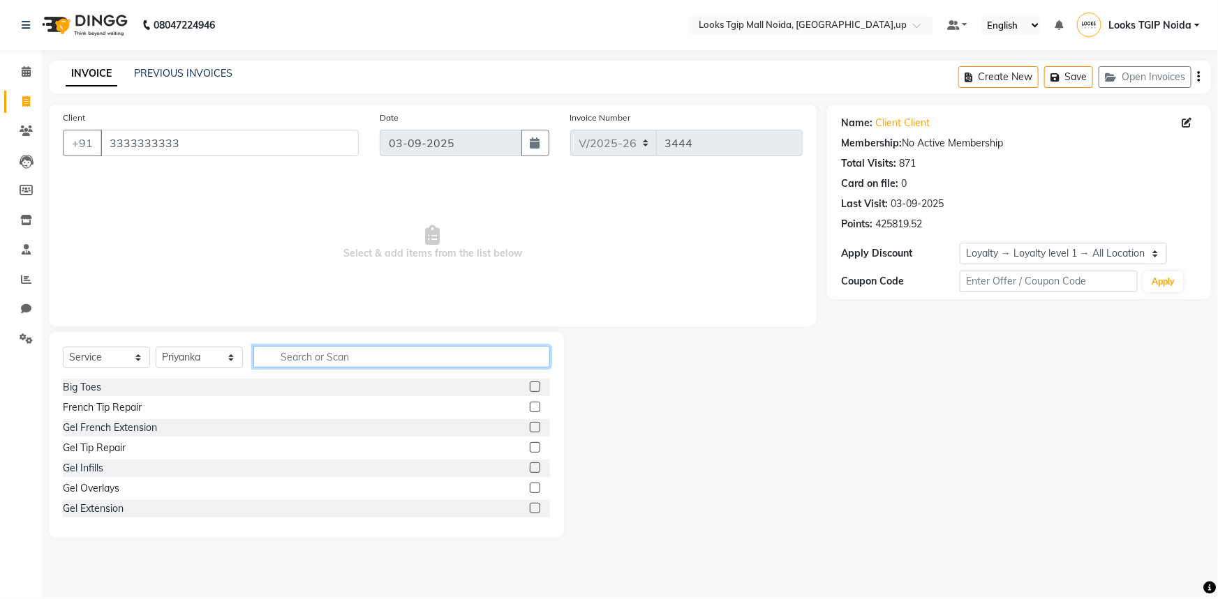
click at [306, 353] on input "text" at bounding box center [401, 357] width 297 height 22
type input "EYE"
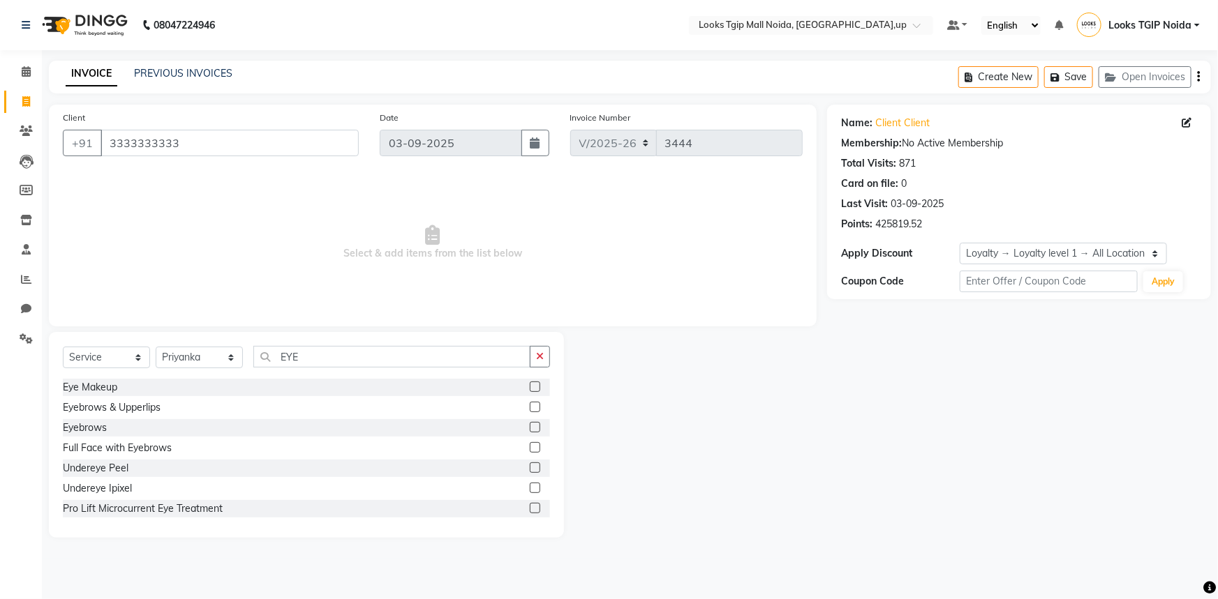
click at [530, 426] on label at bounding box center [535, 427] width 10 height 10
click at [530, 426] on input "checkbox" at bounding box center [534, 428] width 9 height 9
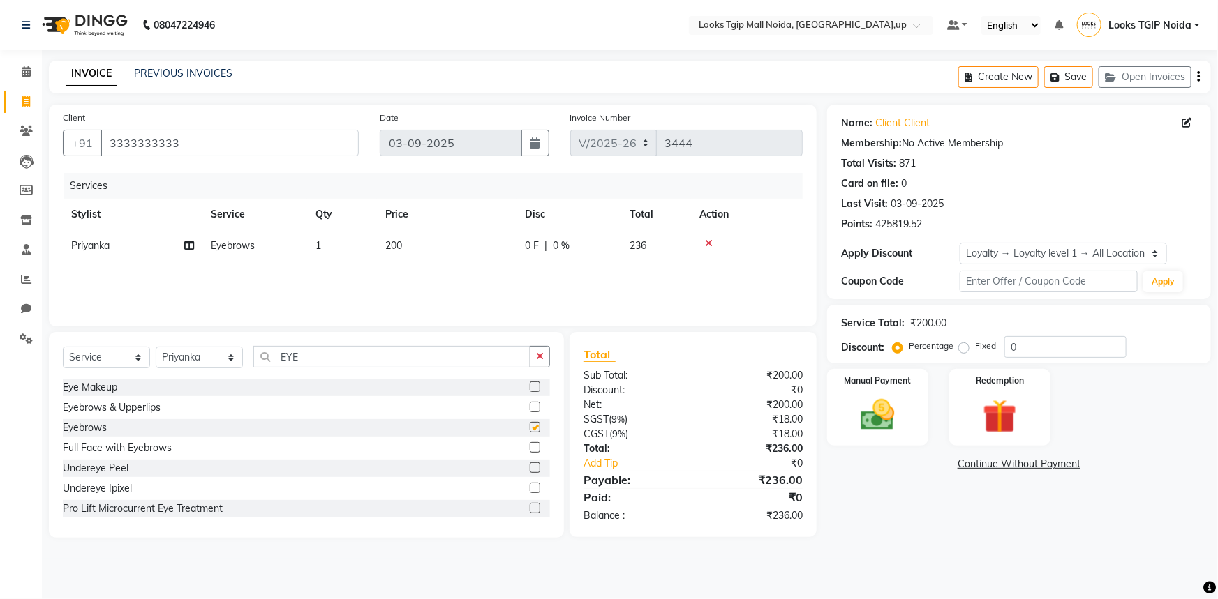
checkbox input "false"
click at [444, 240] on td "200" at bounding box center [447, 245] width 140 height 31
select select "65336"
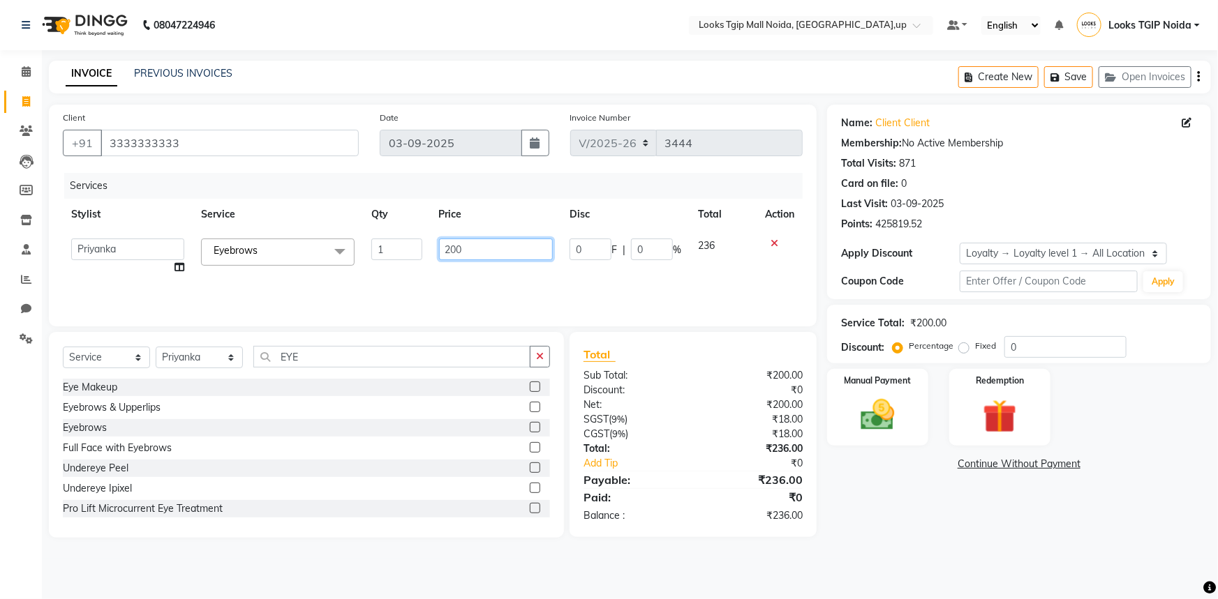
drag, startPoint x: 478, startPoint y: 251, endPoint x: 323, endPoint y: 246, distance: 155.0
click at [323, 246] on tr "Amaan Salmani Arjun_pdct Arun_pdct Atique Counter Sales Farooq Gautam_pdct Guri…" at bounding box center [433, 256] width 740 height 53
type input "100"
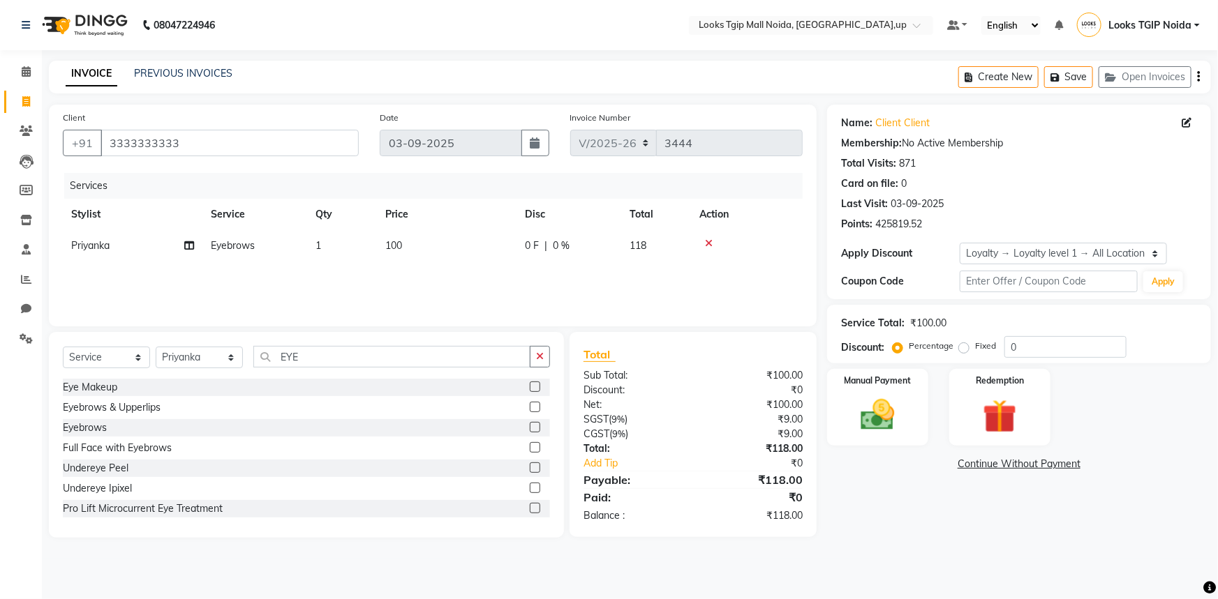
drag, startPoint x: 972, startPoint y: 556, endPoint x: 896, endPoint y: 456, distance: 126.0
click at [971, 555] on main "INVOICE PREVIOUS INVOICES Create New Save Open Invoices Client +91 3333333333 D…" at bounding box center [630, 310] width 1176 height 498
click at [873, 424] on img at bounding box center [877, 415] width 57 height 40
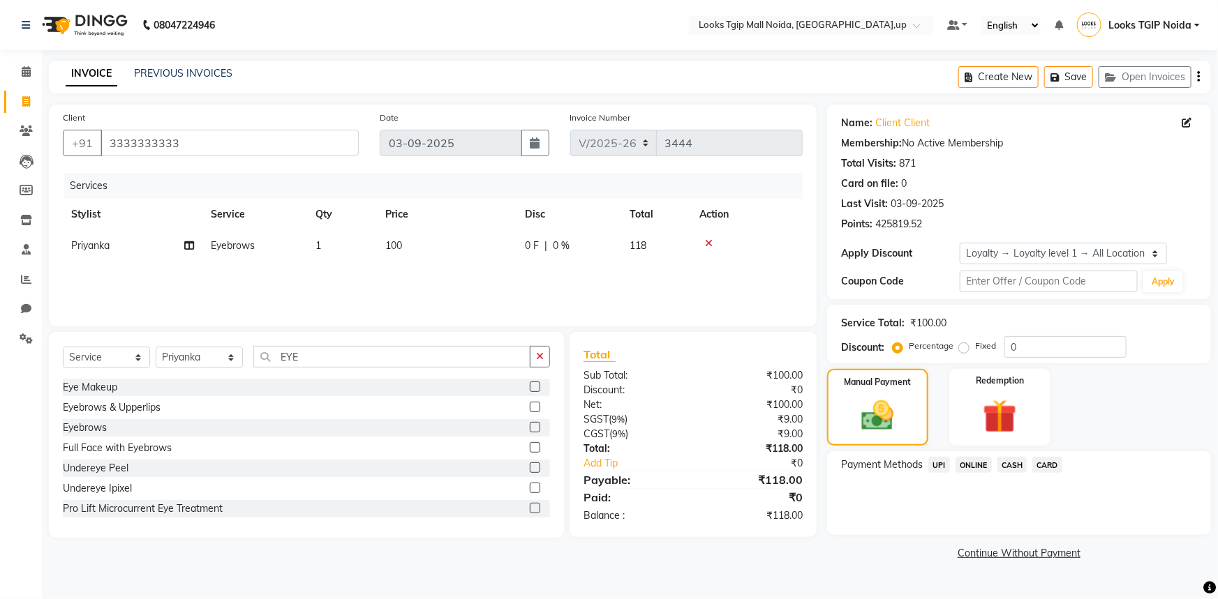
click at [943, 463] on span "UPI" at bounding box center [939, 465] width 22 height 16
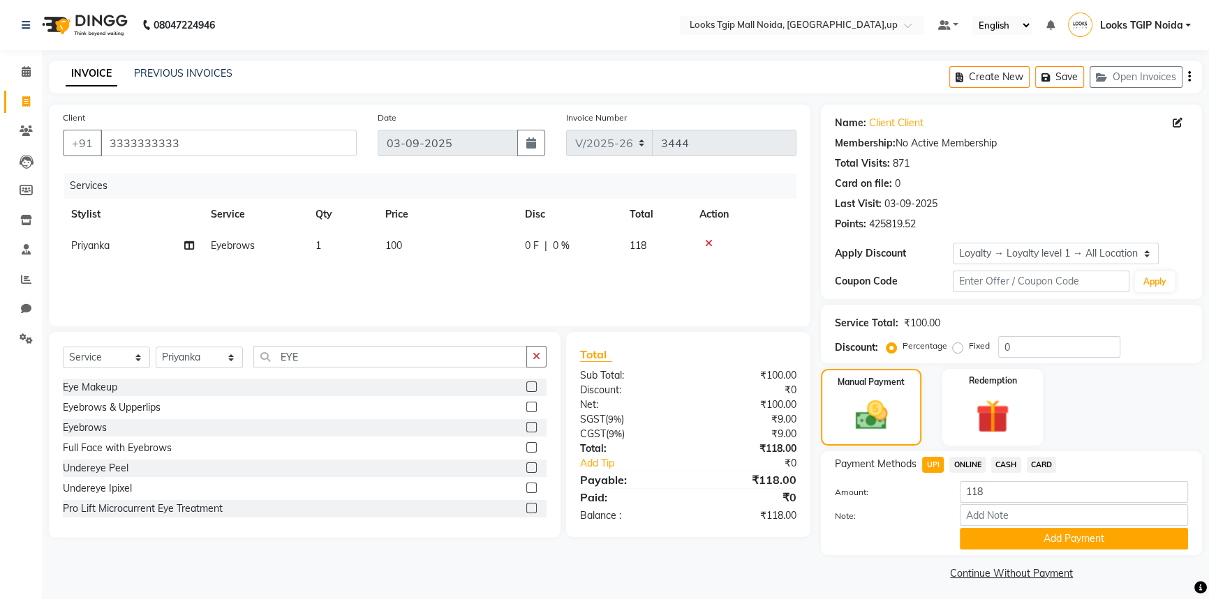
click at [998, 537] on button "Add Payment" at bounding box center [1074, 539] width 228 height 22
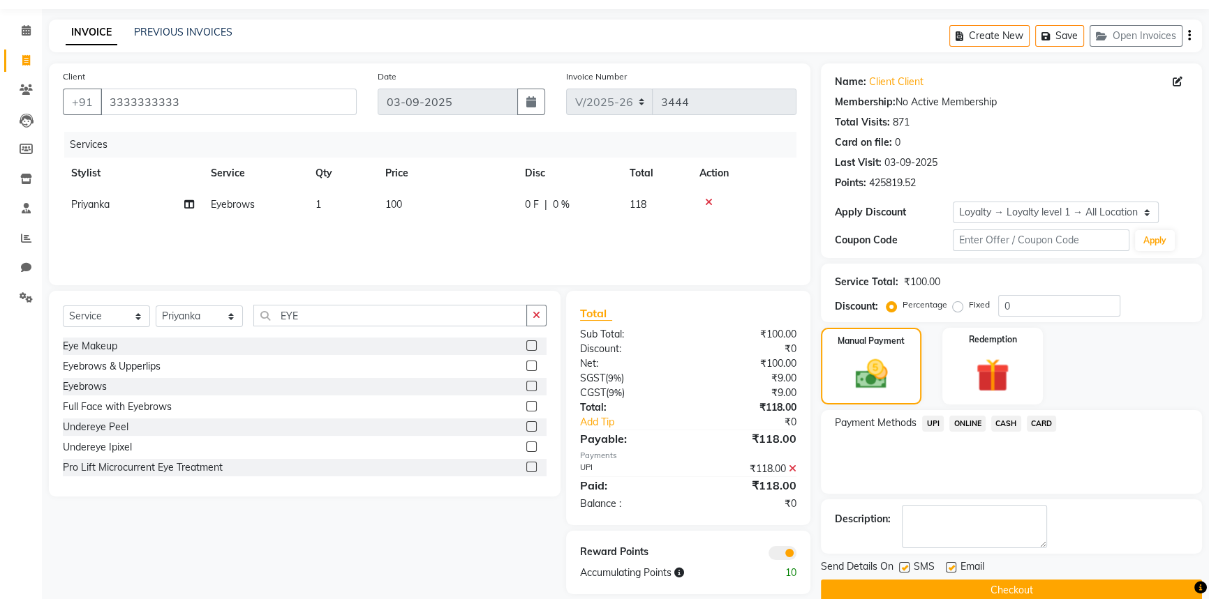
scroll to position [63, 0]
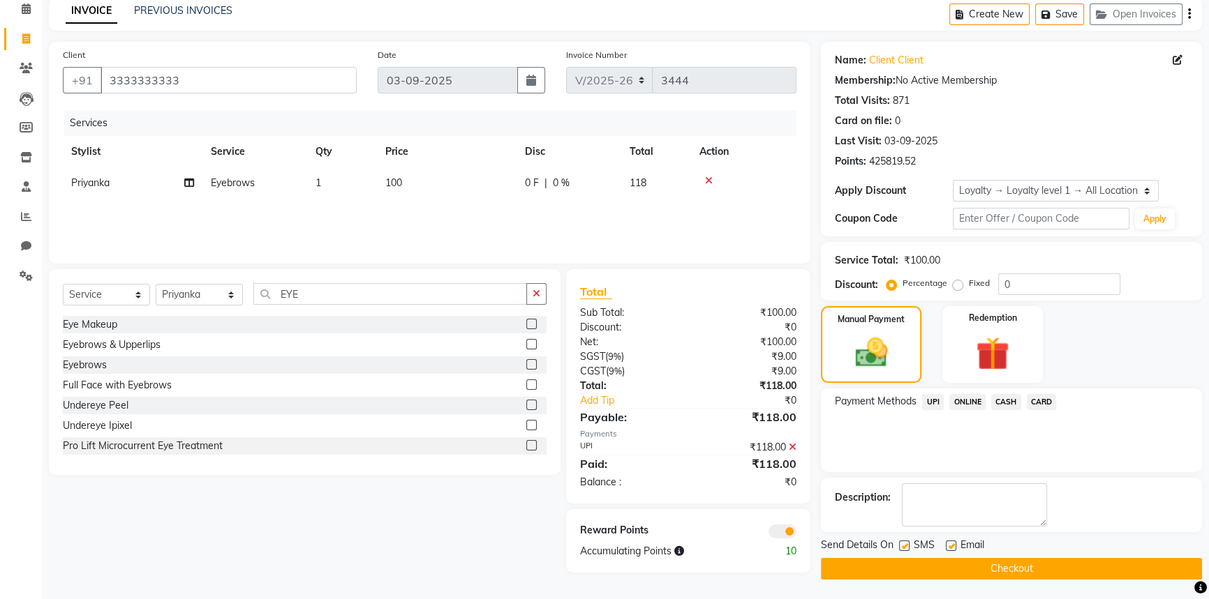
click at [907, 549] on label at bounding box center [904, 546] width 10 height 10
click at [907, 549] on input "checkbox" at bounding box center [903, 546] width 9 height 9
checkbox input "false"
click at [911, 566] on button "Checkout" at bounding box center [1011, 569] width 381 height 22
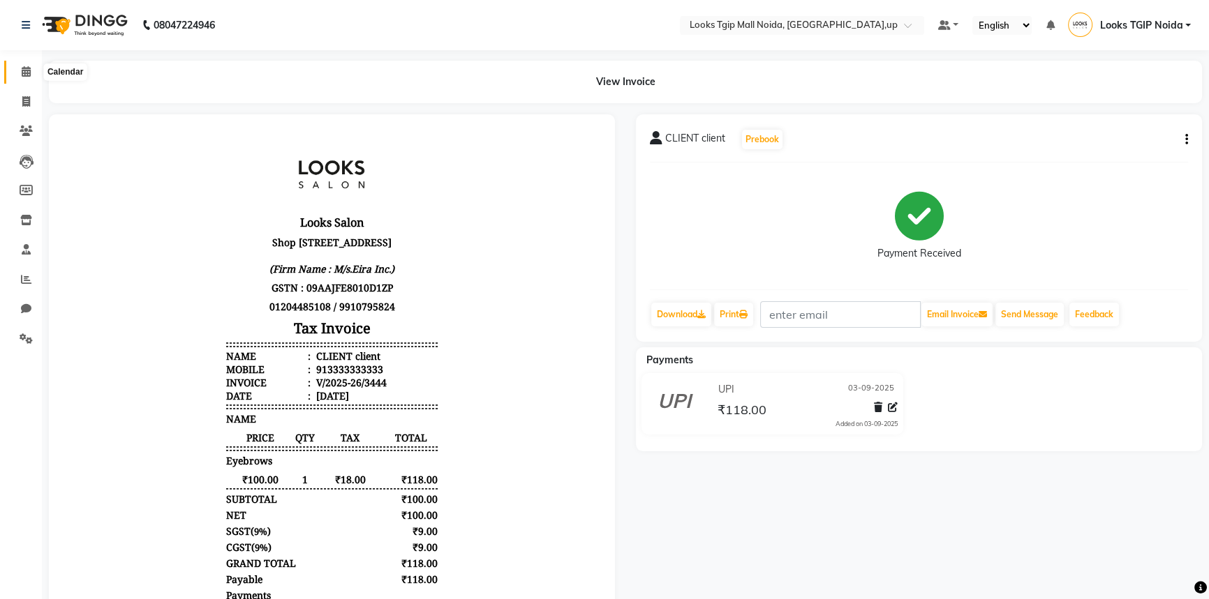
click at [24, 74] on icon at bounding box center [26, 71] width 9 height 10
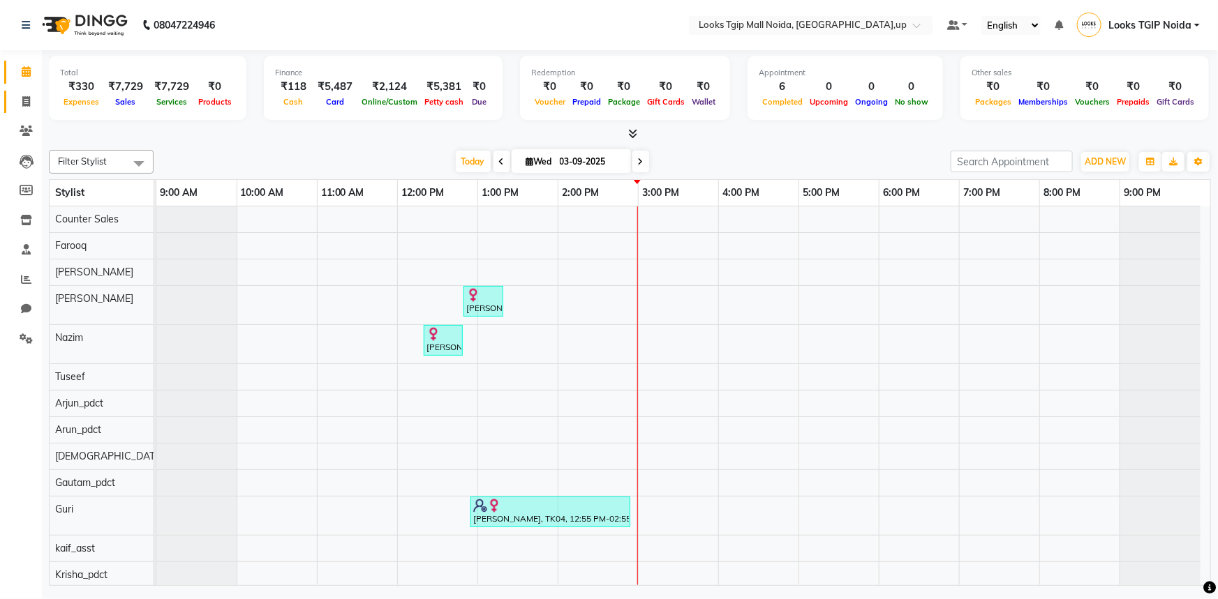
click at [20, 96] on span at bounding box center [26, 102] width 24 height 16
select select "service"
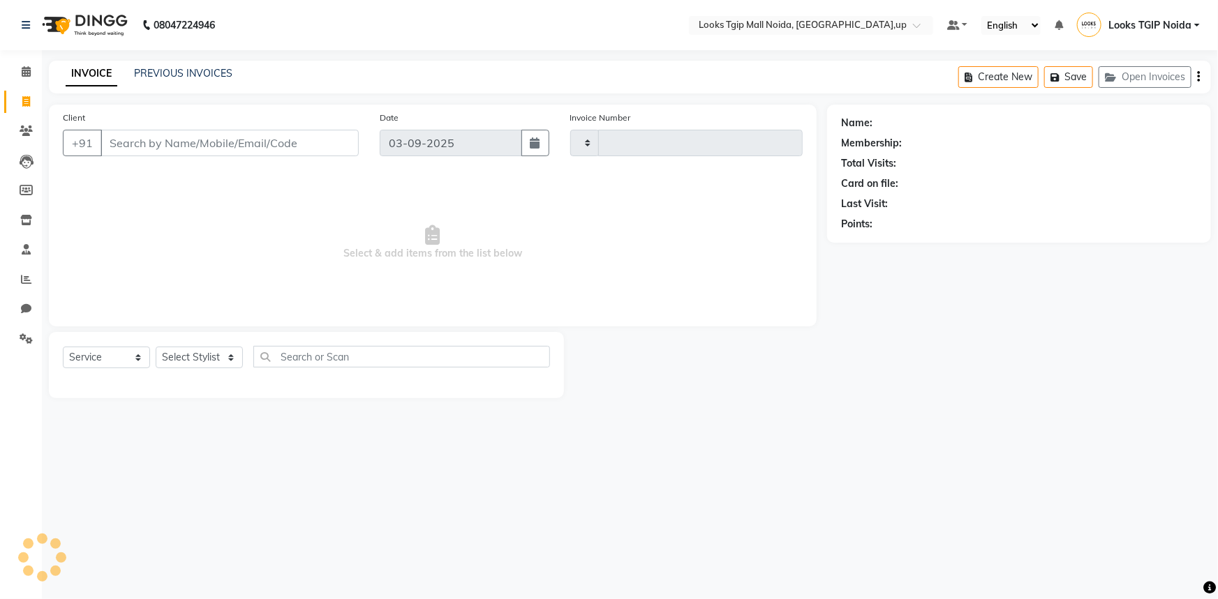
type input "3445"
select select "4358"
click at [201, 149] on input "Client" at bounding box center [229, 143] width 258 height 27
type input "9910060058"
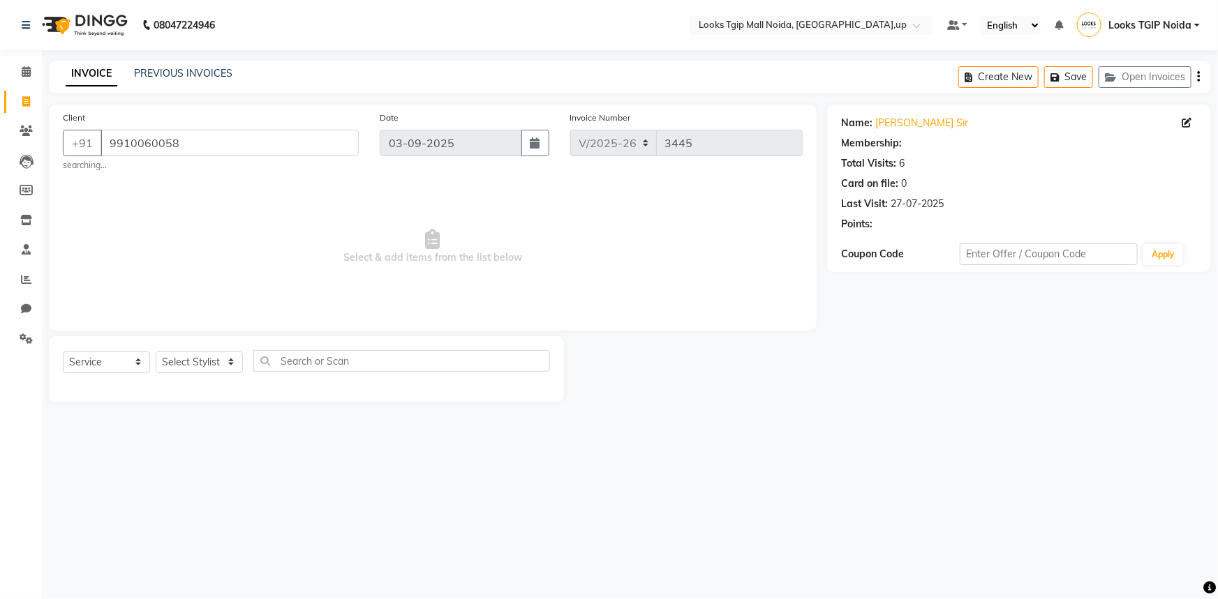
select select "1: Object"
click at [216, 363] on select "Select Stylist Amaan Salmani Arjun_pdct Arun_pdct Atique Counter Sales Farooq G…" at bounding box center [199, 363] width 87 height 22
select select "43888"
click at [156, 352] on select "Select Stylist Amaan Salmani Arjun_pdct Arun_pdct Atique Counter Sales Farooq G…" at bounding box center [199, 363] width 87 height 22
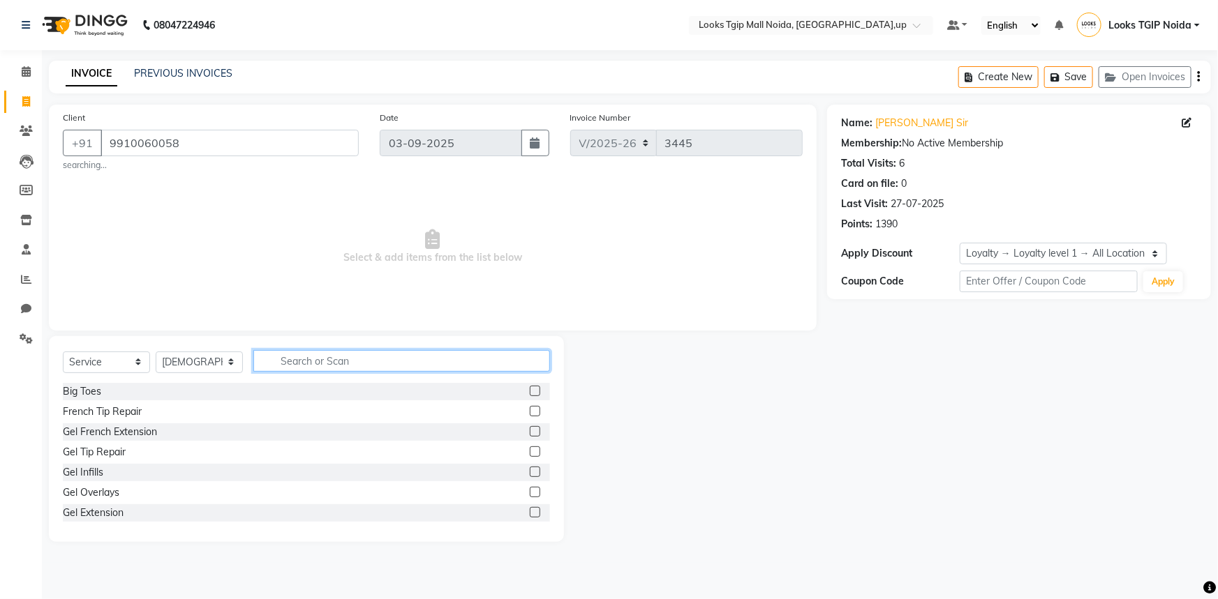
click at [335, 361] on input "text" at bounding box center [401, 361] width 297 height 22
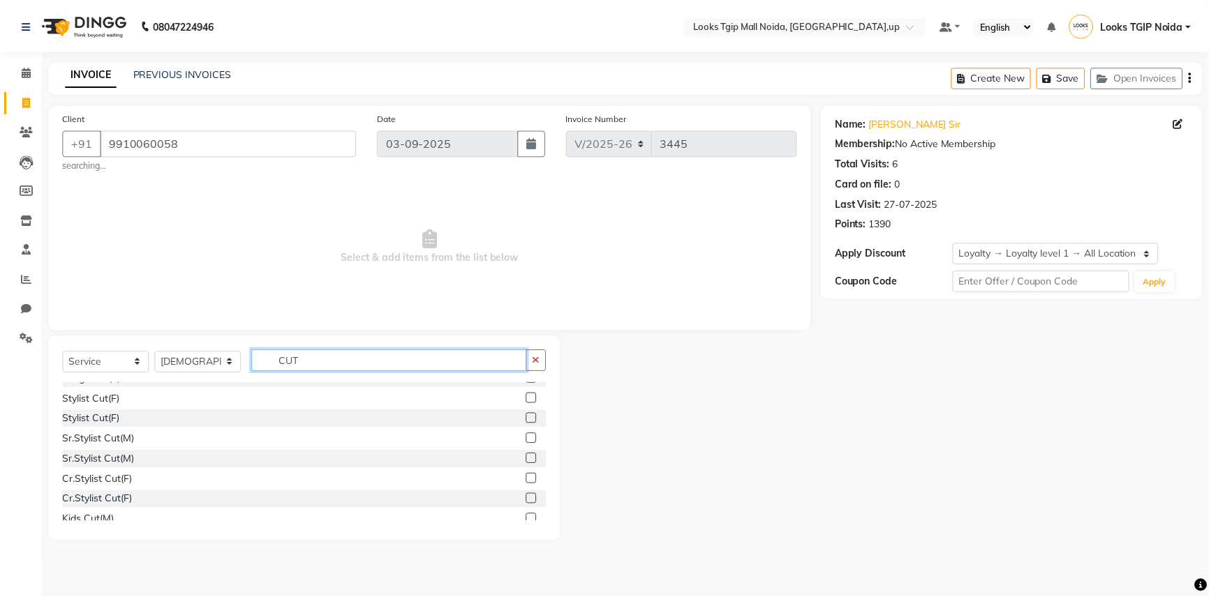
scroll to position [325, 0]
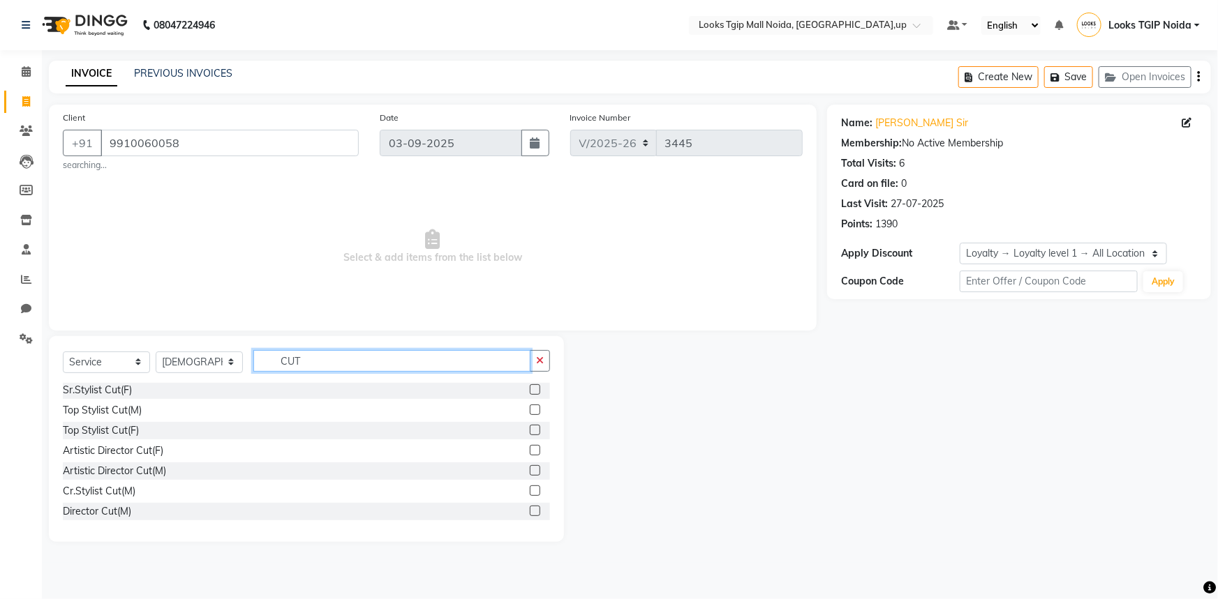
type input "CUT"
click at [530, 385] on label at bounding box center [535, 390] width 10 height 10
click at [530, 386] on input "checkbox" at bounding box center [534, 390] width 9 height 9
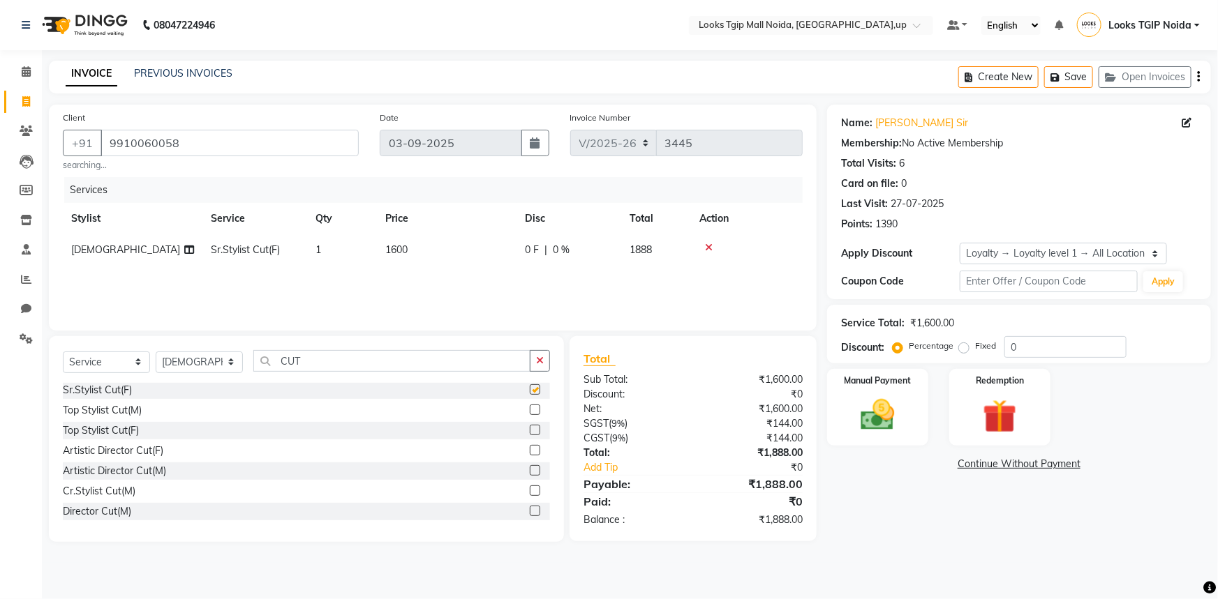
checkbox input "false"
click at [447, 250] on td "1600" at bounding box center [447, 249] width 140 height 31
select select "43888"
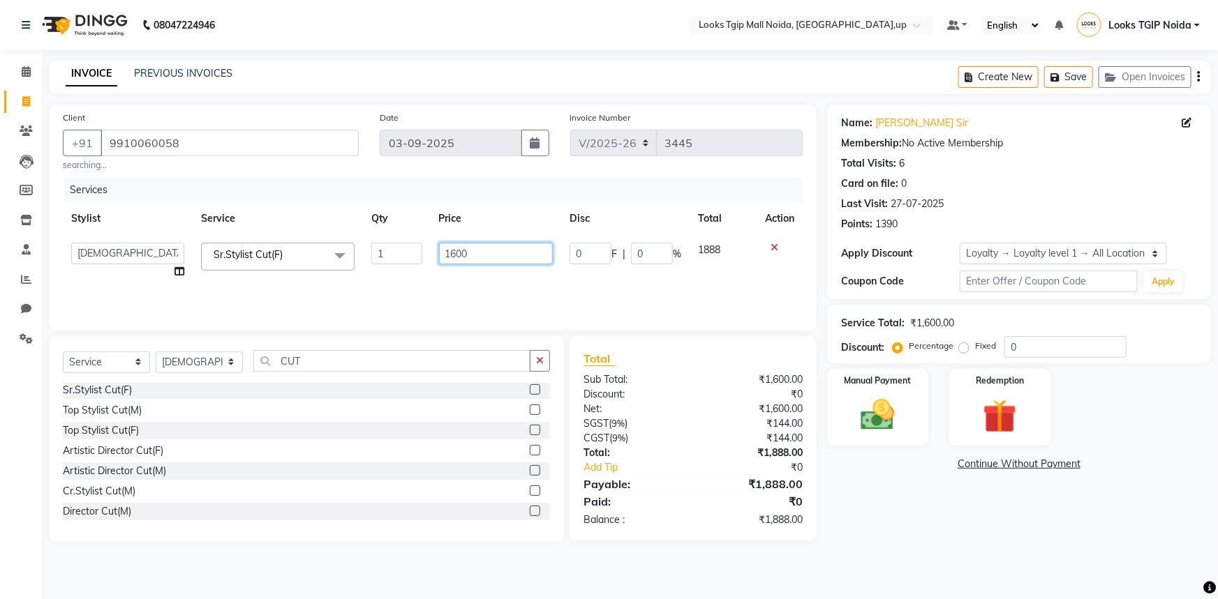
drag, startPoint x: 475, startPoint y: 256, endPoint x: 382, endPoint y: 261, distance: 93.6
click at [382, 261] on tr "Amaan Salmani Arjun_pdct Arun_pdct Atique Counter Sales Farooq Gautam_pdct Guri…" at bounding box center [433, 260] width 740 height 53
type input "1000"
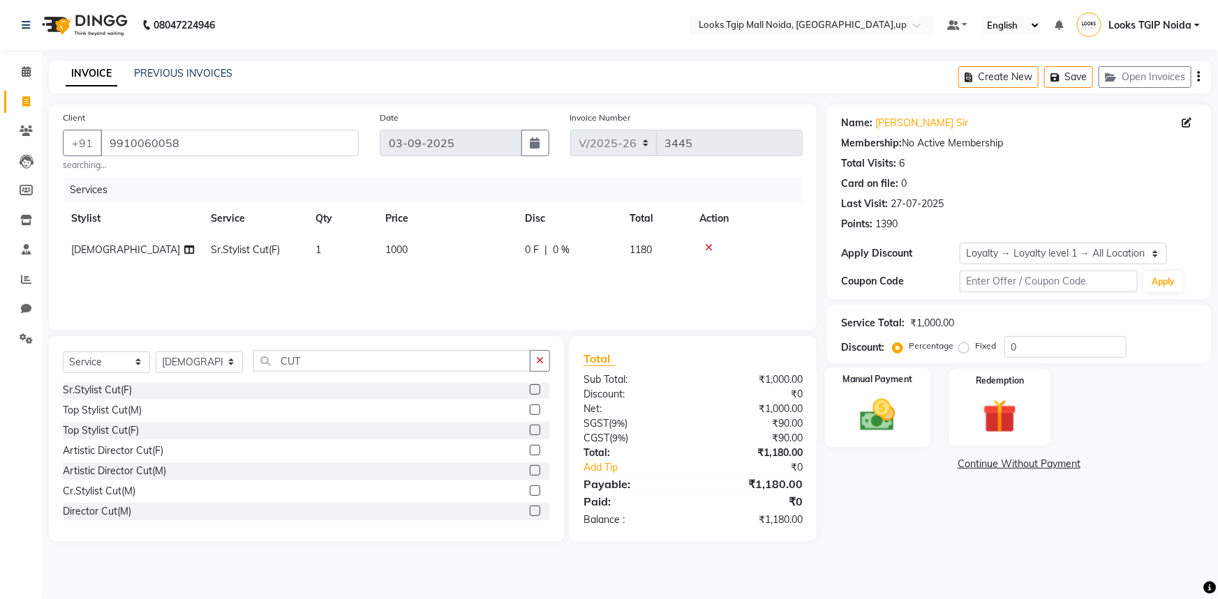
click at [893, 440] on div "Manual Payment" at bounding box center [877, 408] width 105 height 80
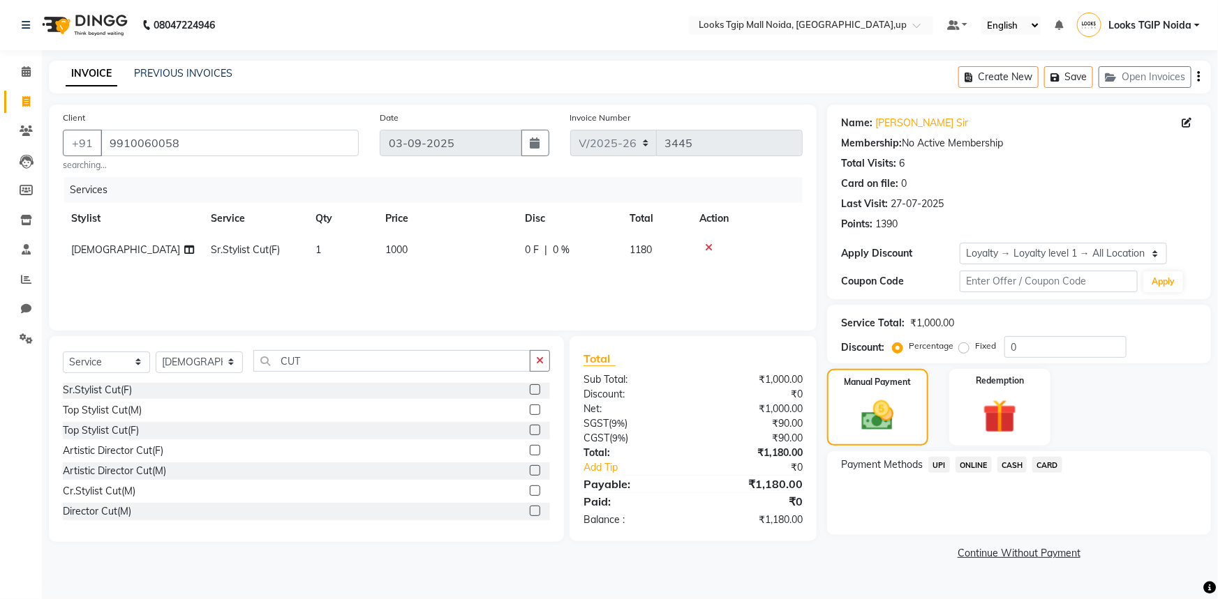
drag, startPoint x: 1012, startPoint y: 464, endPoint x: 1023, endPoint y: 480, distance: 19.6
click at [1012, 463] on span "CASH" at bounding box center [1012, 465] width 30 height 16
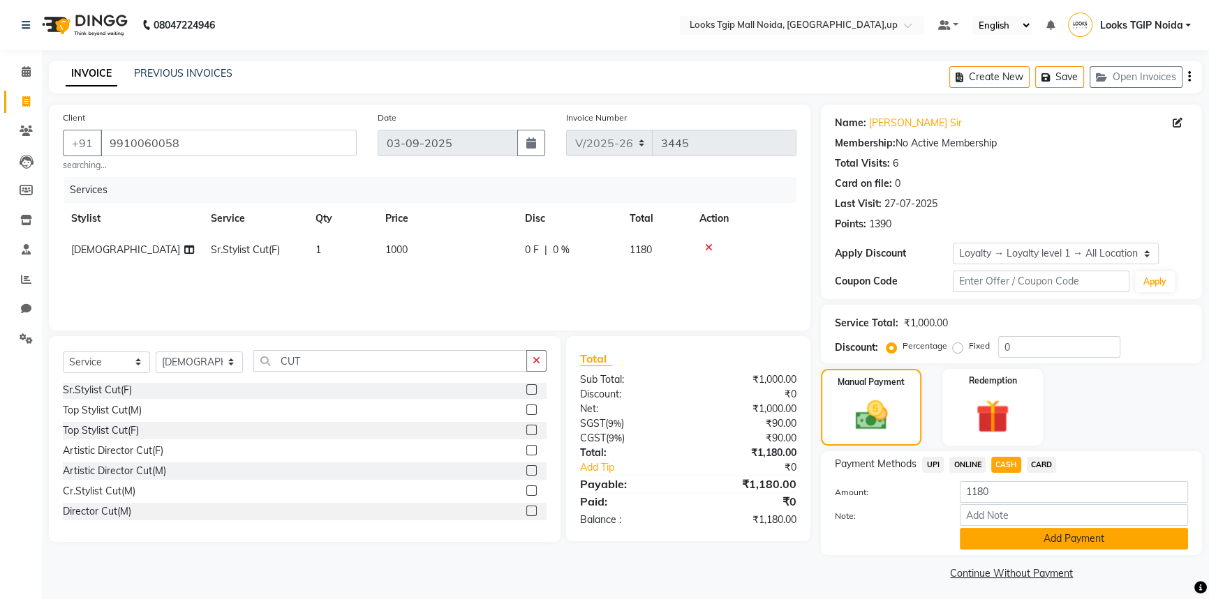
click at [1060, 541] on button "Add Payment" at bounding box center [1074, 539] width 228 height 22
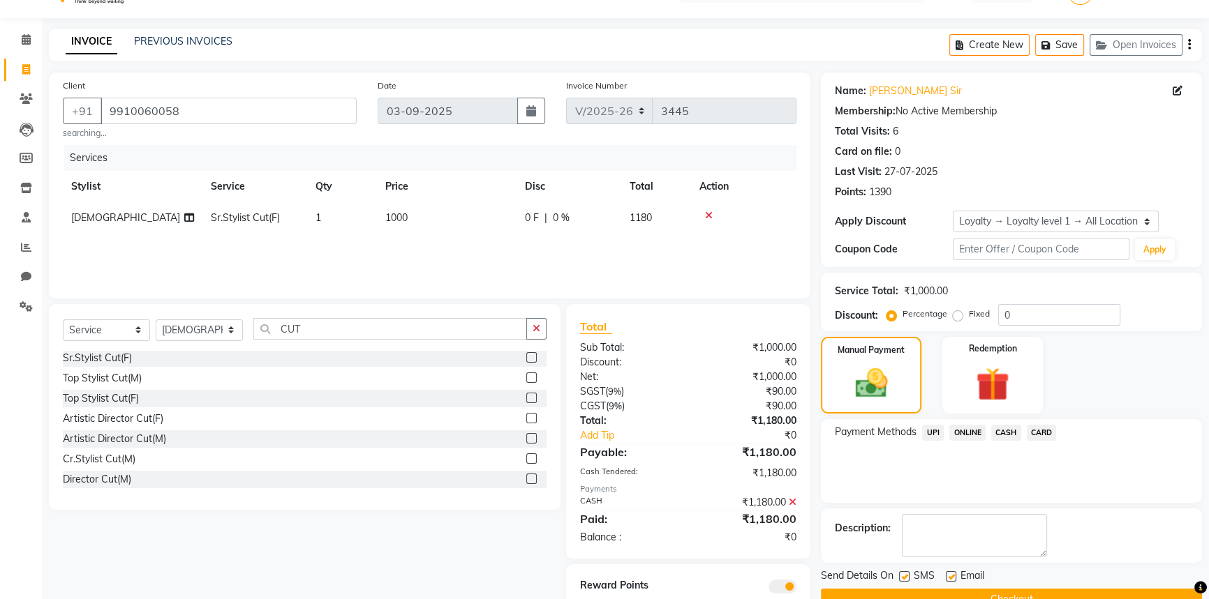
scroll to position [83, 0]
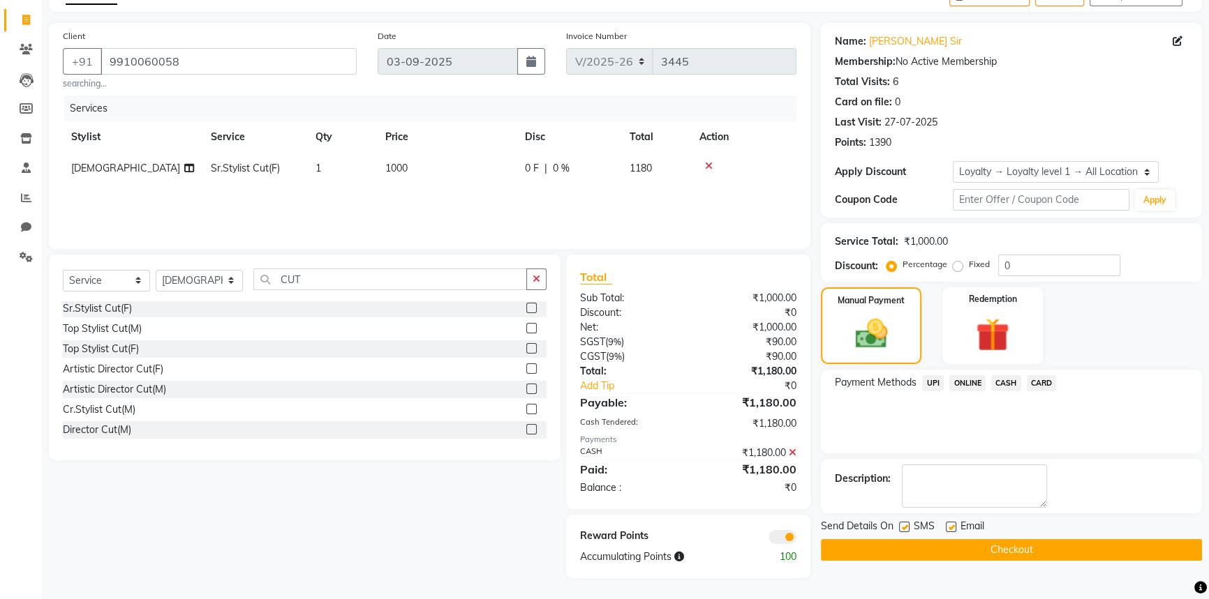
click at [904, 522] on label at bounding box center [904, 527] width 10 height 10
click at [904, 523] on input "checkbox" at bounding box center [903, 527] width 9 height 9
checkbox input "false"
click at [927, 546] on button "Checkout" at bounding box center [1011, 550] width 381 height 22
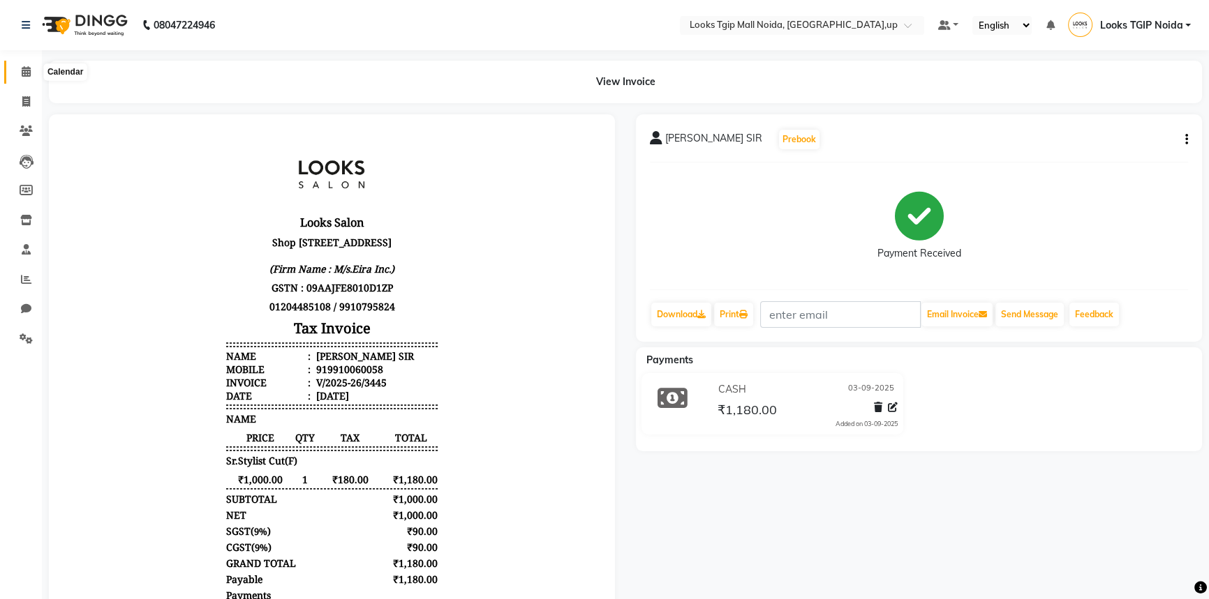
click at [22, 78] on span at bounding box center [26, 72] width 24 height 16
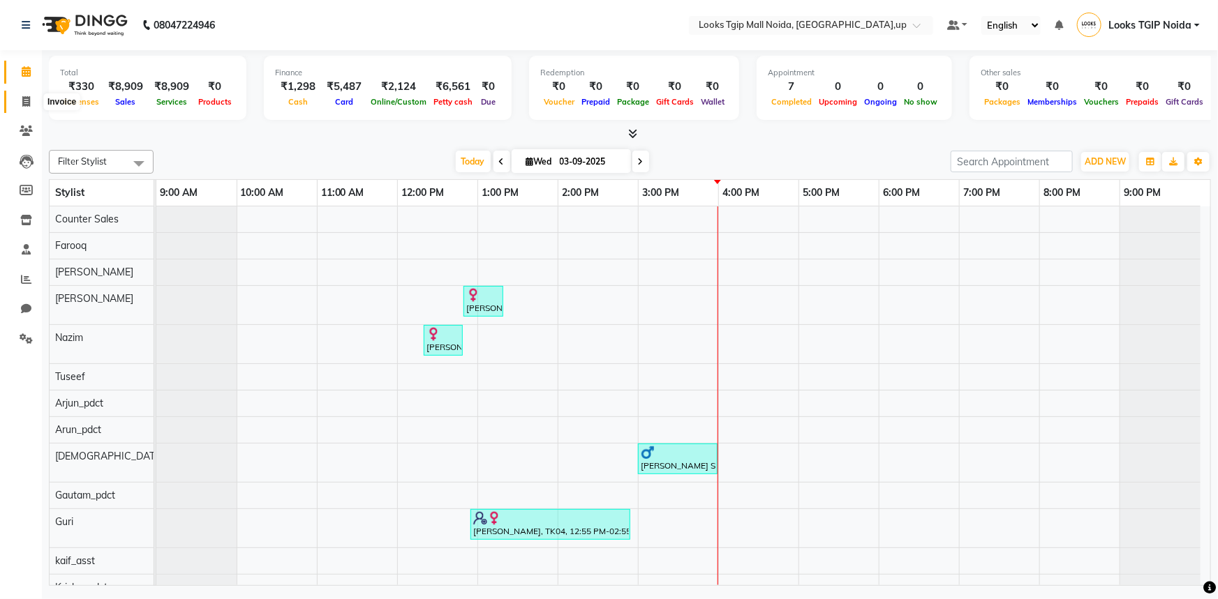
drag, startPoint x: 27, startPoint y: 95, endPoint x: 56, endPoint y: 107, distance: 31.2
click at [27, 96] on span at bounding box center [26, 102] width 24 height 16
select select "4358"
select select "service"
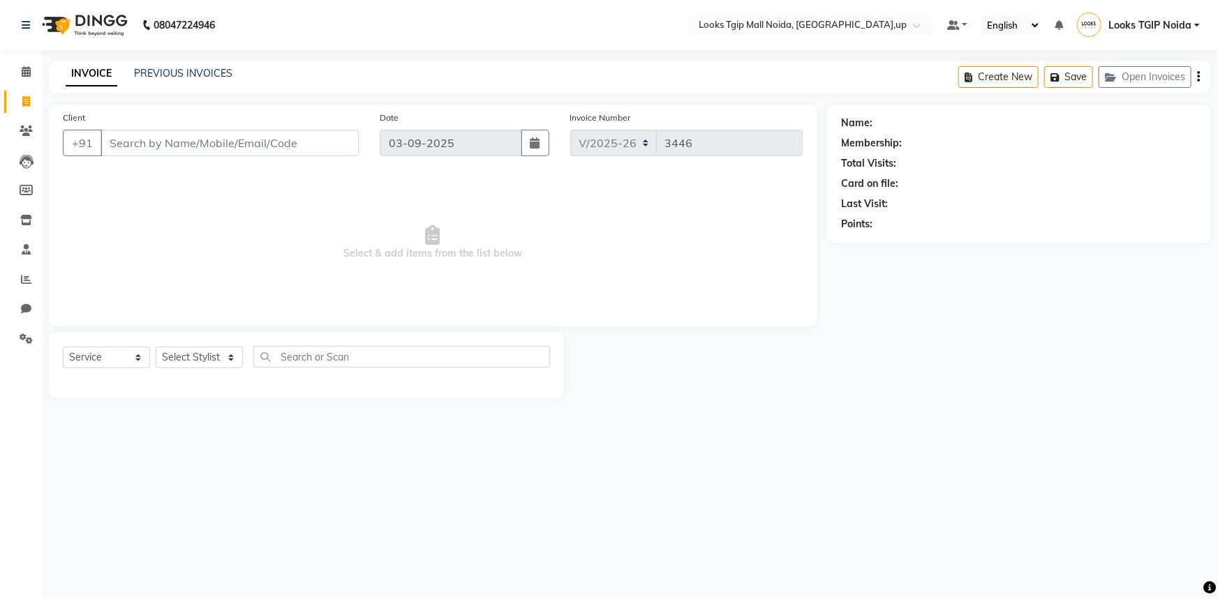
click at [177, 147] on input "Client" at bounding box center [229, 143] width 258 height 27
click at [197, 144] on input "Client" at bounding box center [229, 143] width 258 height 27
type input "9999345609"
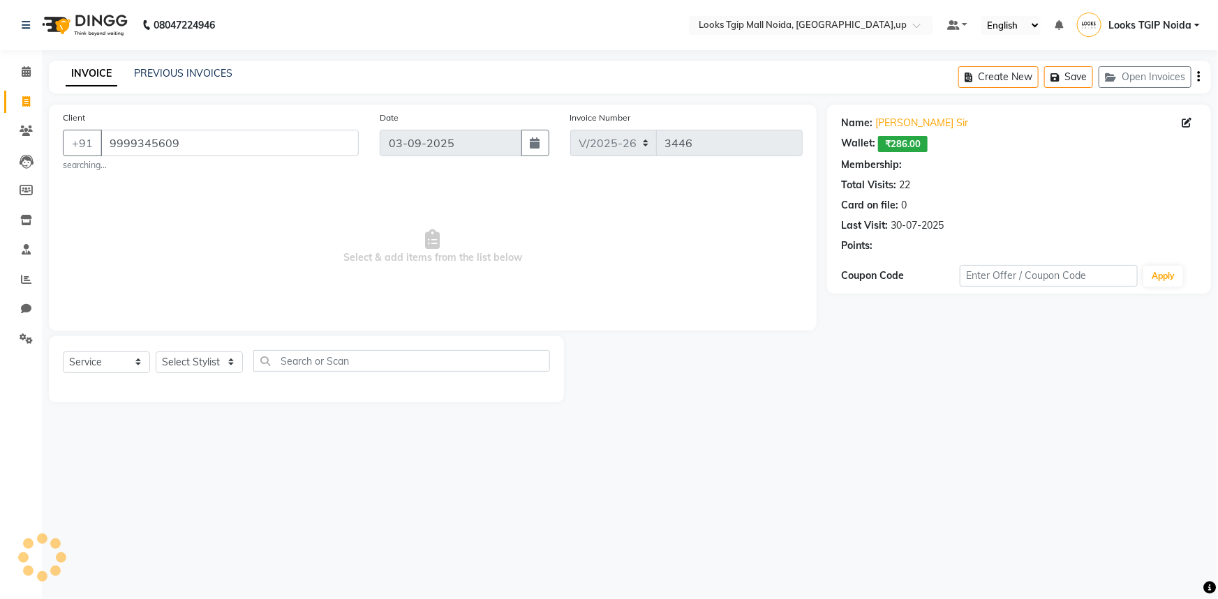
select select "1: Object"
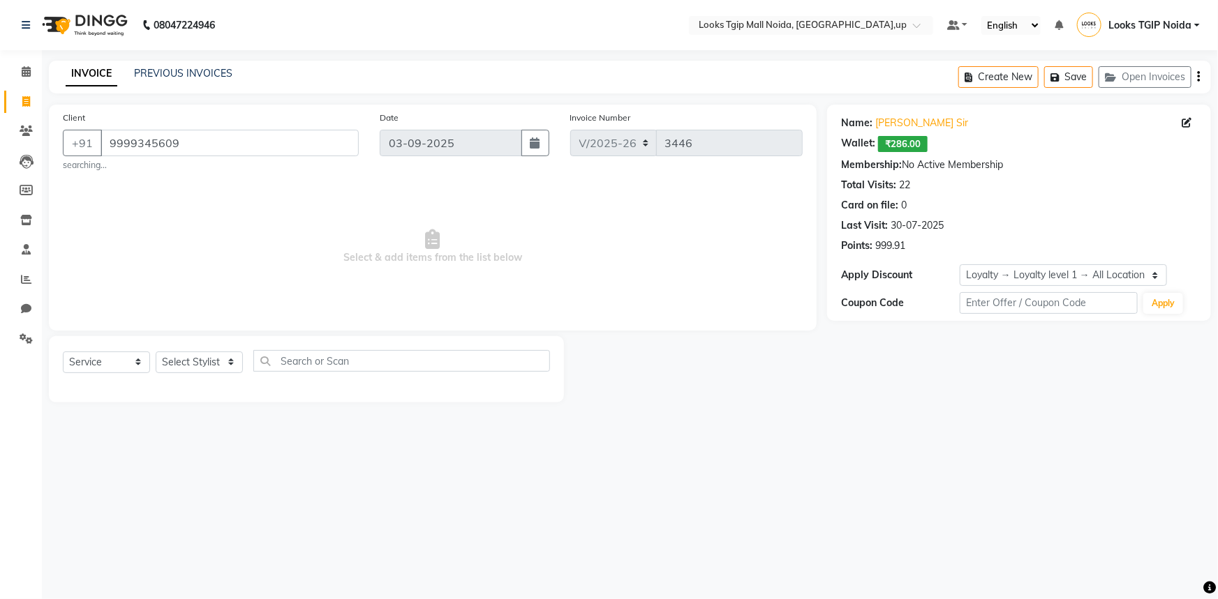
drag, startPoint x: 595, startPoint y: 442, endPoint x: 176, endPoint y: 383, distance: 422.9
click at [592, 442] on div "08047224946 Select Location × Looks Tgip Mall Noida, Noida,up Default Panel My …" at bounding box center [609, 299] width 1218 height 599
click at [204, 357] on select "Select Stylist Amaan Salmani Arjun_pdct Arun_pdct Atique Counter Sales Farooq G…" at bounding box center [199, 363] width 87 height 22
select select "35768"
click at [156, 352] on select "Select Stylist Amaan Salmani Arjun_pdct Arun_pdct Atique Counter Sales Farooq G…" at bounding box center [199, 363] width 87 height 22
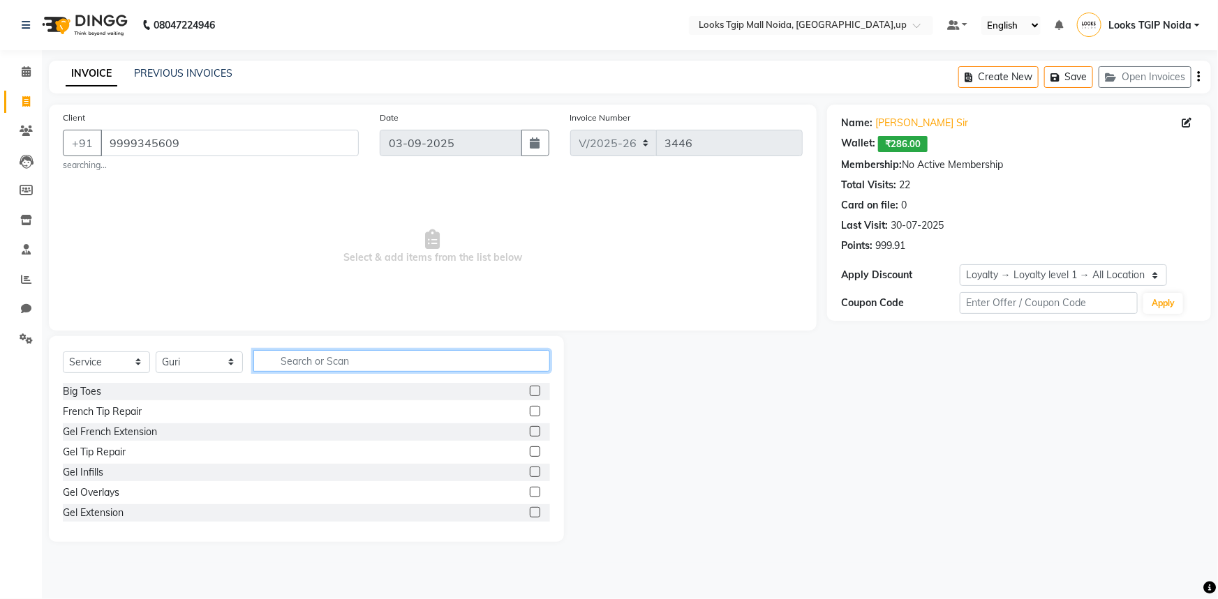
click at [285, 356] on input "text" at bounding box center [401, 361] width 297 height 22
type input "V"
type input "CUT"
drag, startPoint x: 522, startPoint y: 413, endPoint x: 549, endPoint y: 361, distance: 59.0
click at [530, 412] on label at bounding box center [535, 411] width 10 height 10
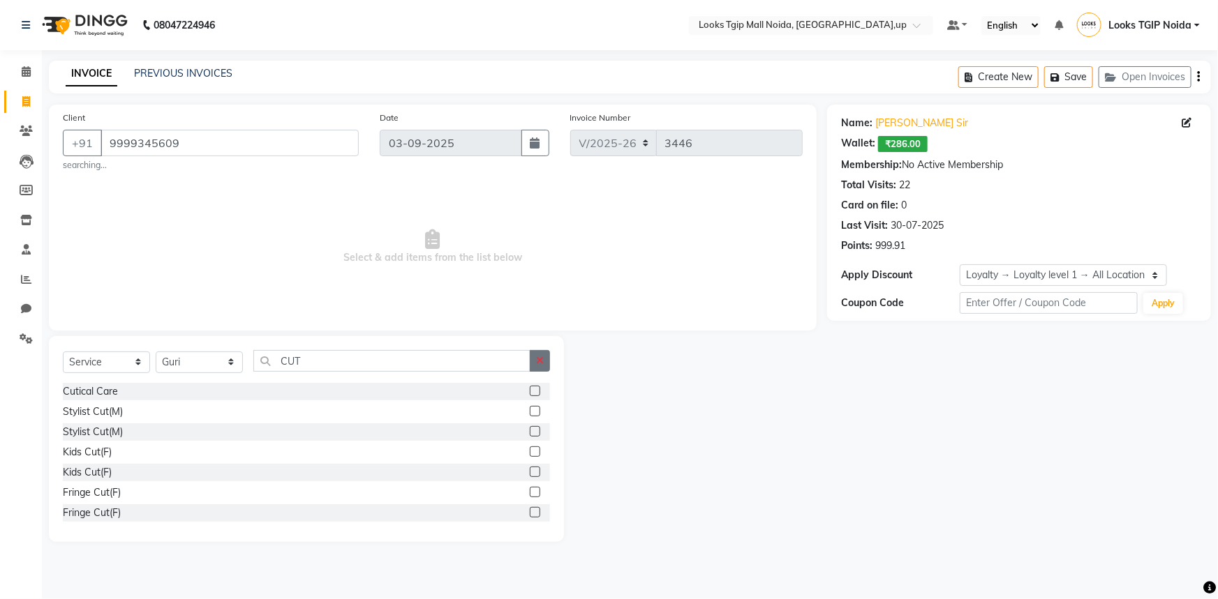
click at [530, 412] on input "checkbox" at bounding box center [534, 412] width 9 height 9
checkbox input "true"
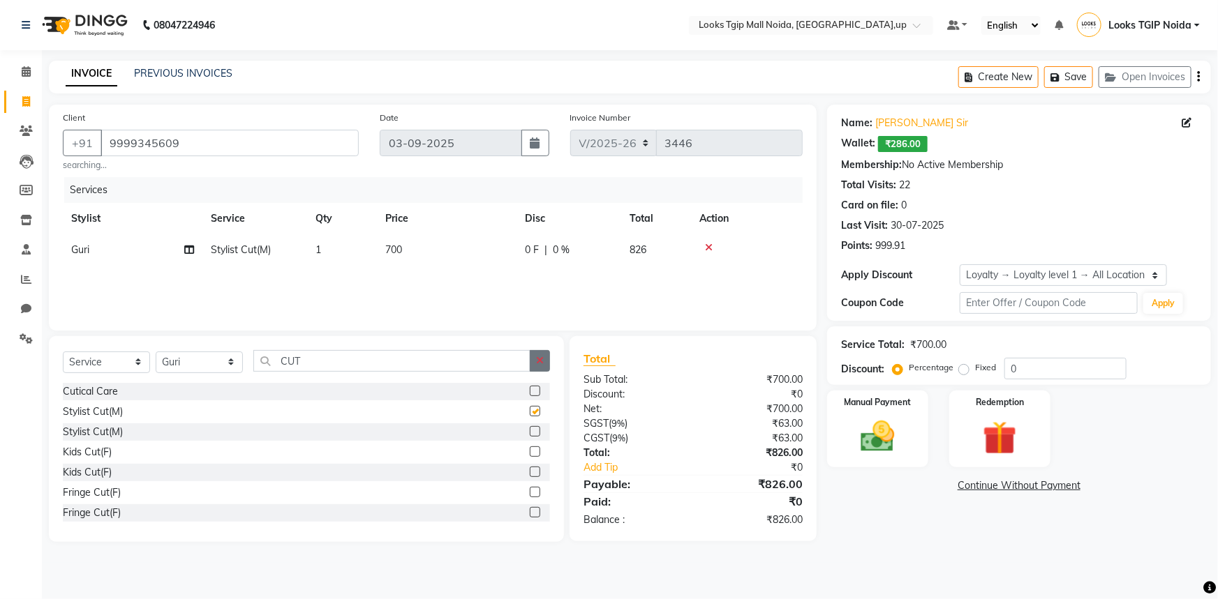
click at [550, 356] on button "button" at bounding box center [540, 361] width 20 height 22
type input "N"
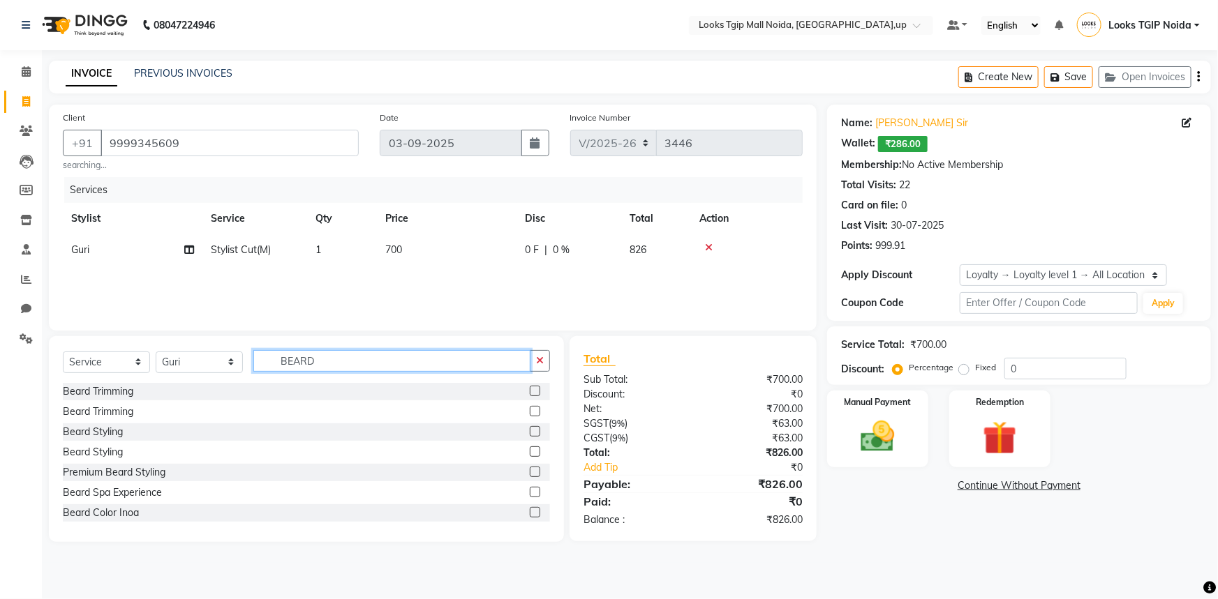
type input "BEARD"
click at [530, 387] on label at bounding box center [535, 391] width 10 height 10
click at [530, 387] on input "checkbox" at bounding box center [534, 391] width 9 height 9
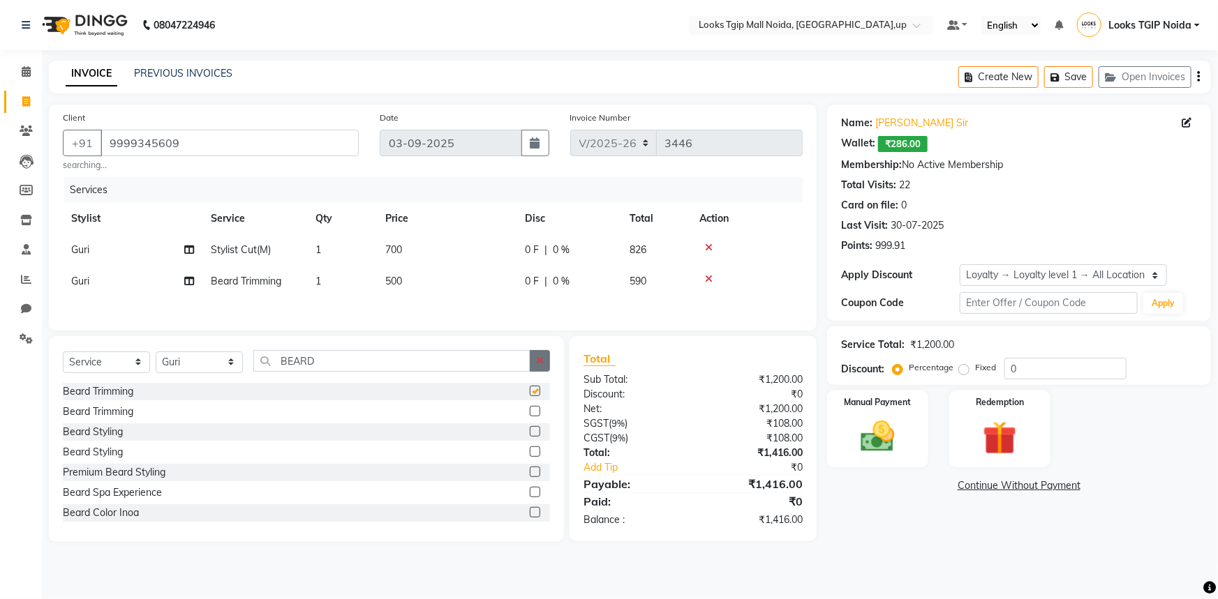
checkbox input "false"
click at [539, 366] on icon "button" at bounding box center [540, 361] width 8 height 10
type input "BEARD"
drag, startPoint x: 529, startPoint y: 511, endPoint x: 375, endPoint y: 355, distance: 218.6
click at [530, 510] on label at bounding box center [535, 512] width 10 height 10
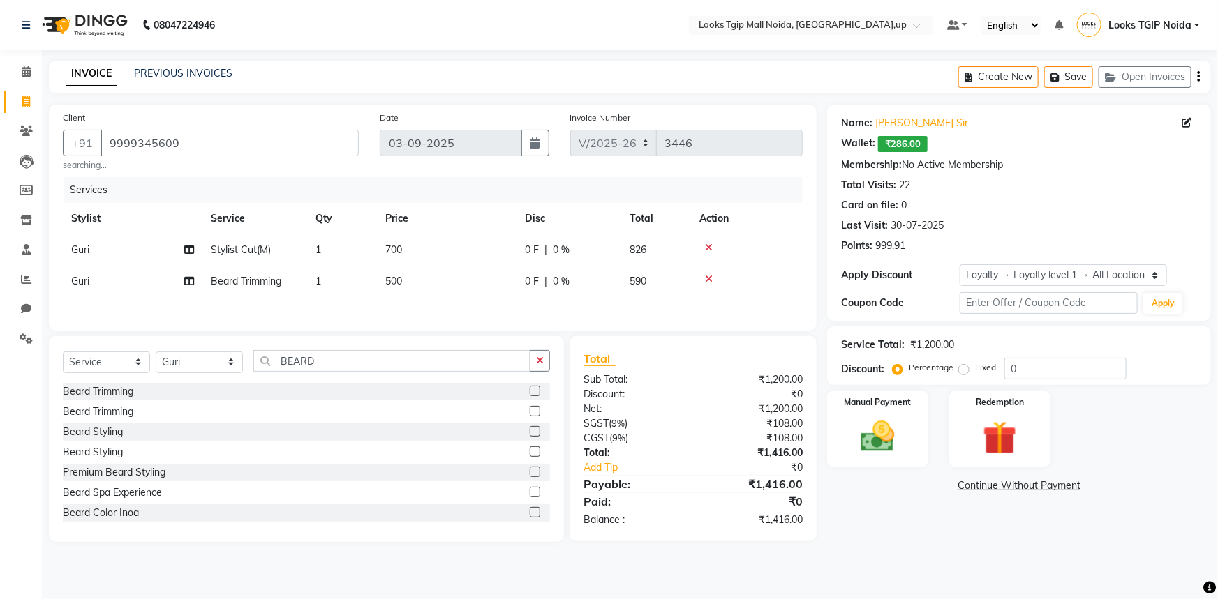
click at [530, 510] on input "checkbox" at bounding box center [534, 513] width 9 height 9
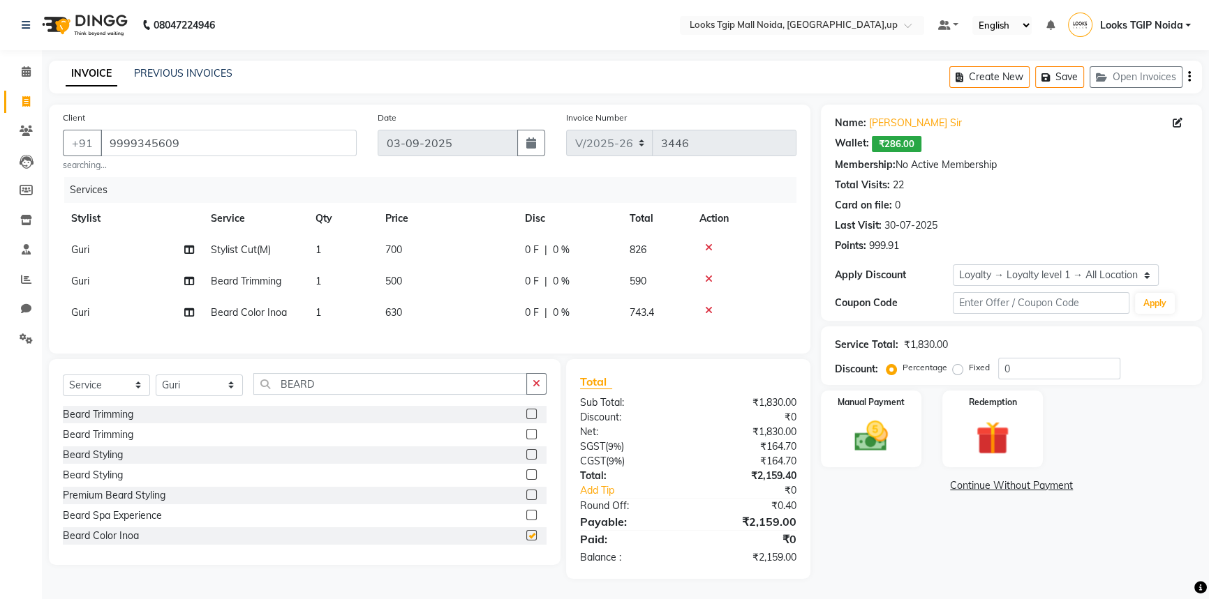
checkbox input "false"
drag, startPoint x: 223, startPoint y: 396, endPoint x: 222, endPoint y: 384, distance: 11.9
click at [223, 390] on select "Select Stylist Amaan Salmani Arjun_pdct Arun_pdct Atique Counter Sales Farooq G…" at bounding box center [199, 386] width 87 height 22
select select "84892"
click at [156, 384] on select "Select Stylist Amaan Salmani Arjun_pdct Arun_pdct Atique Counter Sales Farooq G…" at bounding box center [199, 386] width 87 height 22
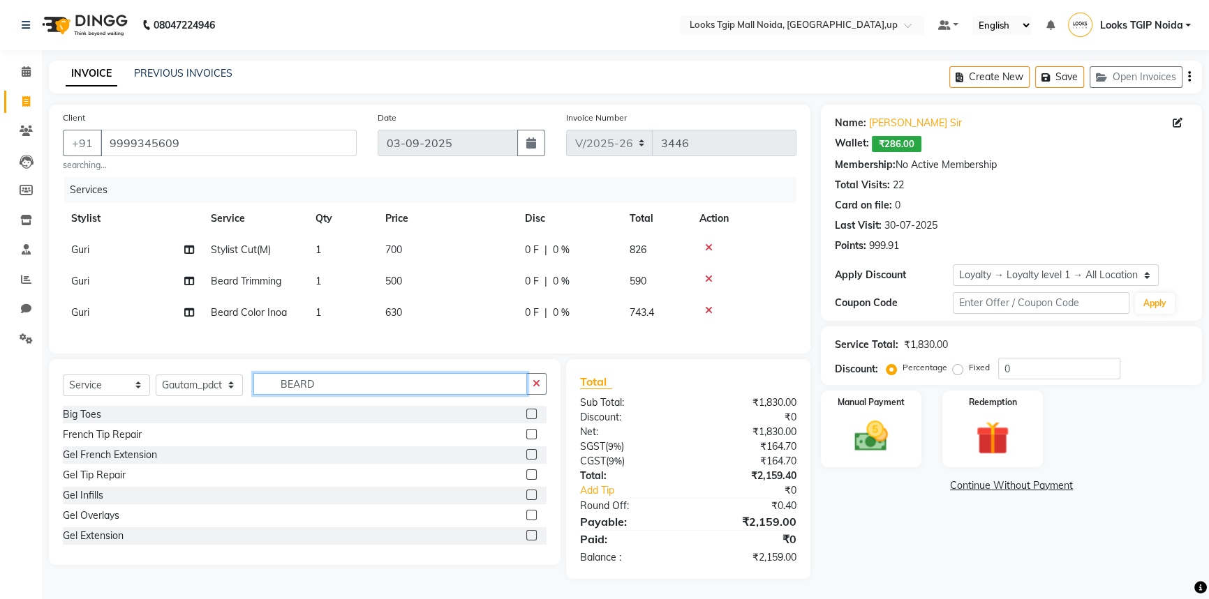
drag, startPoint x: 331, startPoint y: 392, endPoint x: 154, endPoint y: 375, distance: 178.7
click at [154, 375] on div "Select Service Product Membership Package Voucher Prepaid Gift Card Select Styl…" at bounding box center [305, 462] width 512 height 206
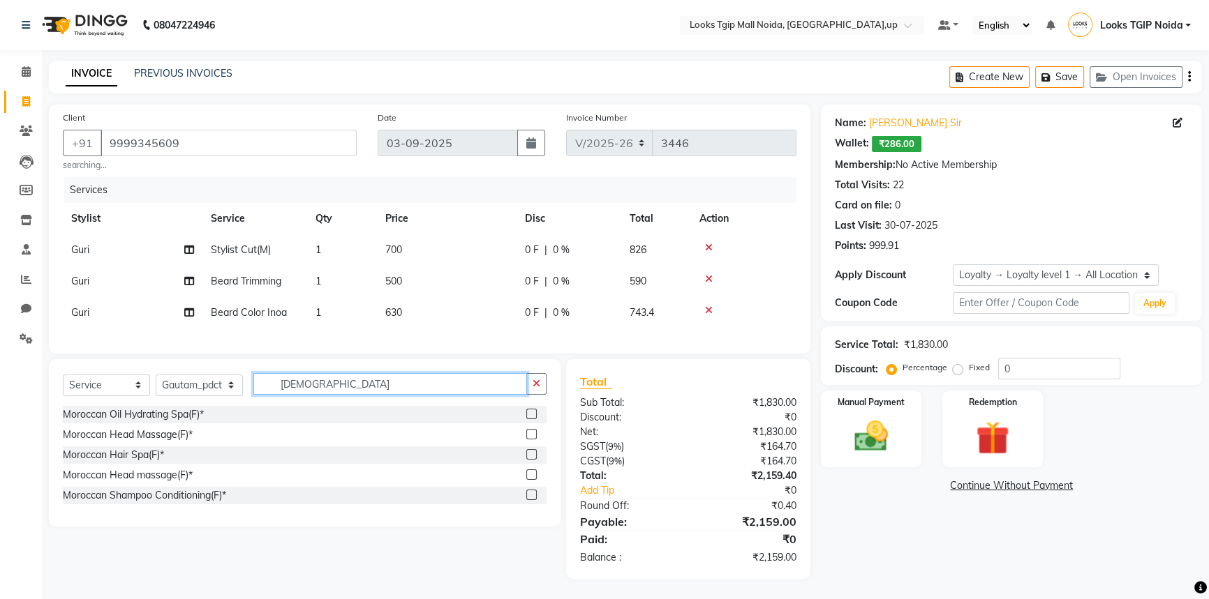
type input "MORO"
click at [529, 480] on label at bounding box center [531, 475] width 10 height 10
click at [529, 480] on input "checkbox" at bounding box center [530, 475] width 9 height 9
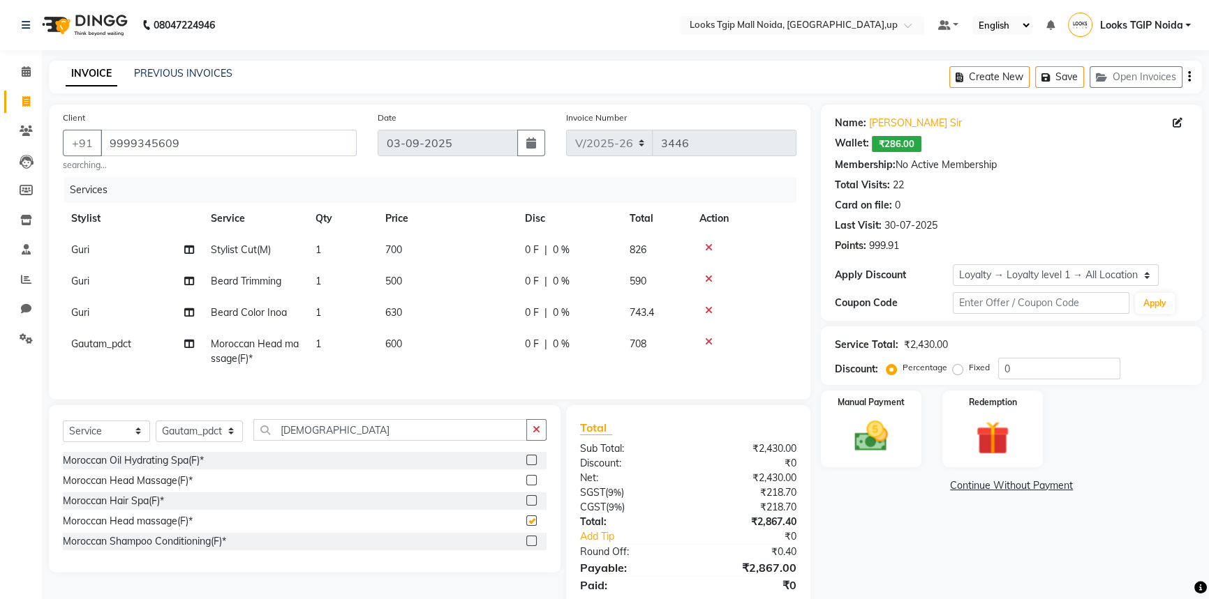
checkbox input "false"
click at [401, 248] on span "700" at bounding box center [393, 250] width 17 height 13
select select "35768"
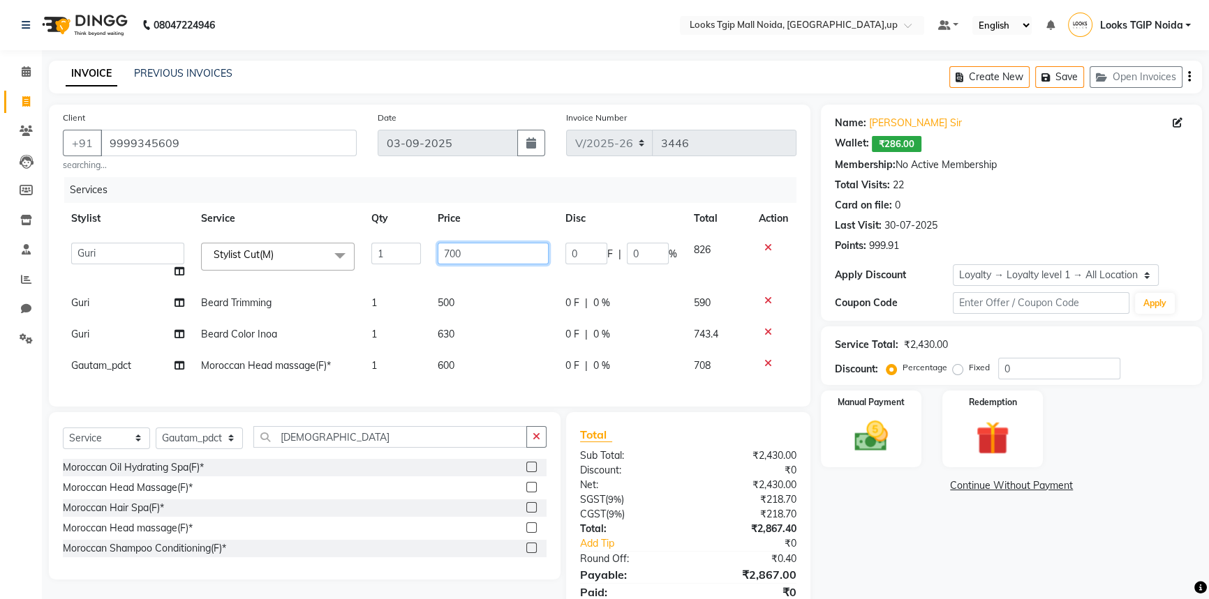
click at [469, 250] on input "700" at bounding box center [493, 254] width 110 height 22
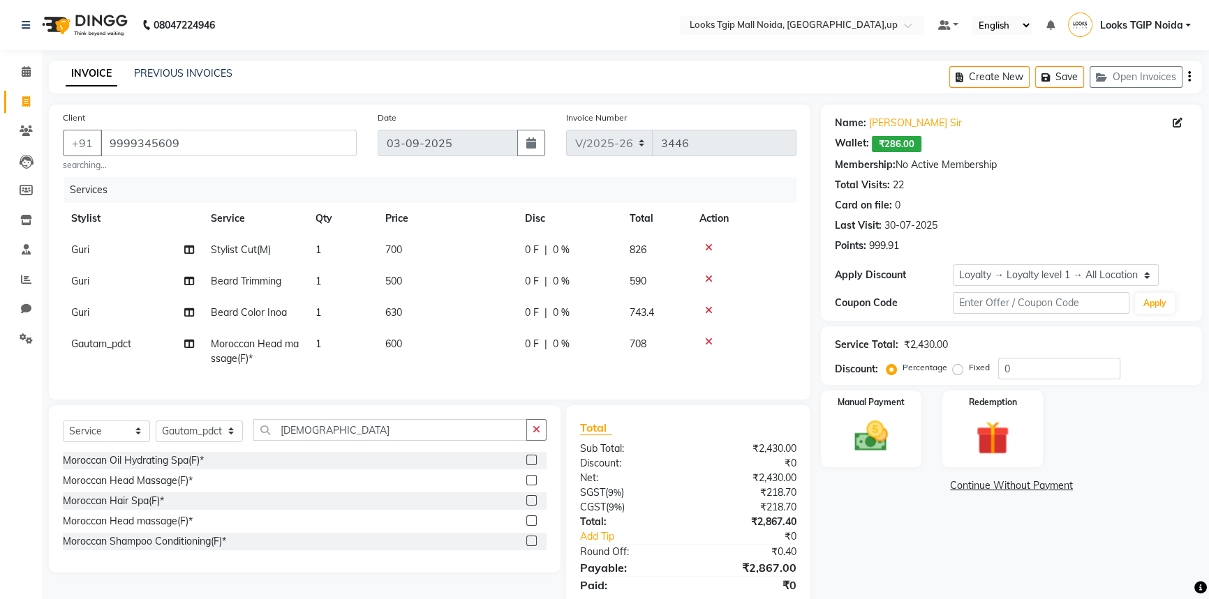
click at [338, 261] on td "1" at bounding box center [342, 249] width 70 height 31
select select "35768"
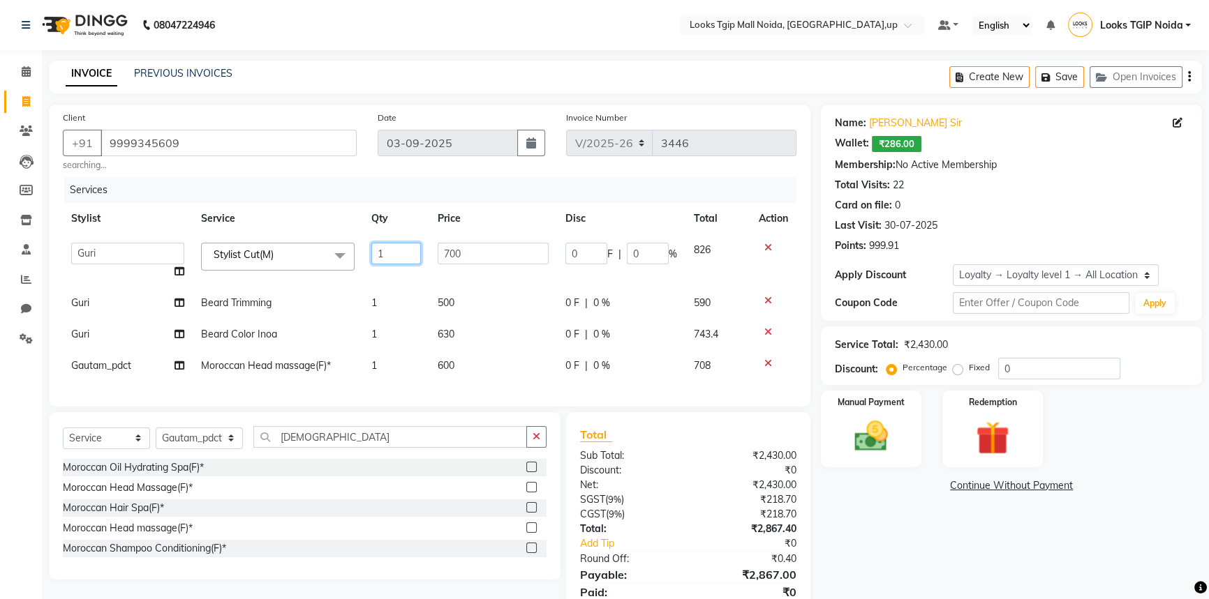
drag, startPoint x: 385, startPoint y: 253, endPoint x: 237, endPoint y: 270, distance: 148.3
click at [238, 269] on tr "Amaan Salmani Arjun_pdct Arun_pdct Atique Counter Sales Farooq Gautam_pdct Guri…" at bounding box center [429, 260] width 733 height 53
type input "2"
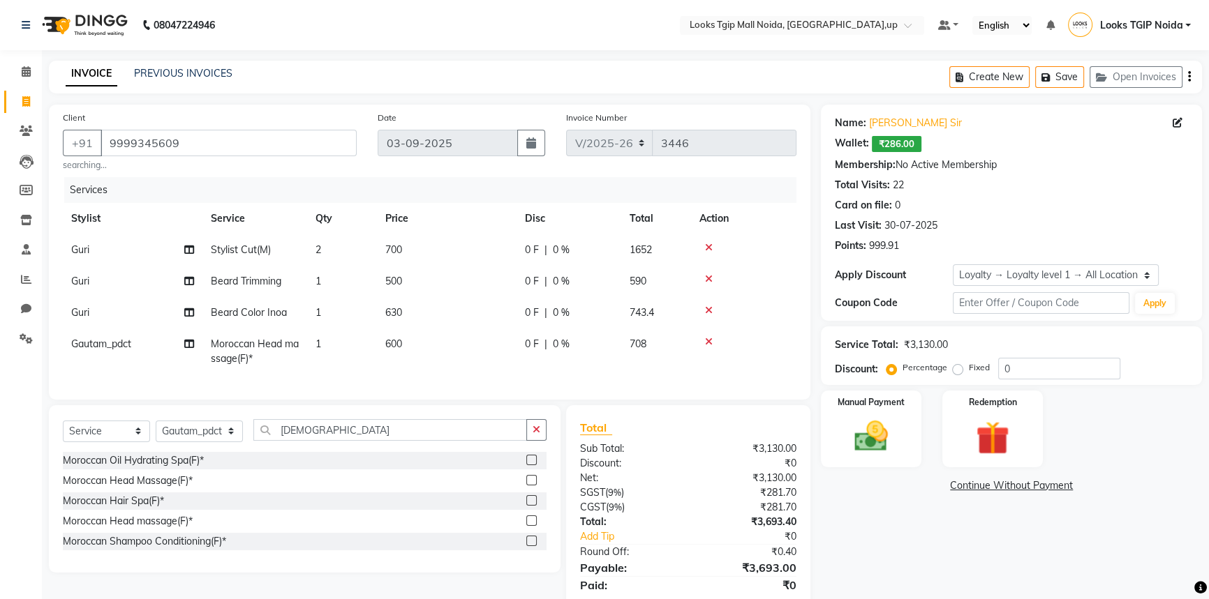
click at [409, 307] on tbody "Guri Stylist Cut(M) 2 700 0 F | 0 % 1652 Guri Beard Trimming 1 500 0 F | 0 % 59…" at bounding box center [429, 304] width 733 height 140
click at [360, 283] on td "1" at bounding box center [342, 281] width 70 height 31
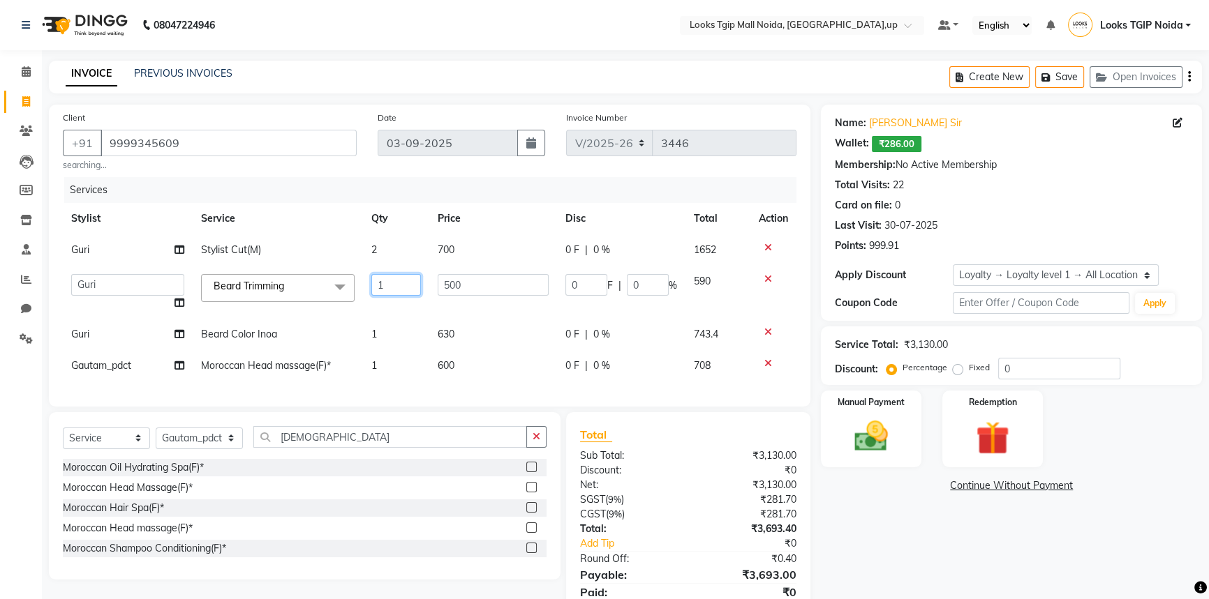
drag, startPoint x: 386, startPoint y: 284, endPoint x: 310, endPoint y: 301, distance: 77.9
click at [310, 301] on tr "Amaan Salmani Arjun_pdct Arun_pdct Atique Counter Sales Farooq Gautam_pdct Guri…" at bounding box center [429, 292] width 733 height 53
click at [450, 327] on td "630" at bounding box center [492, 334] width 127 height 31
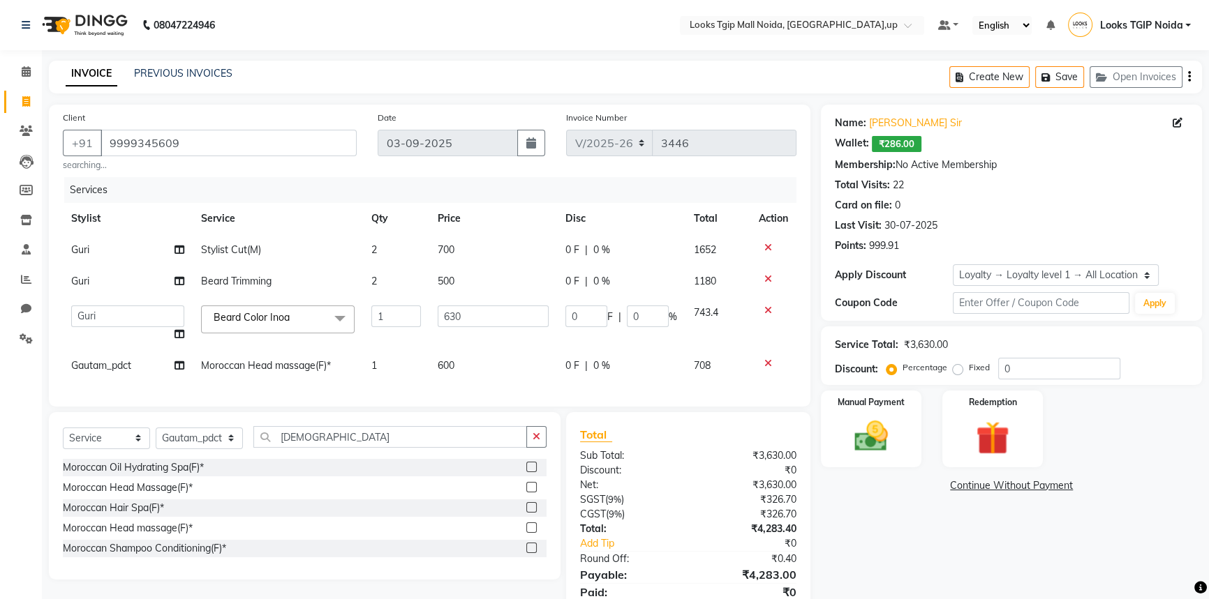
click at [468, 280] on td "500" at bounding box center [492, 281] width 127 height 31
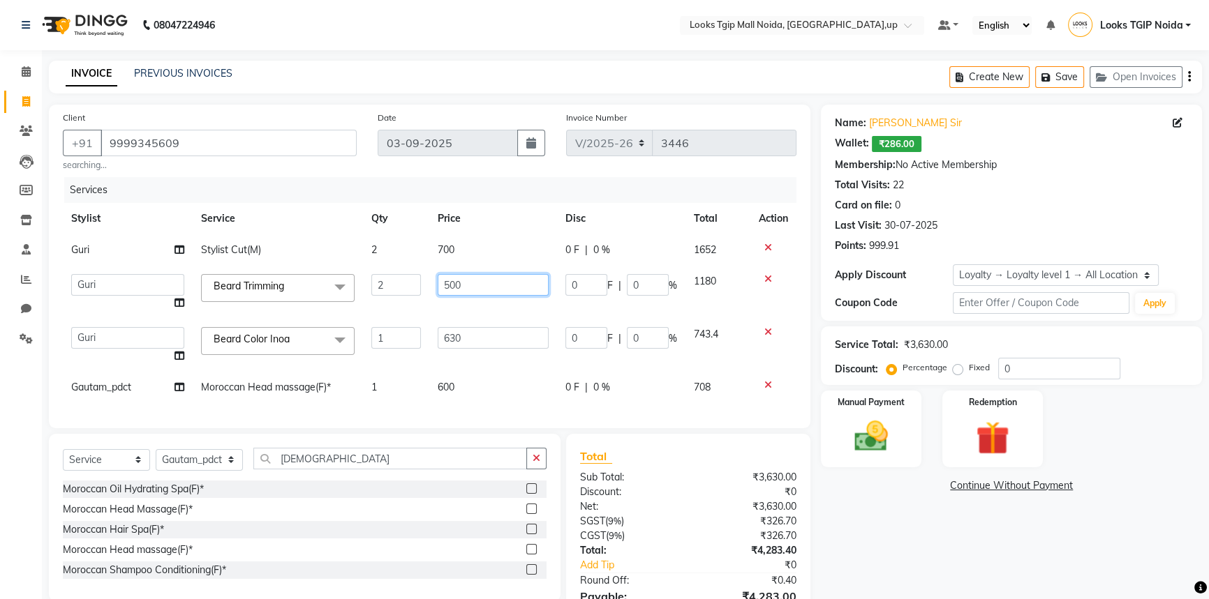
drag, startPoint x: 485, startPoint y: 278, endPoint x: 340, endPoint y: 295, distance: 146.2
click at [348, 295] on tr "Amaan Salmani Arjun_pdct Arun_pdct Atique Counter Sales Farooq Gautam_pdct Guri…" at bounding box center [429, 292] width 733 height 53
click at [475, 340] on td "630" at bounding box center [492, 345] width 127 height 53
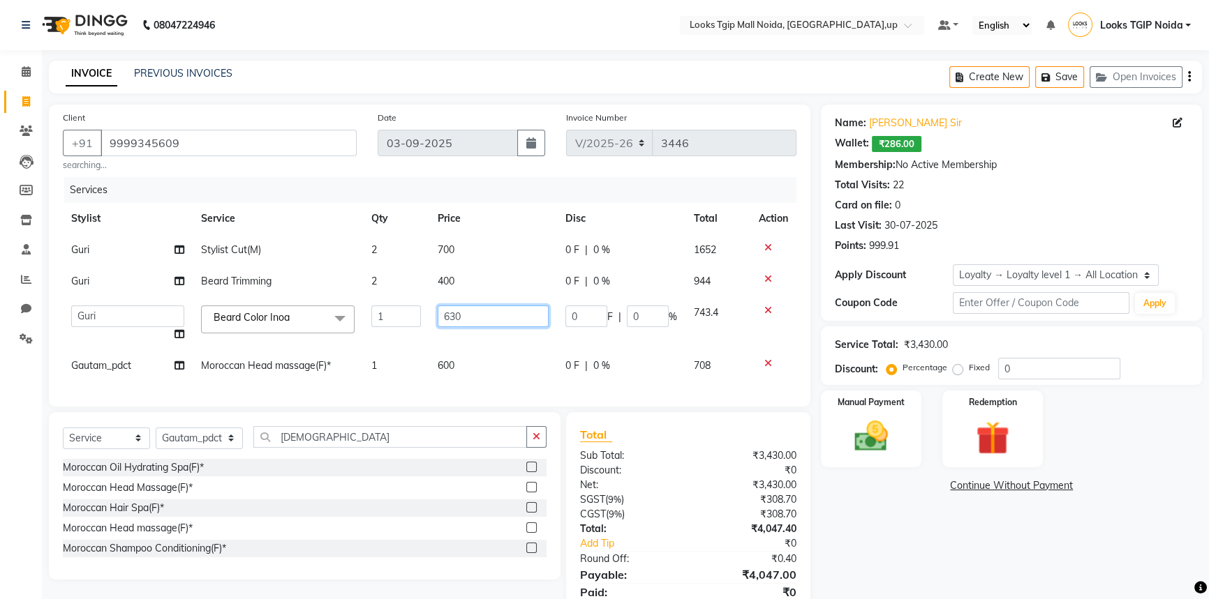
drag, startPoint x: 482, startPoint y: 319, endPoint x: 405, endPoint y: 331, distance: 77.8
click at [405, 331] on tr "Amaan Salmani Arjun_pdct Arun_pdct Atique Counter Sales Farooq Gautam_pdct Guri…" at bounding box center [429, 323] width 733 height 53
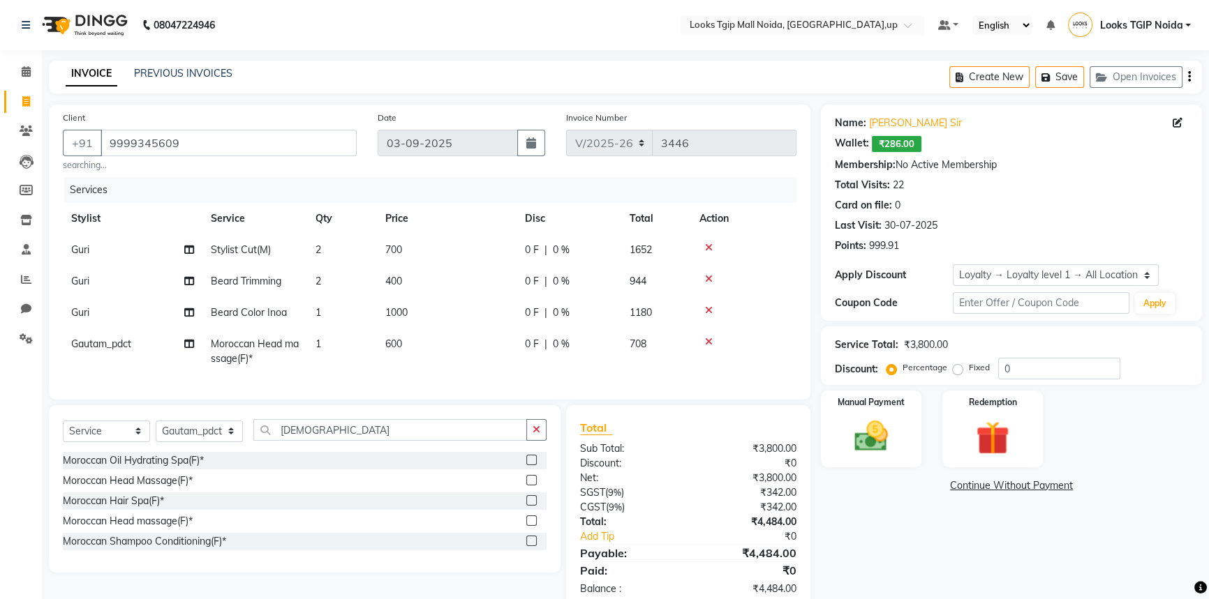
click at [477, 359] on td "600" at bounding box center [447, 352] width 140 height 46
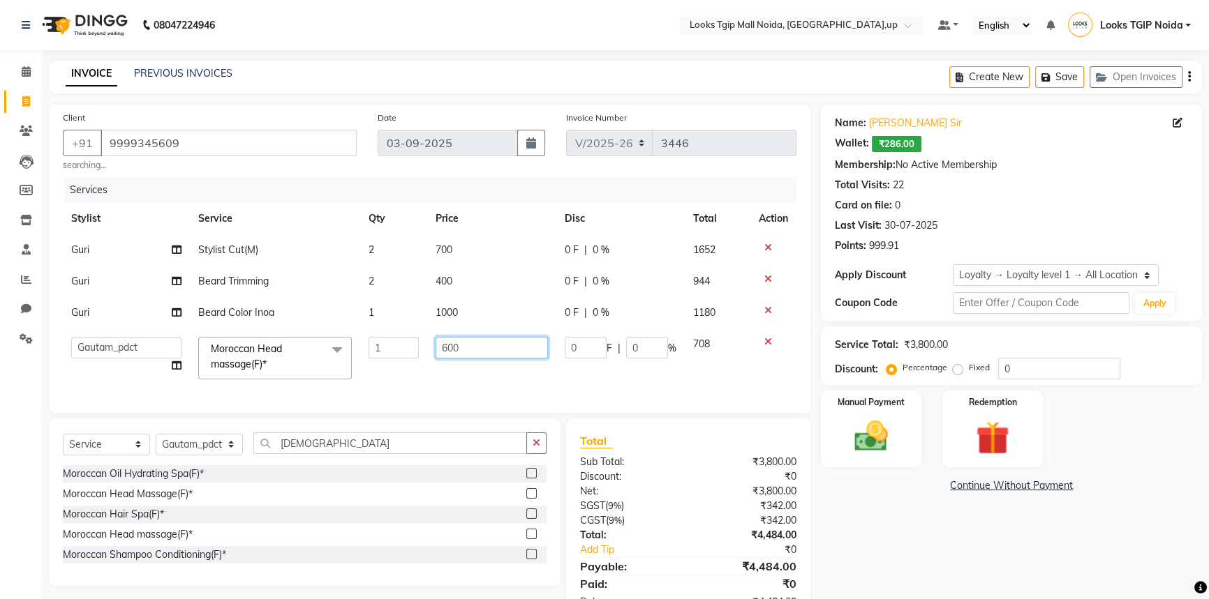
click at [475, 347] on input "600" at bounding box center [491, 348] width 112 height 22
drag, startPoint x: 431, startPoint y: 345, endPoint x: 340, endPoint y: 348, distance: 91.5
click at [341, 348] on tr "Amaan Salmani Arjun_pdct Arun_pdct Atique Counter Sales Farooq Gautam_pdct Guri…" at bounding box center [429, 358] width 733 height 59
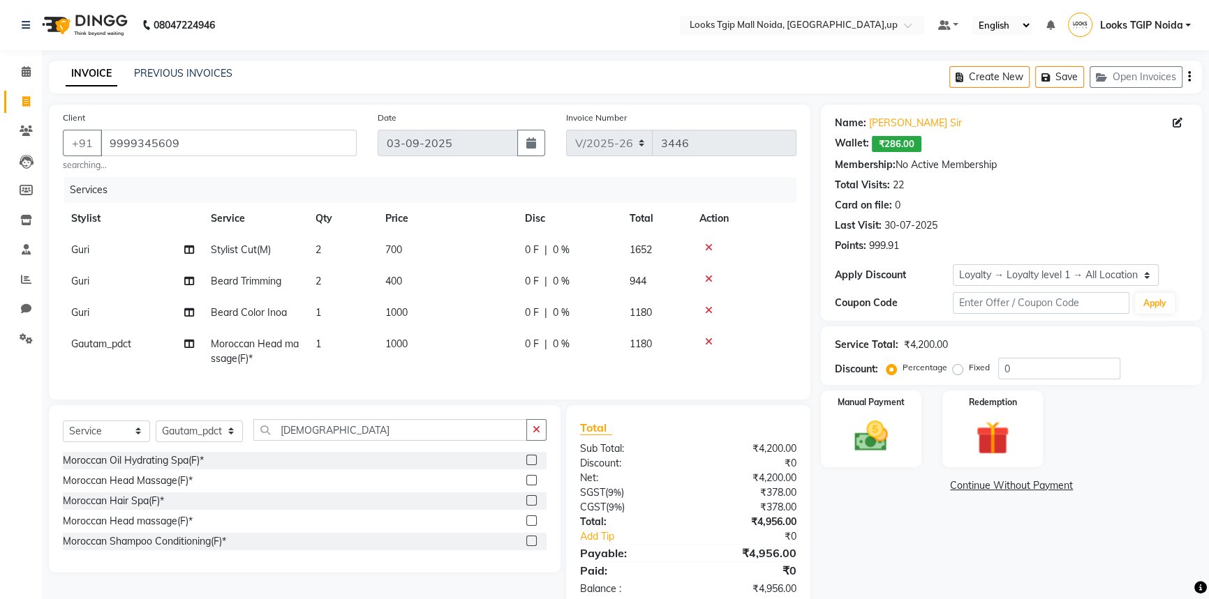
click at [846, 495] on div "Name: Mayank Sir Wallet: ₹286.00 Membership: No Active Membership Total Visits:…" at bounding box center [1016, 358] width 391 height 506
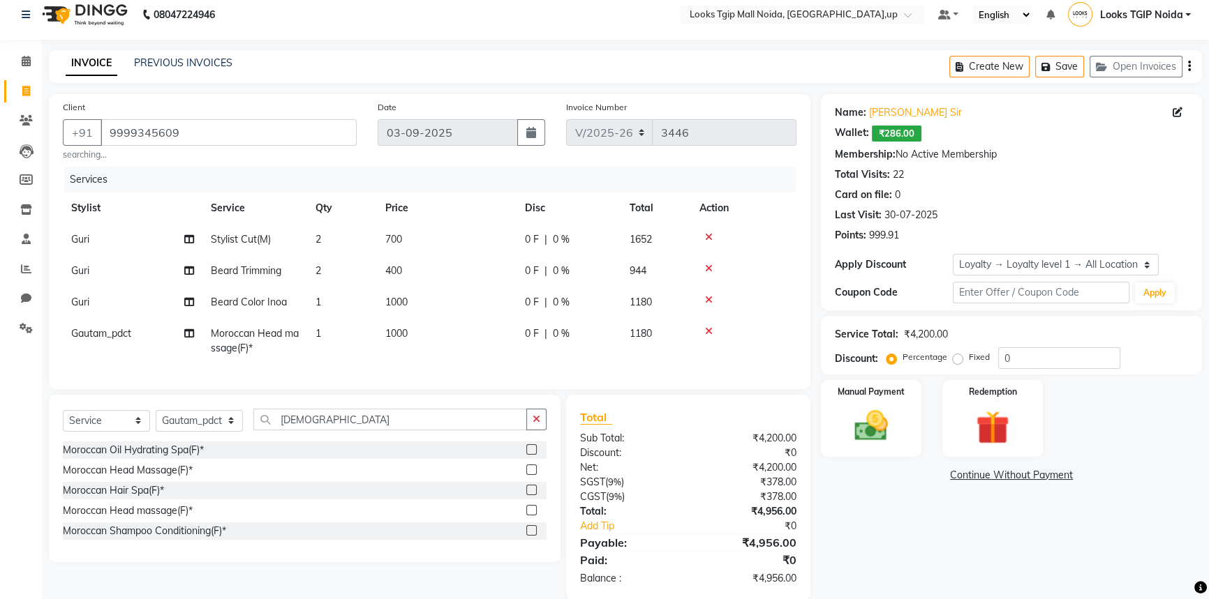
scroll to position [42, 0]
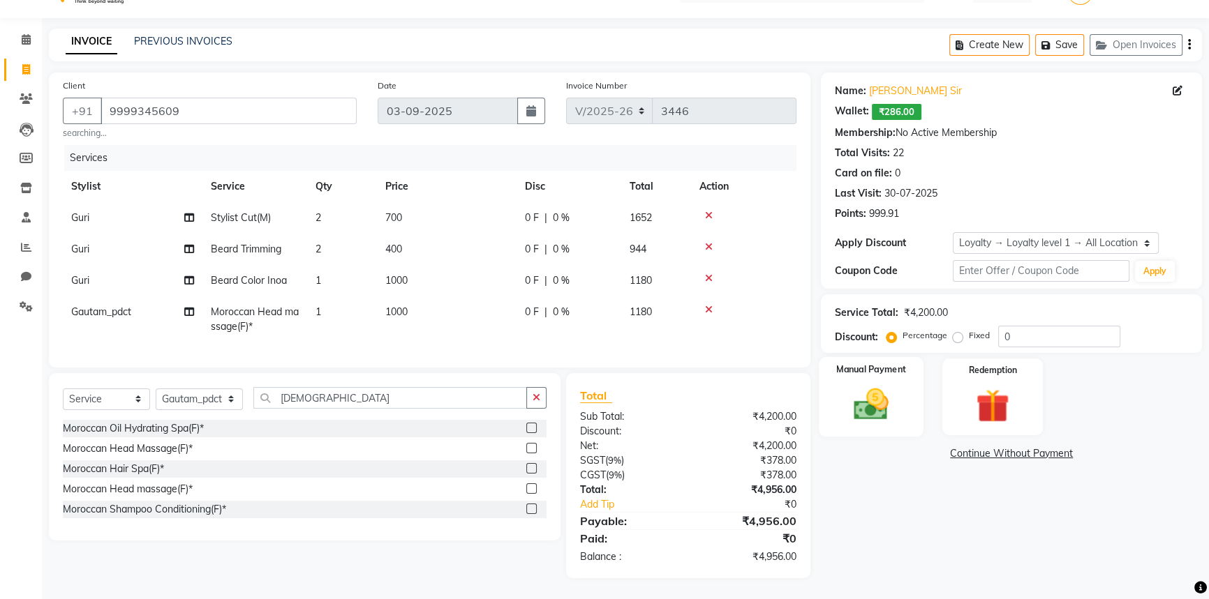
click at [881, 385] on img at bounding box center [871, 405] width 57 height 40
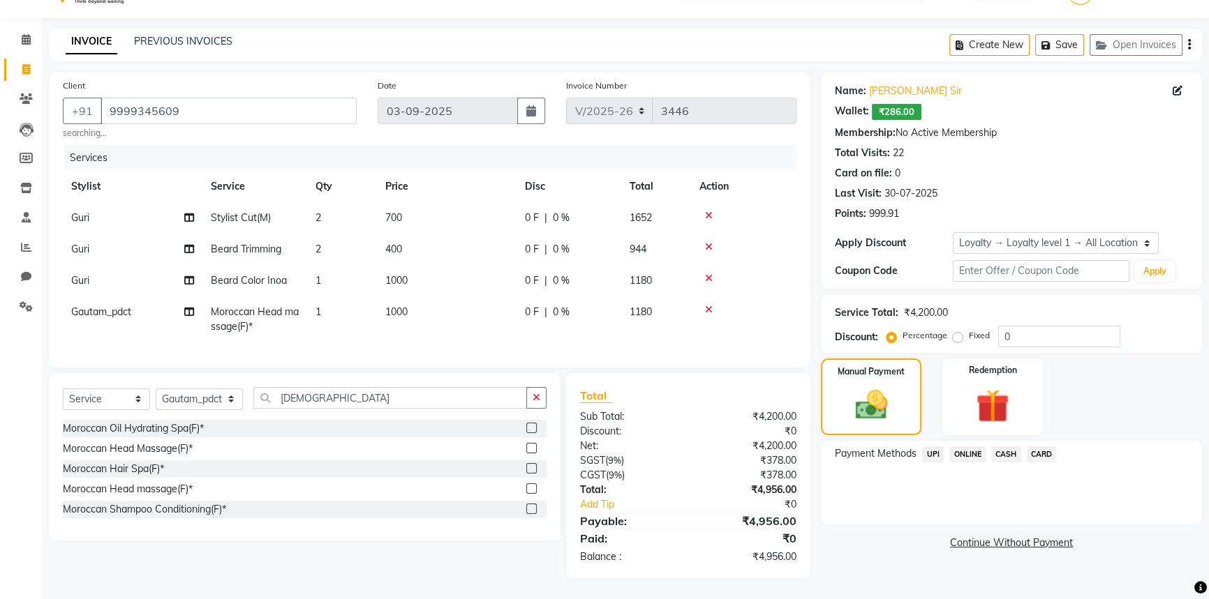
click at [1030, 447] on span "CARD" at bounding box center [1042, 455] width 30 height 16
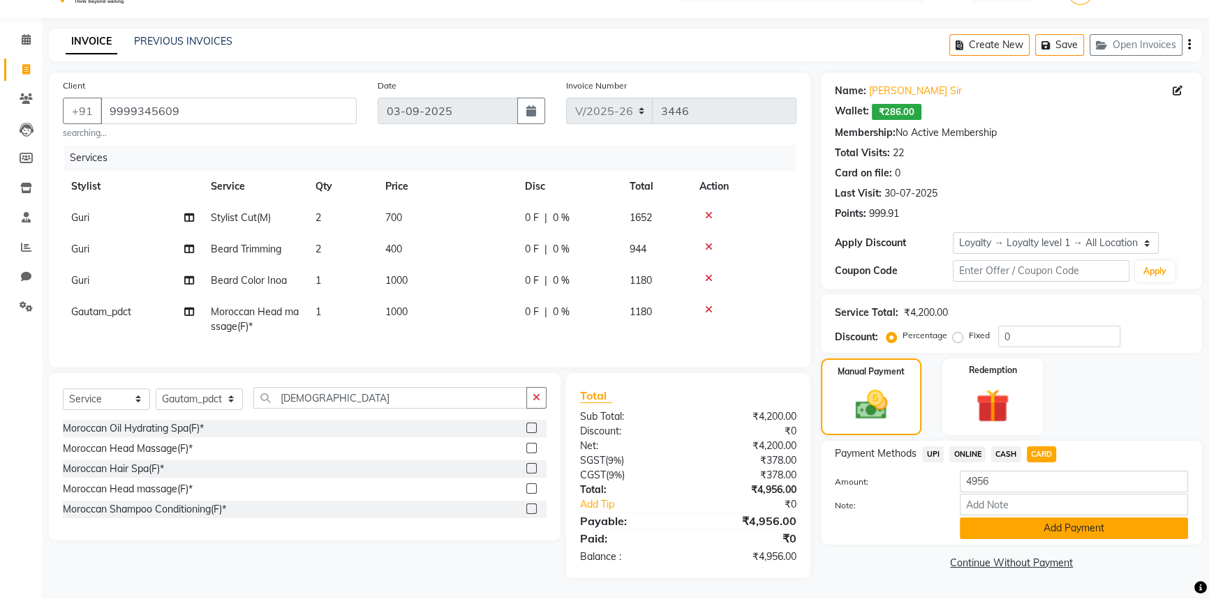
click at [1041, 518] on button "Add Payment" at bounding box center [1074, 529] width 228 height 22
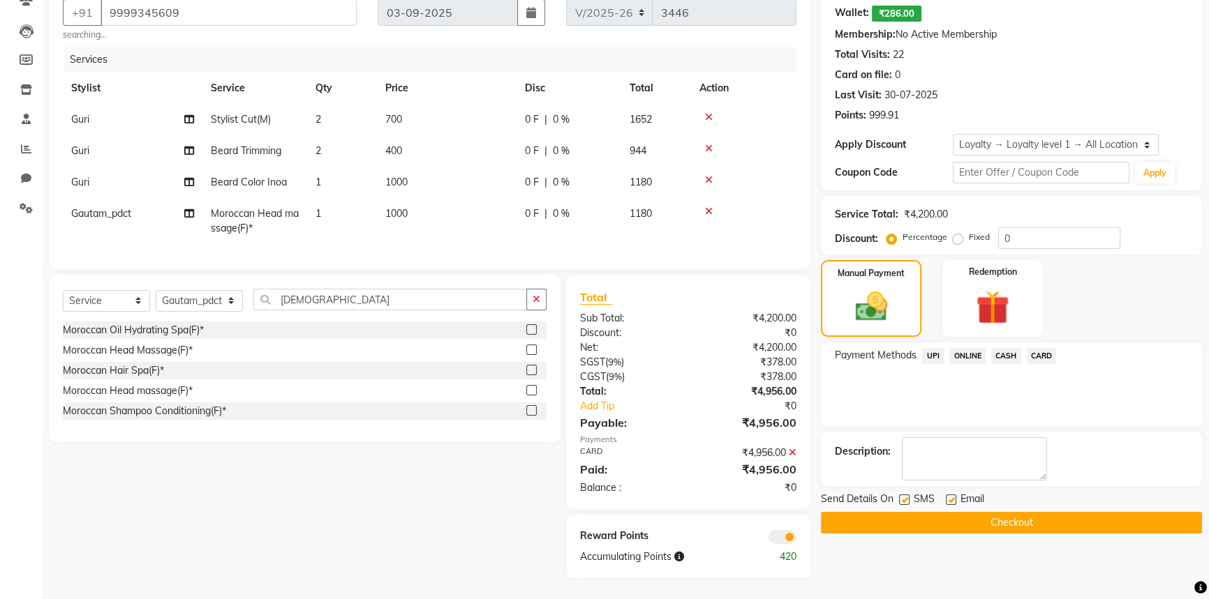
scroll to position [141, 0]
click at [907, 495] on label at bounding box center [904, 500] width 10 height 10
click at [907, 496] on input "checkbox" at bounding box center [903, 500] width 9 height 9
click at [932, 515] on button "Checkout" at bounding box center [1011, 523] width 381 height 22
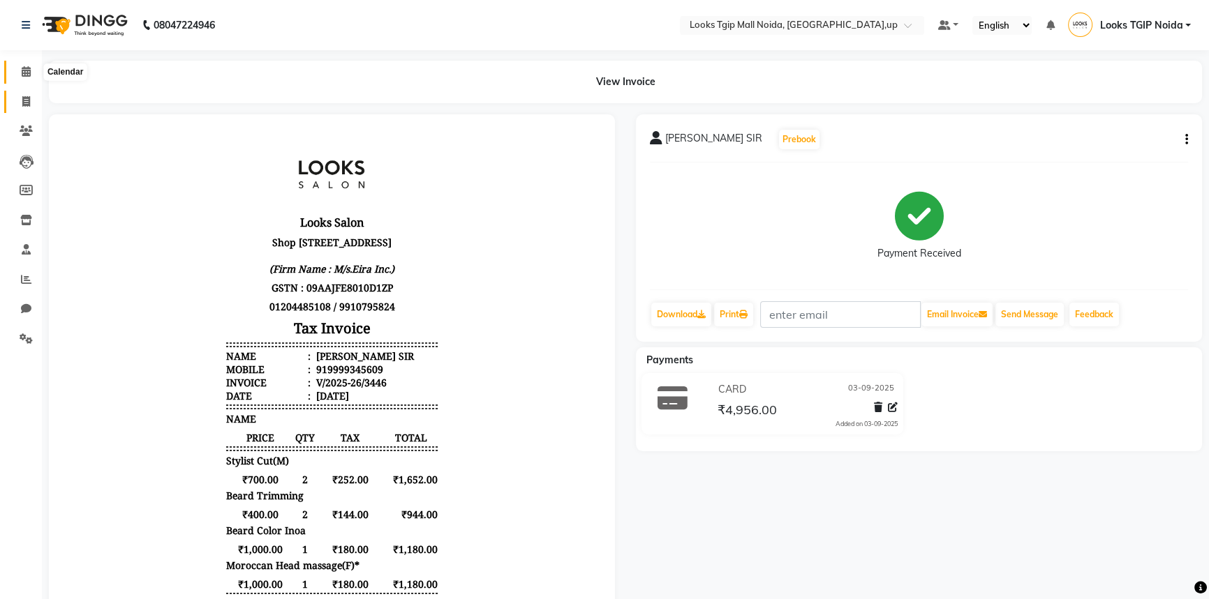
drag, startPoint x: 20, startPoint y: 68, endPoint x: 30, endPoint y: 99, distance: 32.2
click at [20, 68] on span at bounding box center [26, 72] width 24 height 16
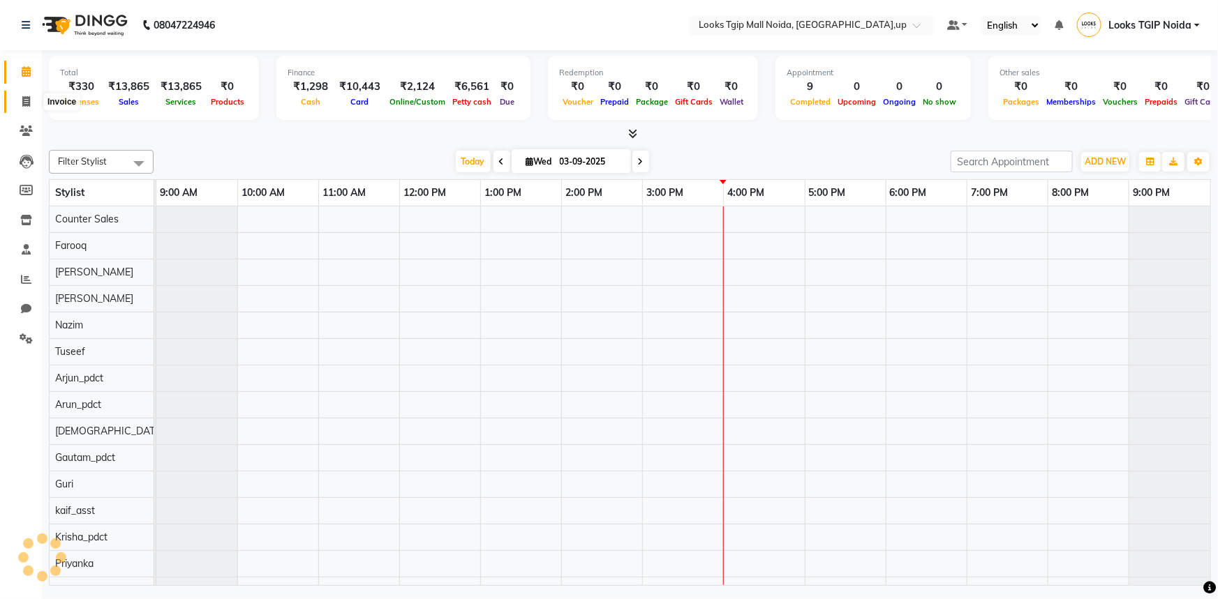
click at [19, 108] on span at bounding box center [26, 102] width 24 height 16
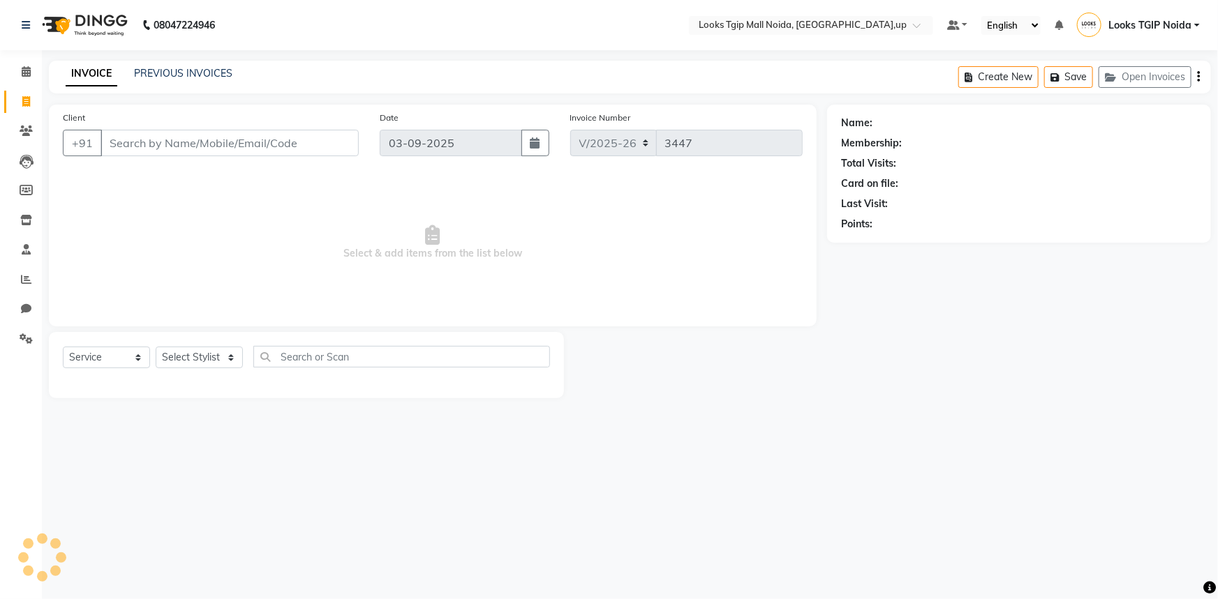
click at [152, 145] on input "Client" at bounding box center [229, 143] width 258 height 27
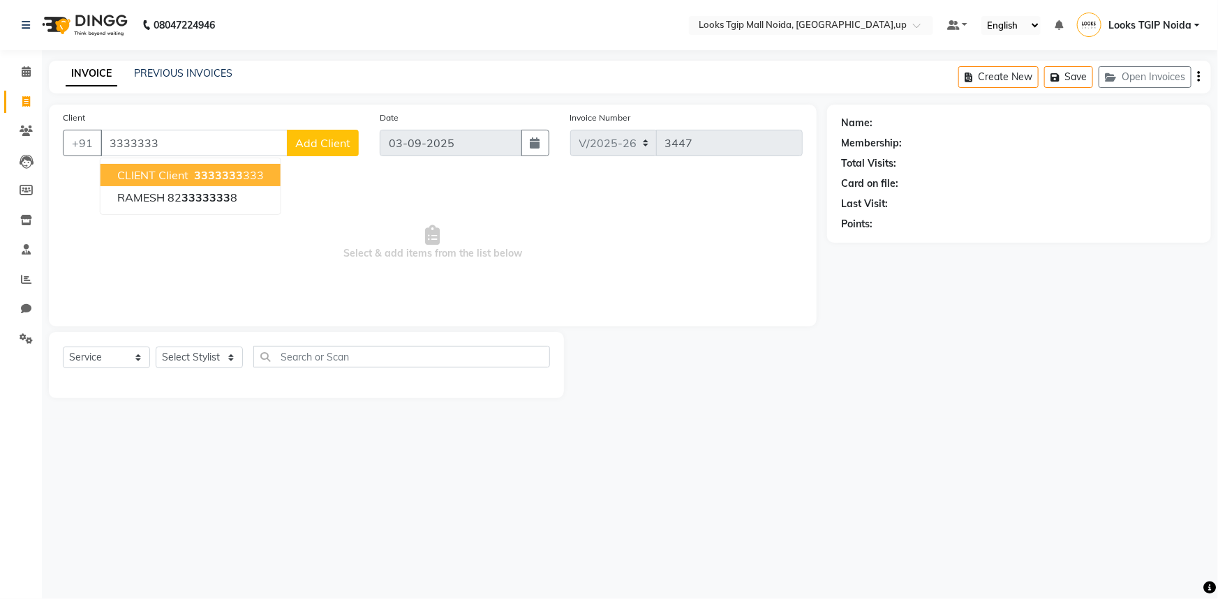
click at [200, 172] on span "3333333" at bounding box center [218, 175] width 49 height 14
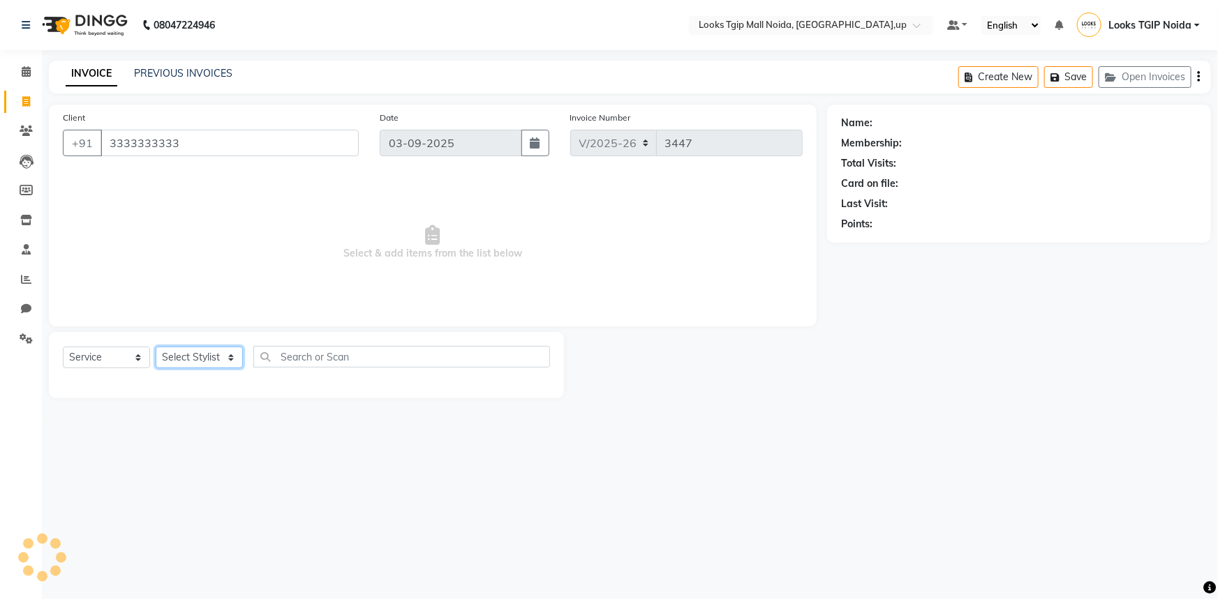
drag, startPoint x: 191, startPoint y: 357, endPoint x: 188, endPoint y: 344, distance: 13.5
click at [188, 344] on div "Select Service Product Membership Package Voucher Prepaid Gift Card Select Styl…" at bounding box center [306, 365] width 515 height 66
click at [156, 347] on select "Select Stylist Amaan Salmani Arjun_pdct Arun_pdct Atique Counter Sales Farooq G…" at bounding box center [199, 358] width 87 height 22
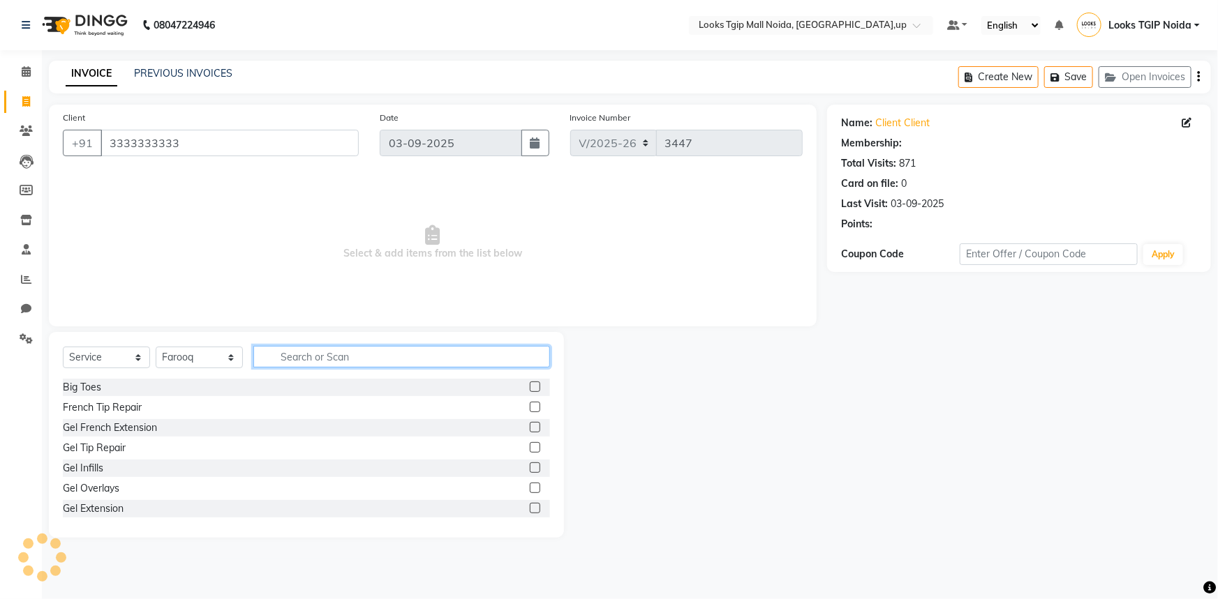
click at [290, 355] on input "text" at bounding box center [401, 357] width 297 height 22
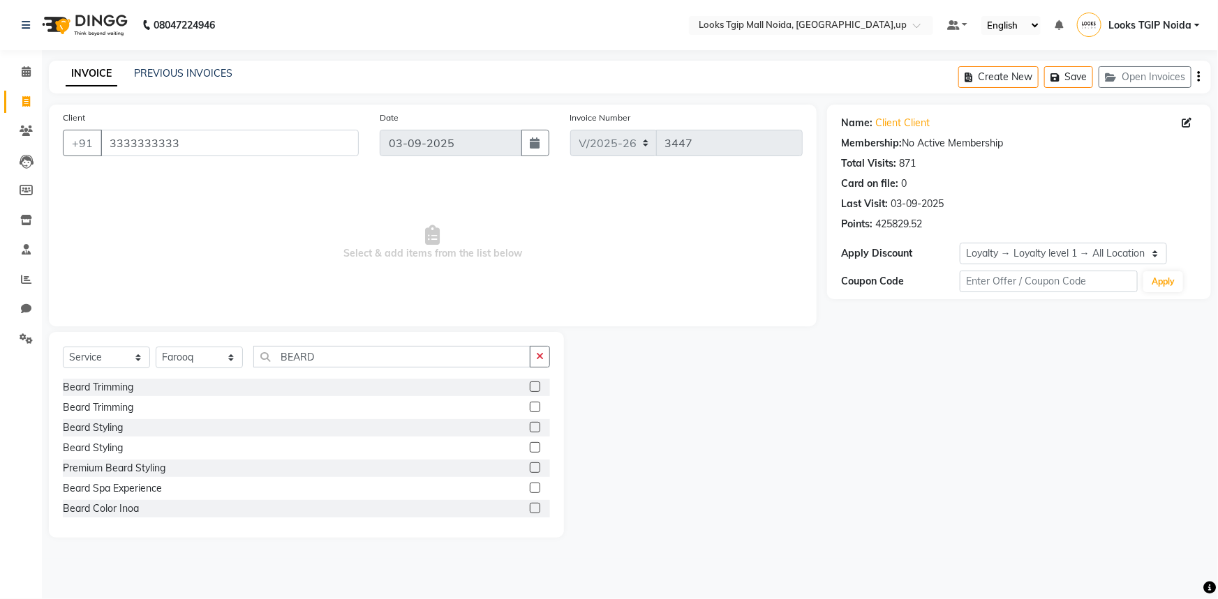
click at [530, 384] on label at bounding box center [535, 387] width 10 height 10
click at [530, 384] on input "checkbox" at bounding box center [534, 387] width 9 height 9
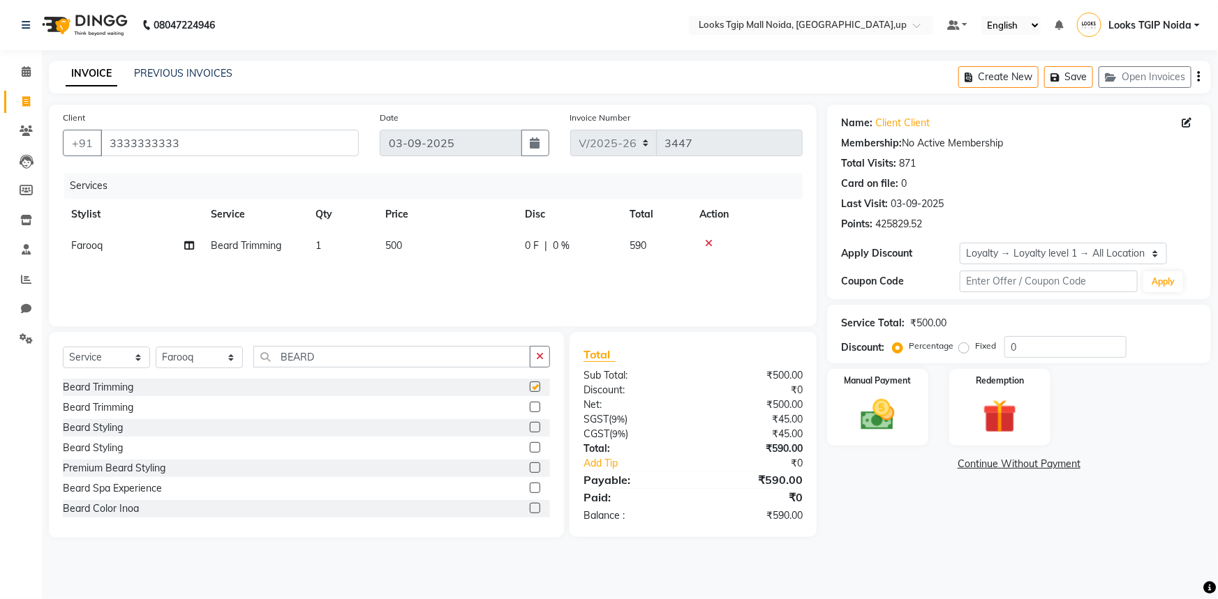
drag, startPoint x: 442, startPoint y: 209, endPoint x: 458, endPoint y: 237, distance: 32.0
click at [444, 212] on th "Price" at bounding box center [447, 214] width 140 height 31
click at [461, 237] on td "500" at bounding box center [447, 245] width 140 height 31
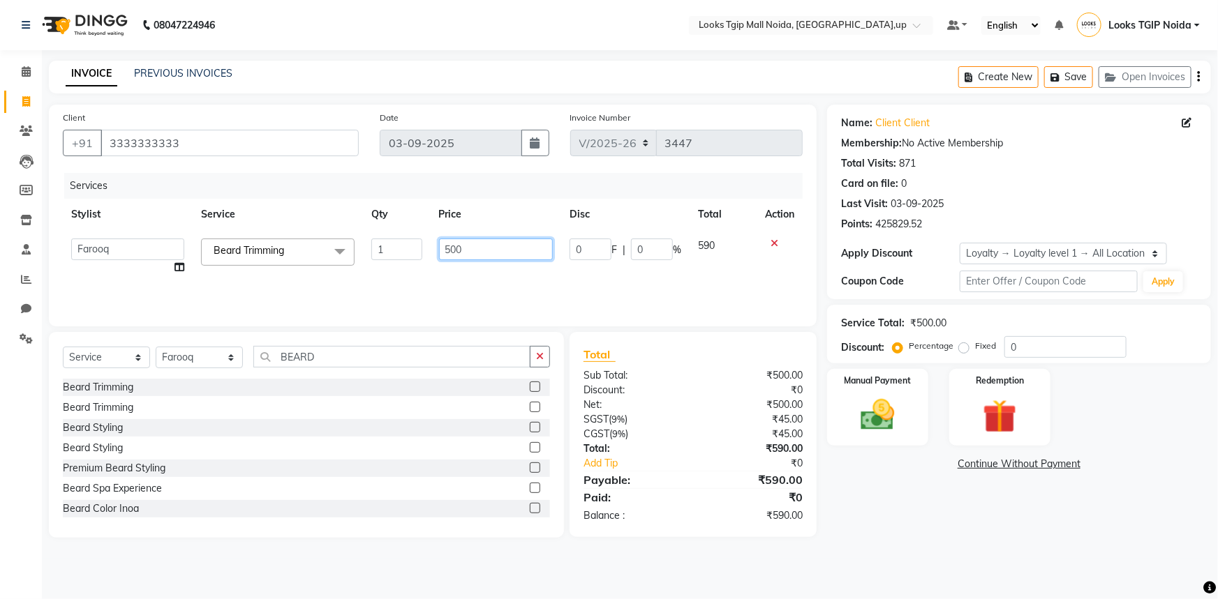
drag, startPoint x: 461, startPoint y: 237, endPoint x: 337, endPoint y: 266, distance: 126.8
click at [341, 264] on tr "Amaan Salmani Arjun_pdct Arun_pdct Atique Counter Sales Farooq Gautam_pdct Guri…" at bounding box center [433, 256] width 740 height 53
drag, startPoint x: 892, startPoint y: 551, endPoint x: 888, endPoint y: 494, distance: 57.3
click at [893, 551] on main "INVOICE PREVIOUS INVOICES Create New Save Open Invoices Client +91 3333333333 D…" at bounding box center [630, 310] width 1176 height 498
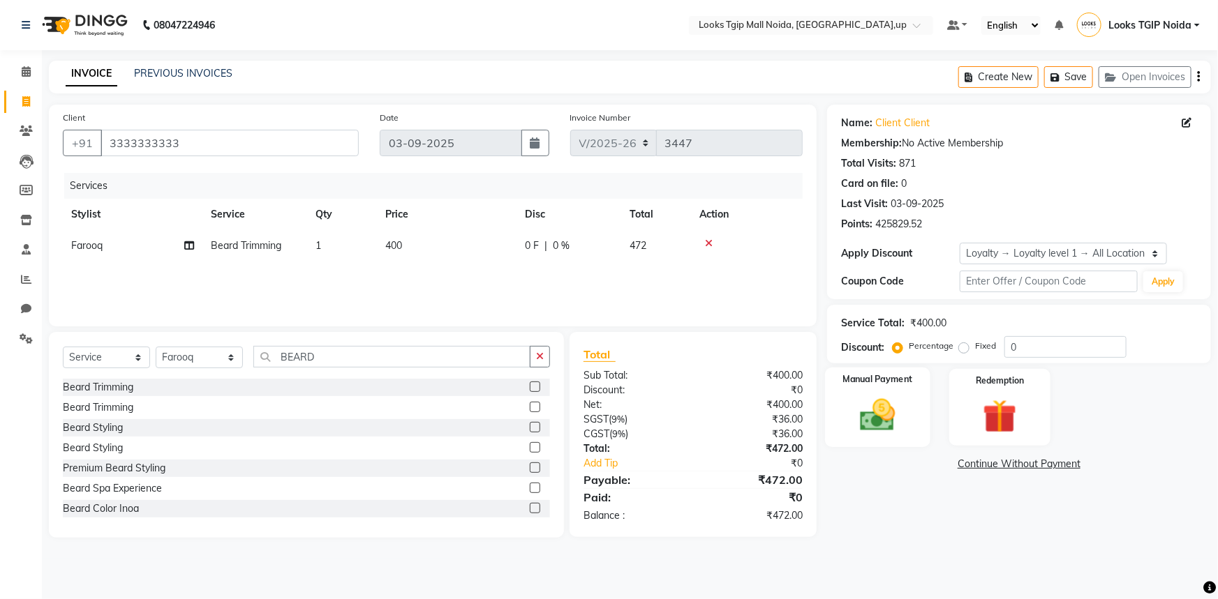
click at [893, 400] on img at bounding box center [877, 415] width 57 height 40
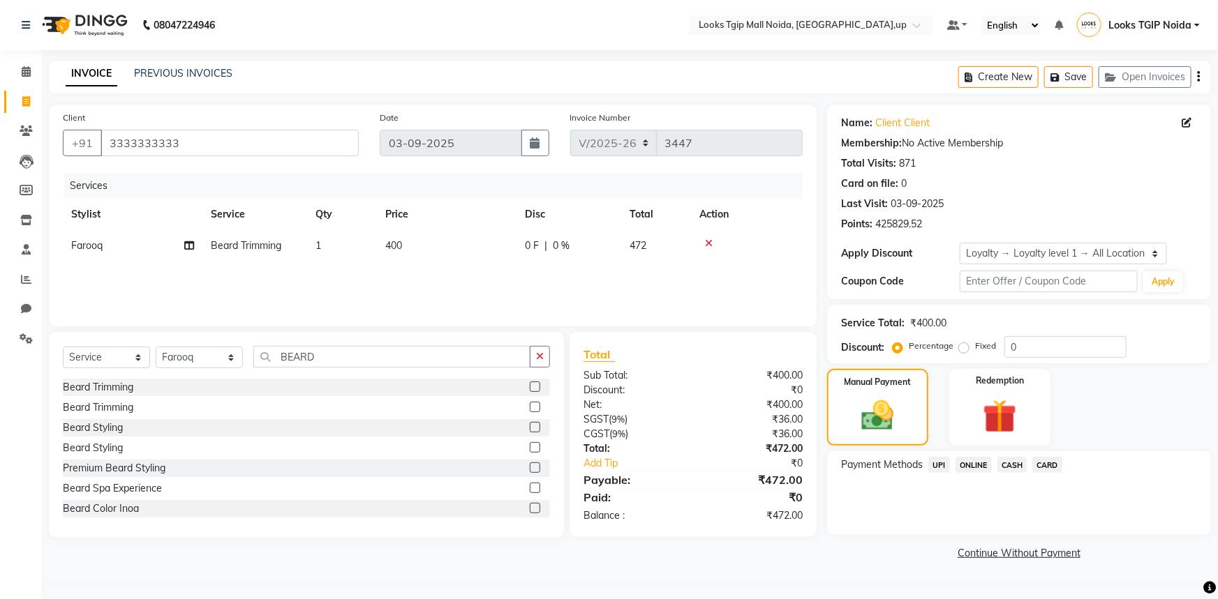
drag, startPoint x: 941, startPoint y: 464, endPoint x: 953, endPoint y: 474, distance: 14.8
click at [942, 464] on span "UPI" at bounding box center [939, 465] width 22 height 16
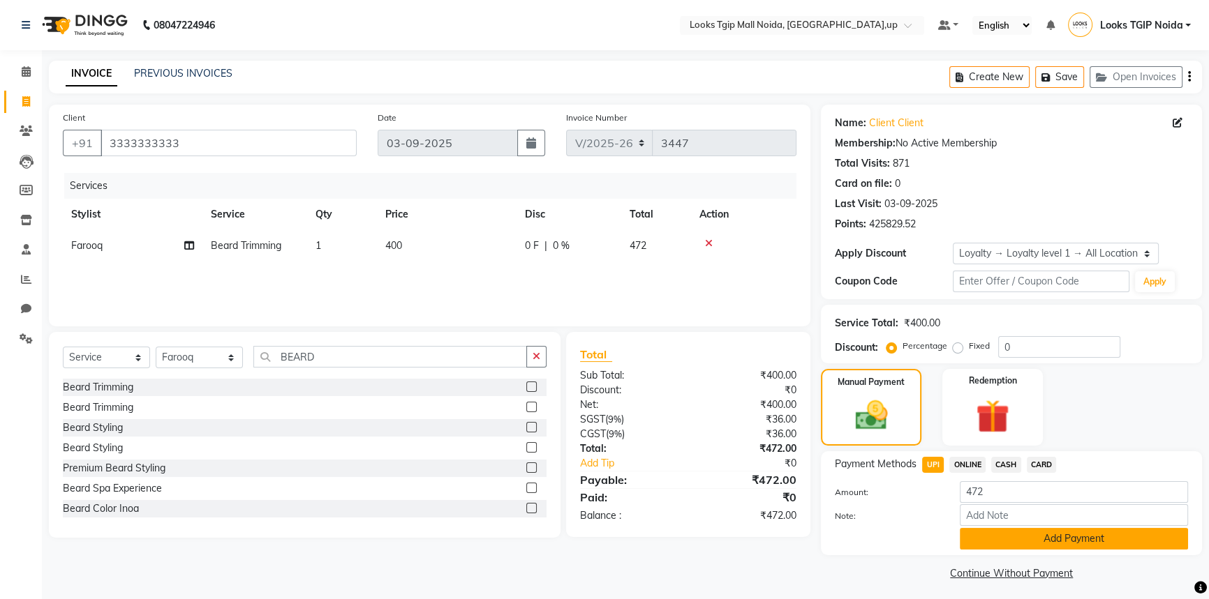
click at [987, 531] on button "Add Payment" at bounding box center [1074, 539] width 228 height 22
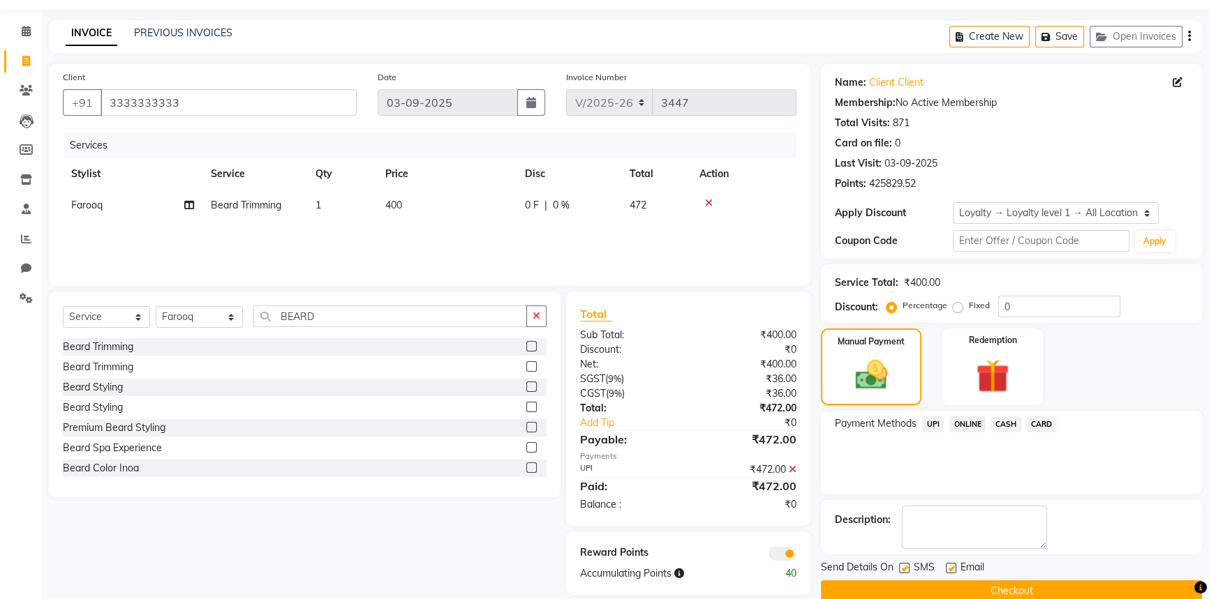
scroll to position [63, 0]
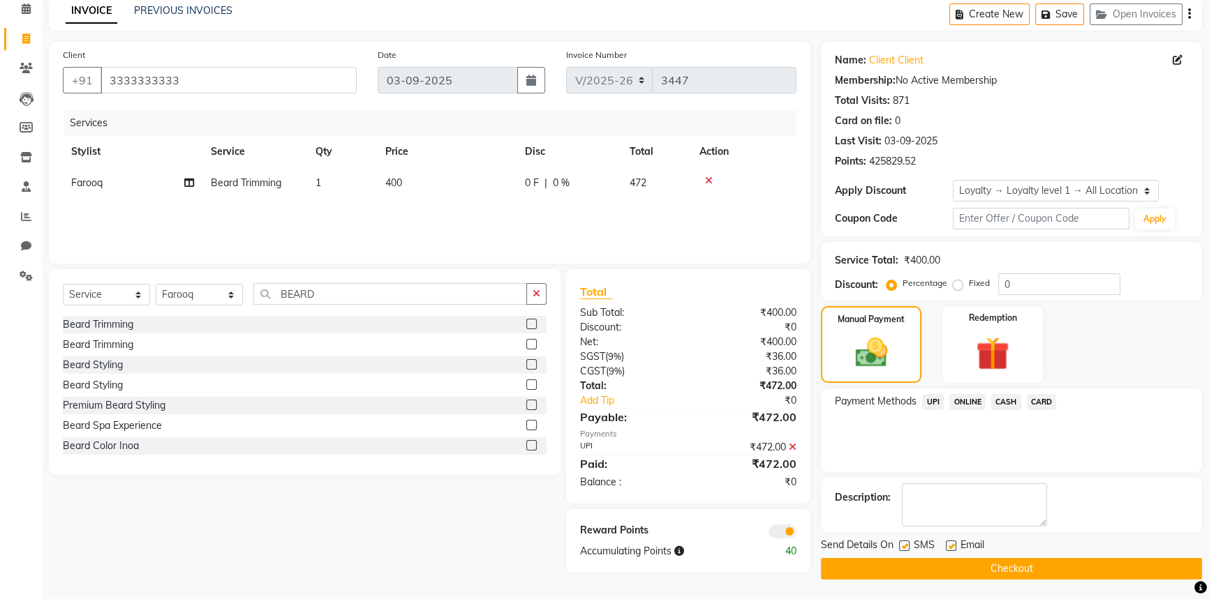
click at [903, 542] on label at bounding box center [904, 546] width 10 height 10
click at [903, 542] on input "checkbox" at bounding box center [903, 546] width 9 height 9
click at [907, 567] on button "Checkout" at bounding box center [1011, 569] width 381 height 22
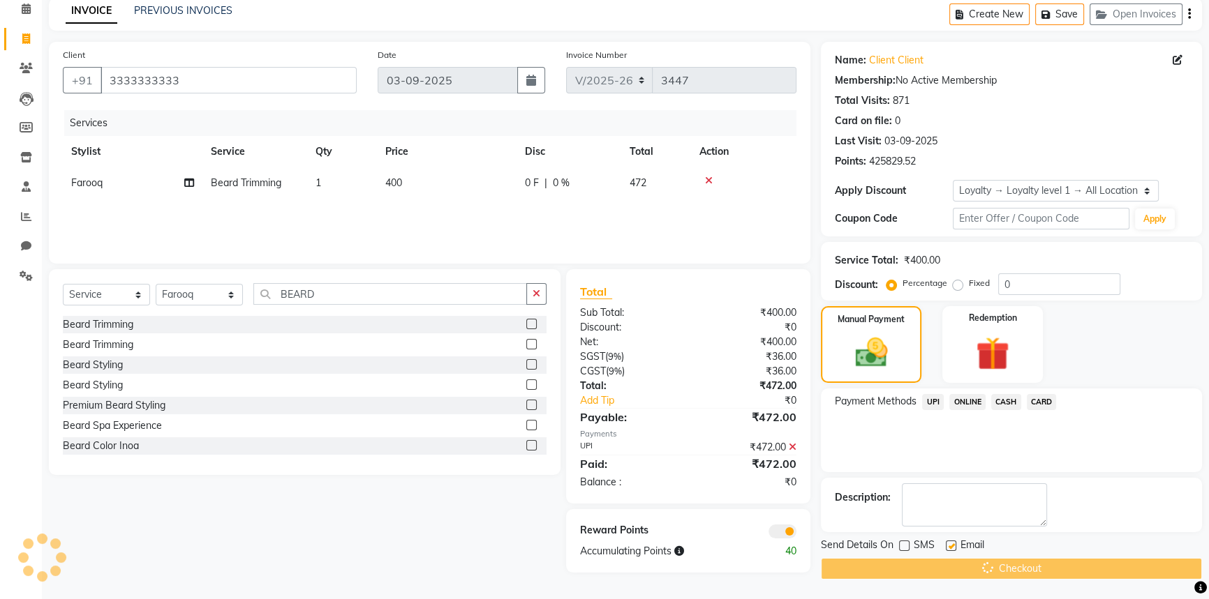
scroll to position [22, 0]
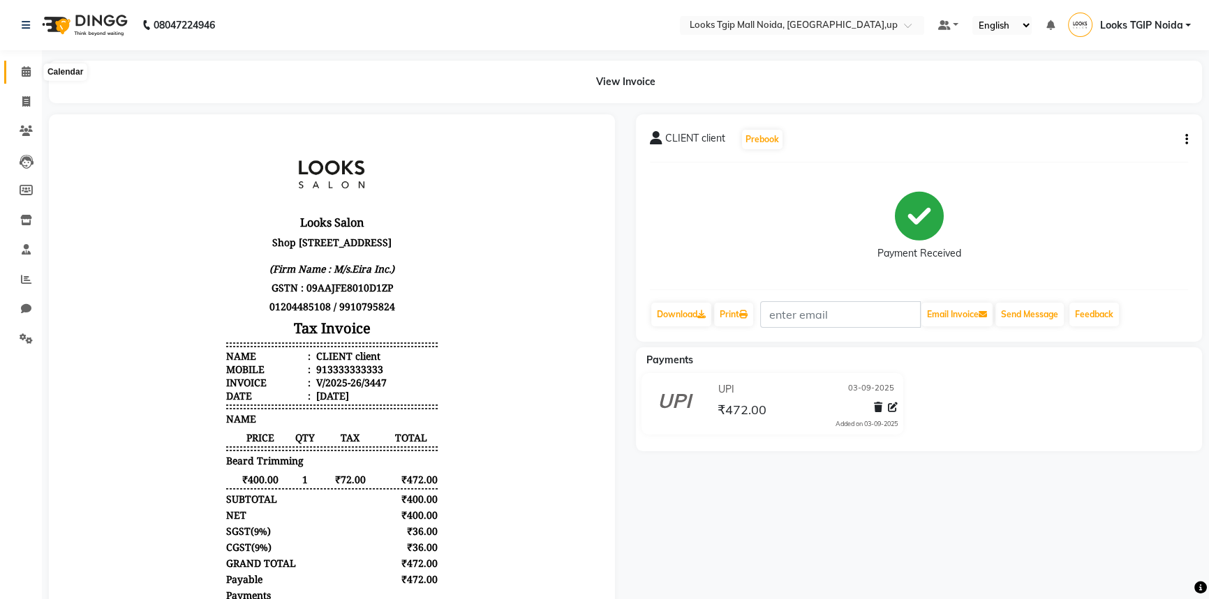
drag, startPoint x: 24, startPoint y: 70, endPoint x: 52, endPoint y: 7, distance: 69.0
click at [24, 70] on icon at bounding box center [26, 71] width 9 height 10
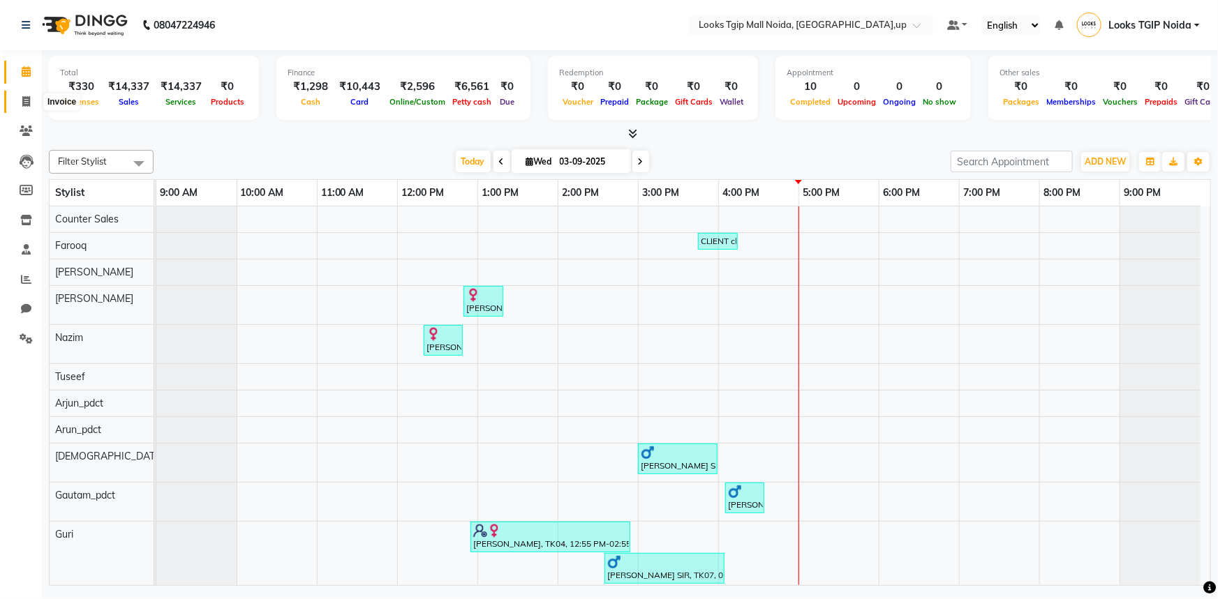
click at [25, 104] on icon at bounding box center [26, 101] width 8 height 10
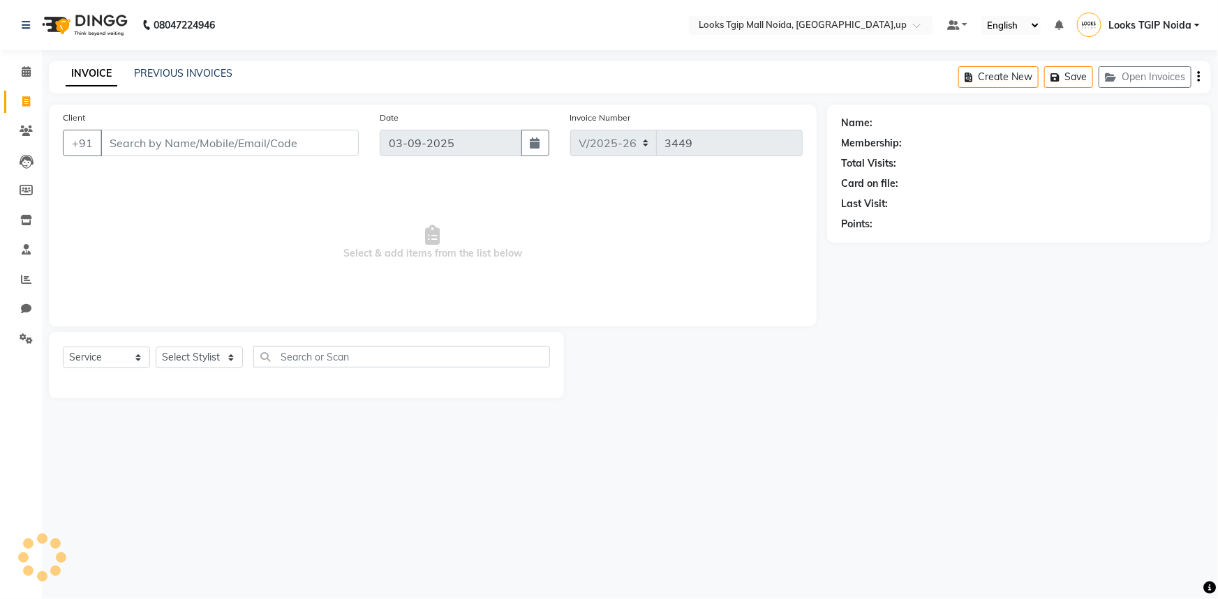
click at [185, 151] on input "Client" at bounding box center [229, 143] width 258 height 27
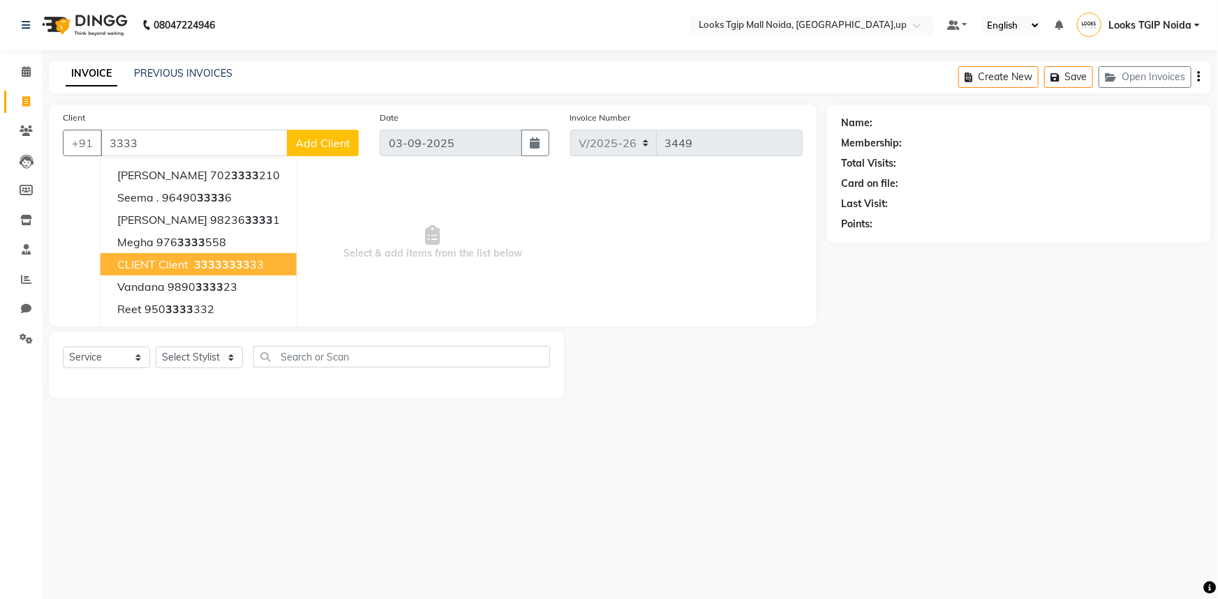
click at [212, 272] on button "CLIENT client 3333 3333 33" at bounding box center [198, 264] width 196 height 22
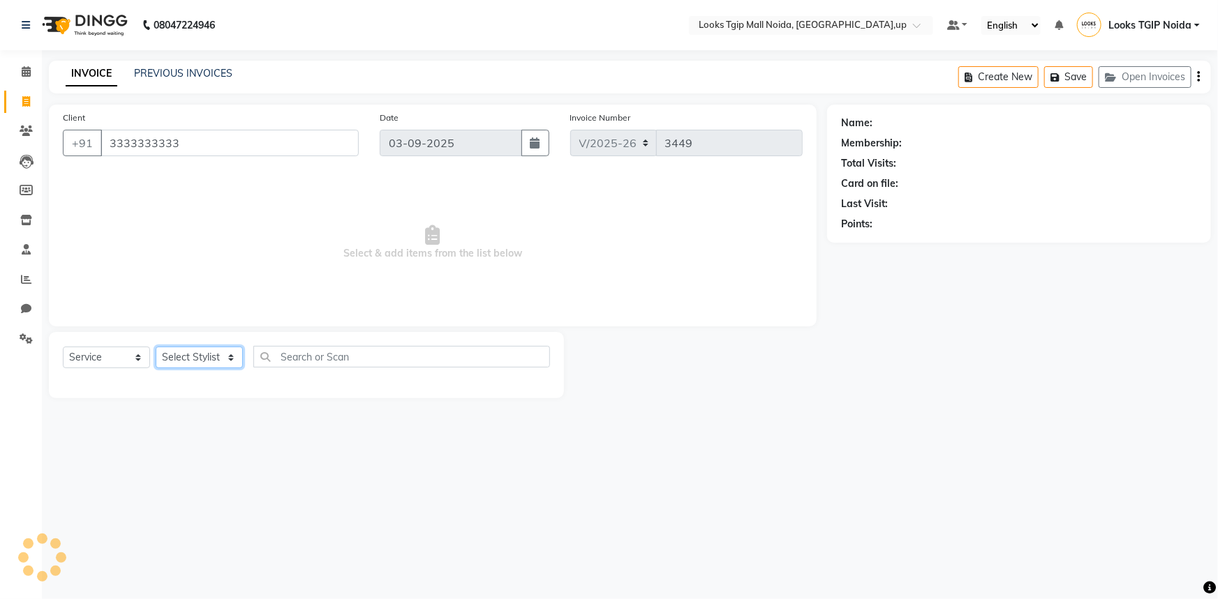
click at [209, 356] on select "Select Stylist Amaan Salmani Arjun_pdct Arun_pdct Atique Counter Sales Farooq G…" at bounding box center [199, 358] width 87 height 22
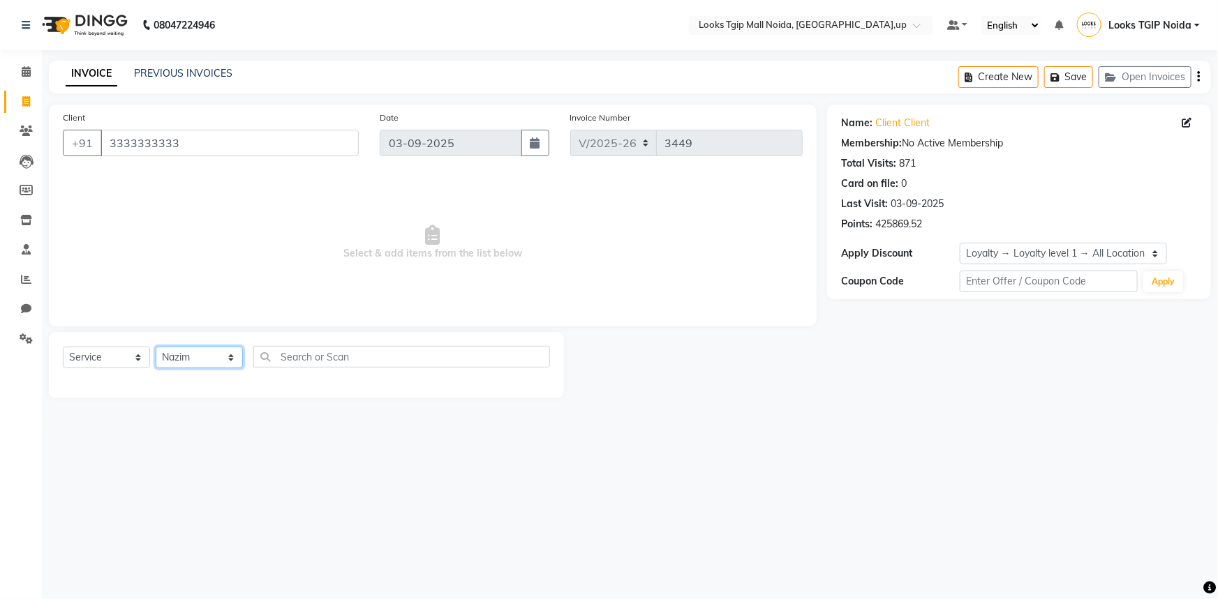
click at [156, 347] on select "Select Stylist Amaan Salmani Arjun_pdct Arun_pdct Atique Counter Sales Farooq G…" at bounding box center [199, 358] width 87 height 22
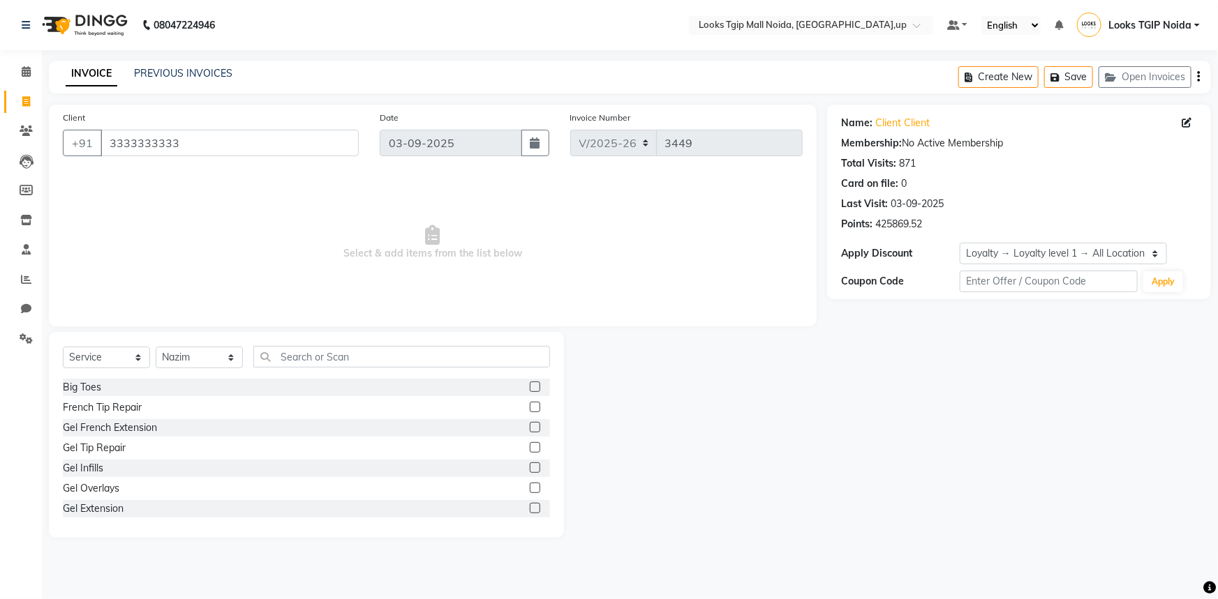
click at [315, 348] on div "Select Service Product Membership Package Voucher Prepaid Gift Card Select Styl…" at bounding box center [306, 435] width 515 height 206
click at [316, 349] on input "text" at bounding box center [401, 357] width 297 height 22
click at [530, 405] on label at bounding box center [535, 407] width 10 height 10
click at [530, 405] on input "checkbox" at bounding box center [534, 407] width 9 height 9
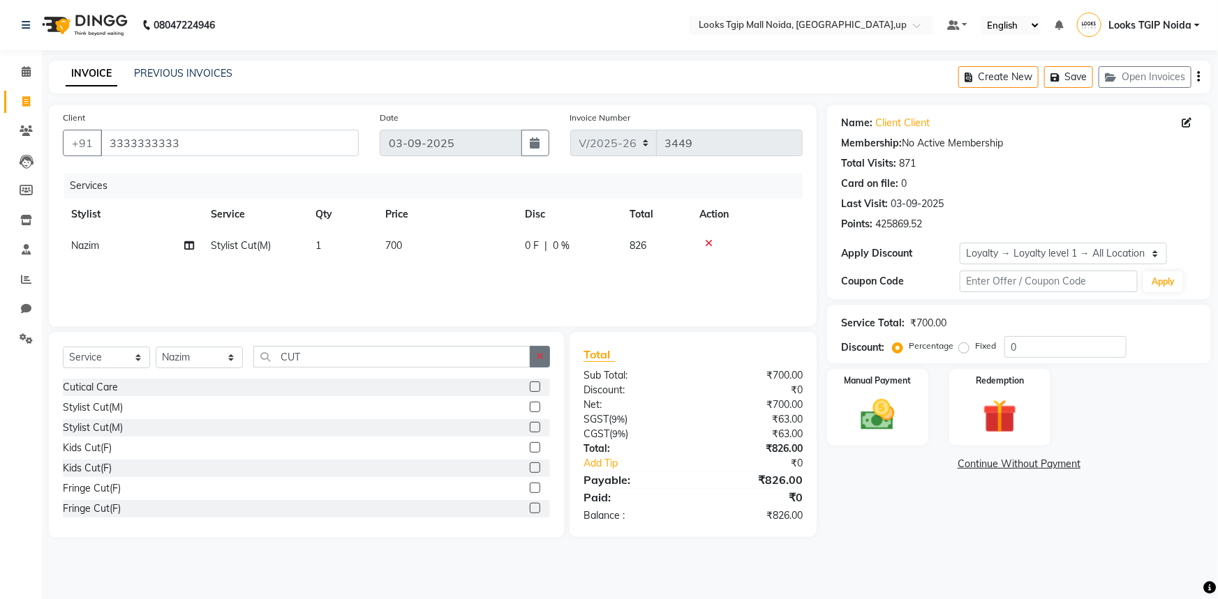
click at [539, 359] on icon "button" at bounding box center [540, 357] width 8 height 10
click at [530, 385] on label at bounding box center [535, 387] width 10 height 10
click at [530, 385] on input "checkbox" at bounding box center [534, 387] width 9 height 9
click at [419, 237] on td "700" at bounding box center [447, 245] width 140 height 31
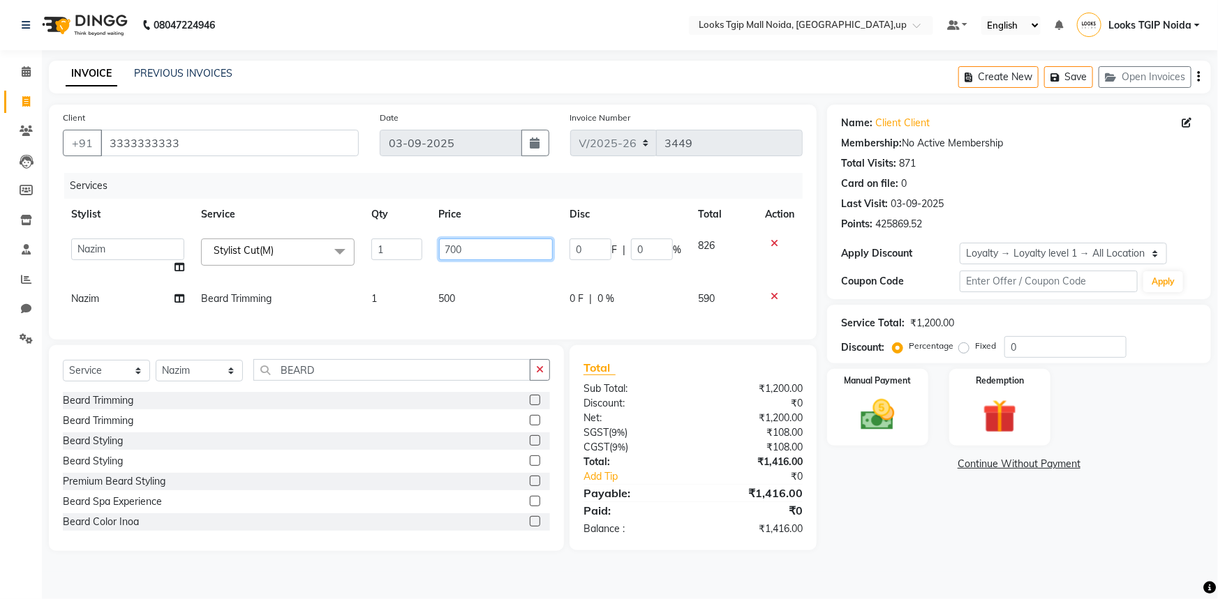
drag, startPoint x: 466, startPoint y: 251, endPoint x: 311, endPoint y: 262, distance: 155.3
click at [311, 262] on tr "Amaan Salmani Arjun_pdct Arun_pdct Atique Counter Sales Farooq Gautam_pdct Guri…" at bounding box center [433, 256] width 740 height 53
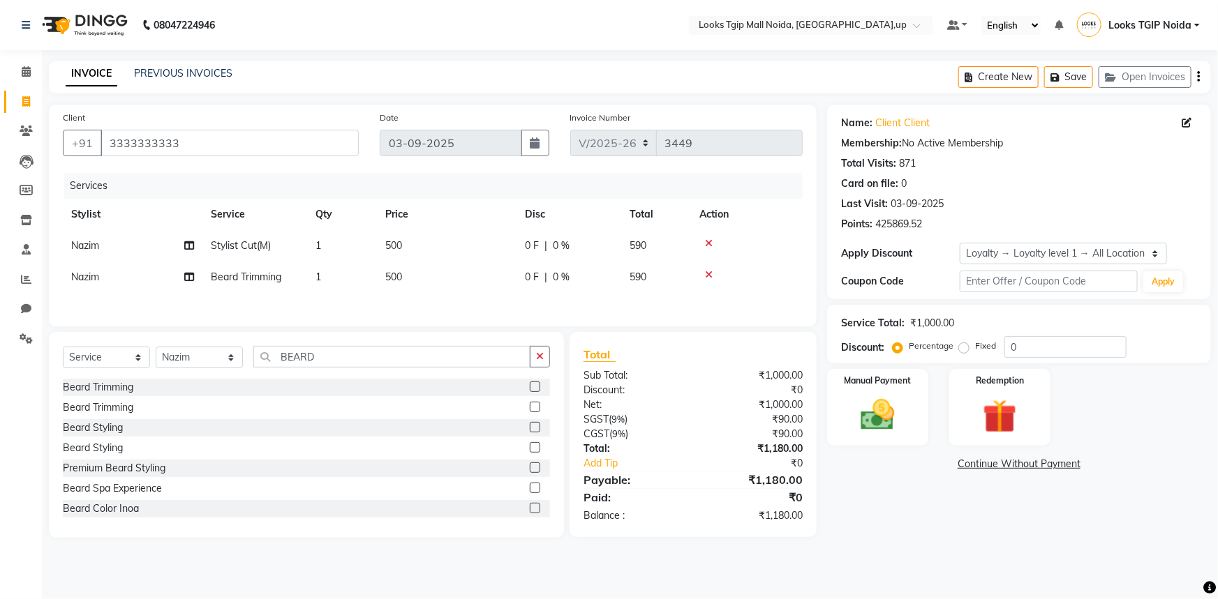
click at [480, 292] on td "500" at bounding box center [447, 277] width 140 height 31
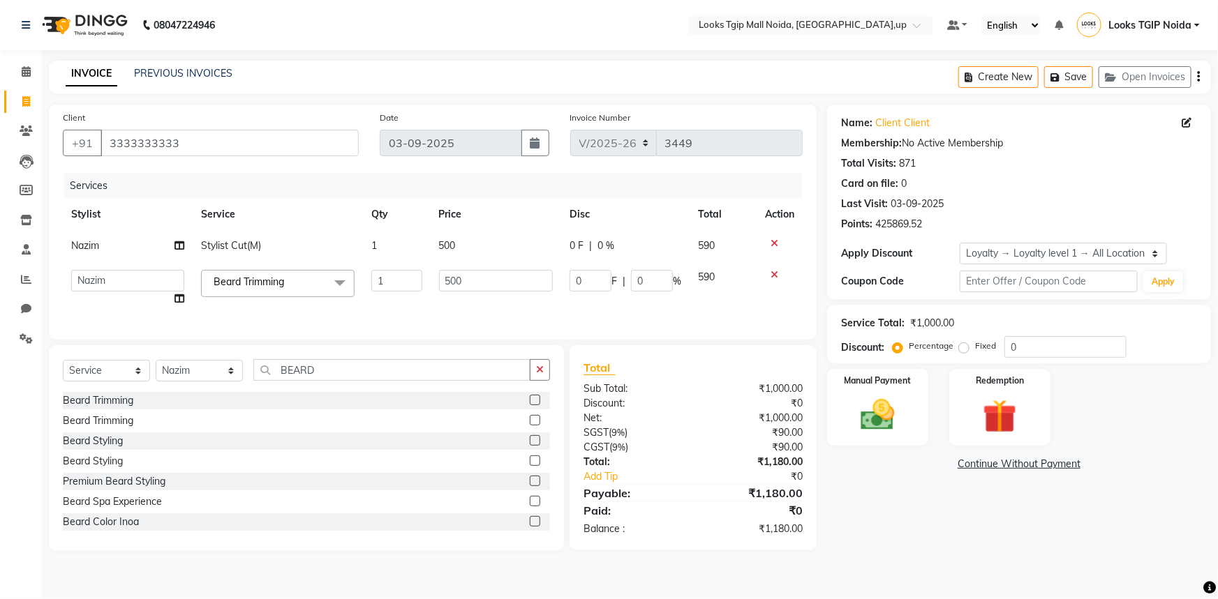
click at [480, 292] on td "500" at bounding box center [496, 288] width 131 height 53
click at [465, 281] on input "500" at bounding box center [496, 281] width 114 height 22
drag, startPoint x: 465, startPoint y: 281, endPoint x: 341, endPoint y: 301, distance: 125.2
click at [341, 301] on tr "Amaan Salmani Arjun_pdct Arun_pdct Atique Counter Sales Farooq Gautam_pdct Guri…" at bounding box center [433, 288] width 740 height 53
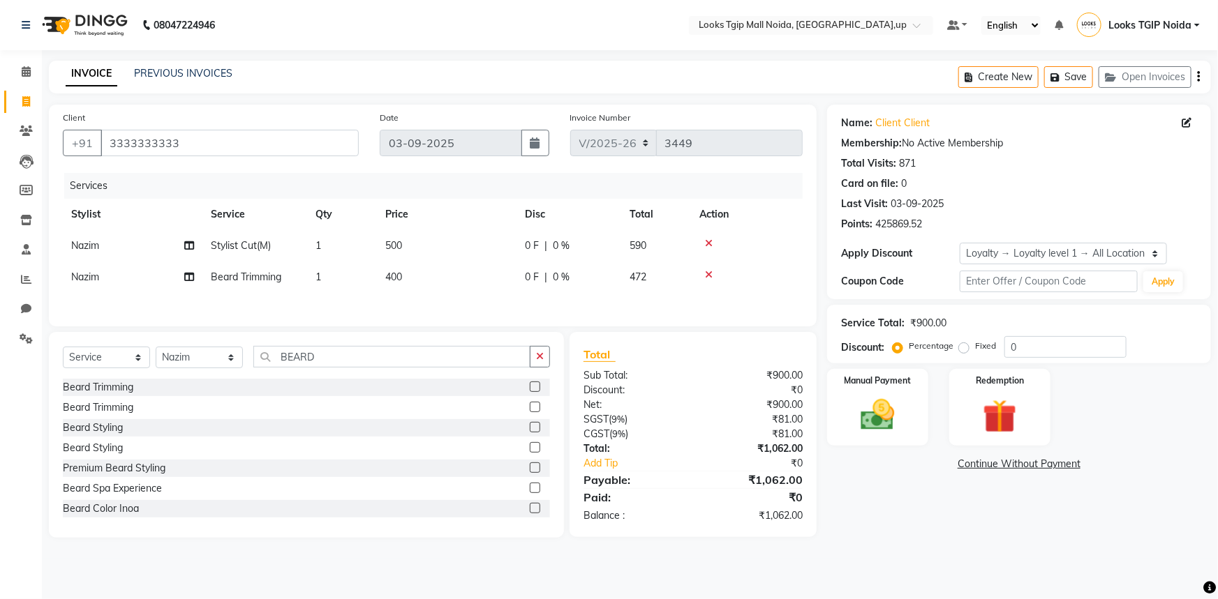
click at [920, 521] on div "Name: Client Client Membership: No Active Membership Total Visits: 871 Card on …" at bounding box center [1024, 321] width 394 height 433
drag, startPoint x: 906, startPoint y: 416, endPoint x: 914, endPoint y: 428, distance: 14.1
click at [907, 416] on div "Manual Payment" at bounding box center [877, 408] width 105 height 80
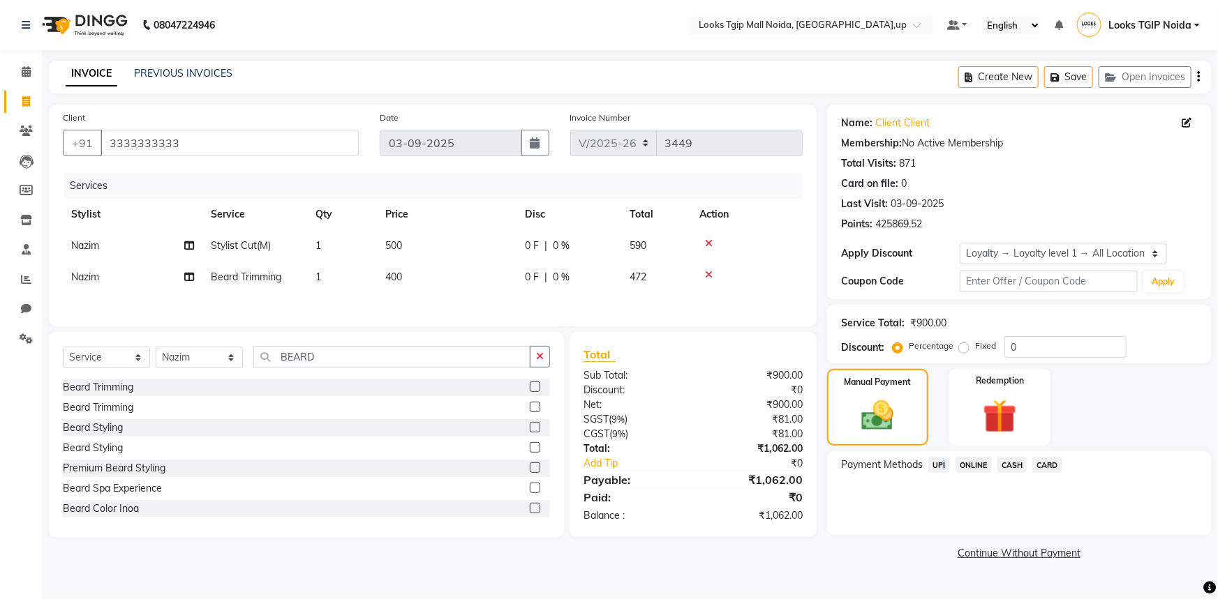
drag, startPoint x: 941, startPoint y: 463, endPoint x: 949, endPoint y: 478, distance: 17.2
click at [941, 463] on span "UPI" at bounding box center [939, 465] width 22 height 16
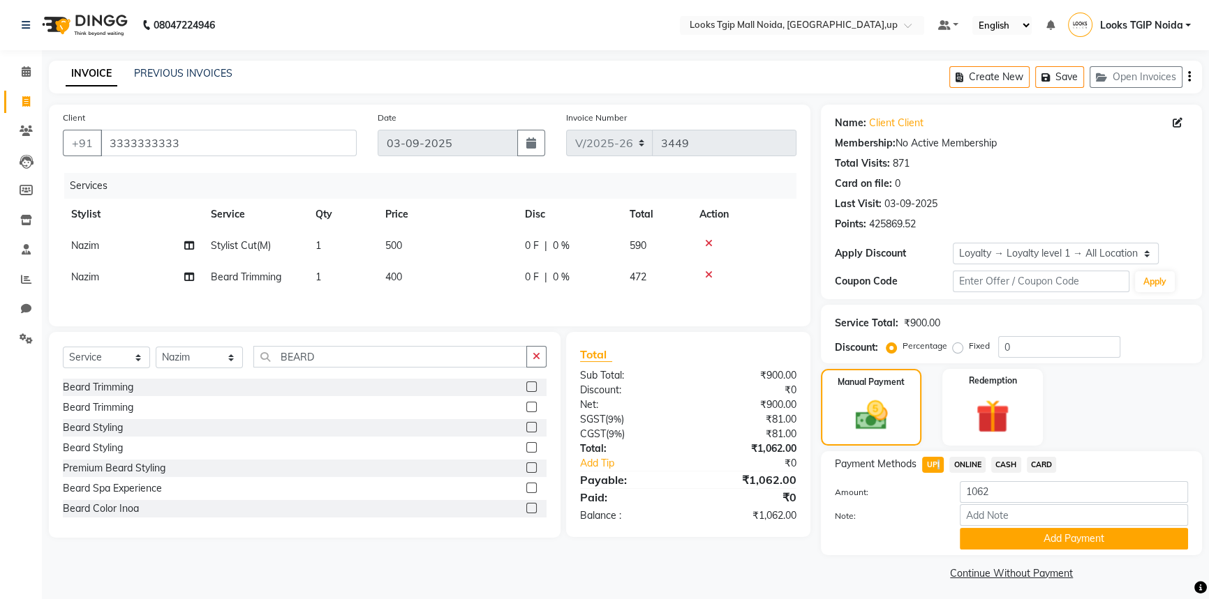
click at [991, 536] on button "Add Payment" at bounding box center [1074, 539] width 228 height 22
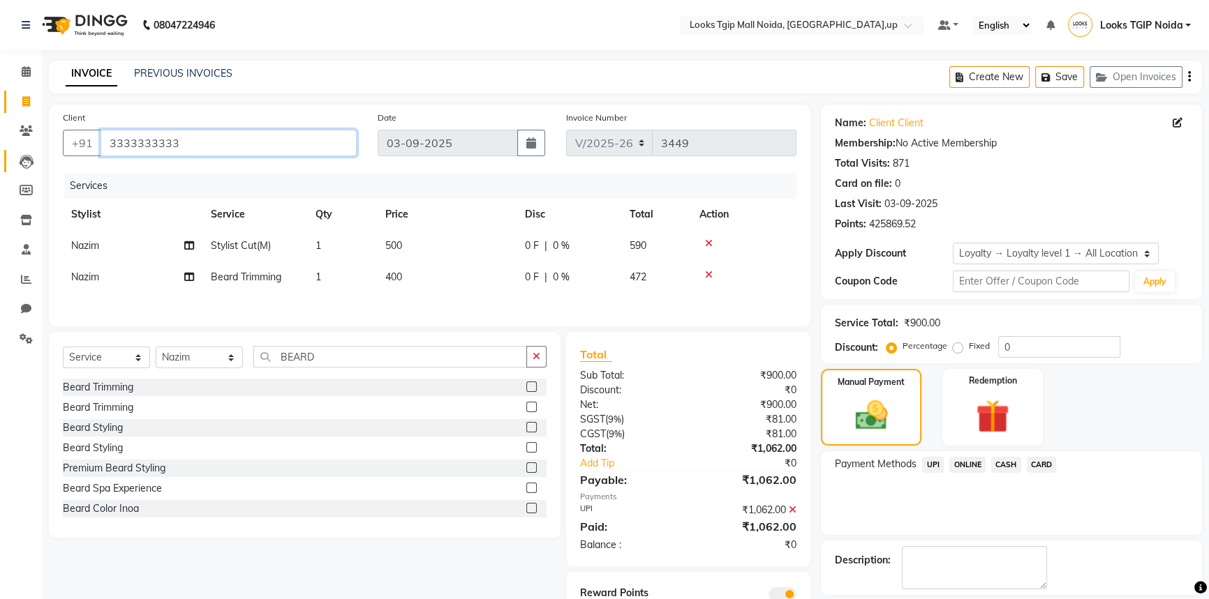
drag, startPoint x: 221, startPoint y: 147, endPoint x: 29, endPoint y: 153, distance: 192.0
click at [29, 153] on app-home "08047224946 Select Location × Looks Tgip Mall Noida, Noida,up Default Panel My …" at bounding box center [604, 332] width 1209 height 664
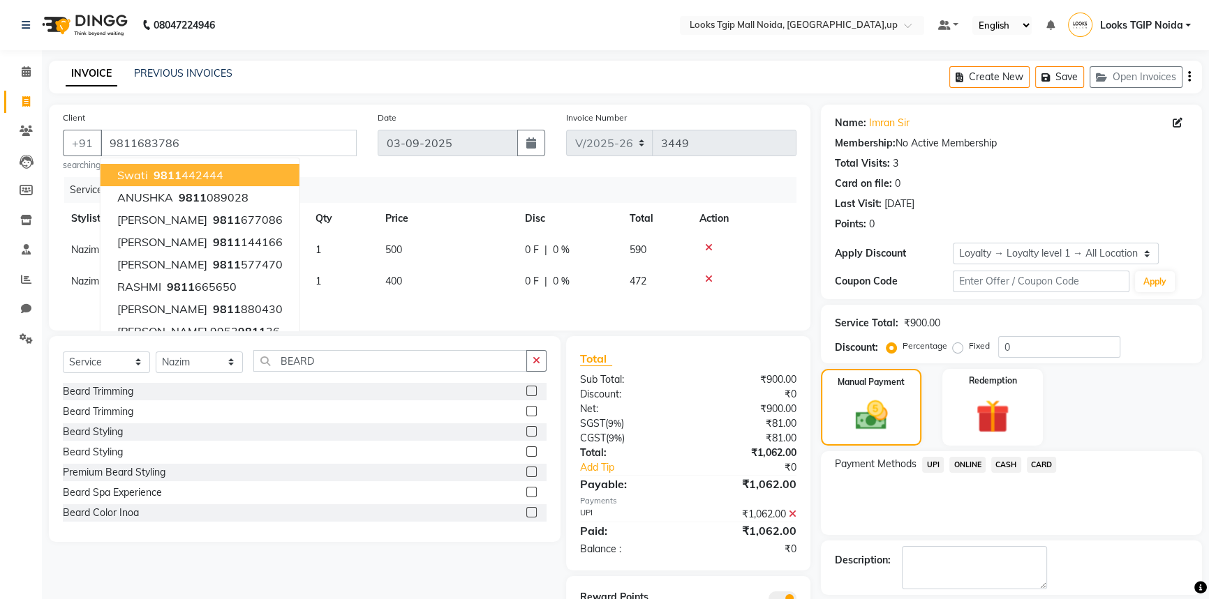
click at [389, 83] on div "INVOICE PREVIOUS INVOICES Create New Save Open Invoices" at bounding box center [625, 77] width 1153 height 33
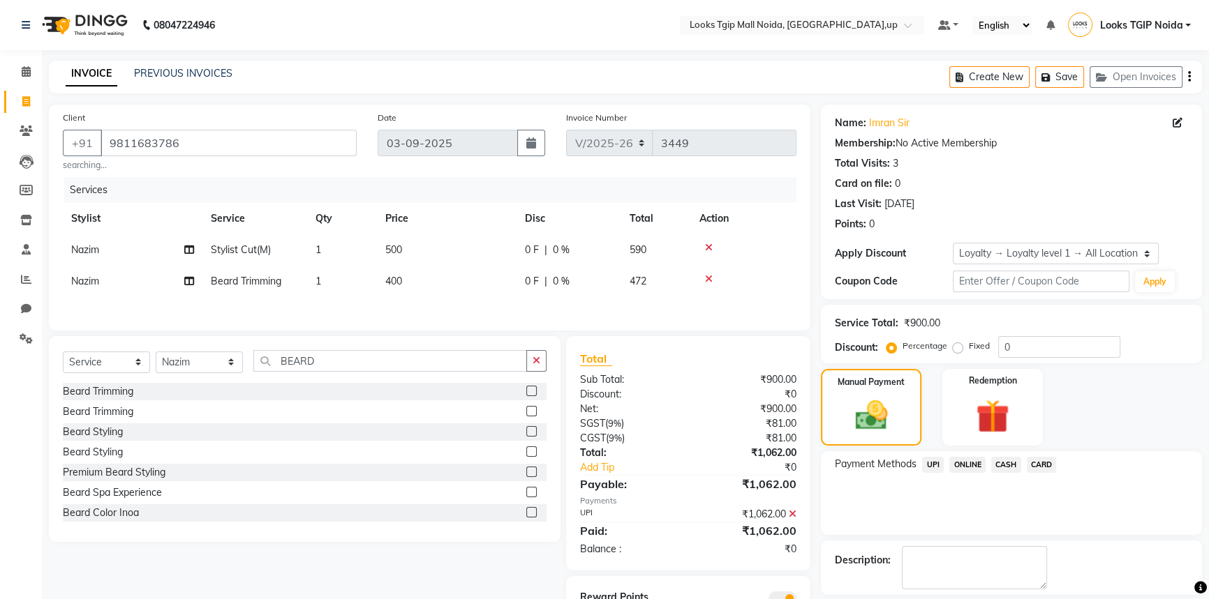
click at [1119, 412] on div "Manual Payment Redemption" at bounding box center [1011, 407] width 402 height 77
drag, startPoint x: 203, startPoint y: 141, endPoint x: 20, endPoint y: 152, distance: 183.9
click at [0, 158] on app-home "08047224946 Select Location × Looks Tgip Mall Noida, Noida,up Default Panel My …" at bounding box center [604, 332] width 1209 height 664
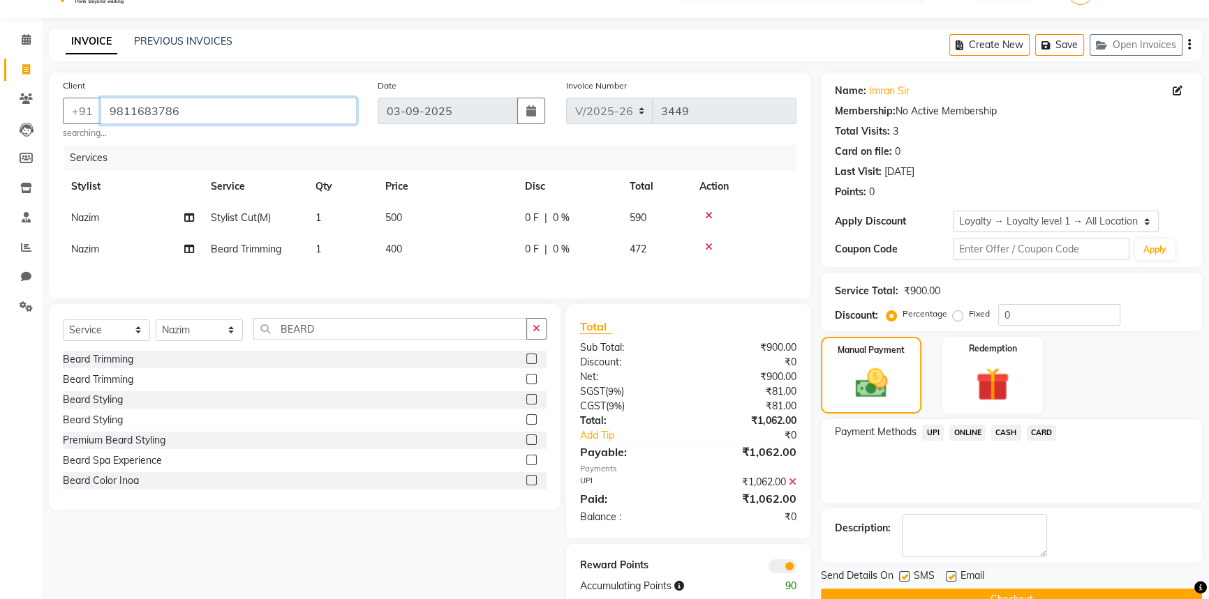
scroll to position [63, 0]
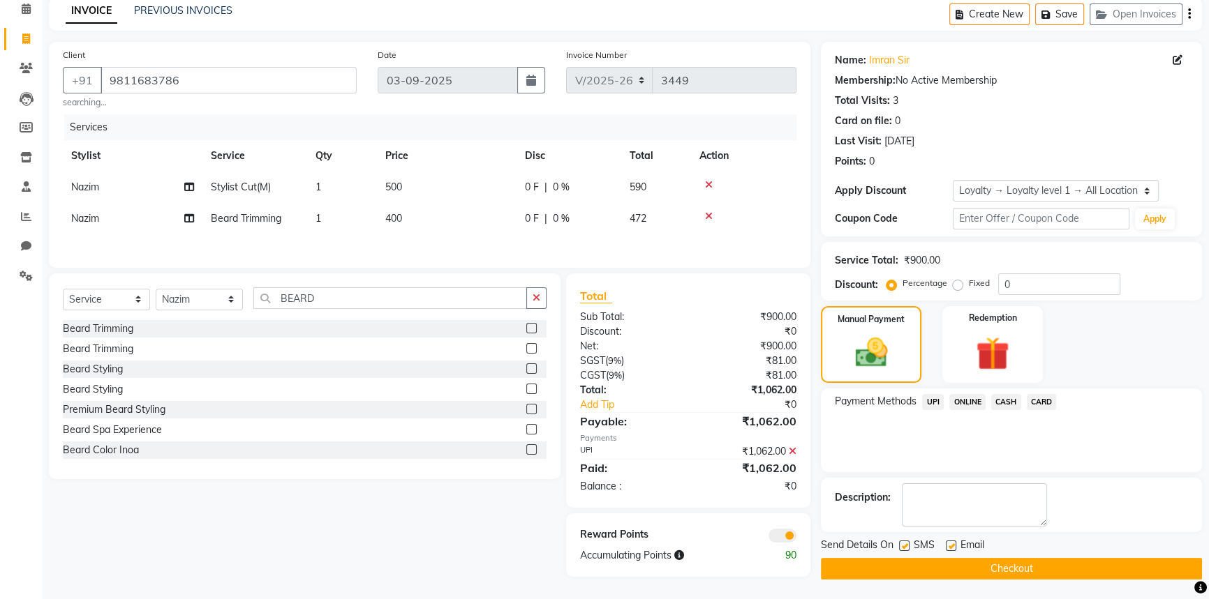
click at [930, 572] on button "Checkout" at bounding box center [1011, 569] width 381 height 22
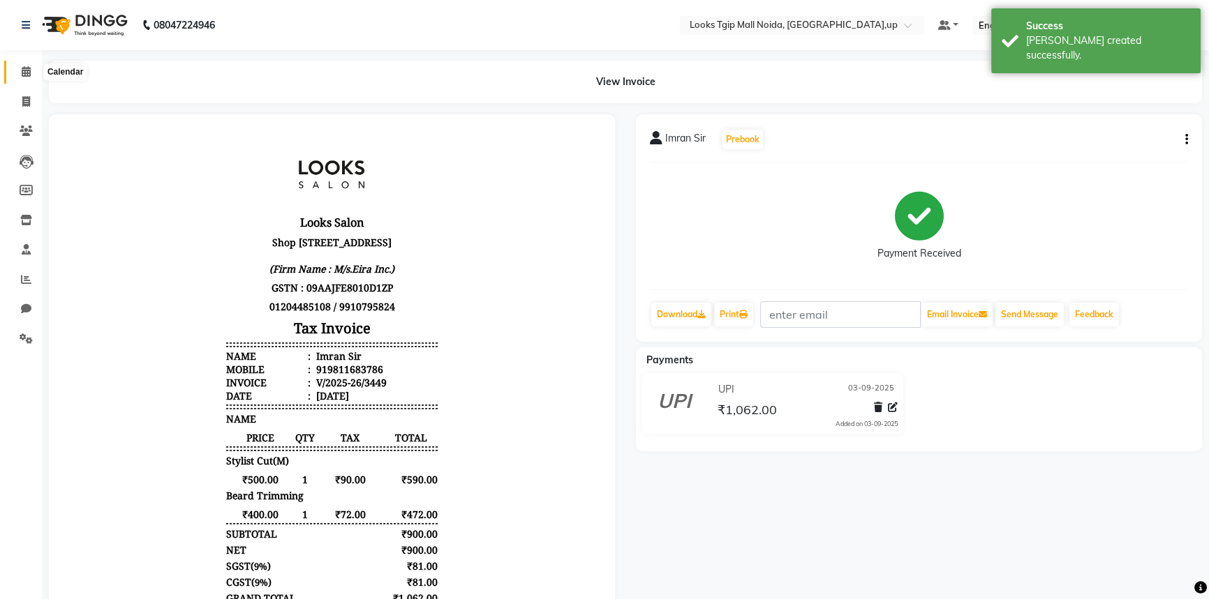
click at [27, 75] on icon at bounding box center [26, 71] width 9 height 10
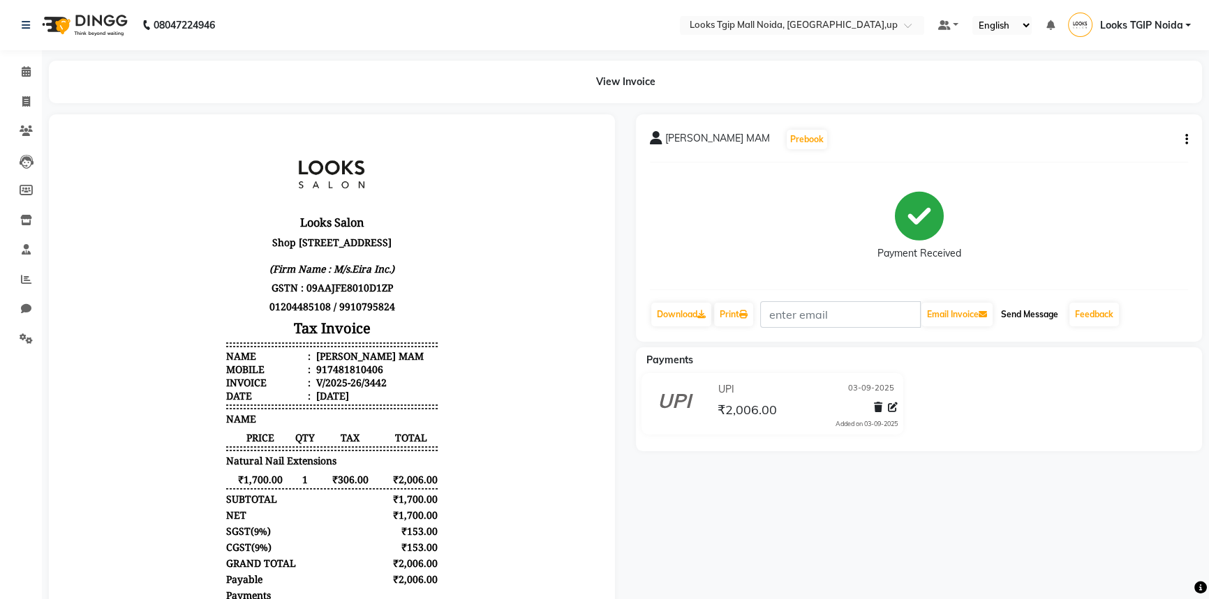
click at [1040, 317] on button "Send Message" at bounding box center [1029, 315] width 68 height 24
click at [24, 313] on icon at bounding box center [26, 309] width 10 height 10
select select "100"
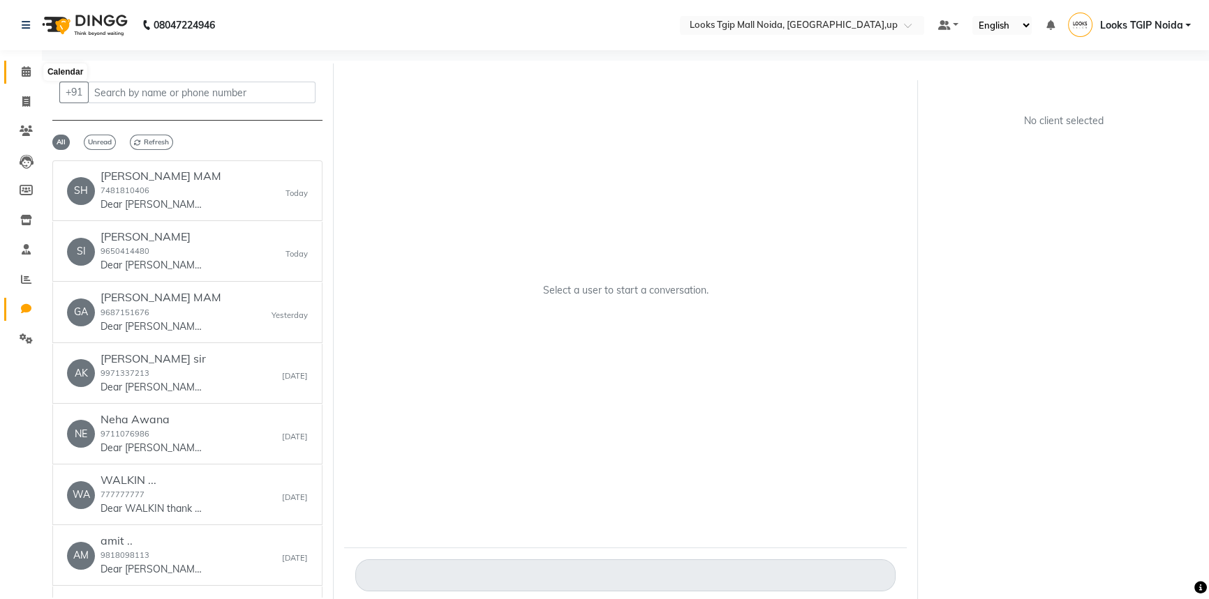
click at [22, 74] on icon at bounding box center [26, 71] width 9 height 10
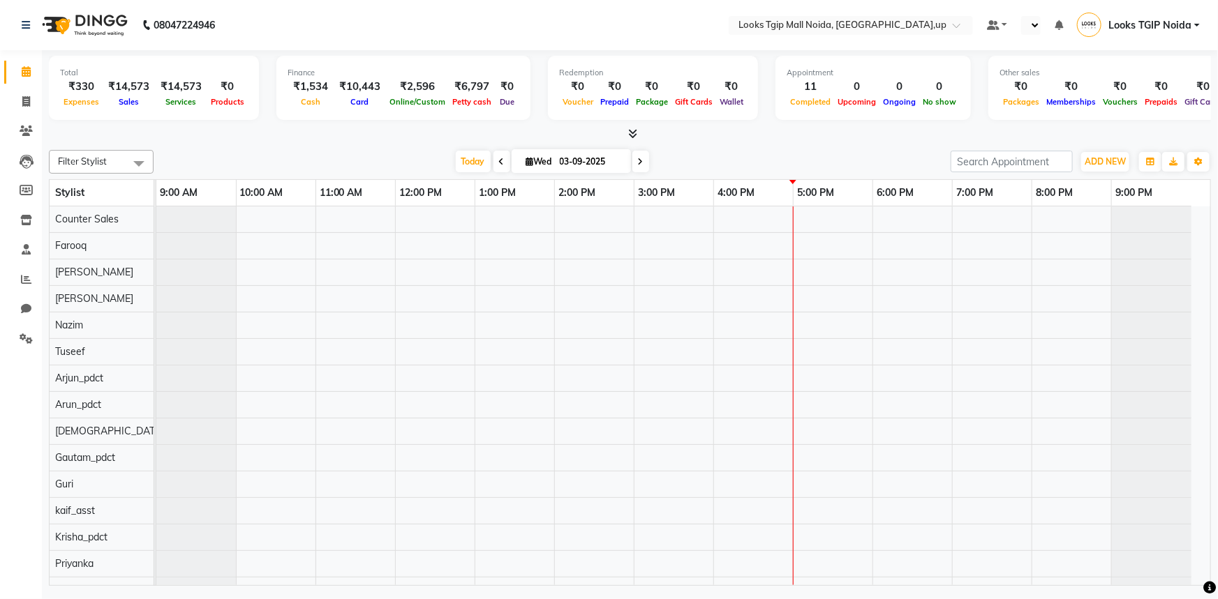
select select "en"
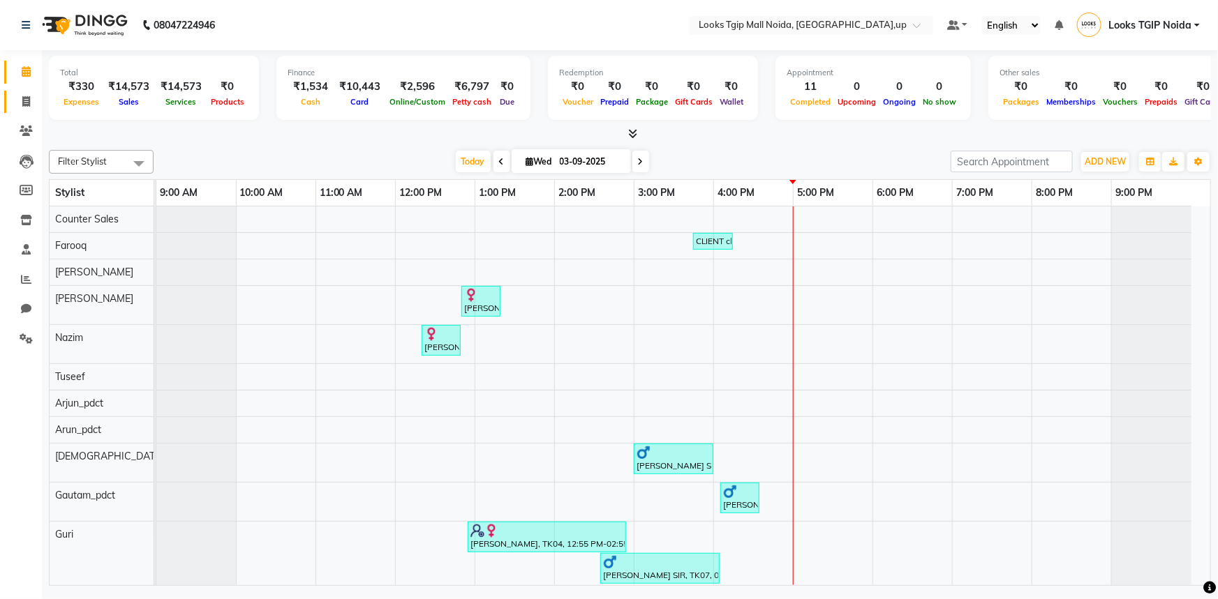
click at [11, 101] on link "Invoice" at bounding box center [20, 102] width 33 height 23
select select "service"
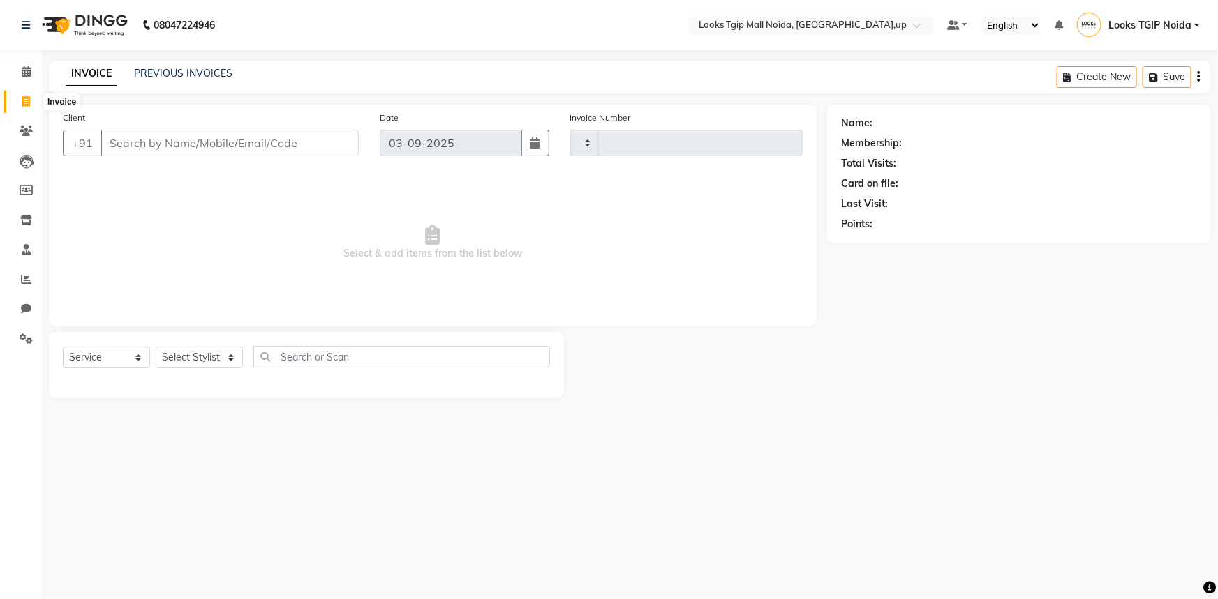
type input "3449"
select select "4358"
click at [27, 128] on icon at bounding box center [26, 131] width 13 height 10
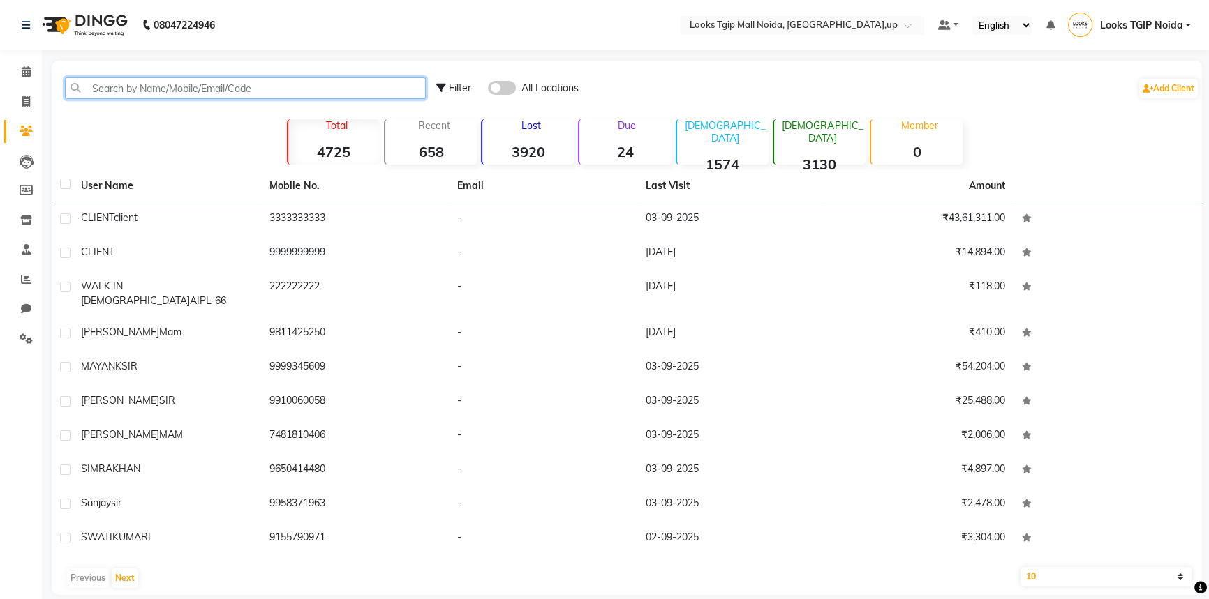
paste input "9811683786"
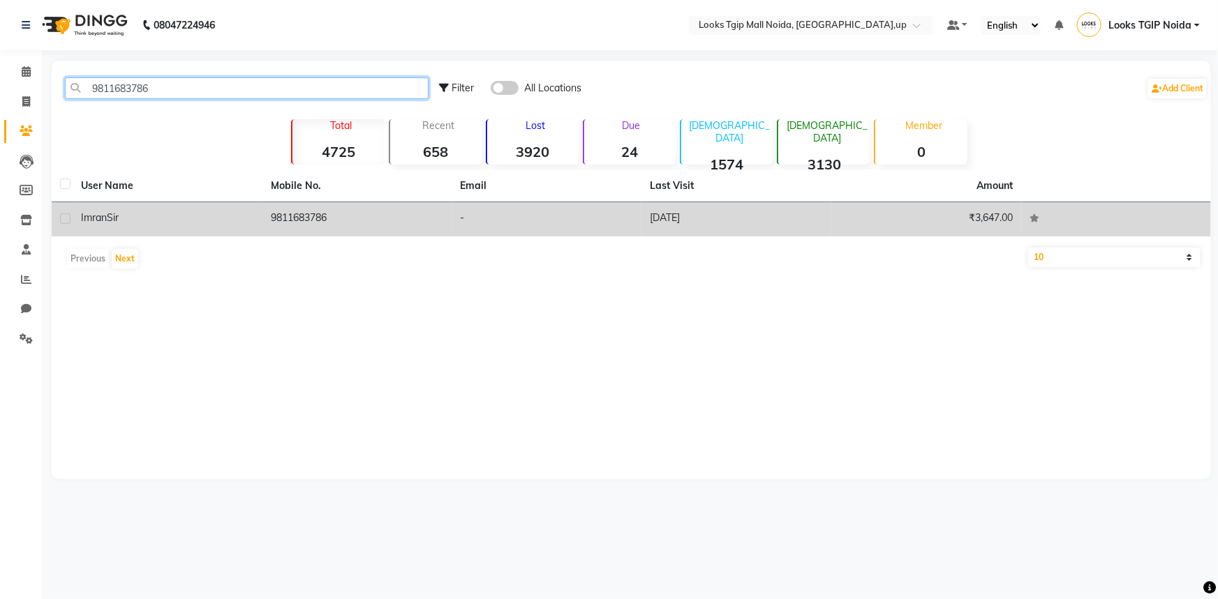
type input "9811683786"
click at [390, 210] on td "9811683786" at bounding box center [357, 219] width 190 height 34
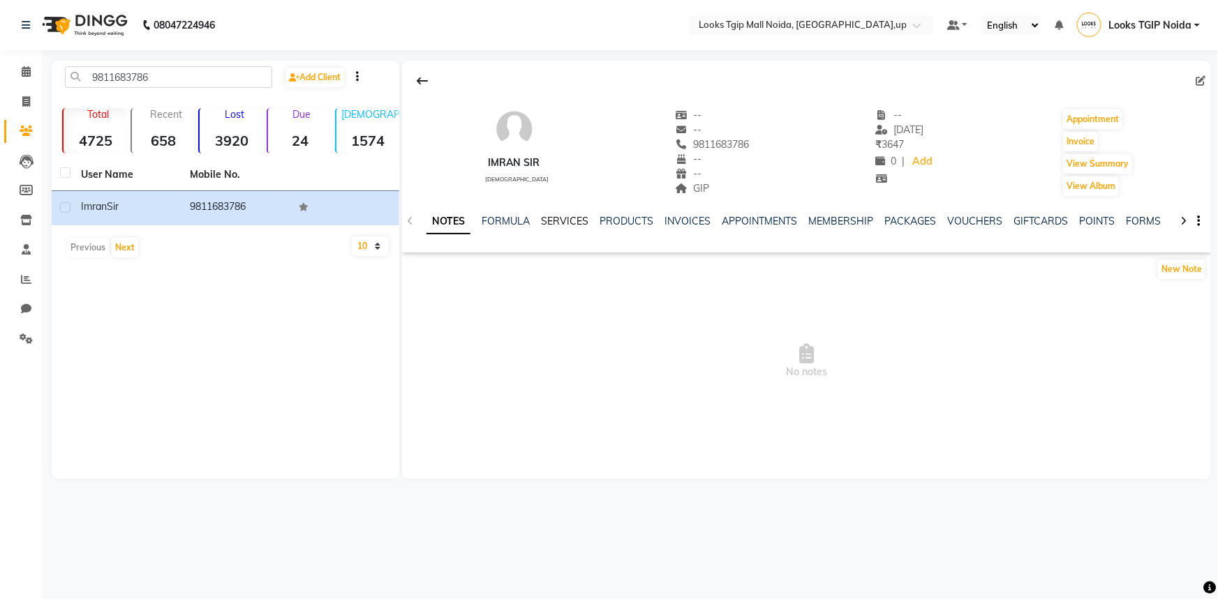
click at [583, 221] on link "SERVICES" at bounding box center [564, 221] width 47 height 13
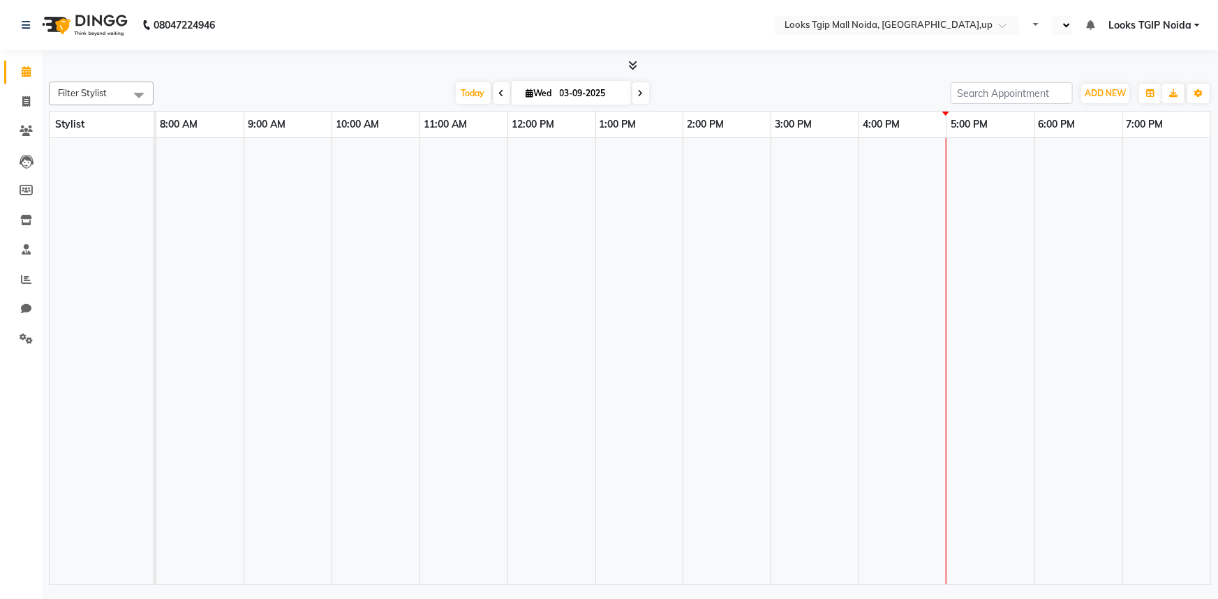
select select "en"
